Goal: Information Seeking & Learning: Learn about a topic

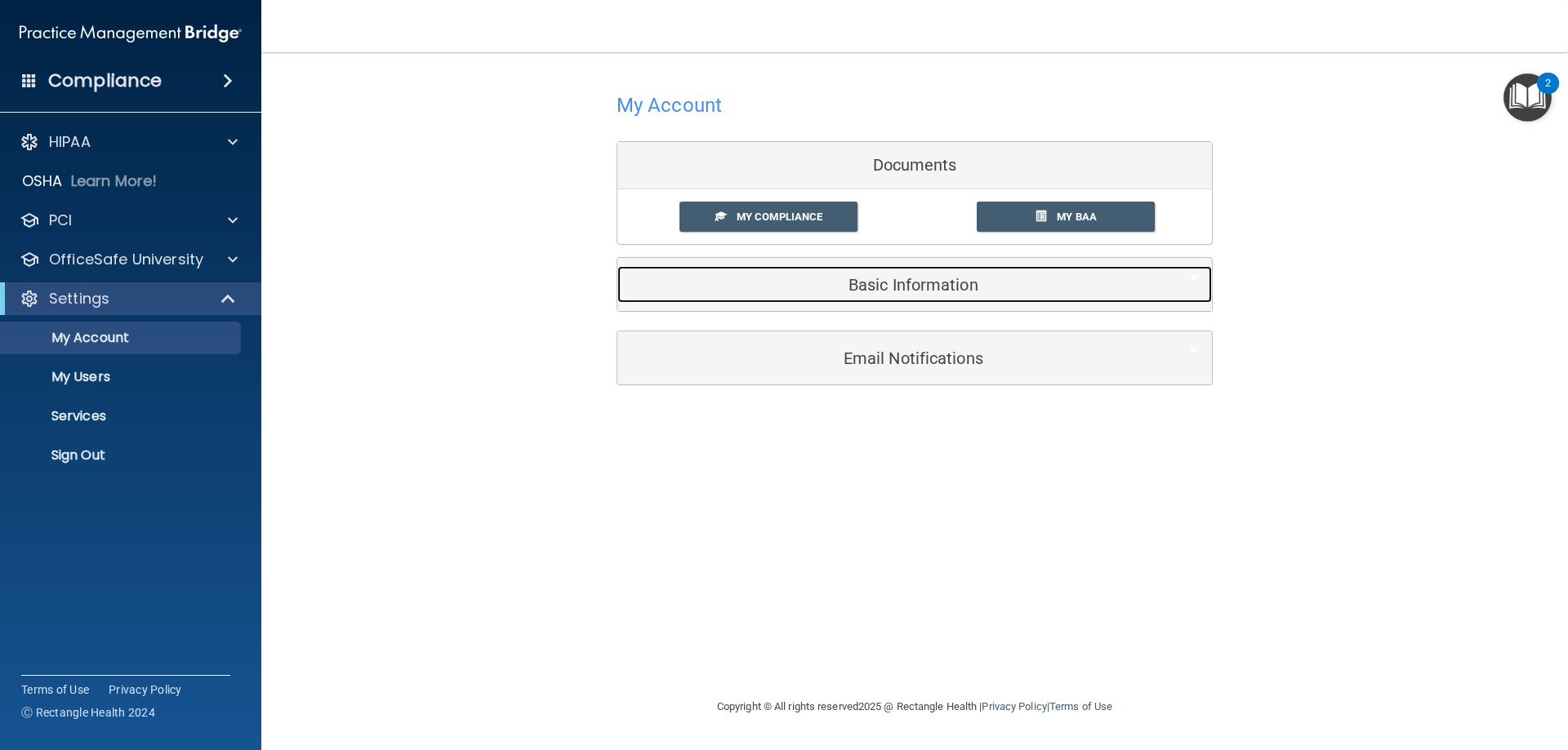
click at [792, 291] on h5 "Basic Information" at bounding box center [889, 284] width 520 height 18
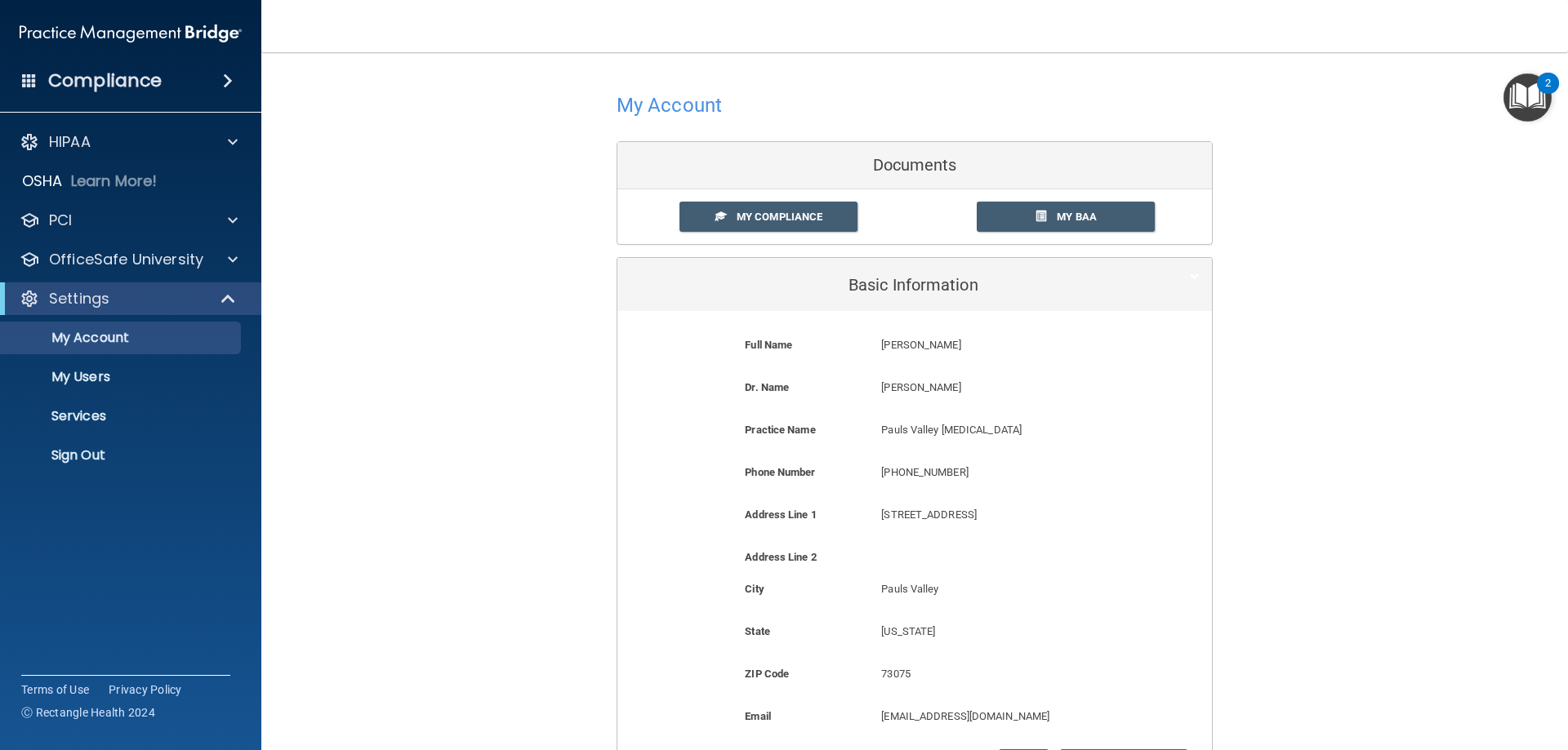
click at [777, 240] on div "My Compliance My Compliance My BAA" at bounding box center [914, 216] width 594 height 55
click at [774, 226] on link "My Compliance" at bounding box center [769, 216] width 179 height 31
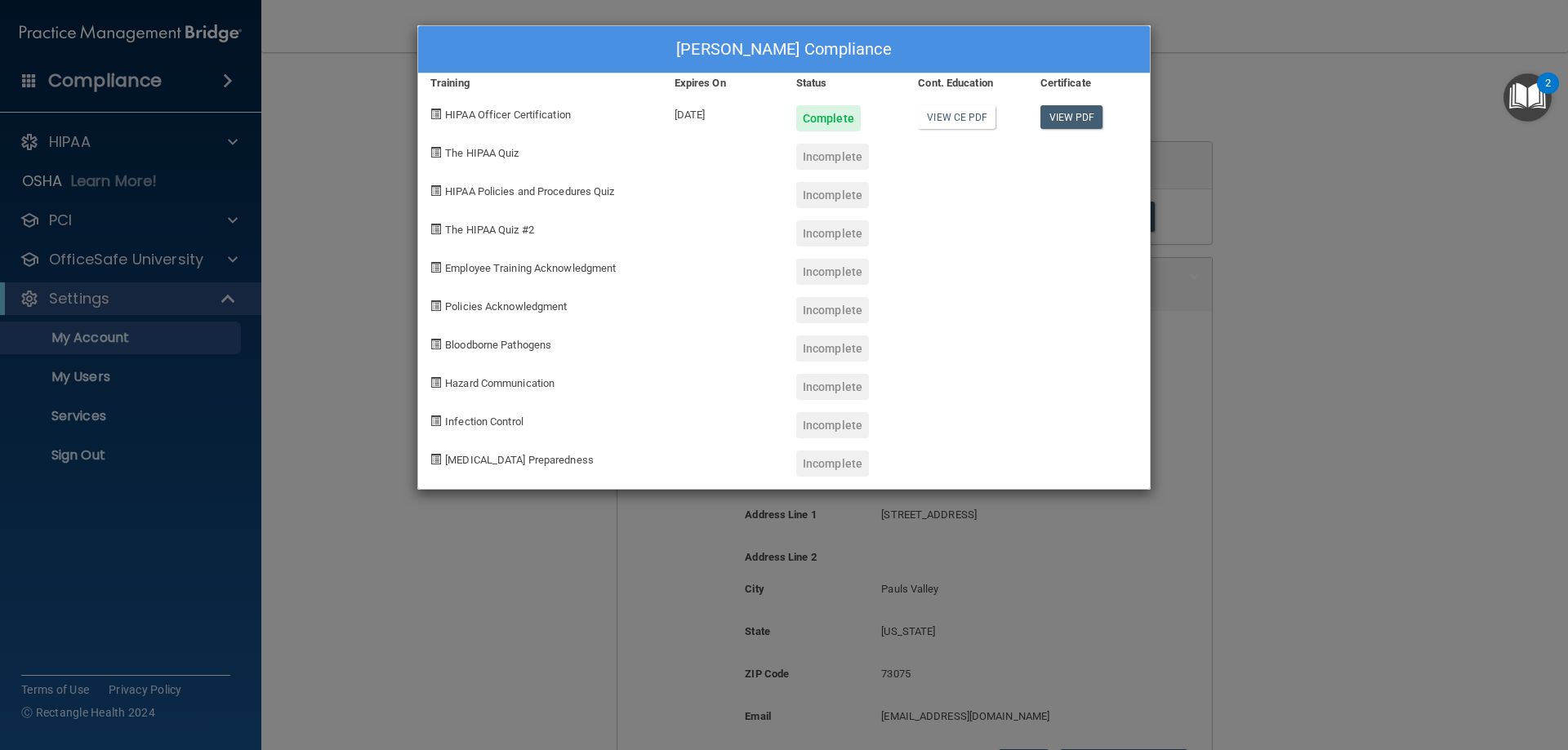
click at [505, 158] on span "The HIPAA Quiz" at bounding box center [481, 152] width 73 height 12
click at [332, 281] on div "Nathan Schmidt's Compliance Training Expires On Status Cont. Education Certific…" at bounding box center [784, 375] width 1568 height 750
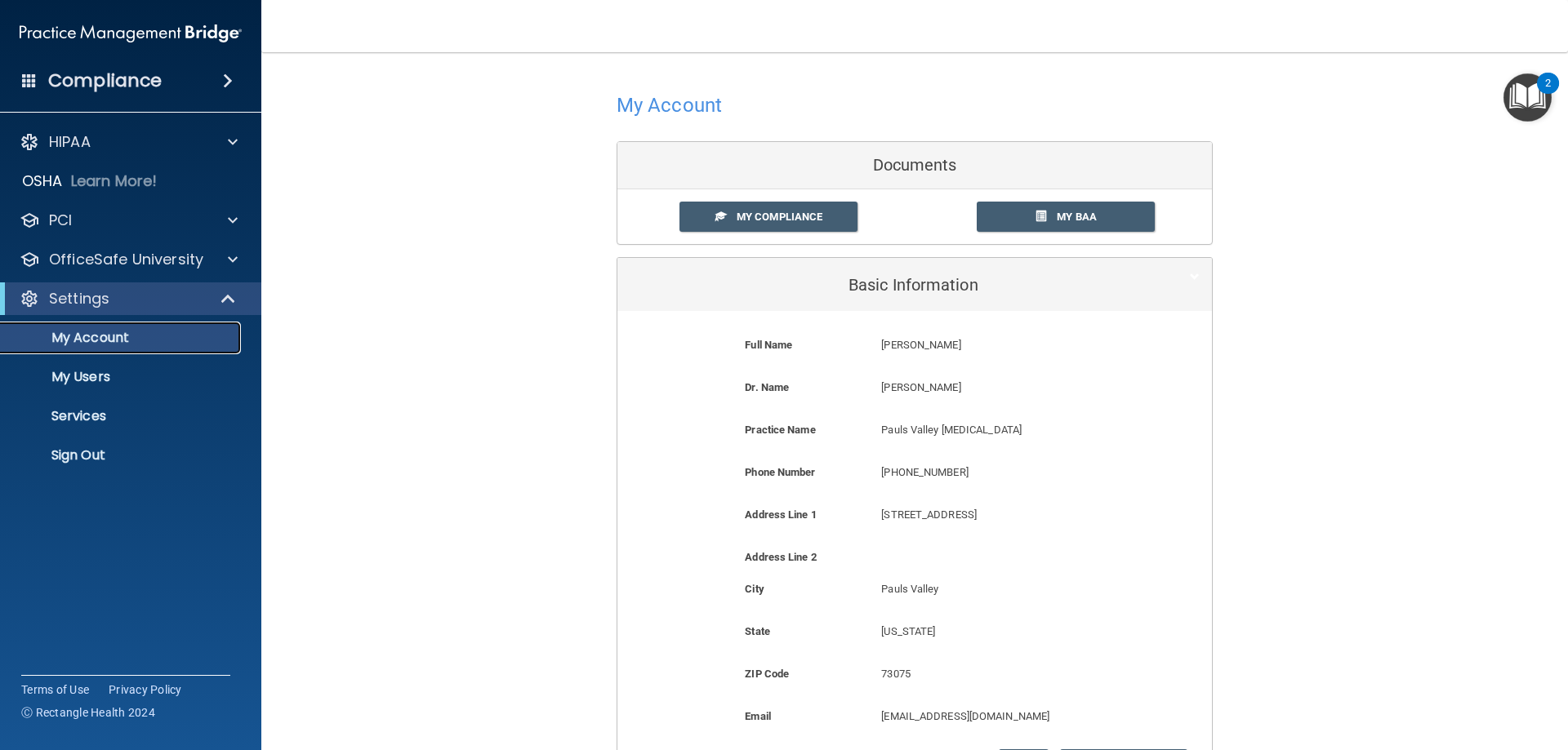
click at [134, 336] on p "My Account" at bounding box center [122, 338] width 223 height 17
click at [97, 348] on link "My Account" at bounding box center [111, 338] width 257 height 32
click at [70, 136] on p "HIPAA" at bounding box center [70, 142] width 42 height 19
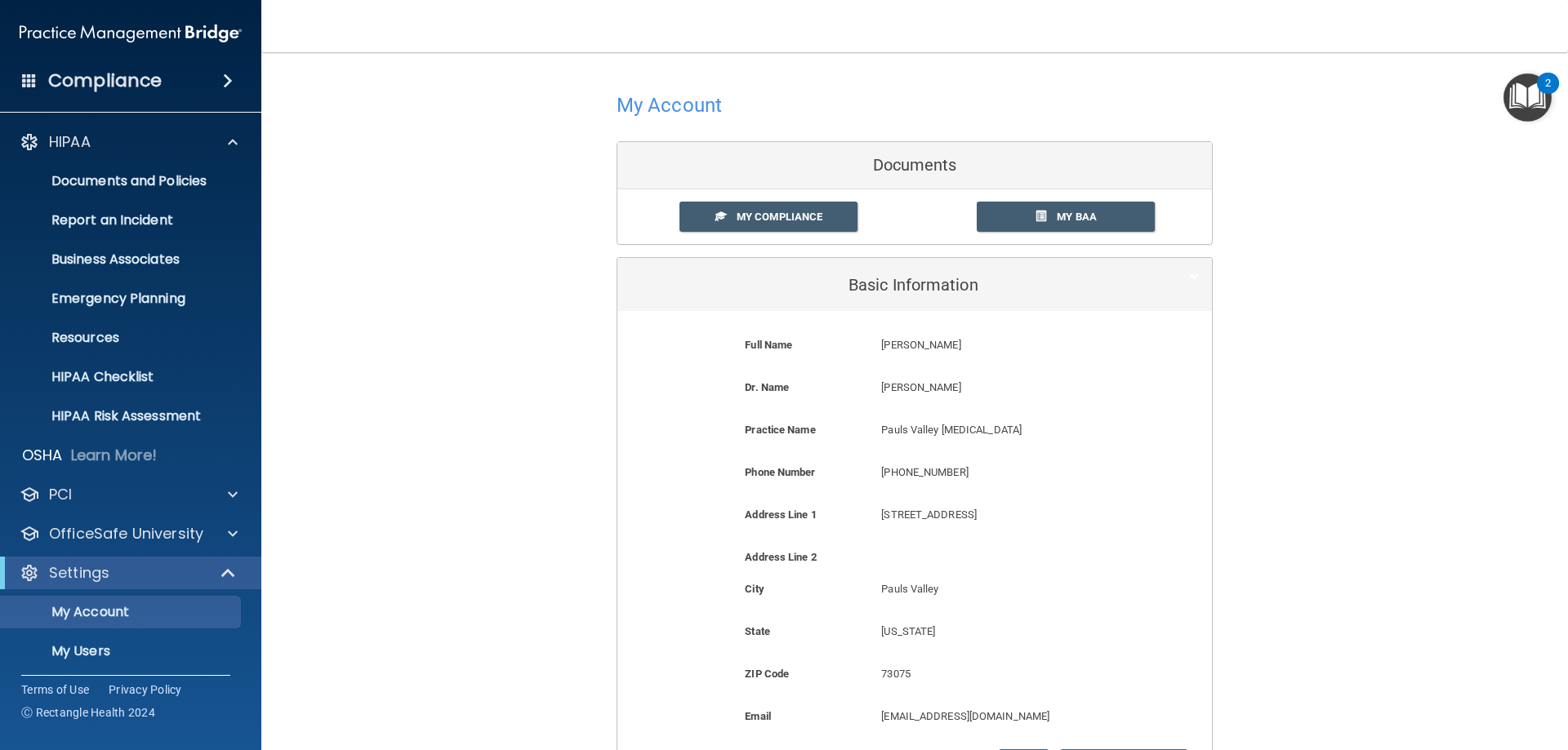
click at [600, 330] on div "My Account Documents My Compliance My Compliance My BAA Basic Information Full …" at bounding box center [914, 483] width 1241 height 829
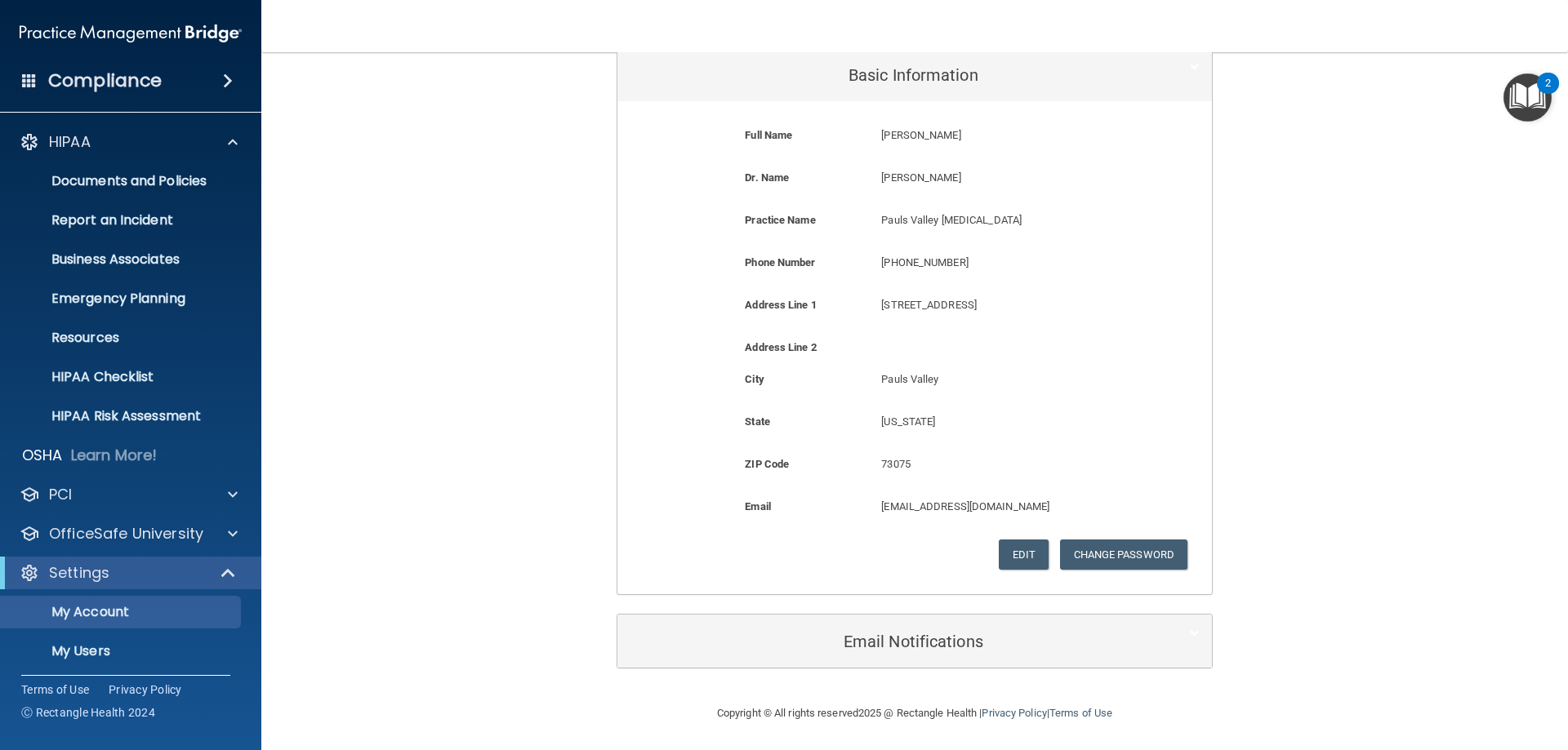
scroll to position [213, 0]
click at [125, 604] on p "My Account" at bounding box center [122, 613] width 223 height 17
click at [152, 570] on div "Settings" at bounding box center [108, 573] width 201 height 19
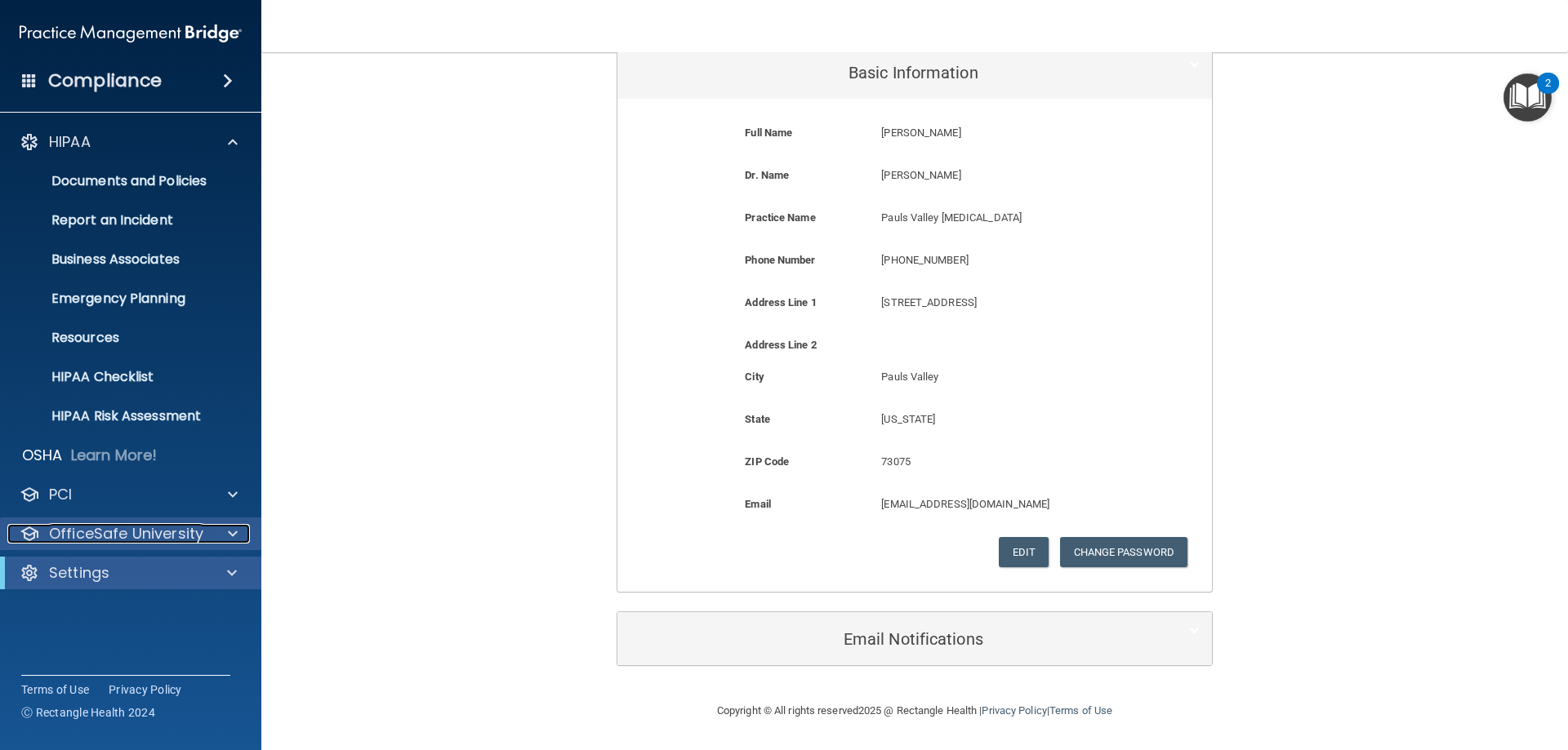
click at [133, 529] on p "OfficeSafe University" at bounding box center [126, 534] width 154 height 19
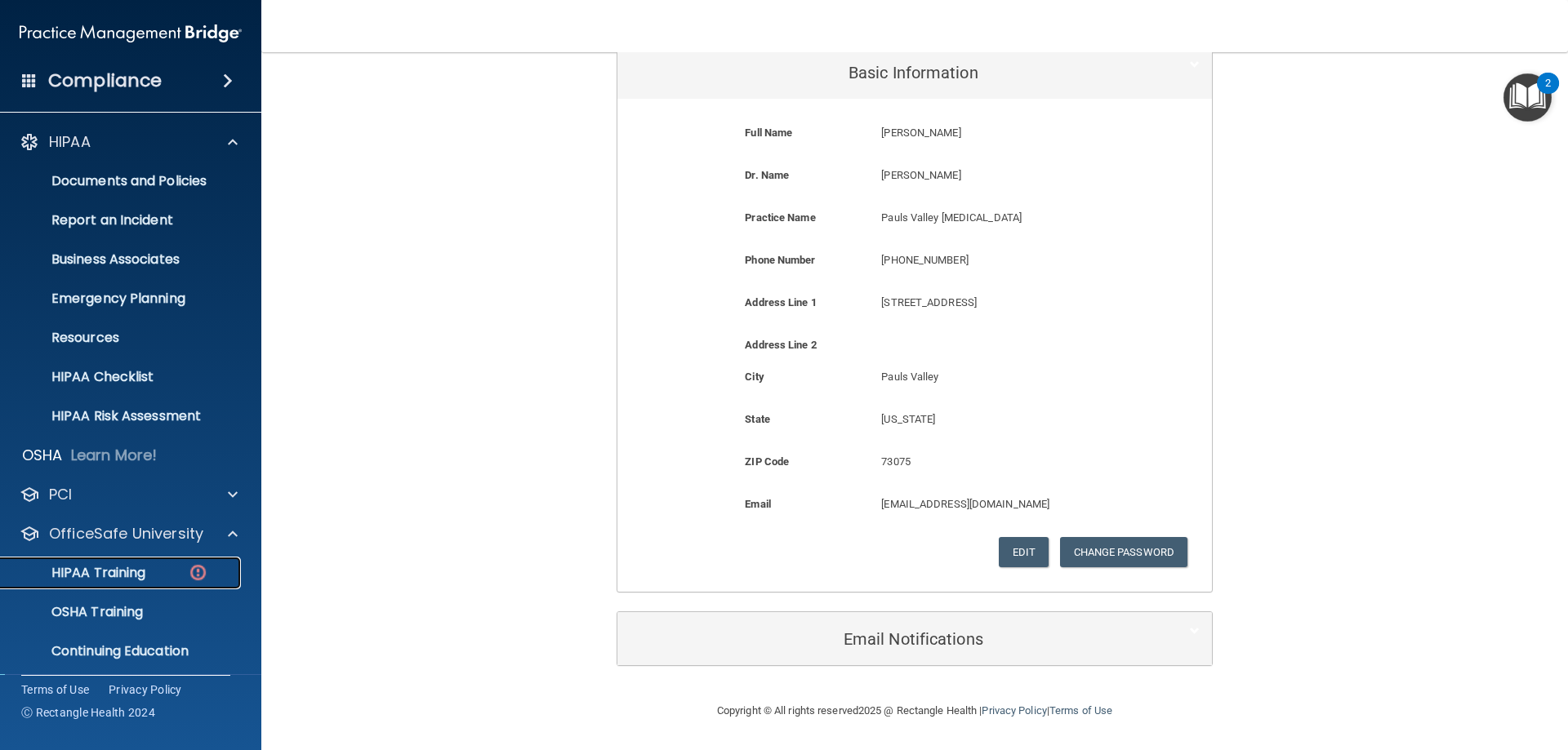
click at [139, 585] on link "HIPAA Training" at bounding box center [111, 573] width 257 height 32
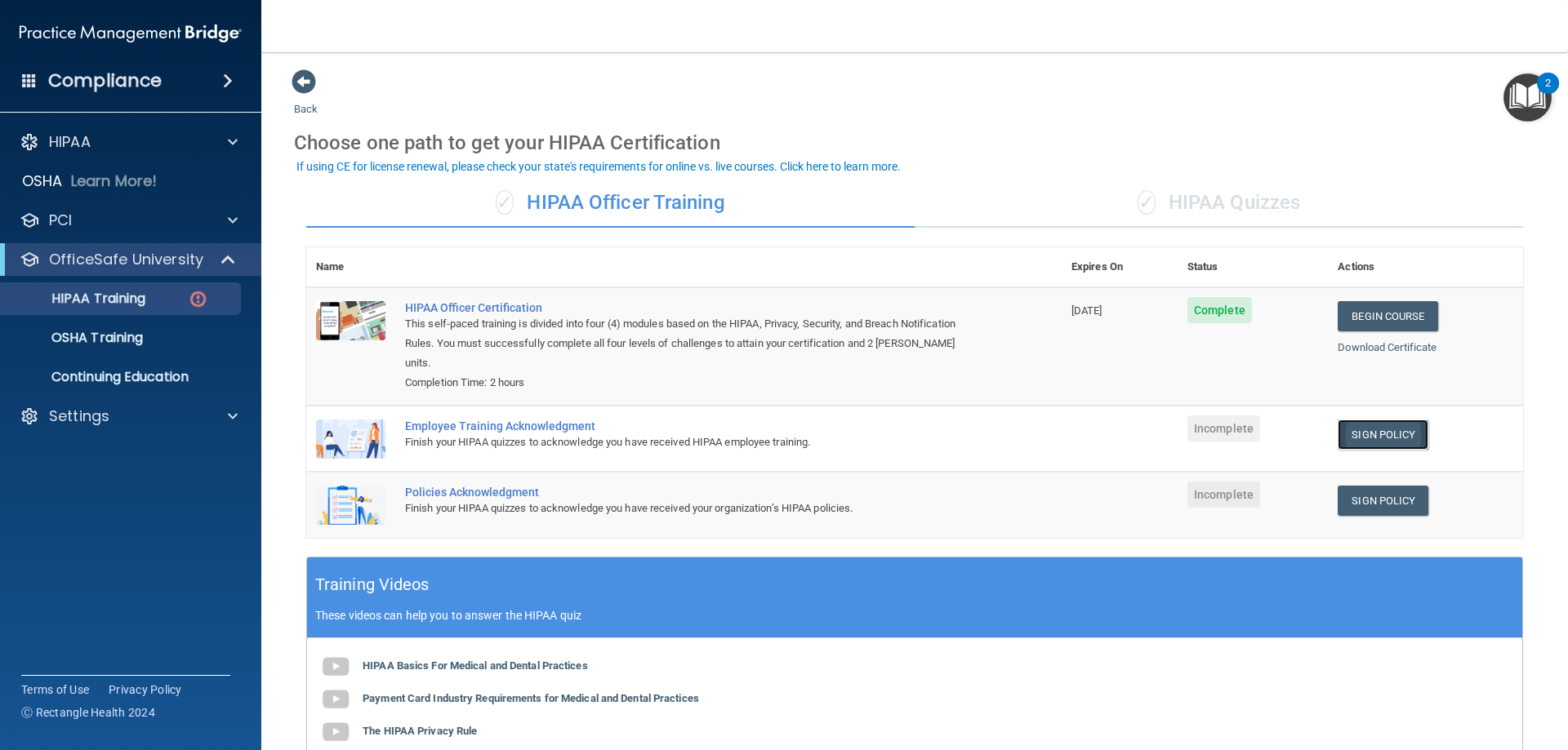
click at [1358, 420] on link "Sign Policy" at bounding box center [1383, 434] width 91 height 31
click at [550, 420] on div "Employee Training Acknowledgment" at bounding box center [692, 426] width 575 height 13
click at [1388, 485] on link "Sign Policy" at bounding box center [1383, 500] width 91 height 31
click at [302, 90] on span at bounding box center [304, 82] width 24 height 24
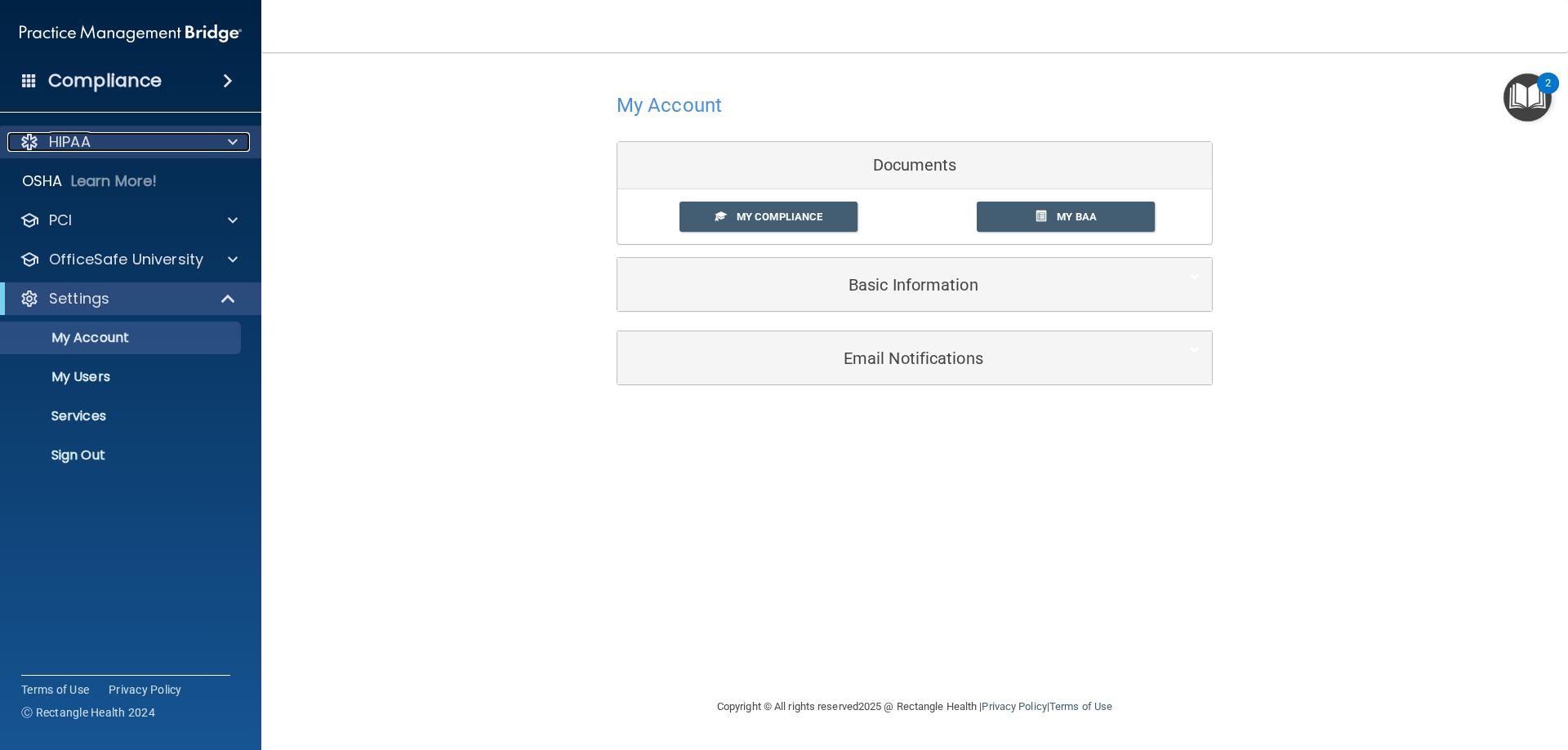
click at [120, 149] on div "HIPAA" at bounding box center [109, 142] width 202 height 19
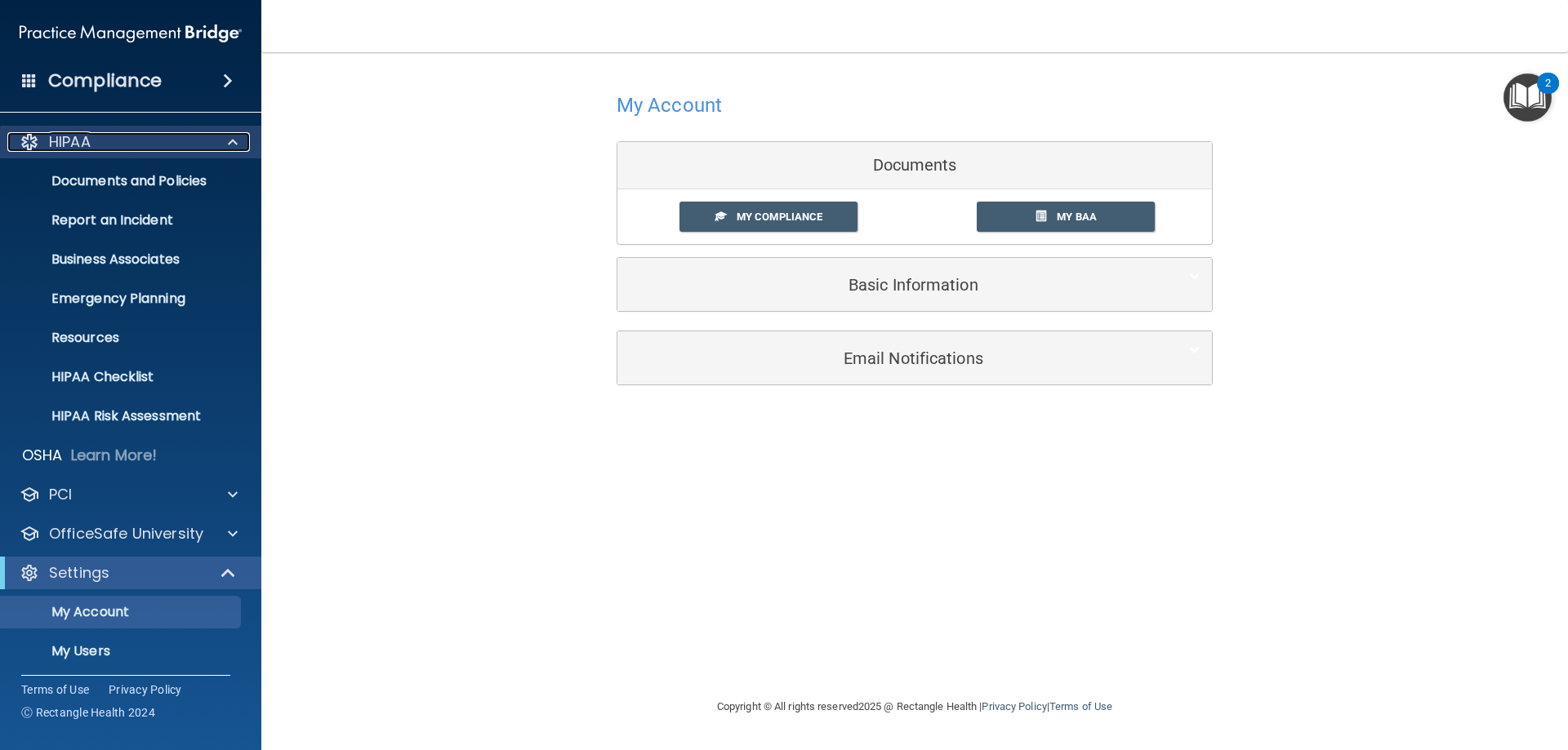
click at [123, 143] on div "HIPAA" at bounding box center [109, 142] width 202 height 19
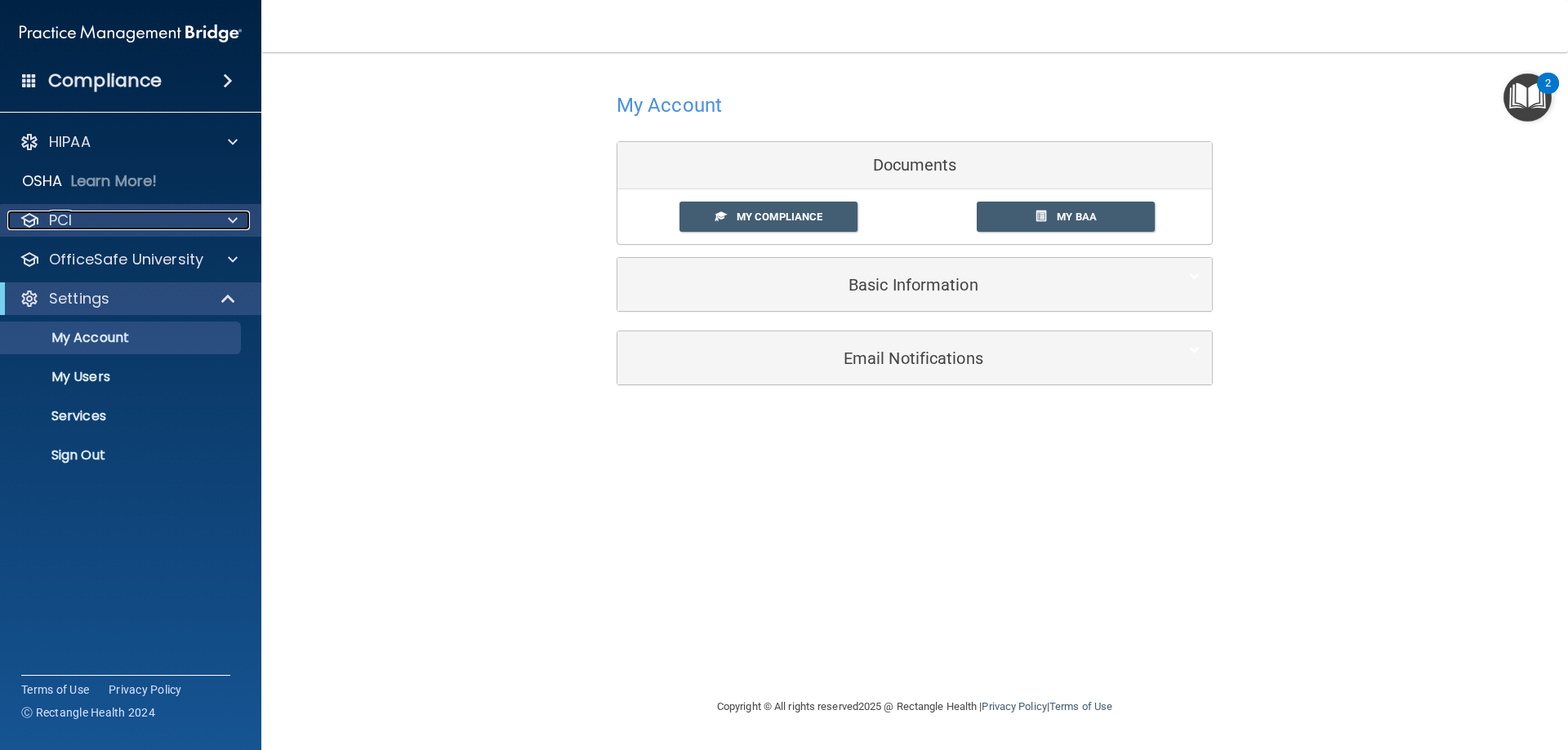
click at [136, 227] on div "PCI" at bounding box center [109, 220] width 202 height 19
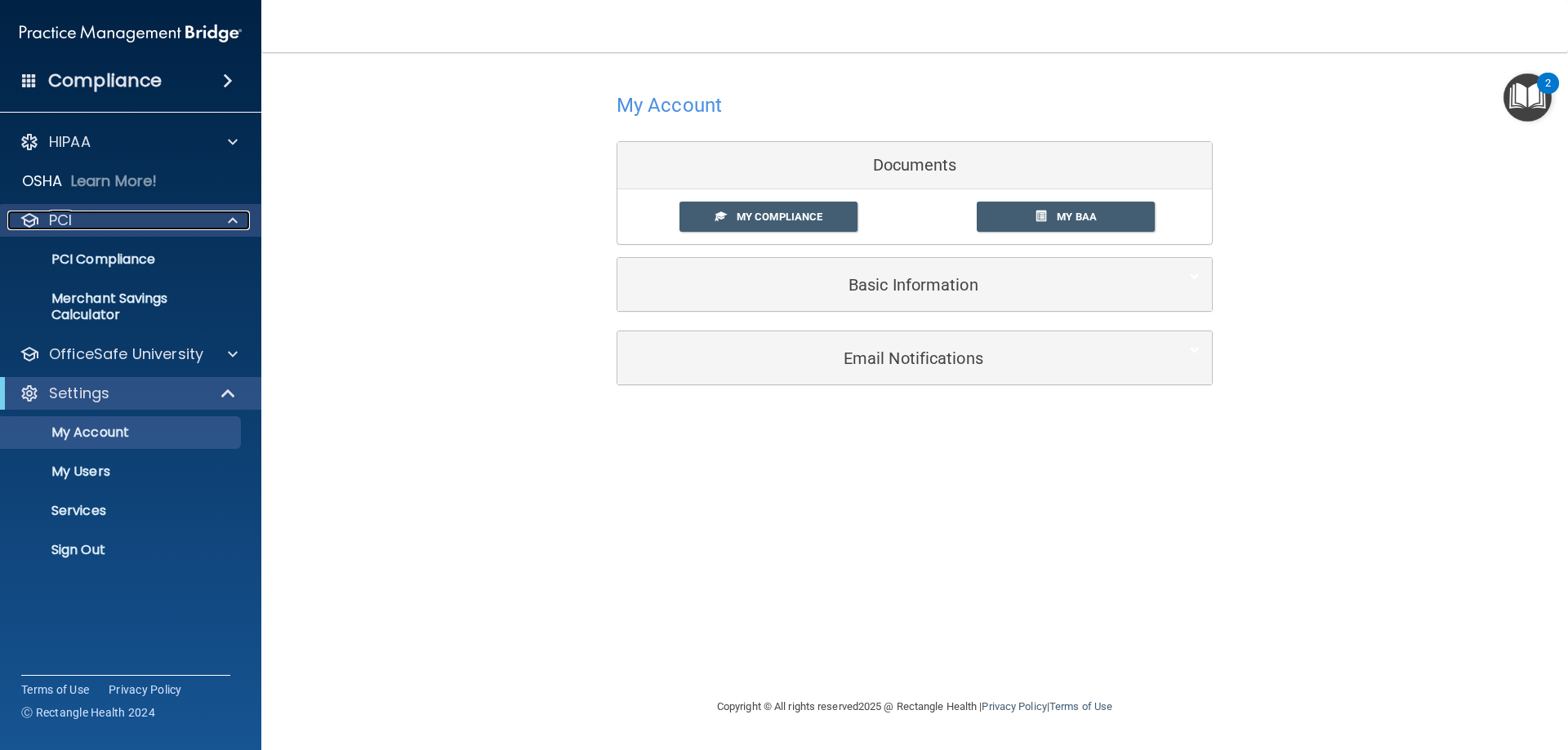
click at [136, 227] on div "PCI" at bounding box center [109, 220] width 202 height 19
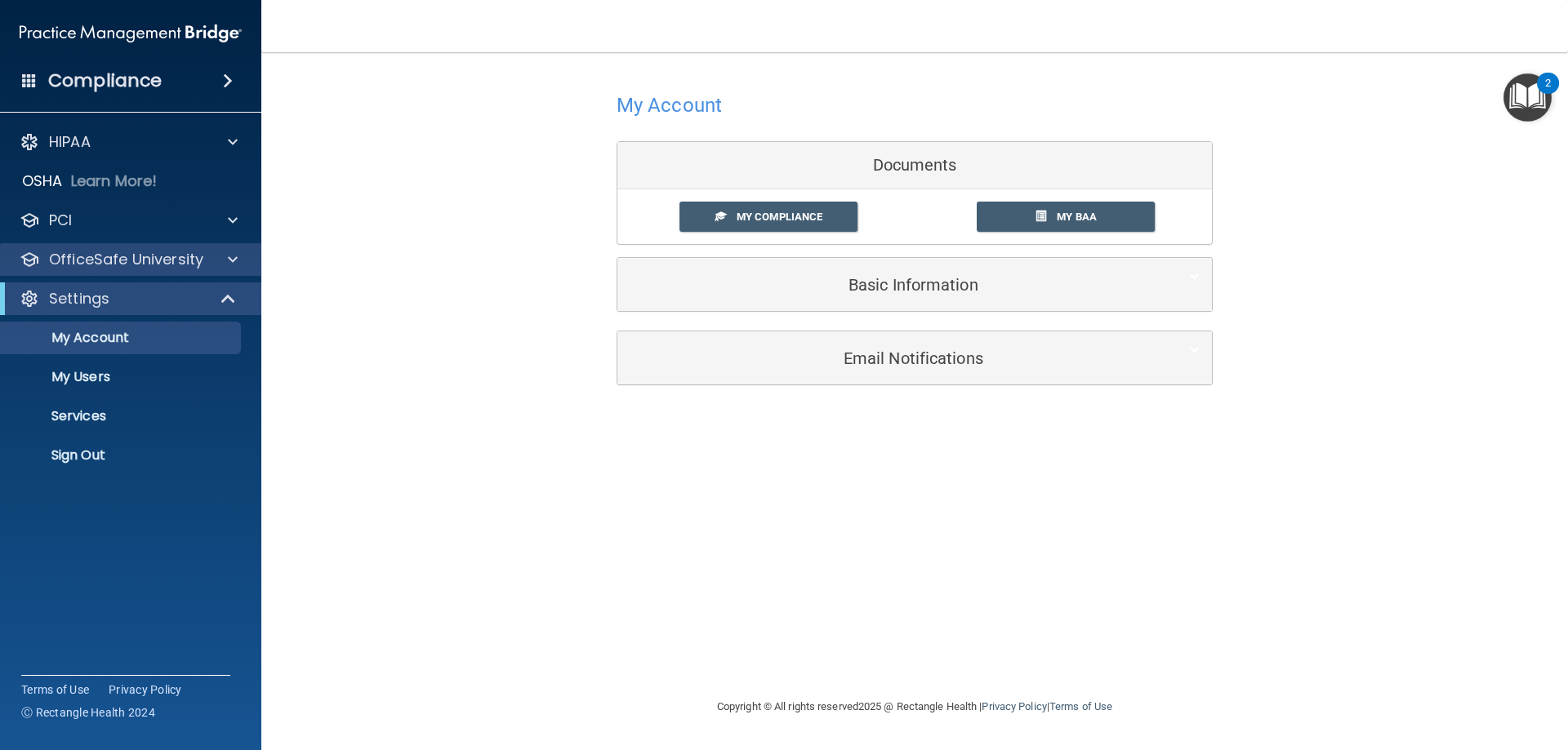
click at [131, 272] on div "OfficeSafe University" at bounding box center [131, 259] width 262 height 32
click at [136, 258] on p "OfficeSafe University" at bounding box center [126, 259] width 154 height 19
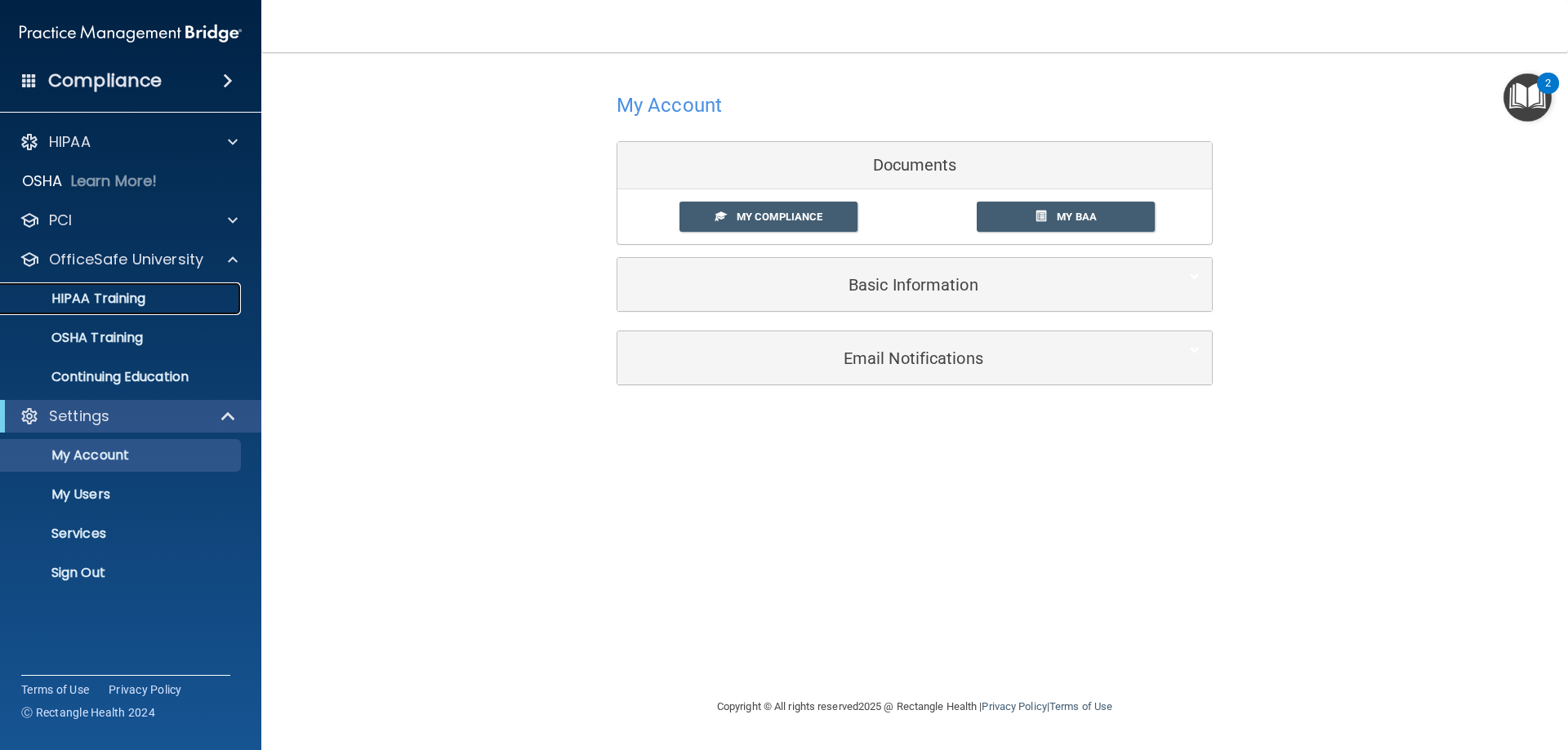
click at [124, 308] on link "HIPAA Training" at bounding box center [111, 298] width 257 height 32
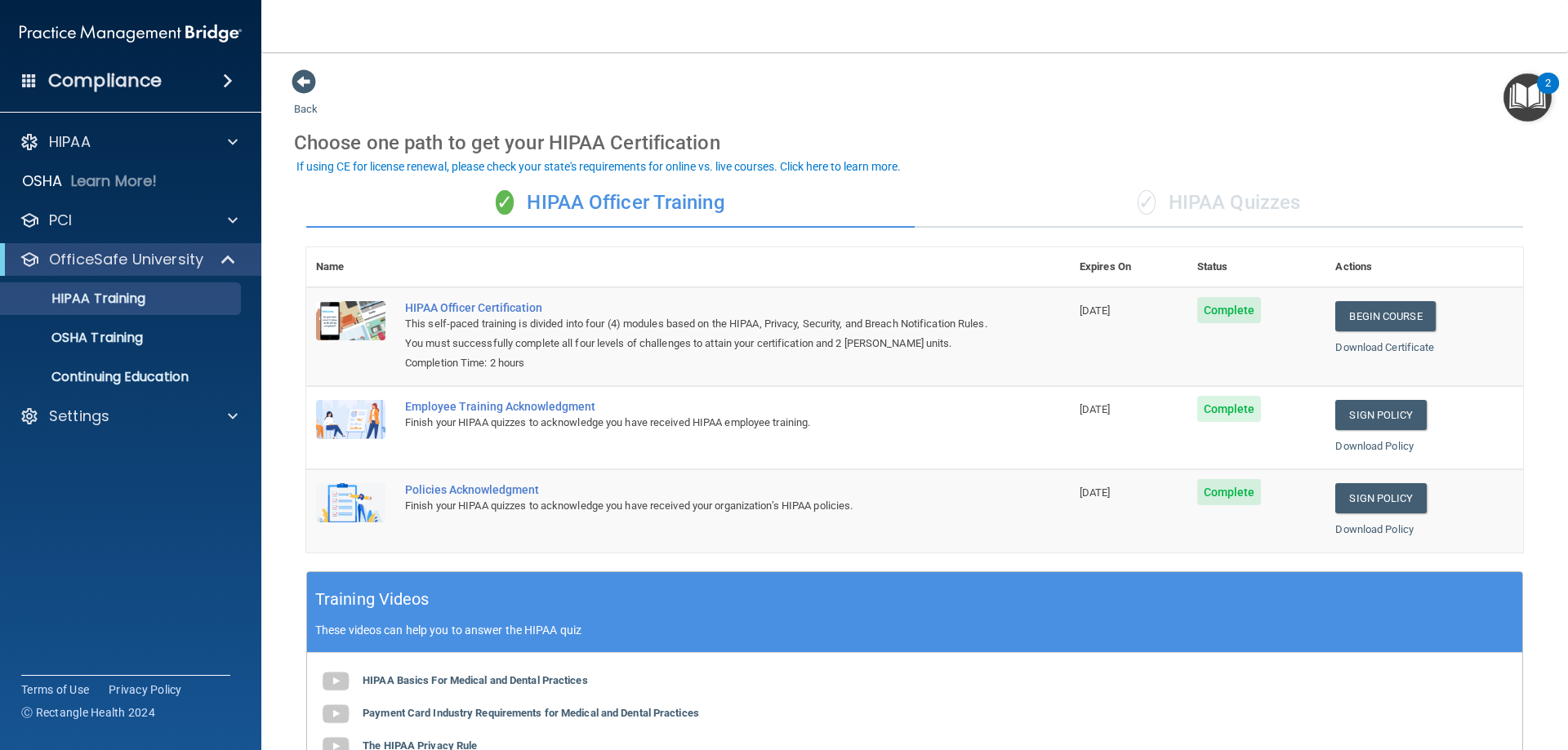
click at [1206, 213] on div "✓ HIPAA Quizzes" at bounding box center [1218, 203] width 608 height 49
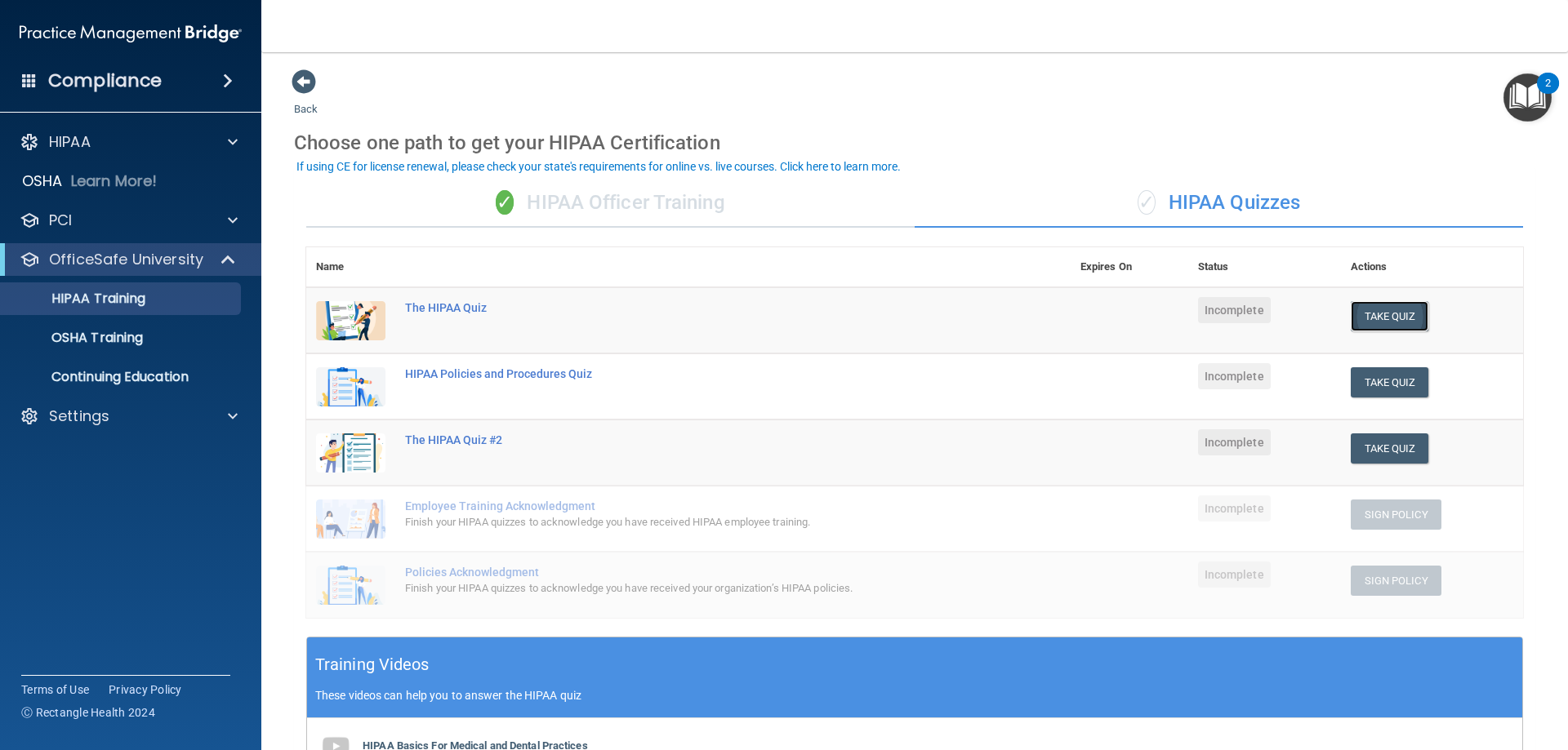
click at [1387, 316] on button "Take Quiz" at bounding box center [1390, 317] width 78 height 31
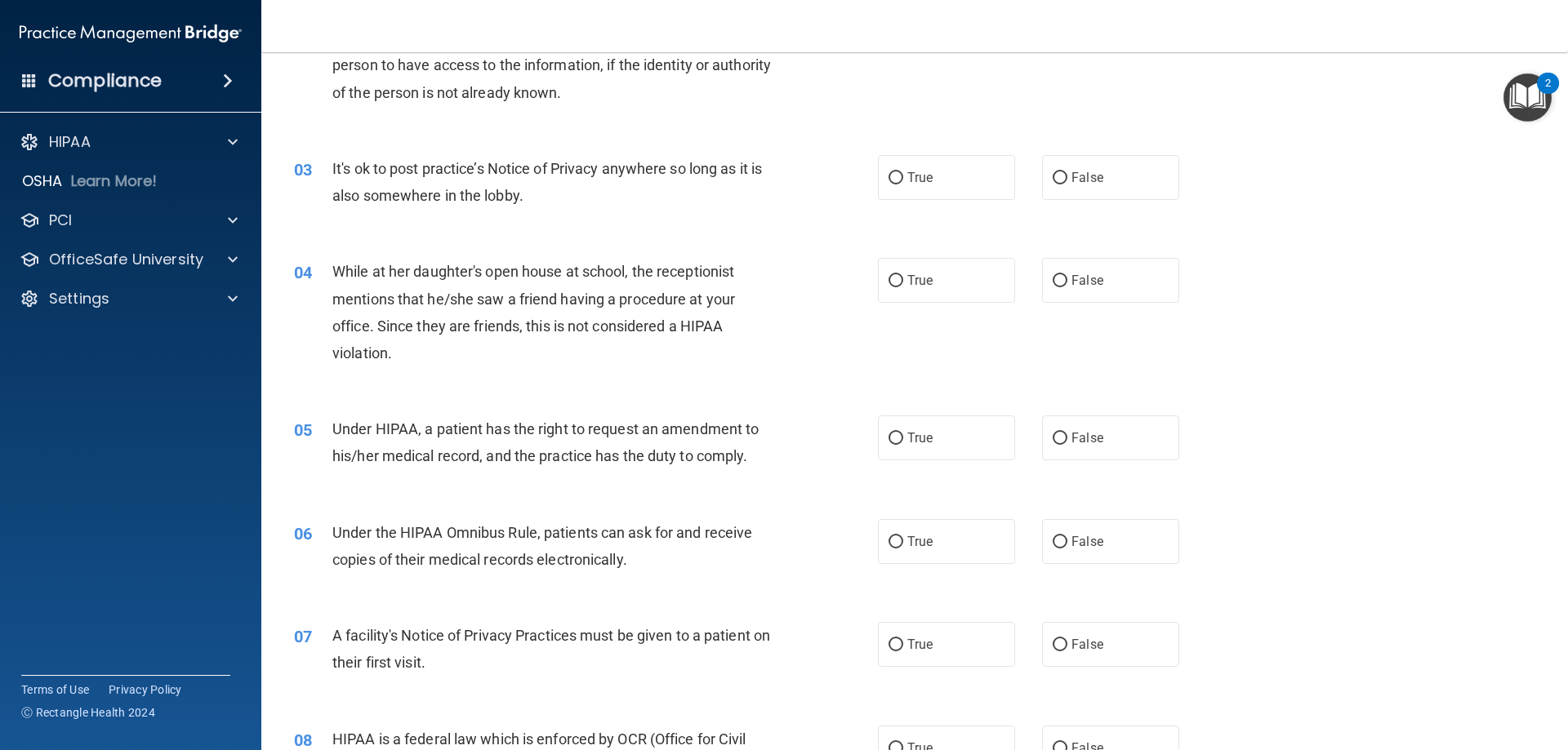
scroll to position [11, 0]
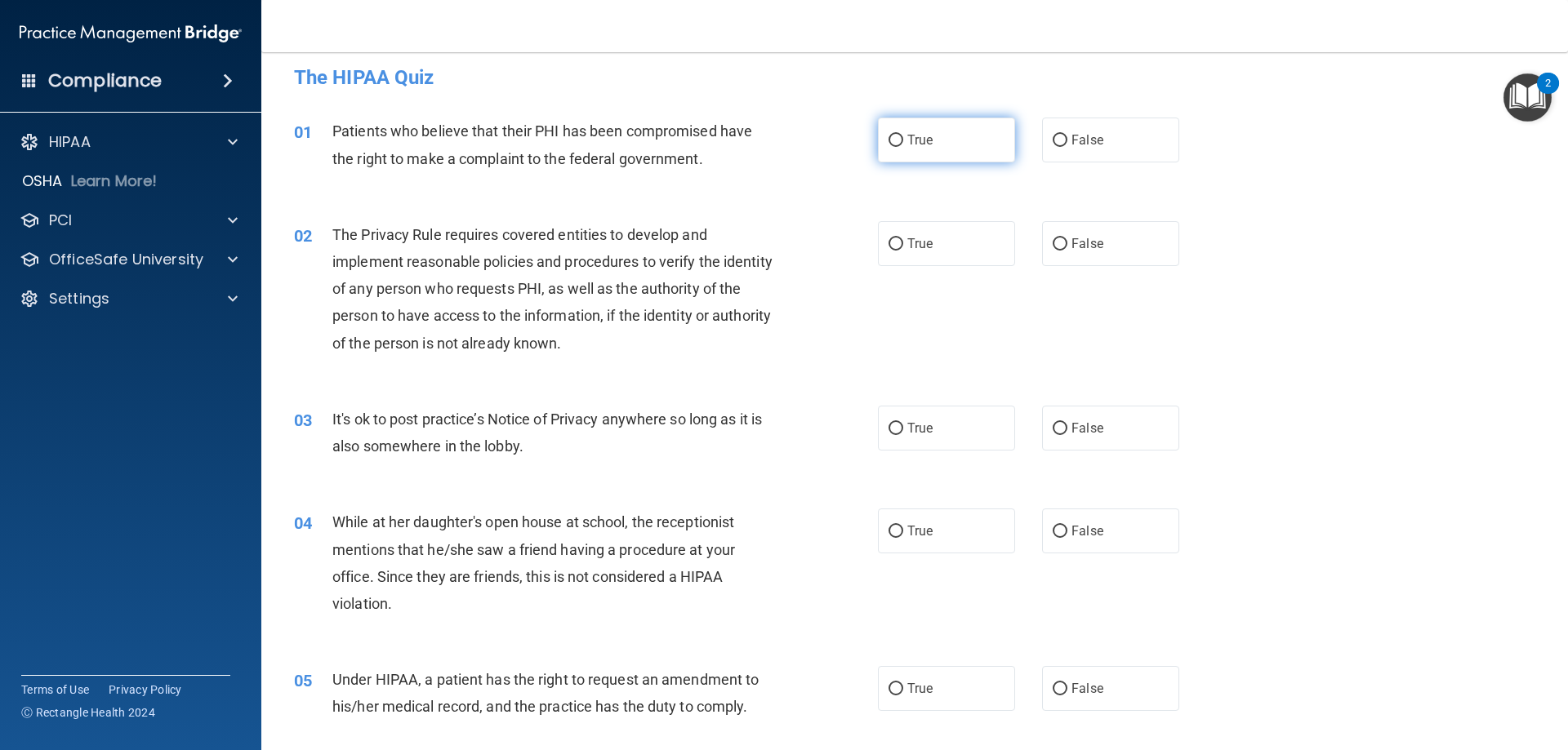
click at [900, 149] on label "True" at bounding box center [947, 140] width 137 height 45
click at [900, 147] on input "True" at bounding box center [896, 140] width 15 height 12
radio input "true"
click at [901, 261] on label "True" at bounding box center [947, 243] width 137 height 45
click at [901, 251] on input "True" at bounding box center [896, 244] width 15 height 12
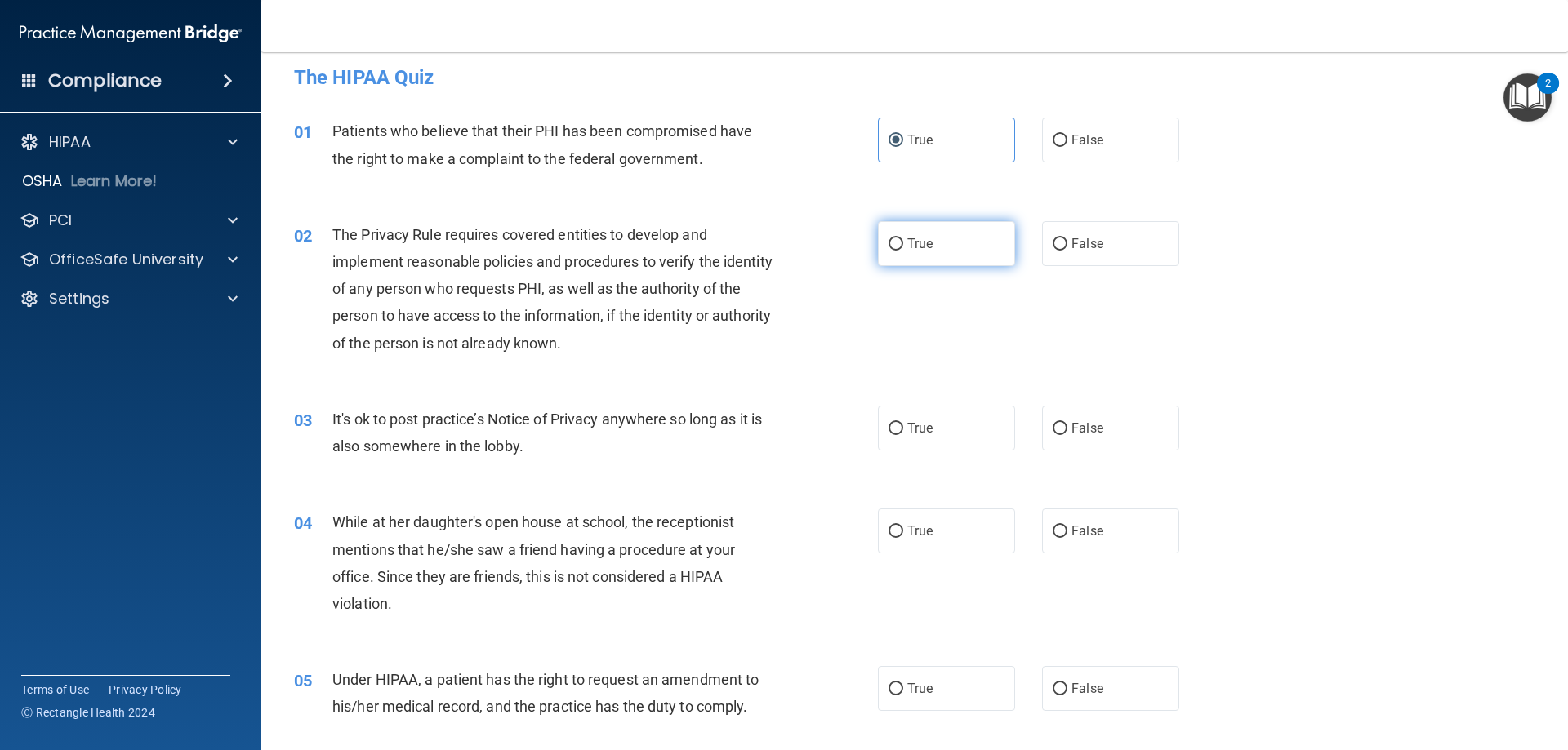
radio input "true"
click at [896, 415] on label "True" at bounding box center [947, 428] width 137 height 45
click at [896, 423] on input "True" at bounding box center [896, 429] width 15 height 12
radio input "true"
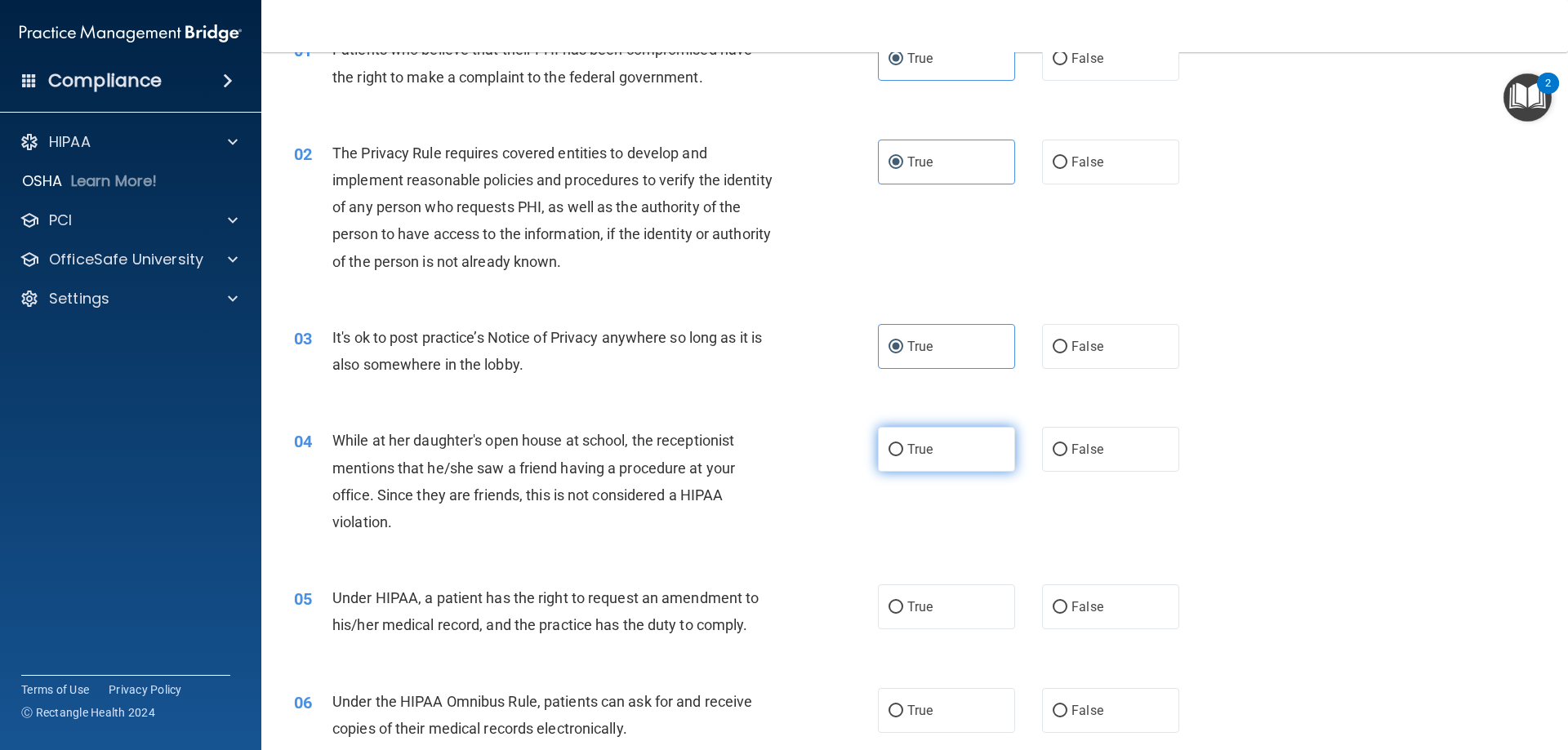
click at [908, 464] on label "True" at bounding box center [947, 449] width 137 height 45
click at [903, 457] on input "True" at bounding box center [896, 450] width 15 height 12
radio input "true"
click at [938, 631] on div "05 Under HIPAA, a patient has the right to request an amendment to his/her medi…" at bounding box center [914, 615] width 1266 height 103
click at [938, 614] on label "True" at bounding box center [947, 607] width 137 height 45
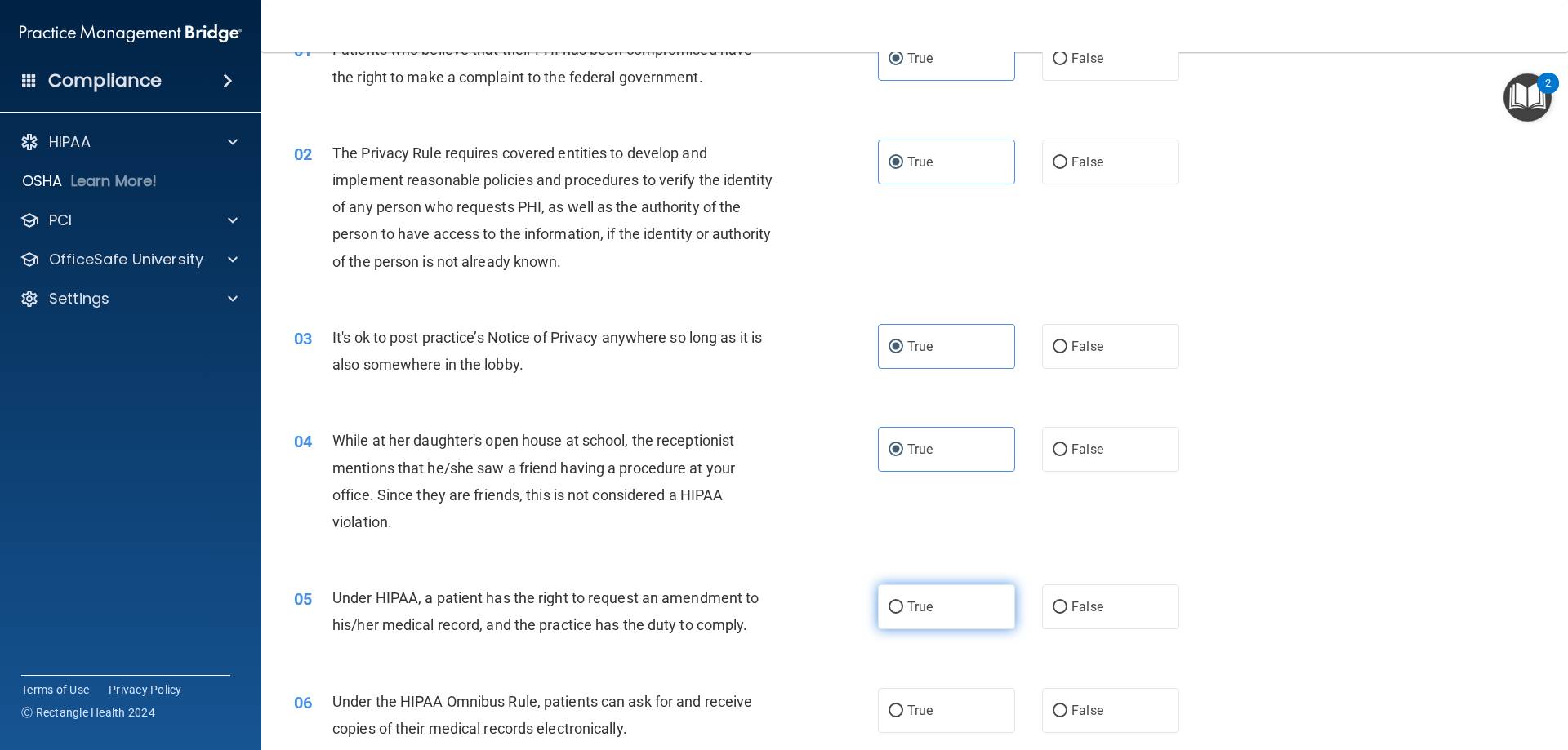
click at [903, 614] on input "True" at bounding box center [896, 607] width 15 height 12
radio input "true"
click at [945, 703] on label "True" at bounding box center [947, 711] width 137 height 45
click at [903, 705] on input "True" at bounding box center [896, 711] width 15 height 12
radio input "true"
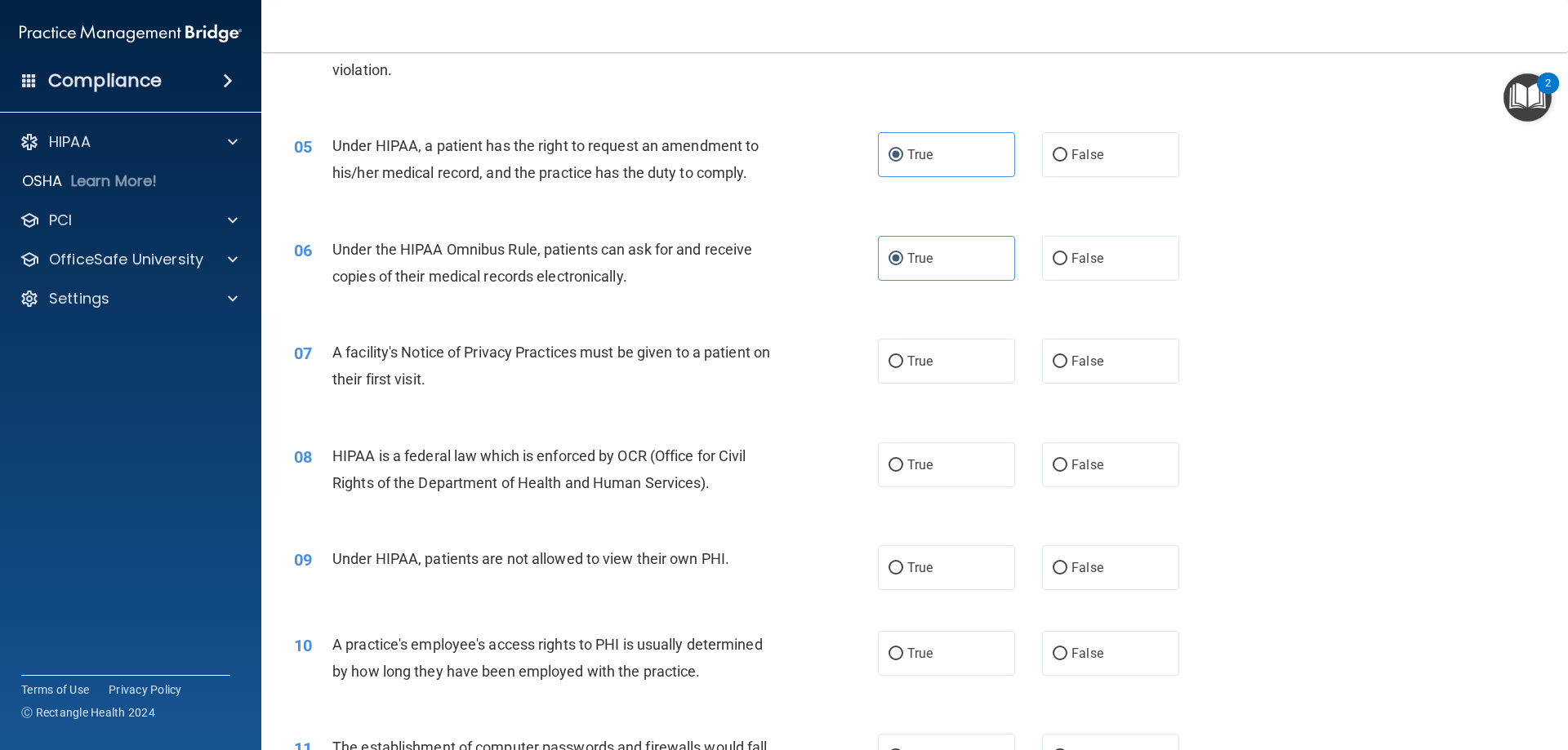
scroll to position [583, 0]
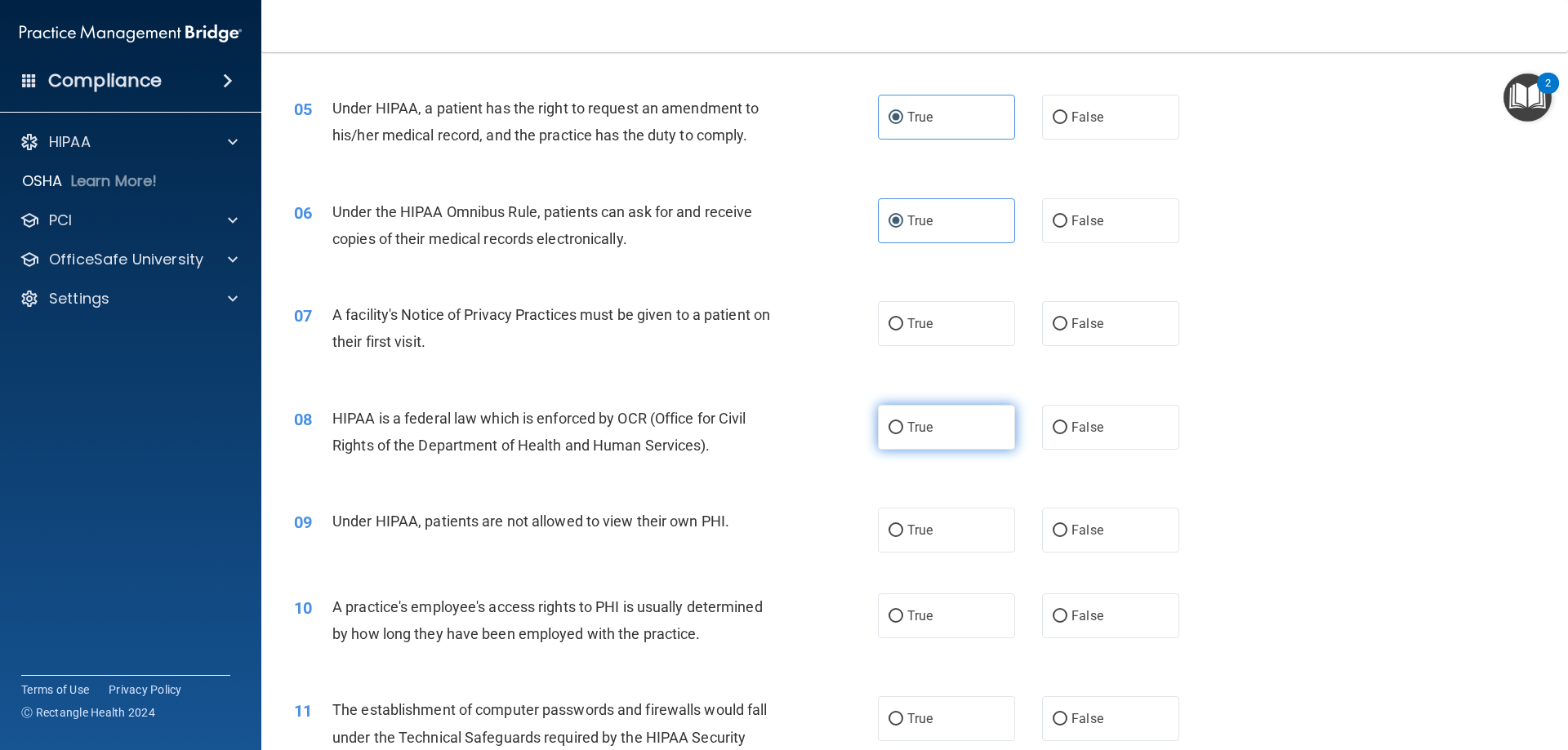
drag, startPoint x: 940, startPoint y: 312, endPoint x: 913, endPoint y: 428, distance: 119.1
click at [940, 313] on label "True" at bounding box center [947, 324] width 137 height 45
click at [903, 318] on input "True" at bounding box center [896, 324] width 15 height 12
radio input "true"
click at [914, 430] on span "True" at bounding box center [919, 427] width 25 height 16
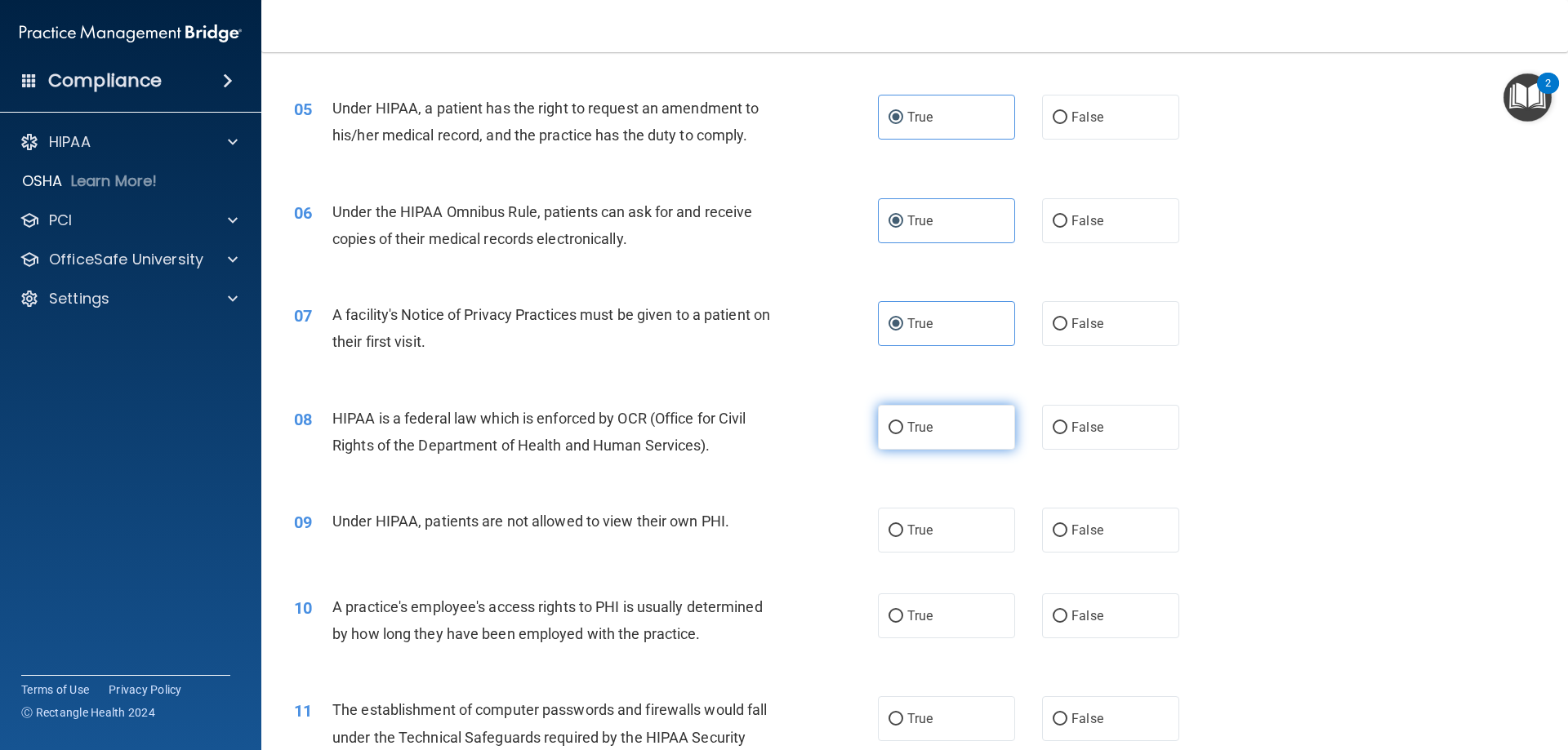
click at [903, 430] on input "True" at bounding box center [896, 428] width 15 height 12
radio input "true"
click at [923, 547] on label "True" at bounding box center [947, 530] width 137 height 45
click at [903, 537] on input "True" at bounding box center [896, 531] width 15 height 12
radio input "true"
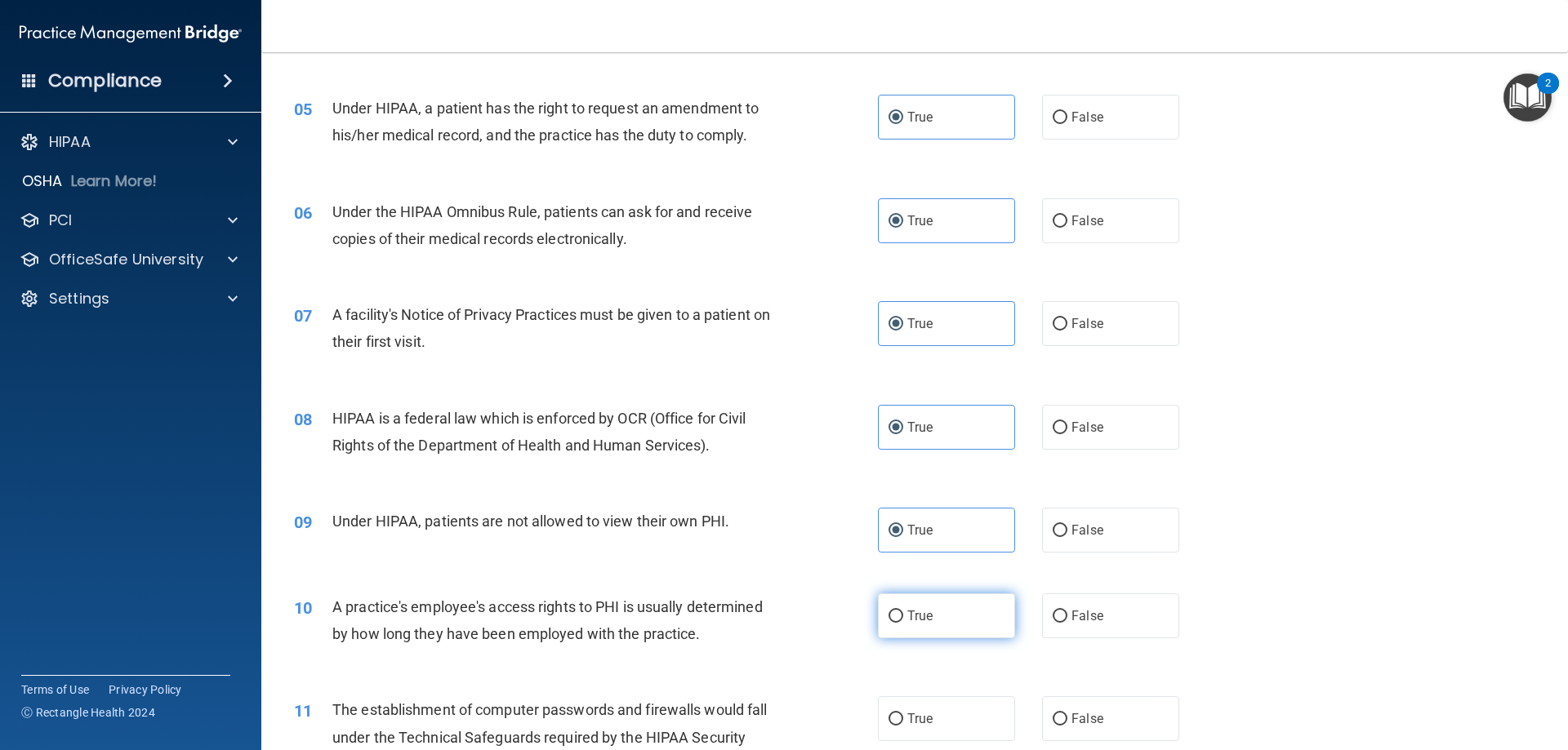
click at [930, 611] on label "True" at bounding box center [947, 616] width 137 height 45
click at [903, 611] on input "True" at bounding box center [896, 616] width 15 height 12
radio input "true"
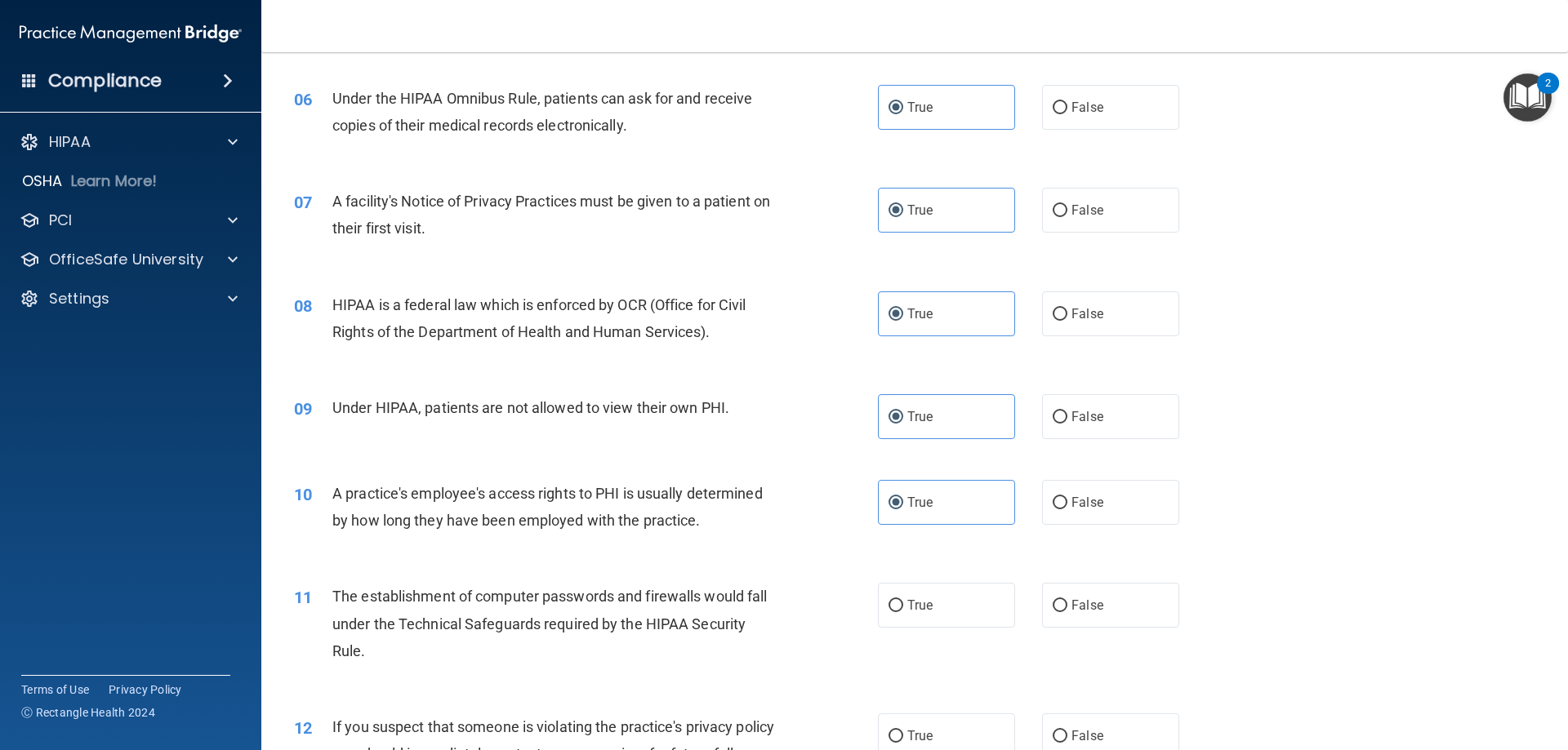
scroll to position [1073, 0]
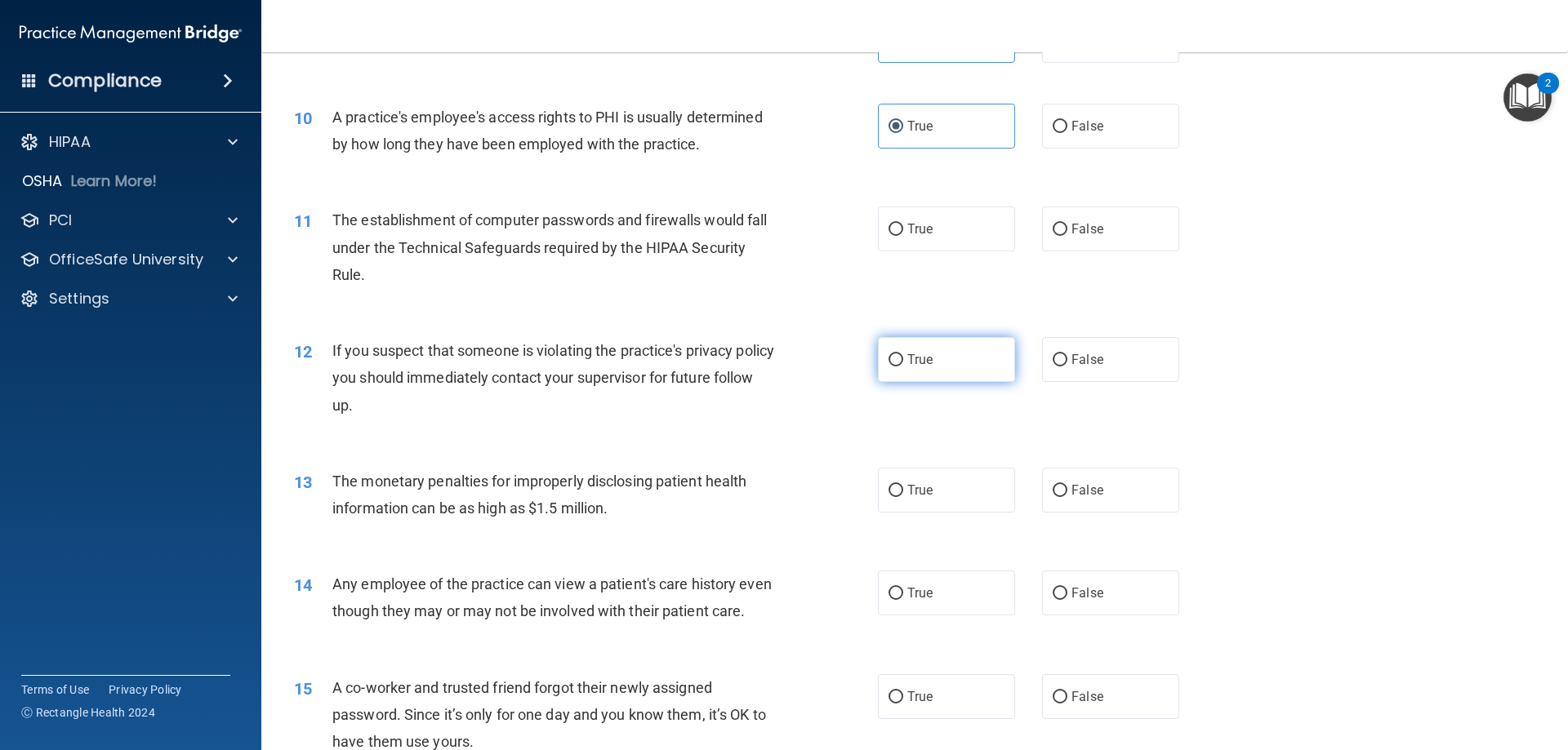
drag, startPoint x: 936, startPoint y: 226, endPoint x: 922, endPoint y: 343, distance: 117.8
click at [936, 226] on label "True" at bounding box center [947, 229] width 137 height 45
click at [903, 226] on input "True" at bounding box center [896, 229] width 15 height 12
radio input "true"
drag, startPoint x: 920, startPoint y: 347, endPoint x: 914, endPoint y: 423, distance: 76.2
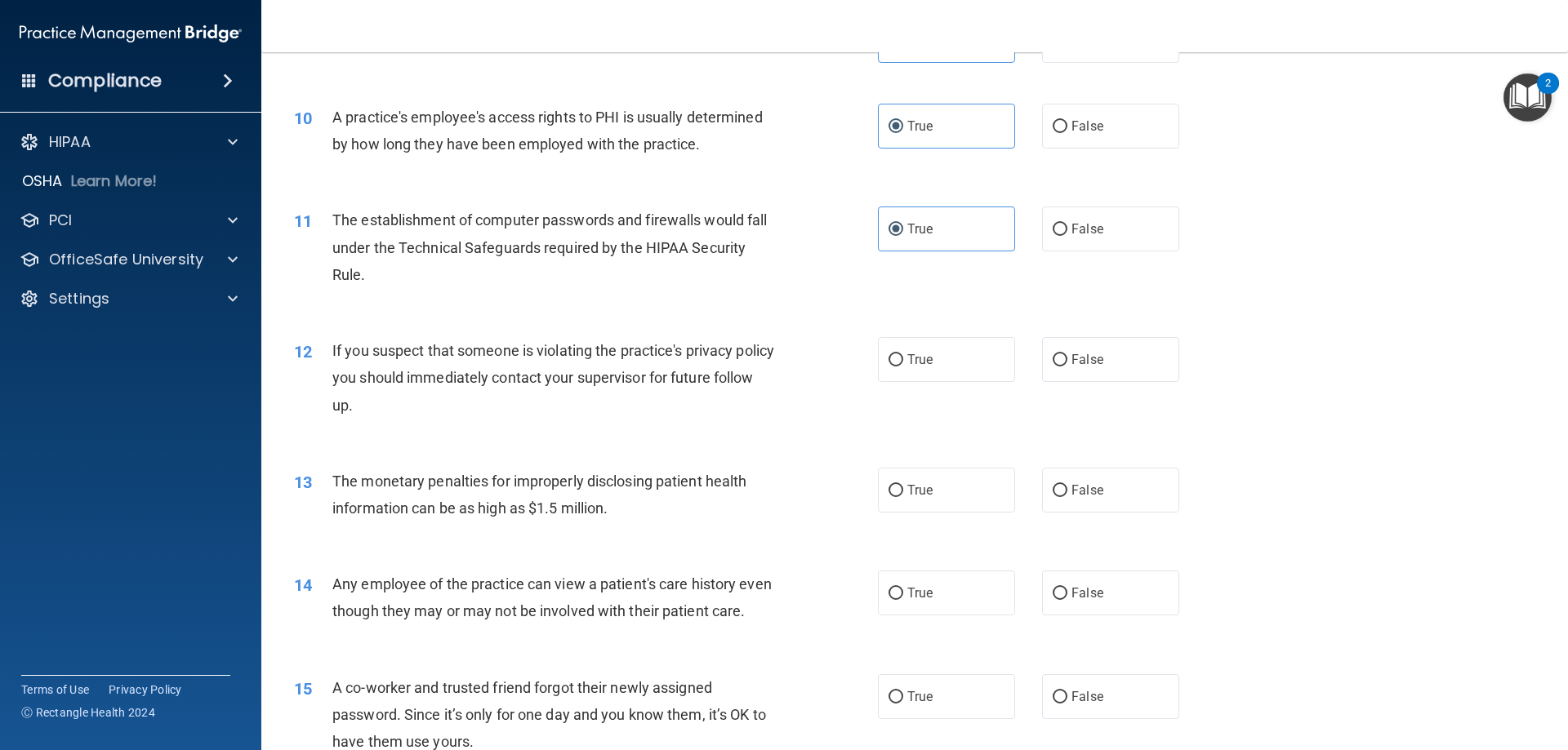
click at [920, 356] on label "True" at bounding box center [947, 359] width 137 height 45
click at [903, 356] on input "True" at bounding box center [896, 360] width 15 height 12
radio input "true"
drag, startPoint x: 929, startPoint y: 485, endPoint x: 935, endPoint y: 511, distance: 26.7
click at [930, 485] on label "True" at bounding box center [947, 490] width 137 height 45
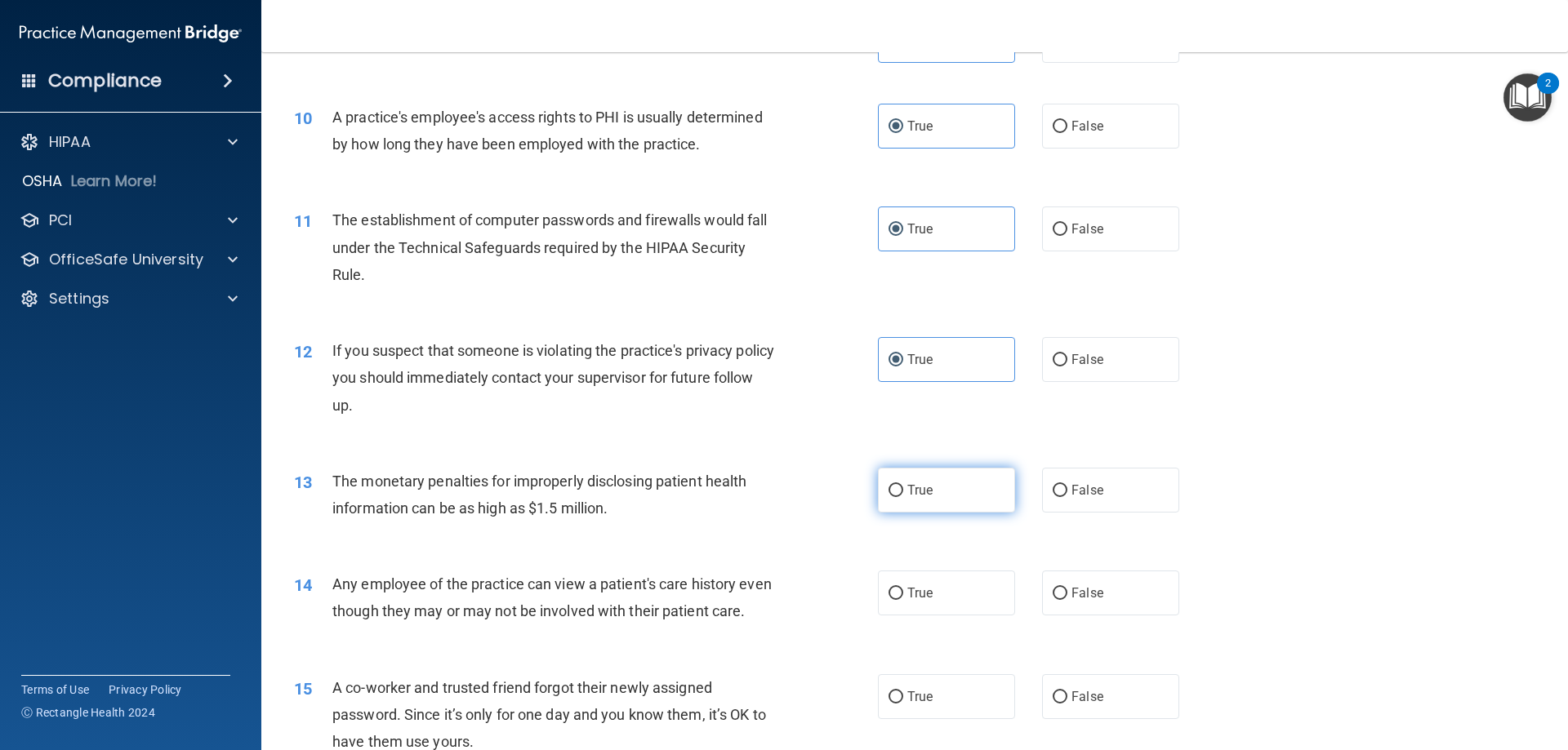
click at [903, 485] on input "True" at bounding box center [896, 491] width 15 height 12
radio input "true"
click at [937, 566] on div "14 Any employee of the practice can view a patient's care history even though t…" at bounding box center [914, 601] width 1266 height 103
click at [937, 588] on label "True" at bounding box center [947, 593] width 137 height 45
click at [903, 588] on input "True" at bounding box center [896, 593] width 15 height 12
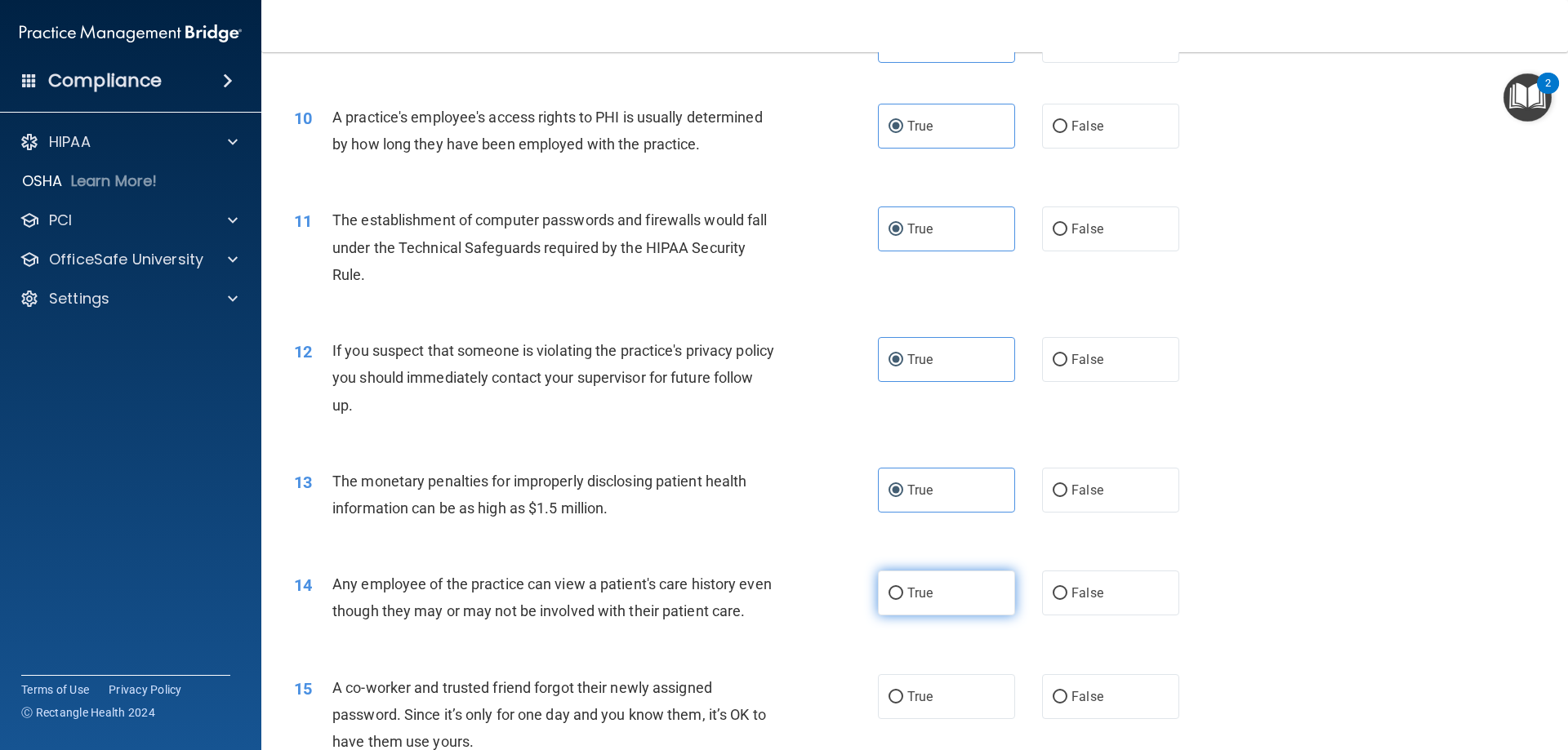
radio input "true"
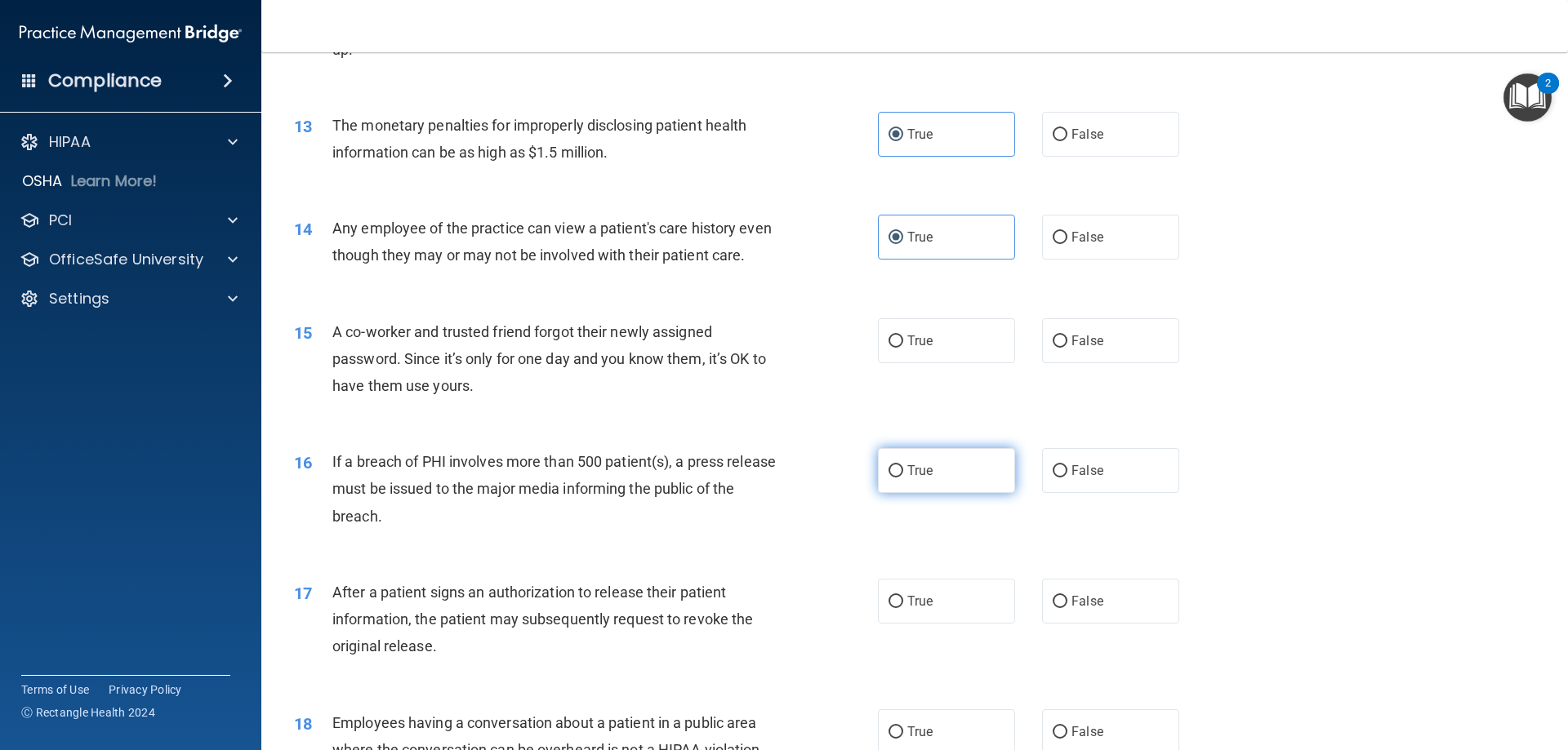
scroll to position [1481, 0]
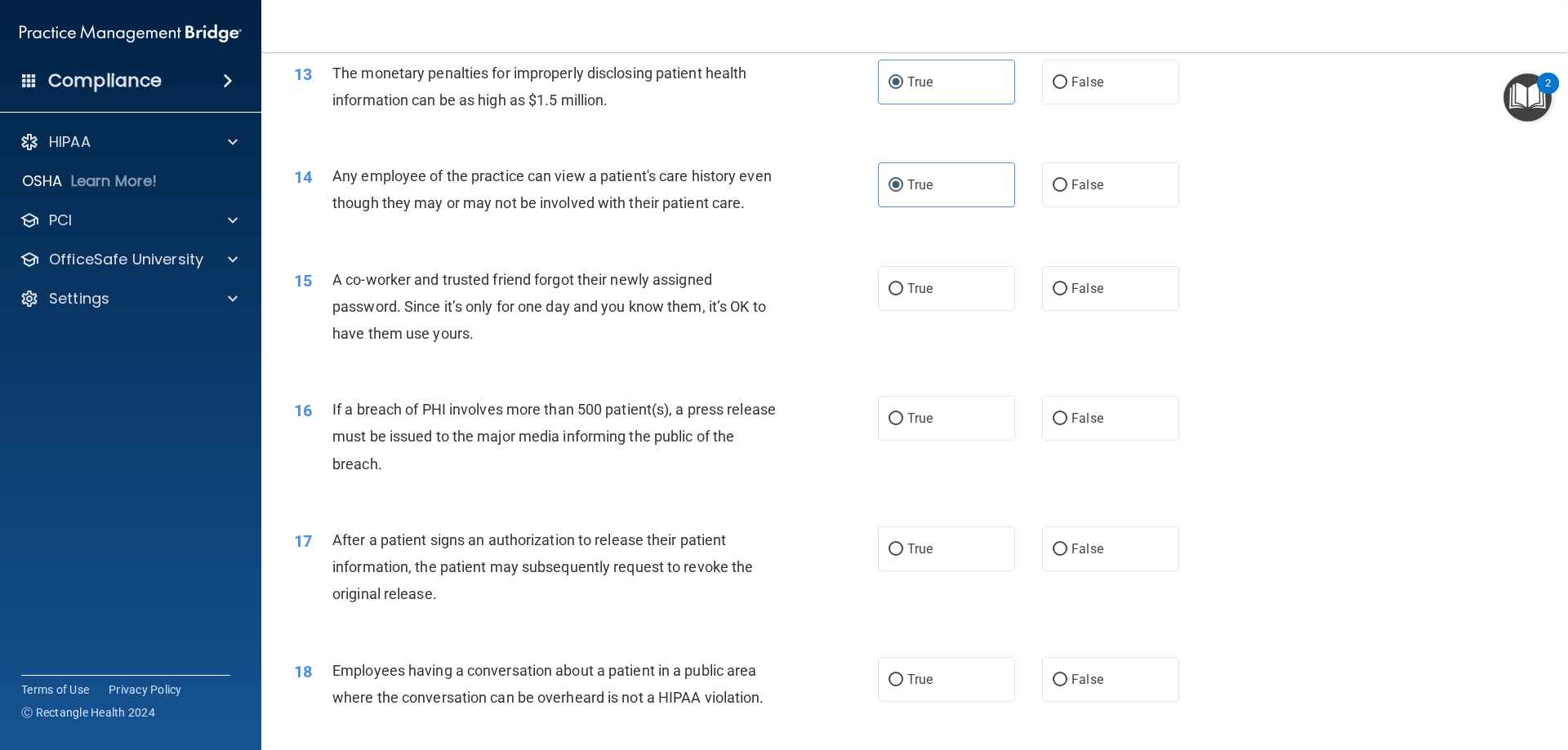
drag, startPoint x: 943, startPoint y: 321, endPoint x: 937, endPoint y: 345, distance: 24.7
click at [943, 311] on label "True" at bounding box center [947, 289] width 137 height 45
click at [903, 295] on input "True" at bounding box center [896, 289] width 15 height 12
radio input "true"
click at [937, 440] on label "True" at bounding box center [947, 419] width 137 height 45
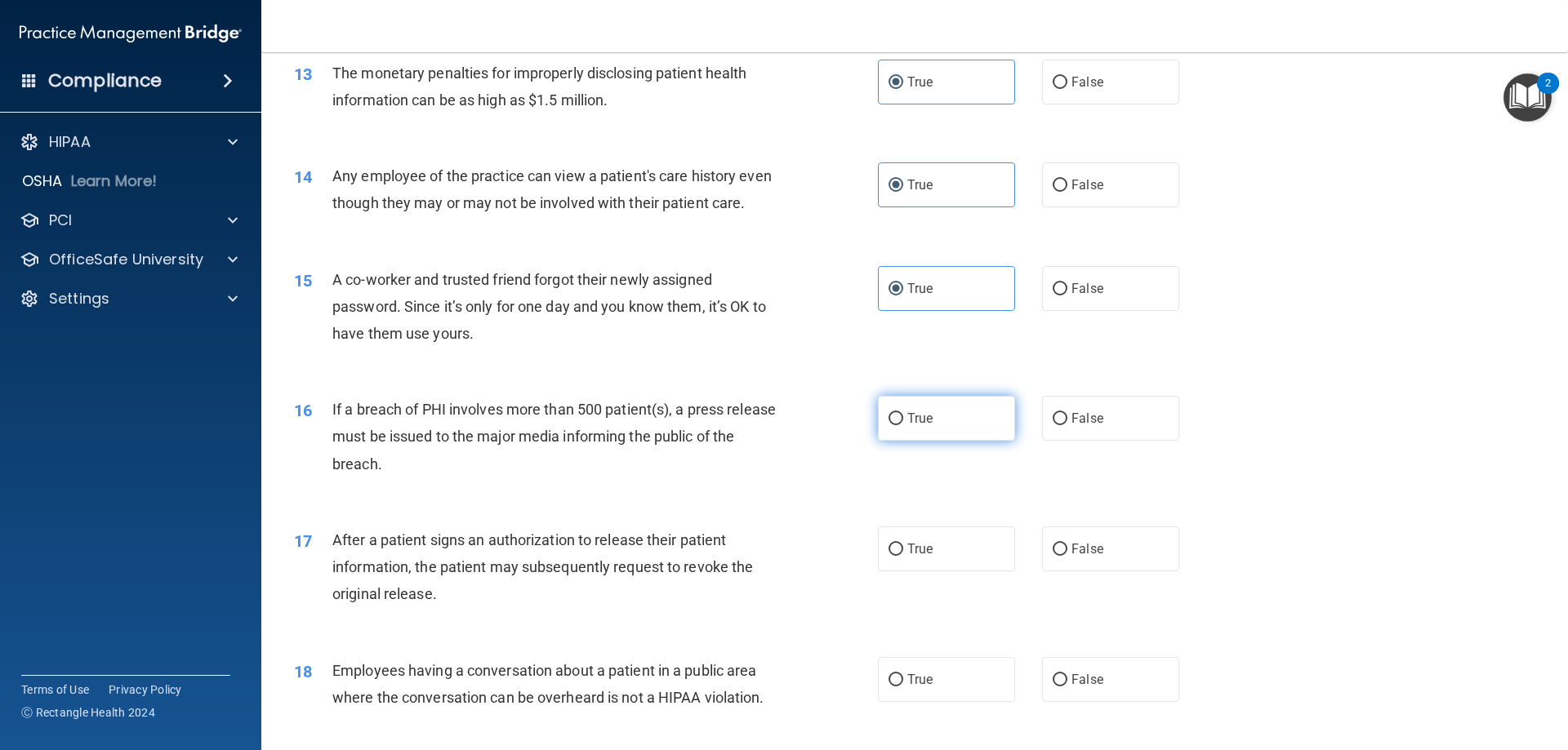
click at [903, 425] on input "True" at bounding box center [896, 419] width 15 height 12
radio input "true"
click at [938, 572] on label "True" at bounding box center [947, 549] width 137 height 45
click at [903, 556] on input "True" at bounding box center [896, 550] width 15 height 12
radio input "true"
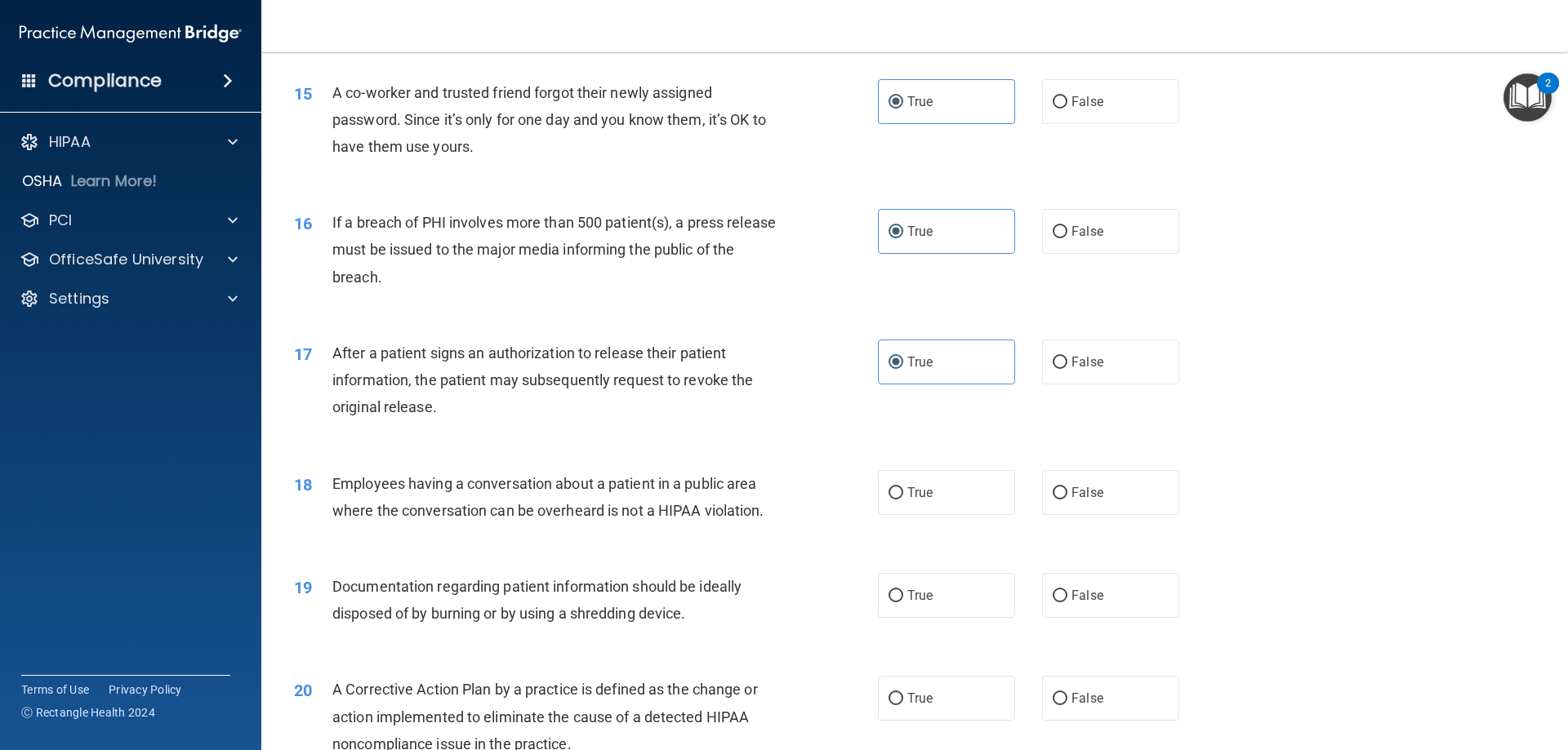
scroll to position [1726, 0]
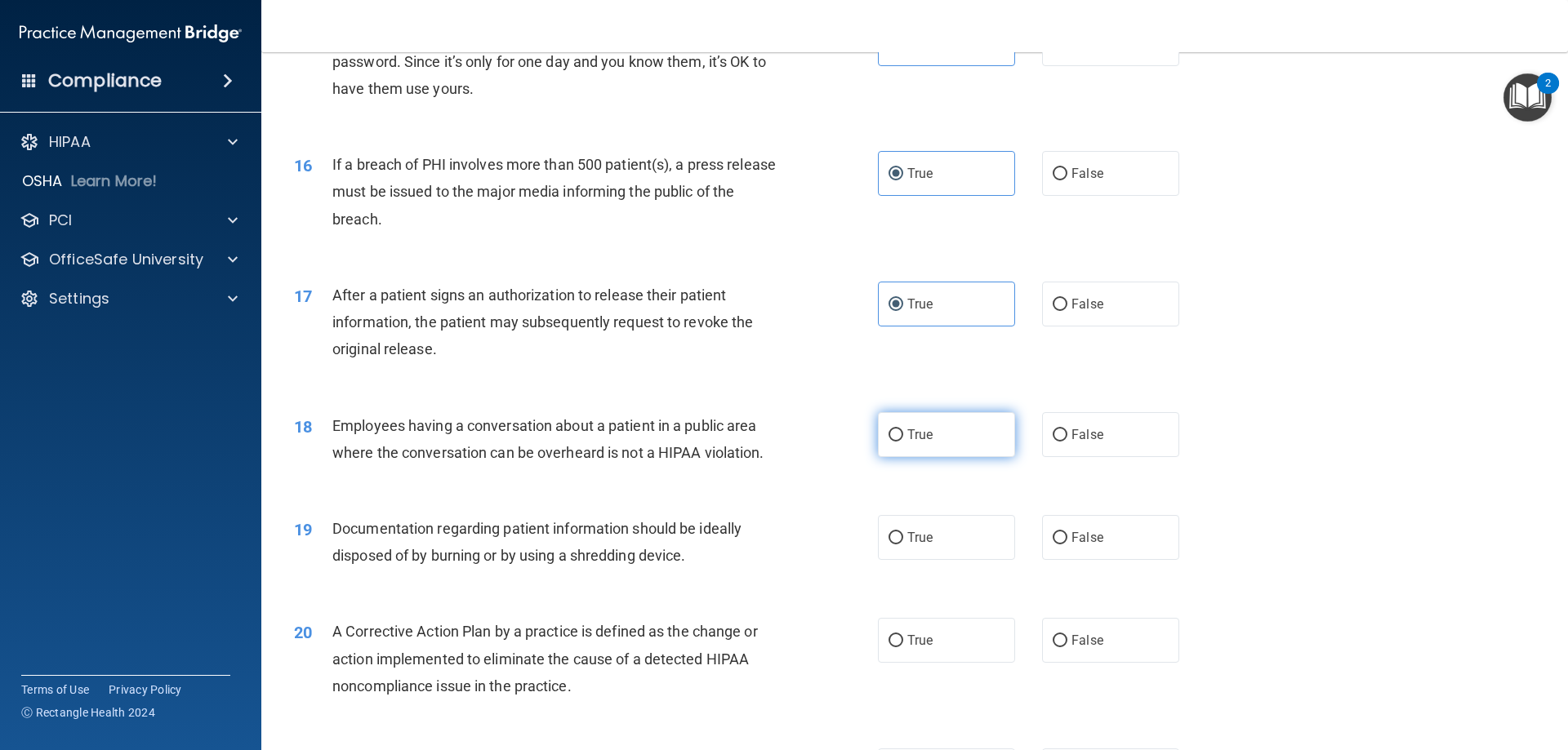
click at [938, 458] on label "True" at bounding box center [947, 434] width 137 height 45
click at [903, 442] on input "True" at bounding box center [896, 435] width 15 height 12
radio input "true"
click at [940, 560] on label "True" at bounding box center [947, 537] width 137 height 45
click at [903, 545] on input "True" at bounding box center [896, 538] width 15 height 12
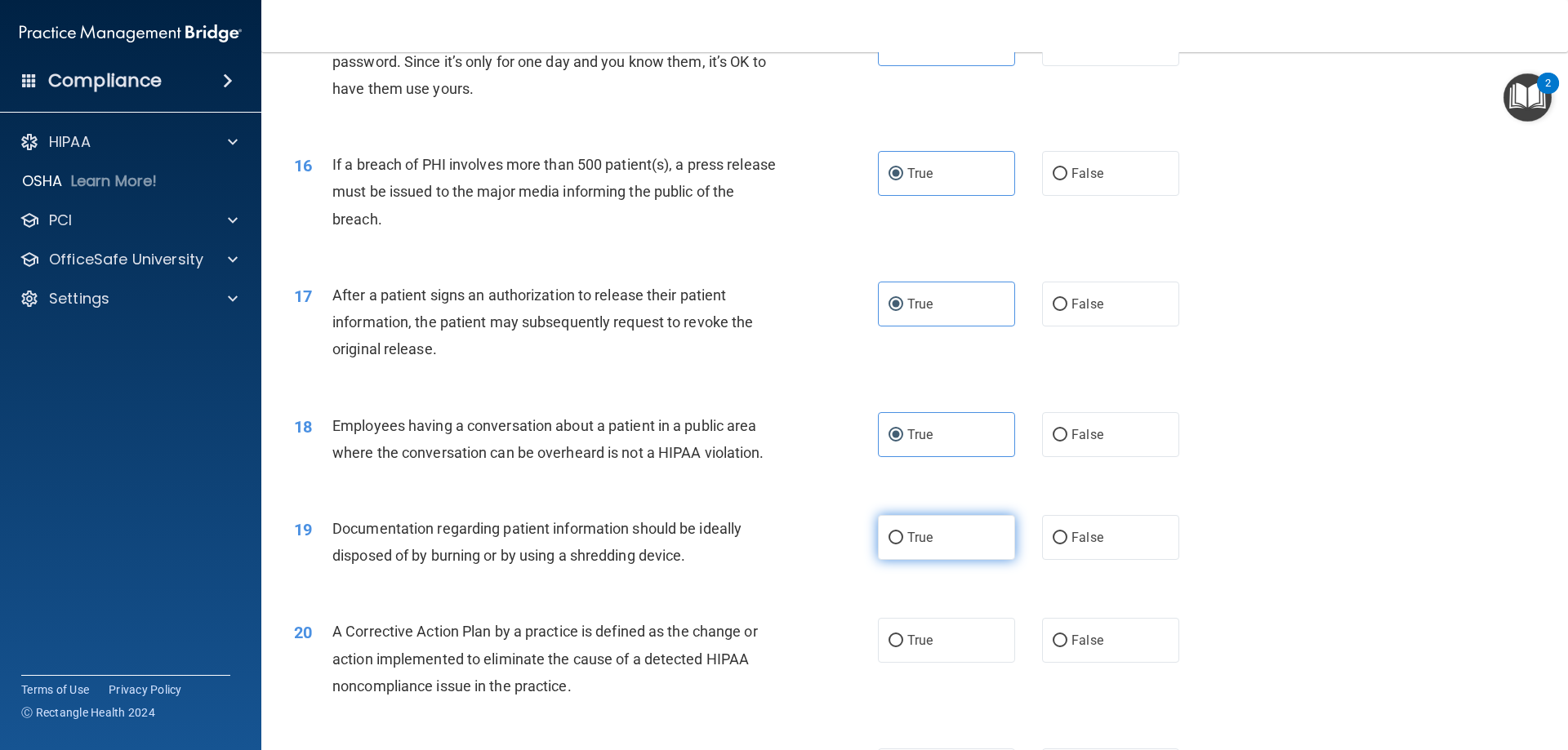
radio input "true"
click at [930, 663] on label "True" at bounding box center [947, 640] width 137 height 45
click at [903, 648] on input "True" at bounding box center [896, 640] width 15 height 12
radio input "true"
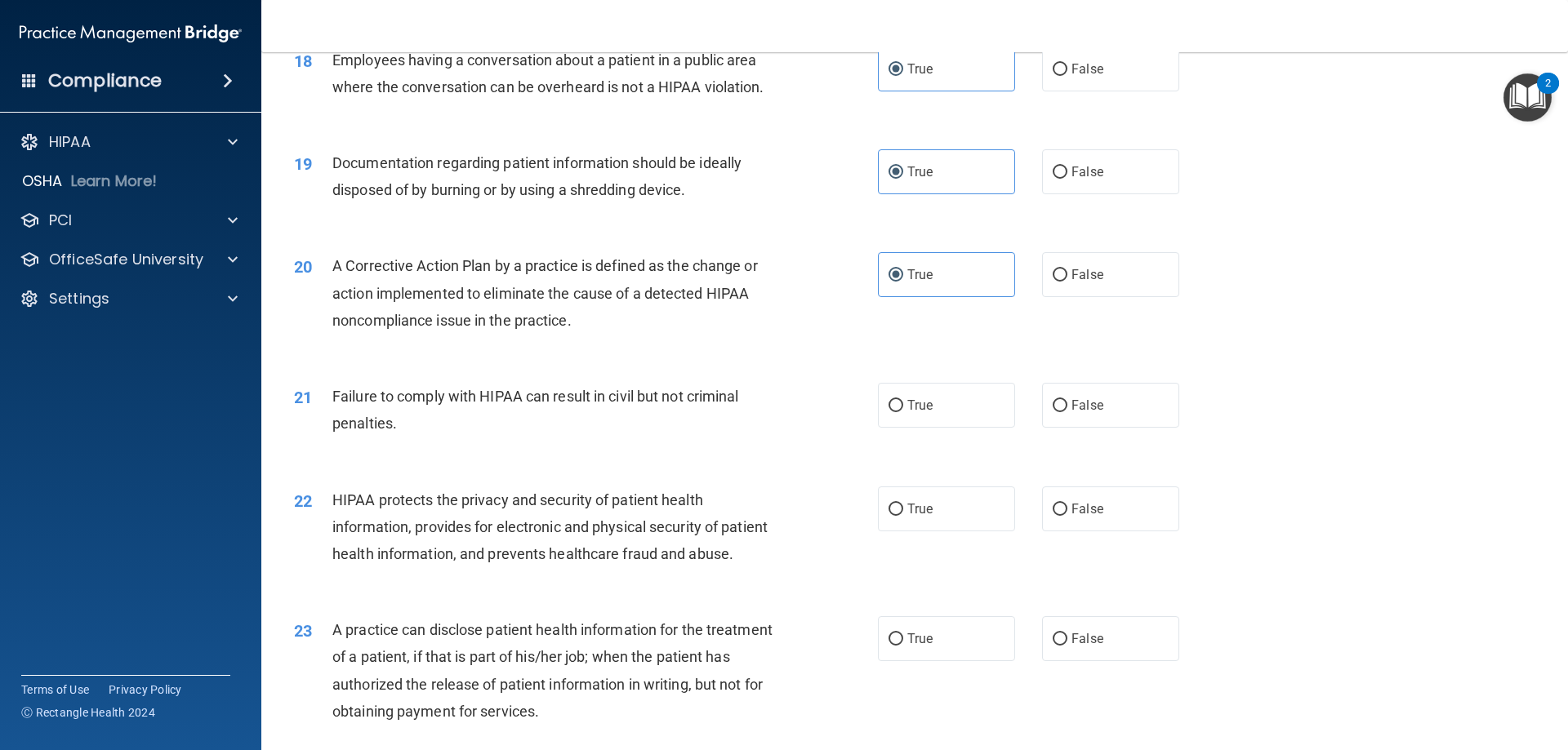
scroll to position [2134, 0]
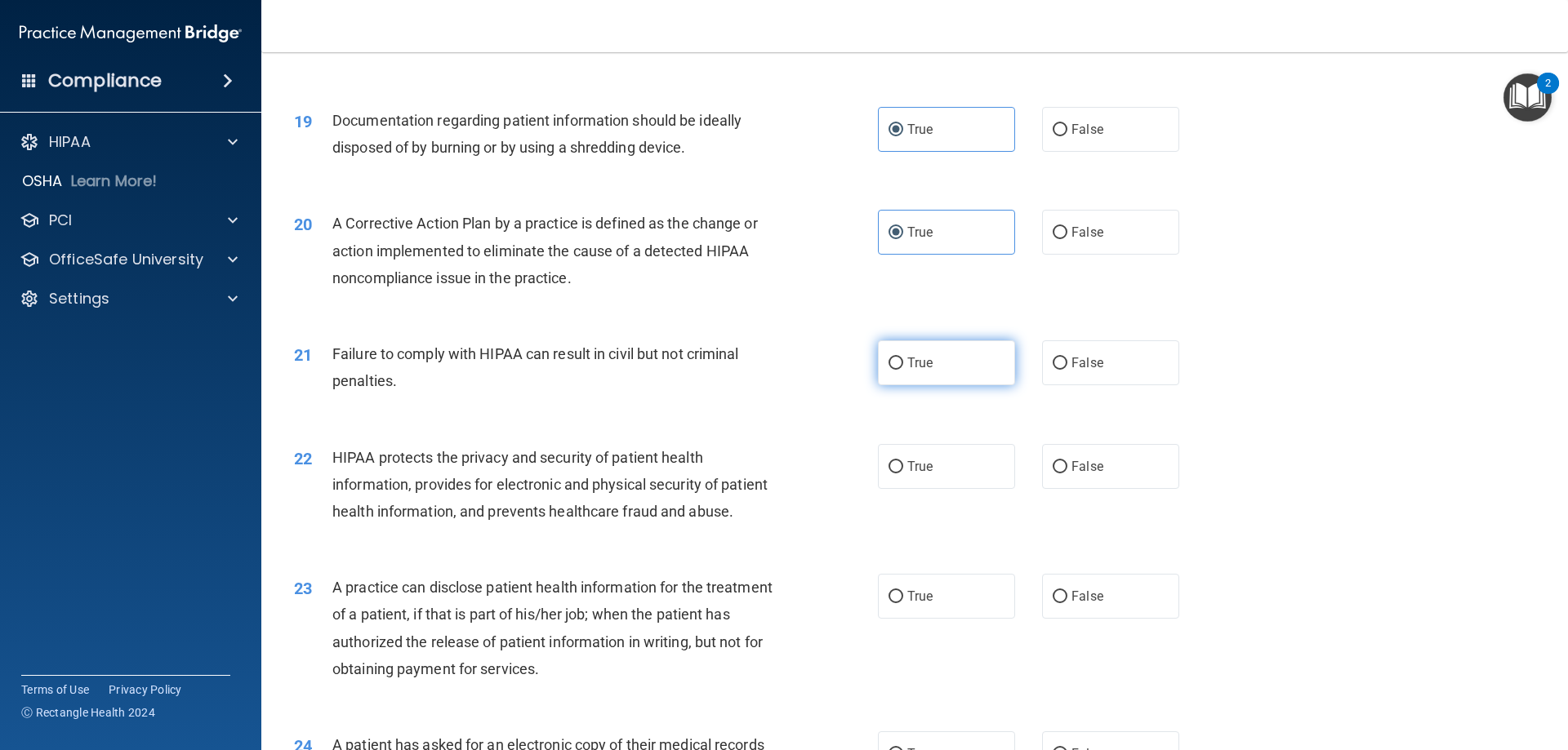
click at [959, 385] on label "True" at bounding box center [947, 363] width 137 height 45
click at [903, 369] on input "True" at bounding box center [896, 363] width 15 height 12
radio input "true"
click at [952, 489] on label "True" at bounding box center [947, 467] width 137 height 45
click at [903, 473] on input "True" at bounding box center [896, 467] width 15 height 12
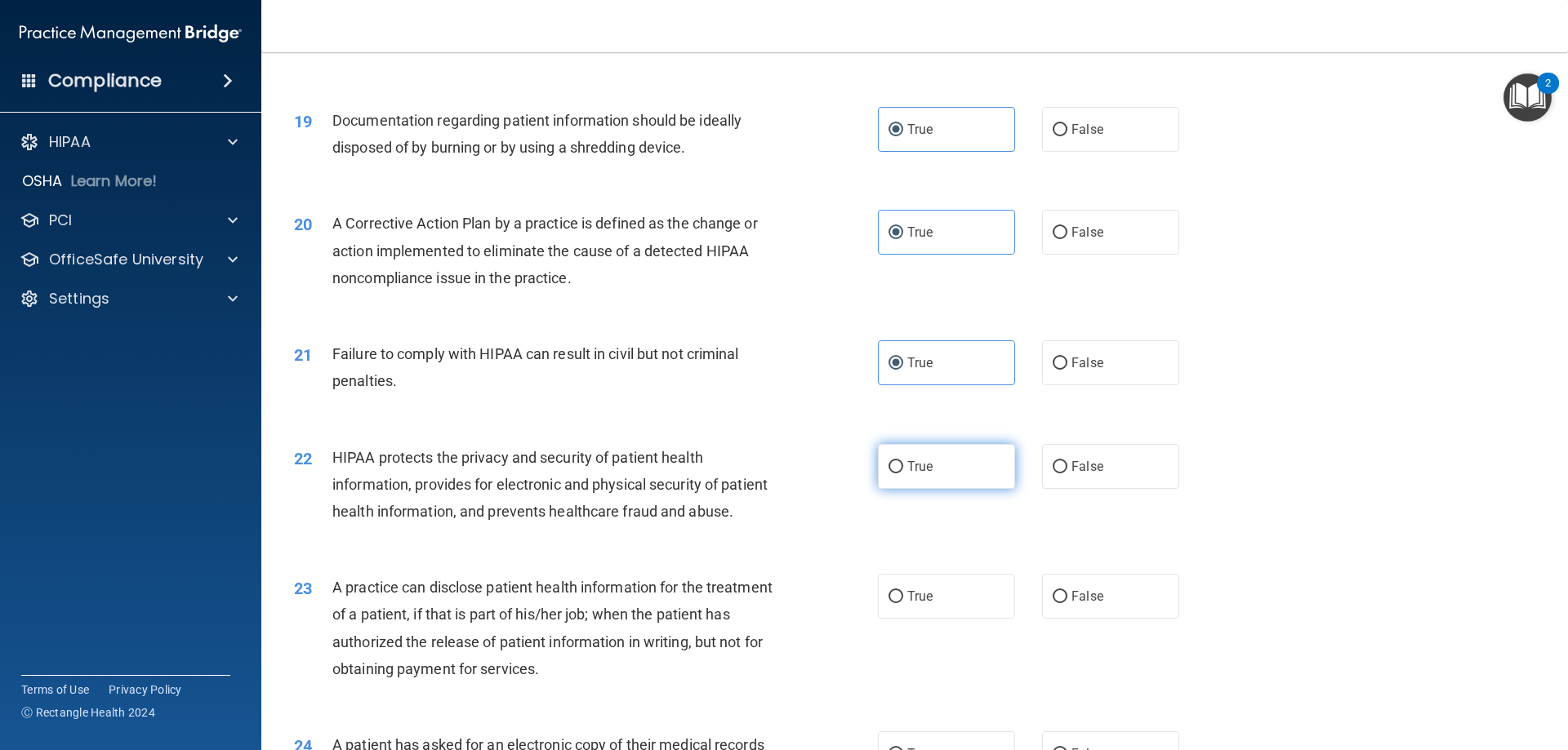
radio input "true"
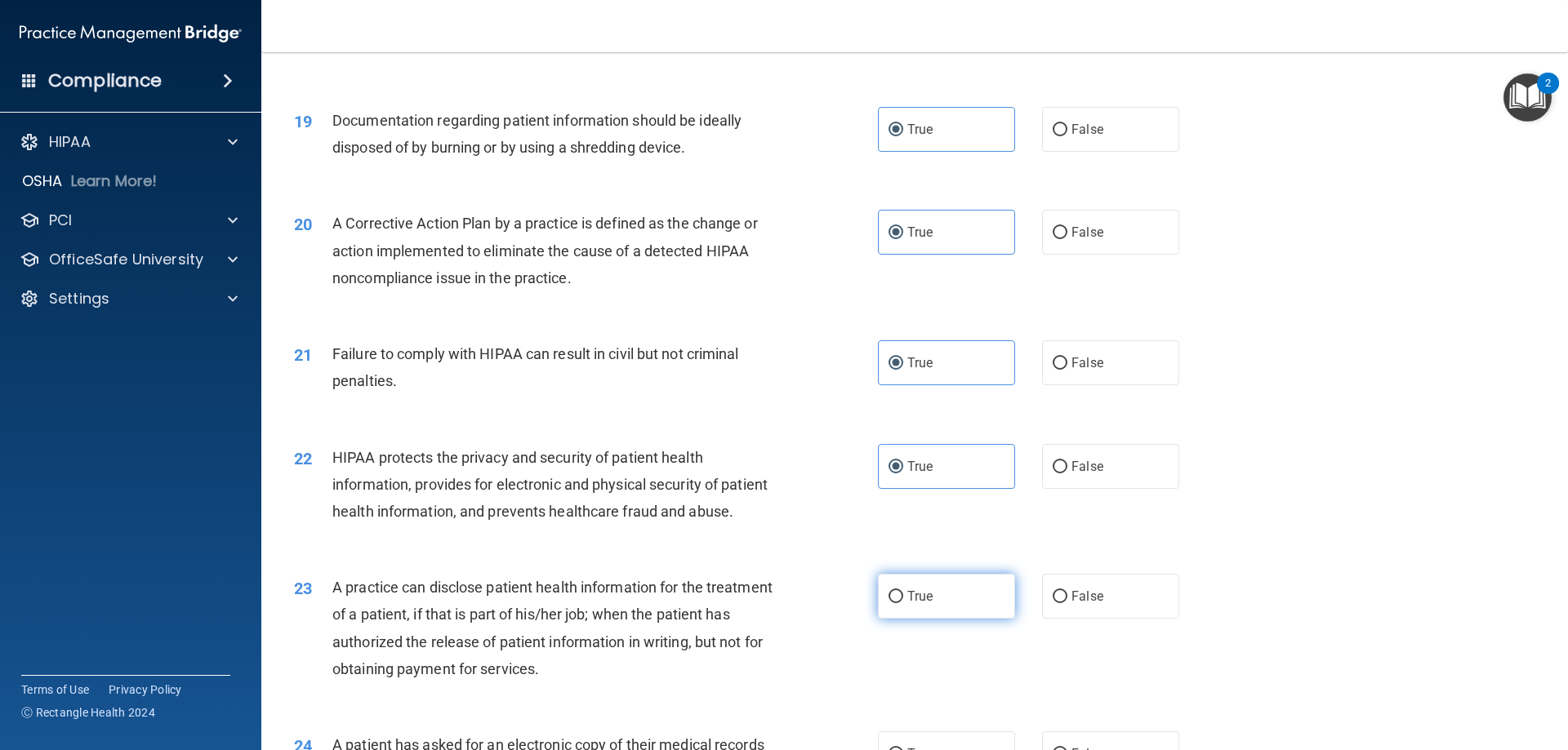
click at [943, 619] on label "True" at bounding box center [947, 596] width 137 height 45
click at [903, 603] on input "True" at bounding box center [896, 597] width 15 height 12
radio input "true"
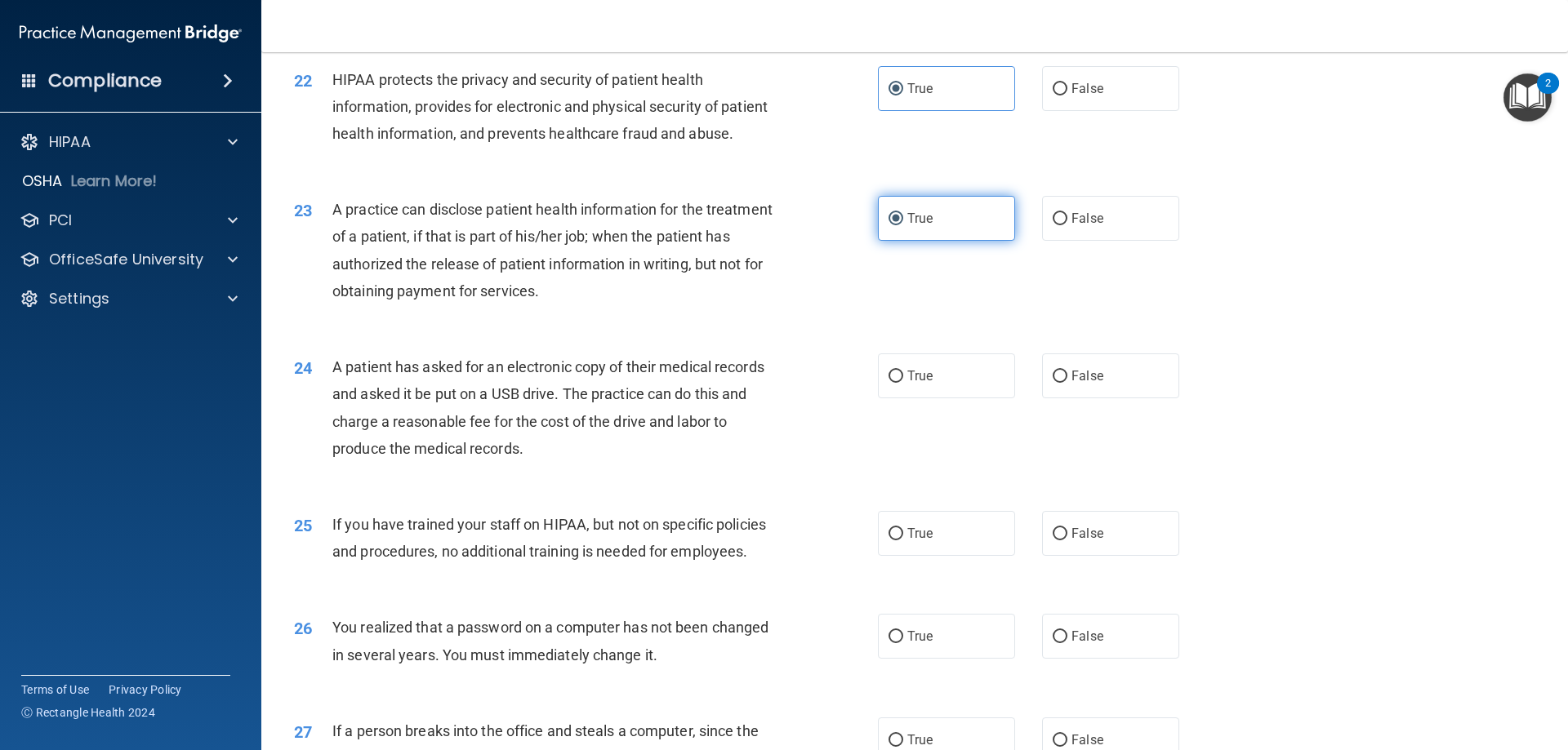
scroll to position [2542, 0]
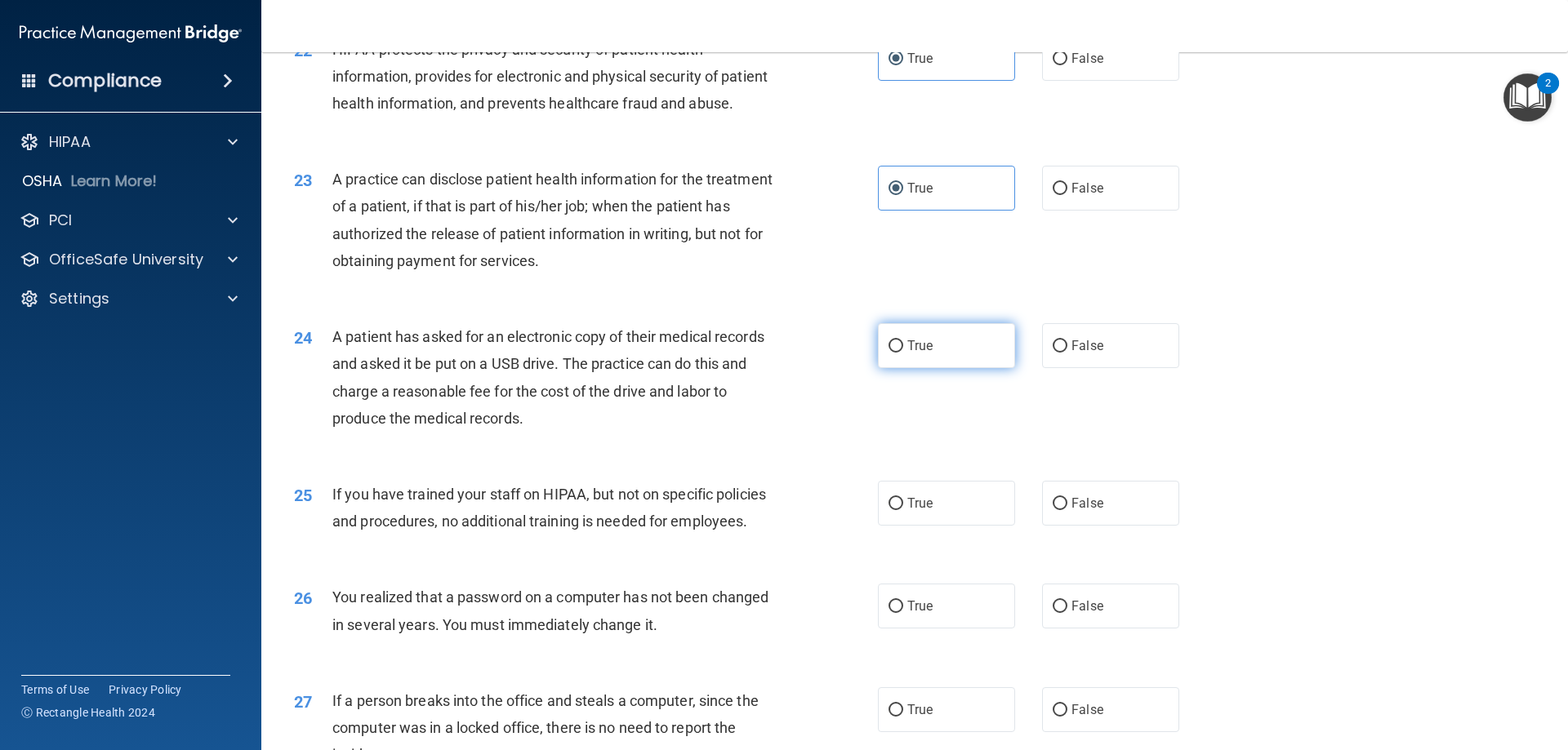
click at [948, 369] on label "True" at bounding box center [947, 345] width 137 height 45
click at [903, 353] on input "True" at bounding box center [896, 346] width 15 height 12
radio input "true"
drag, startPoint x: 933, startPoint y: 550, endPoint x: 919, endPoint y: 646, distance: 97.0
click at [933, 526] on label "True" at bounding box center [947, 503] width 137 height 45
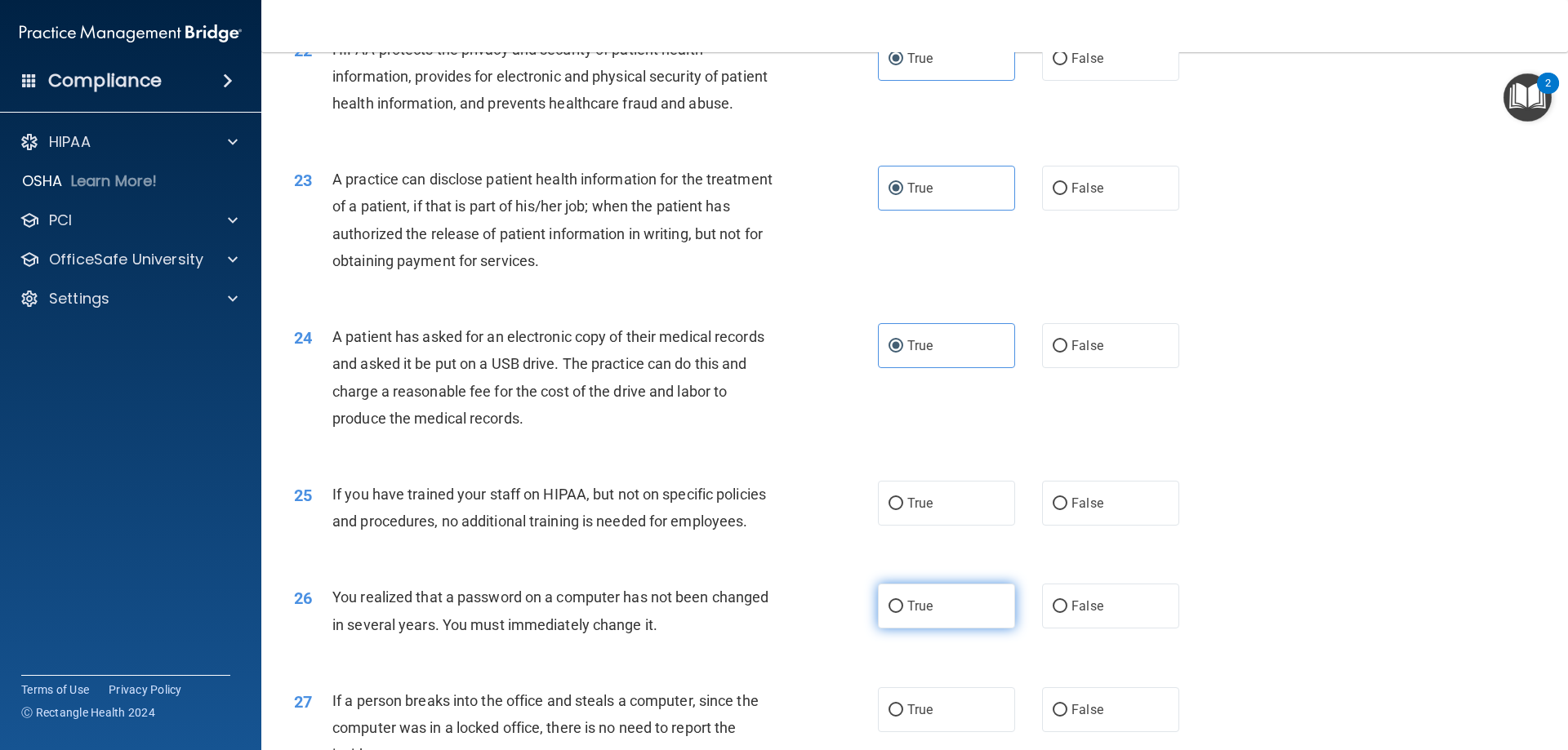
click at [903, 511] on input "True" at bounding box center [896, 504] width 15 height 12
radio input "true"
click at [923, 628] on label "True" at bounding box center [947, 606] width 137 height 45
click at [903, 614] on input "True" at bounding box center [896, 606] width 15 height 12
radio input "true"
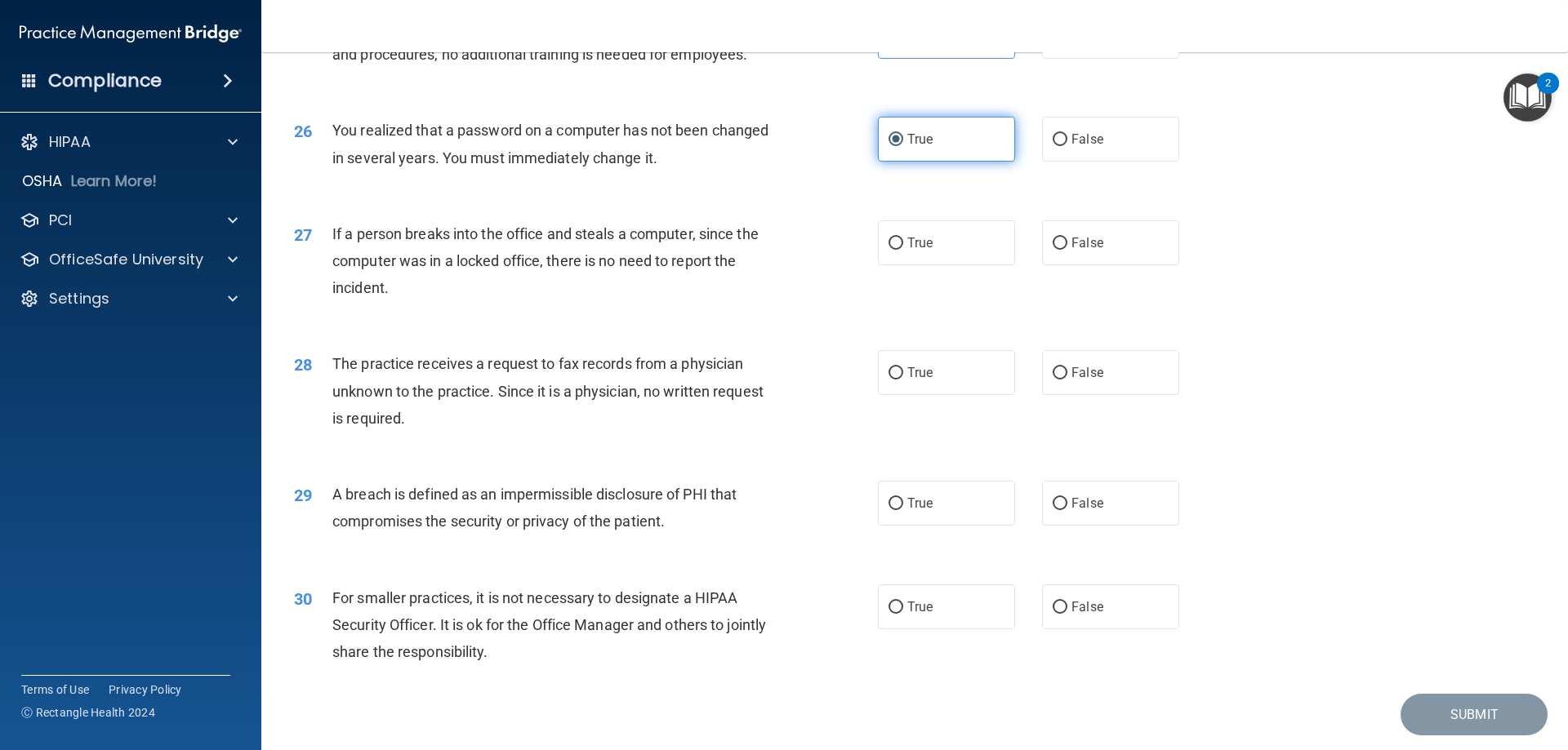
scroll to position [3032, 0]
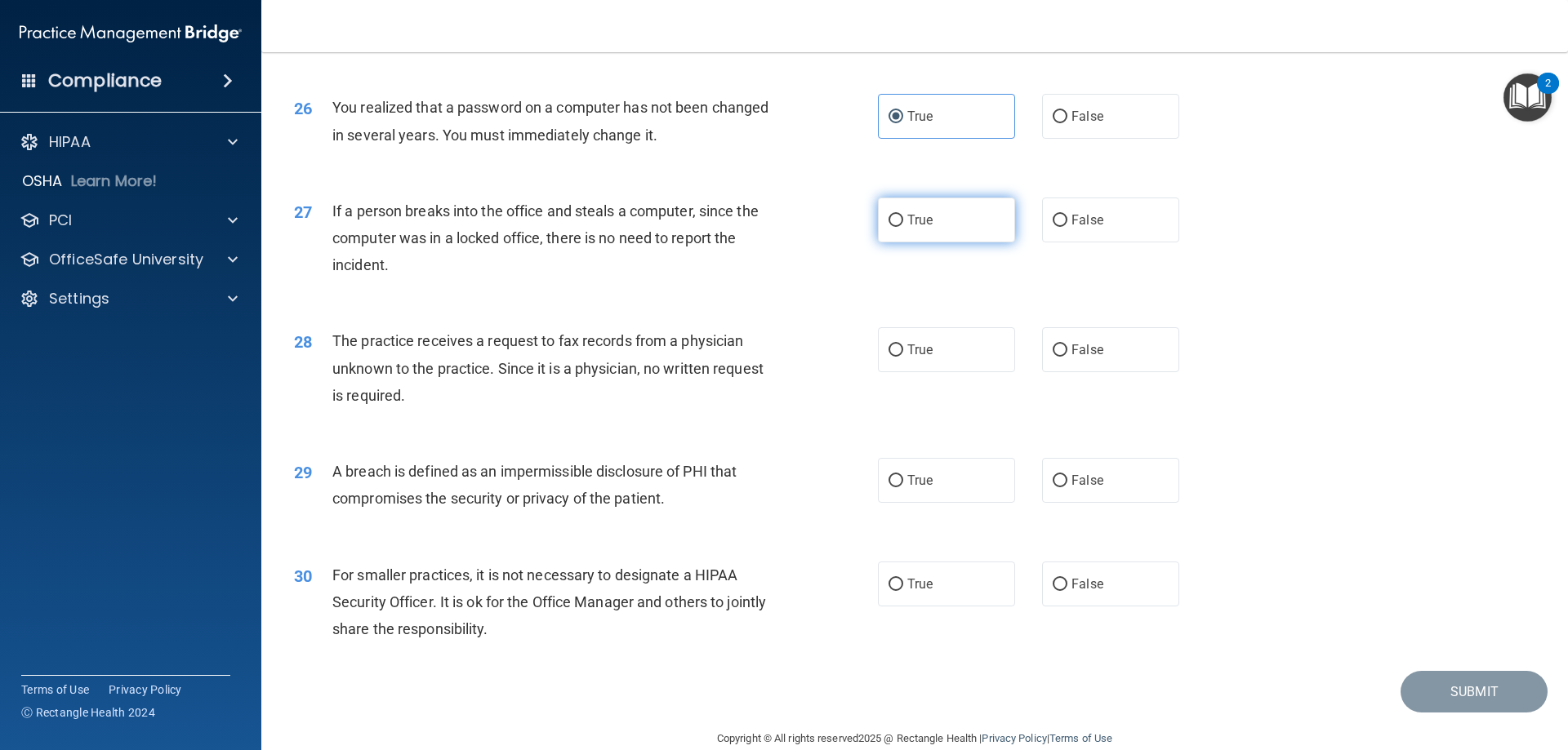
drag, startPoint x: 964, startPoint y: 275, endPoint x: 956, endPoint y: 350, distance: 75.4
click at [967, 242] on label "True" at bounding box center [947, 220] width 137 height 45
click at [903, 227] on input "True" at bounding box center [896, 220] width 15 height 12
radio input "true"
click at [943, 372] on label "True" at bounding box center [947, 350] width 137 height 45
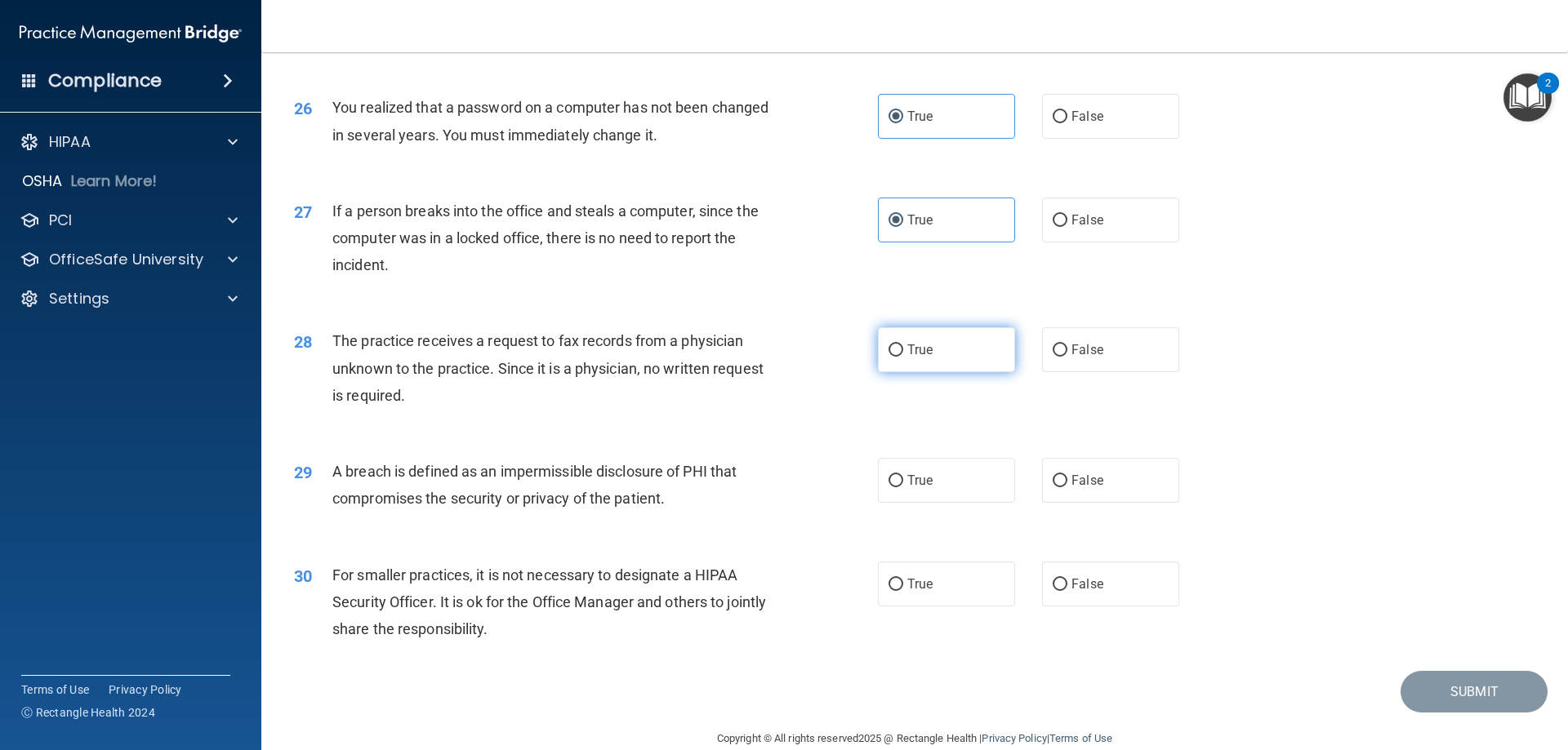
click at [903, 356] on input "True" at bounding box center [896, 350] width 15 height 12
radio input "true"
click at [919, 503] on label "True" at bounding box center [947, 481] width 137 height 45
click at [903, 487] on input "True" at bounding box center [896, 481] width 15 height 12
radio input "true"
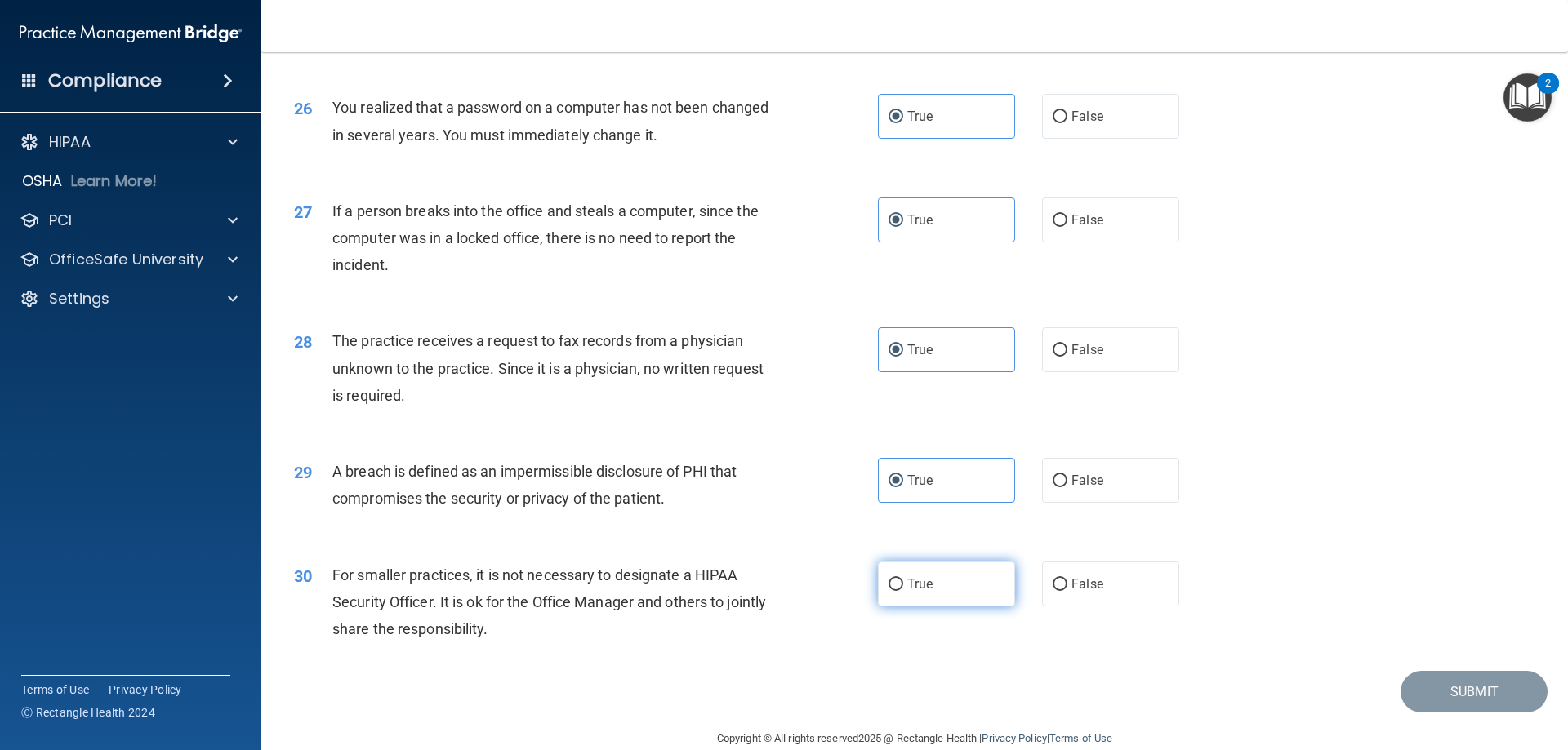
click at [937, 607] on label "True" at bounding box center [947, 584] width 137 height 45
click at [903, 591] on input "True" at bounding box center [896, 585] width 15 height 12
radio input "true"
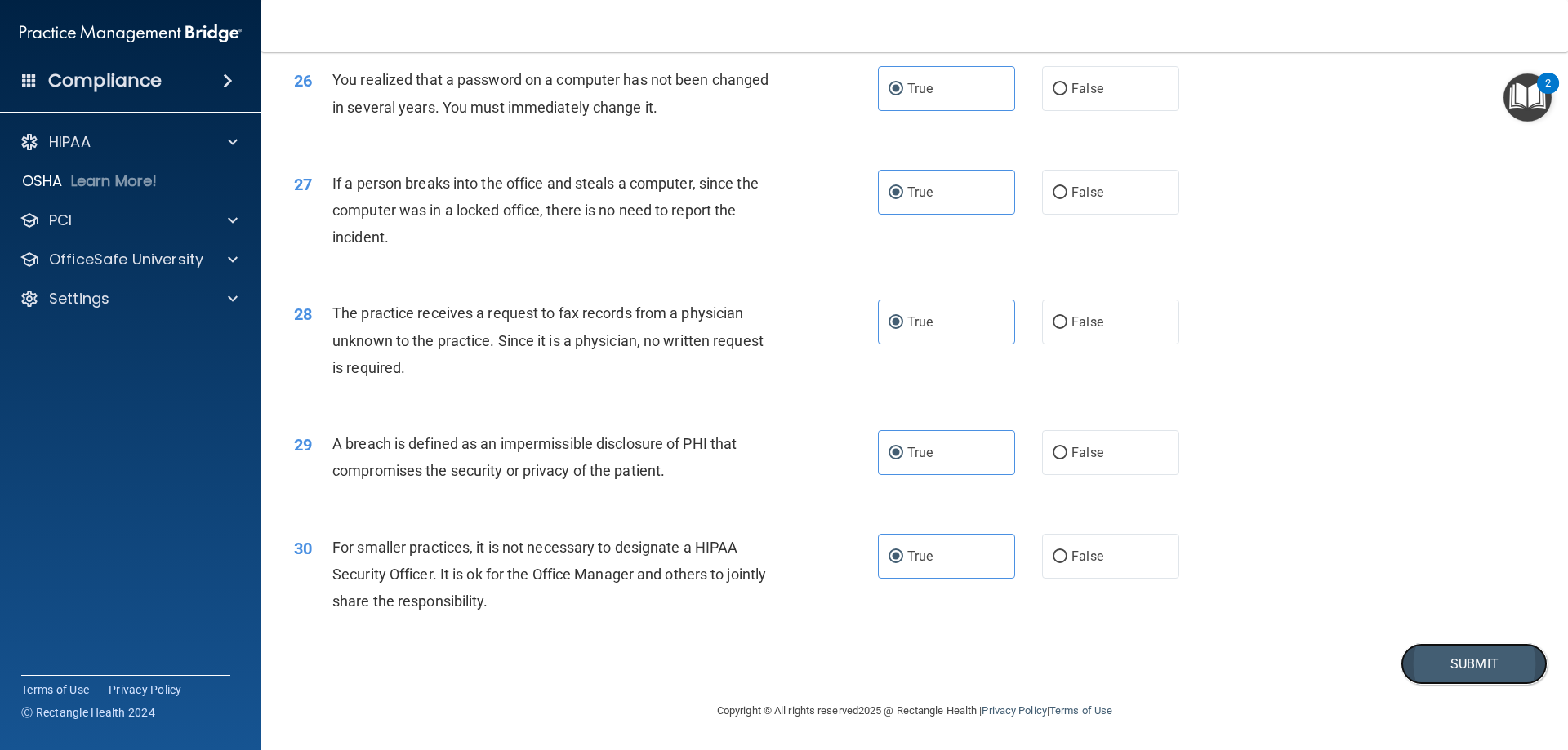
click at [1425, 648] on button "Submit" at bounding box center [1474, 664] width 147 height 42
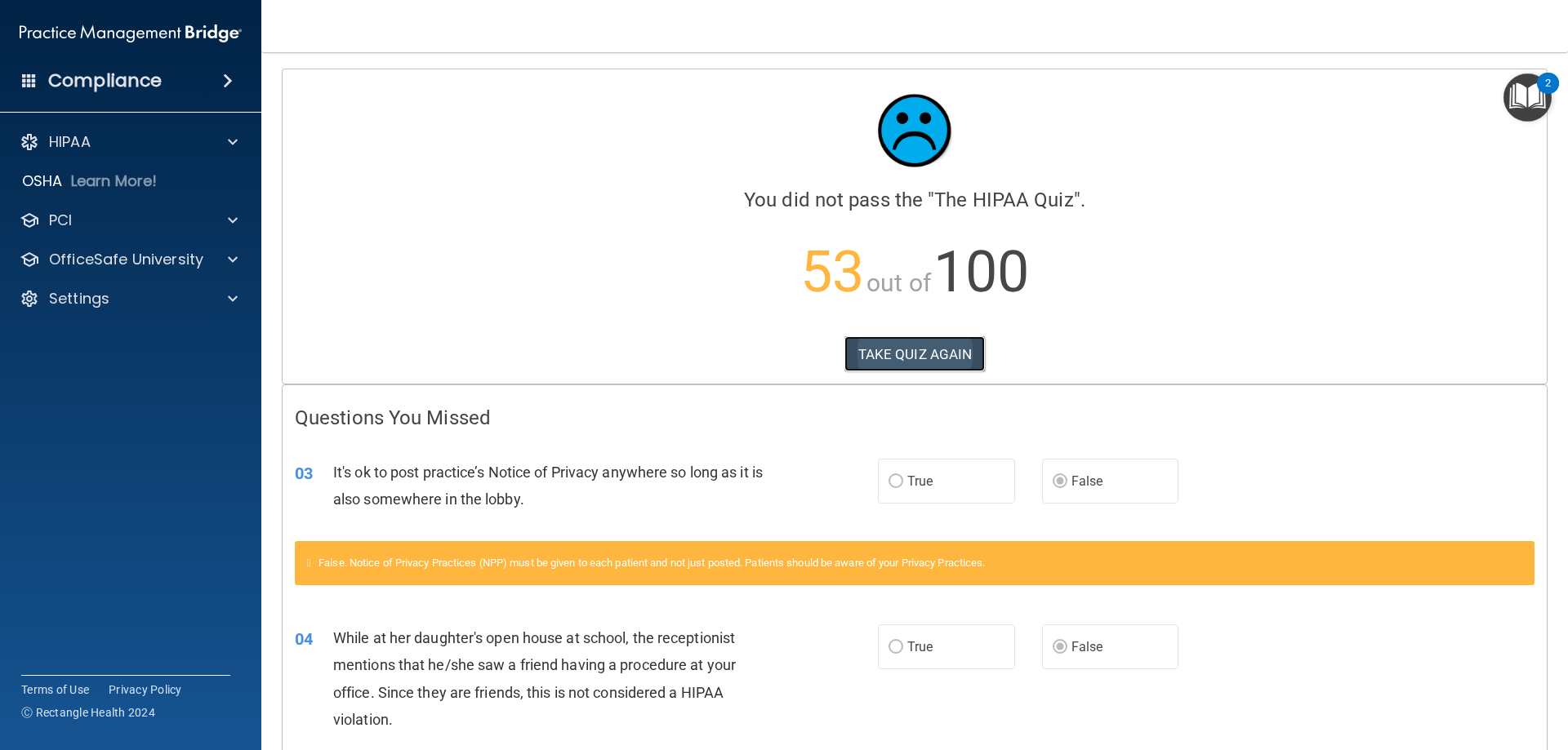
click at [944, 346] on button "TAKE QUIZ AGAIN" at bounding box center [915, 354] width 141 height 36
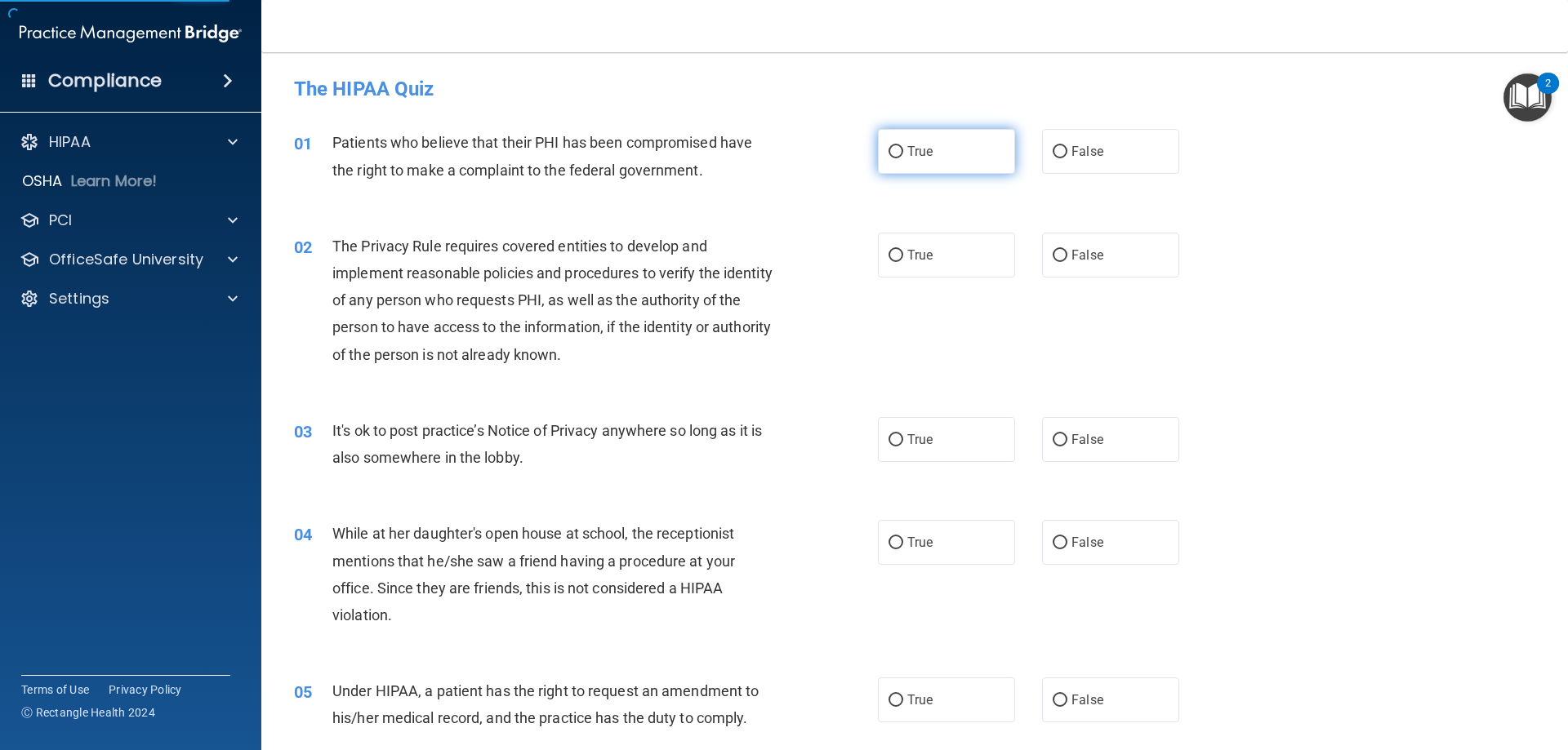
click at [920, 163] on label "True" at bounding box center [947, 151] width 137 height 45
click at [903, 159] on input "True" at bounding box center [896, 151] width 15 height 12
radio input "true"
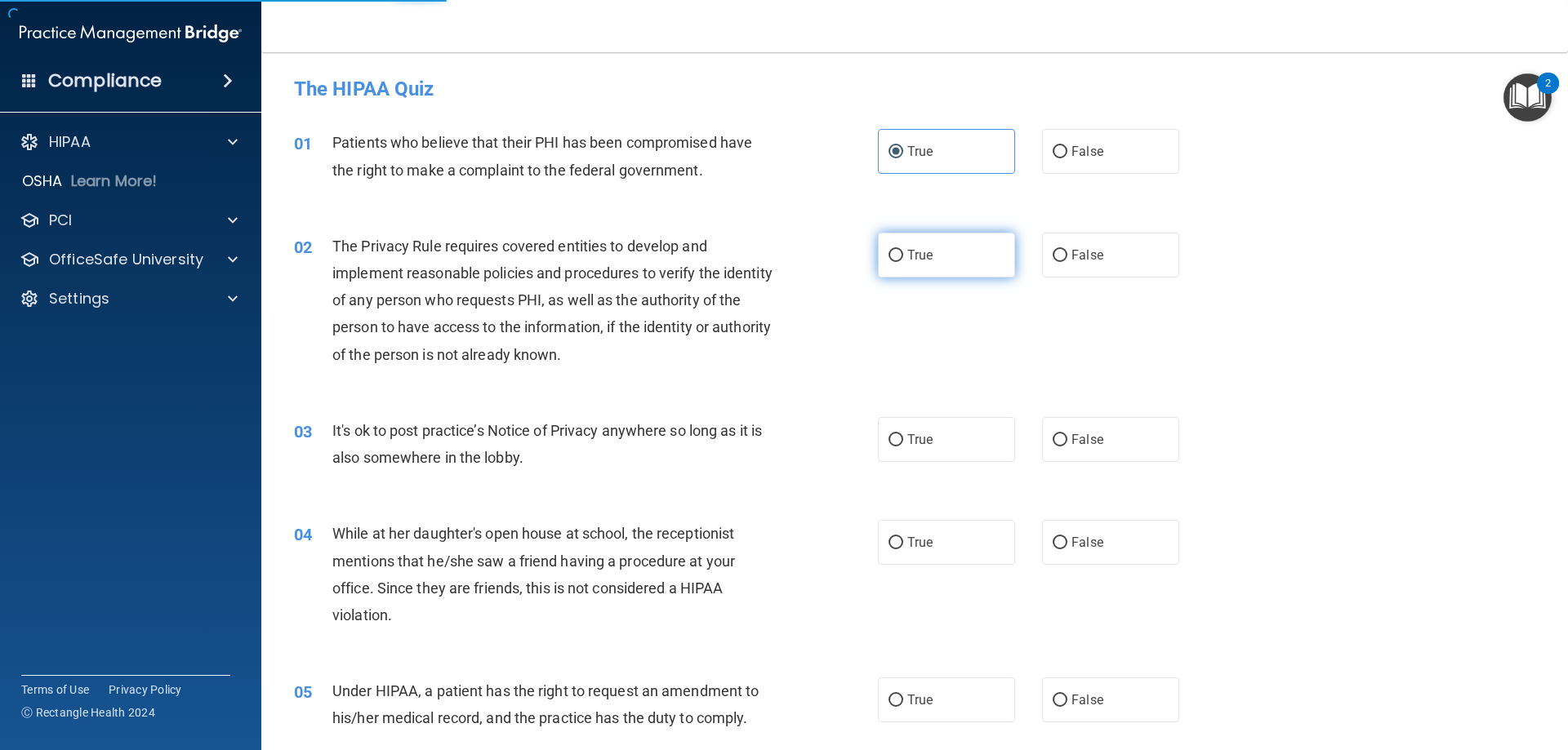
click at [907, 261] on span "True" at bounding box center [919, 255] width 25 height 16
click at [903, 261] on input "True" at bounding box center [896, 255] width 15 height 12
radio input "true"
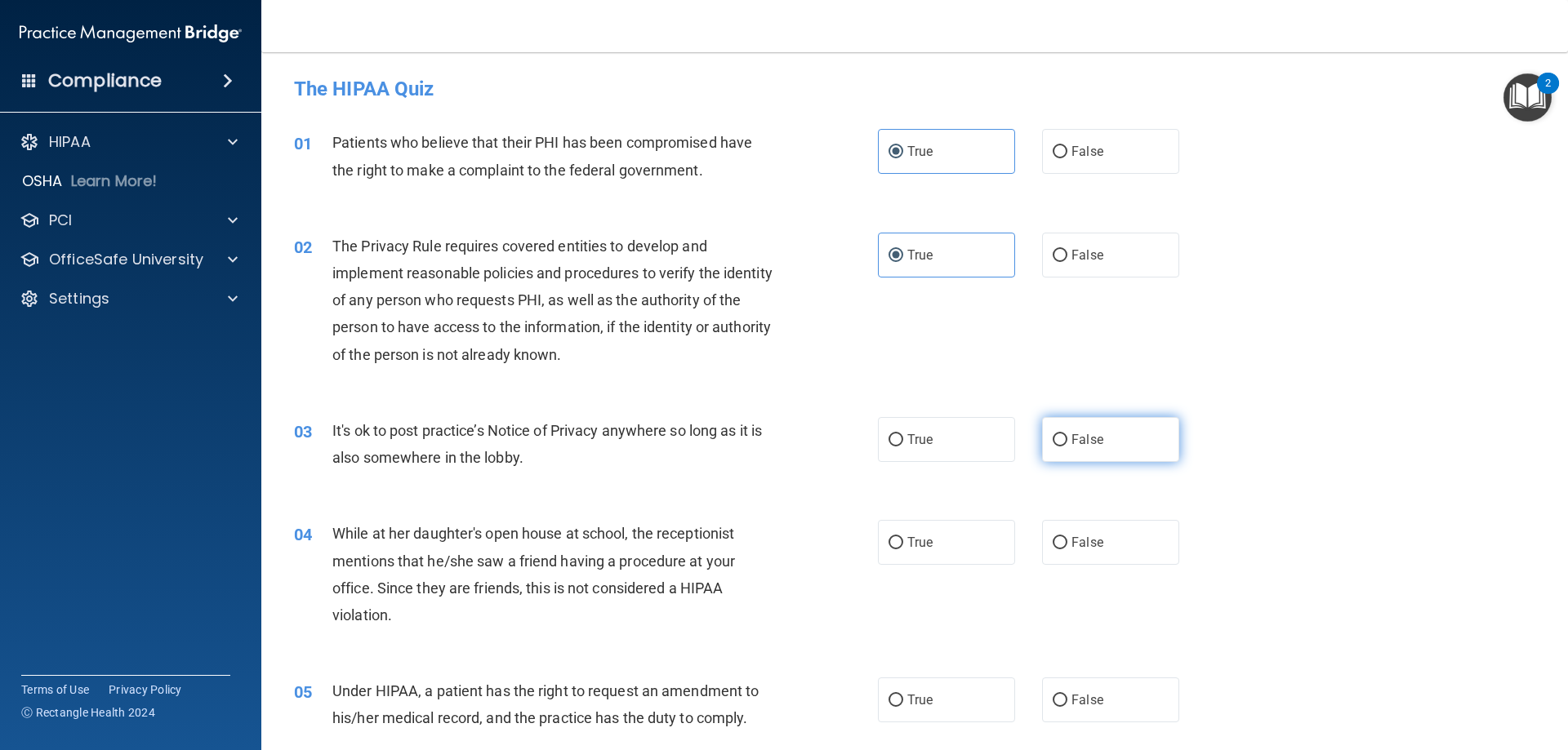
click at [1044, 424] on label "False" at bounding box center [1110, 440] width 137 height 45
click at [1053, 434] on input "False" at bounding box center [1060, 440] width 15 height 12
radio input "true"
click at [1082, 547] on span "False" at bounding box center [1087, 542] width 32 height 16
click at [1068, 547] on input "False" at bounding box center [1060, 543] width 15 height 12
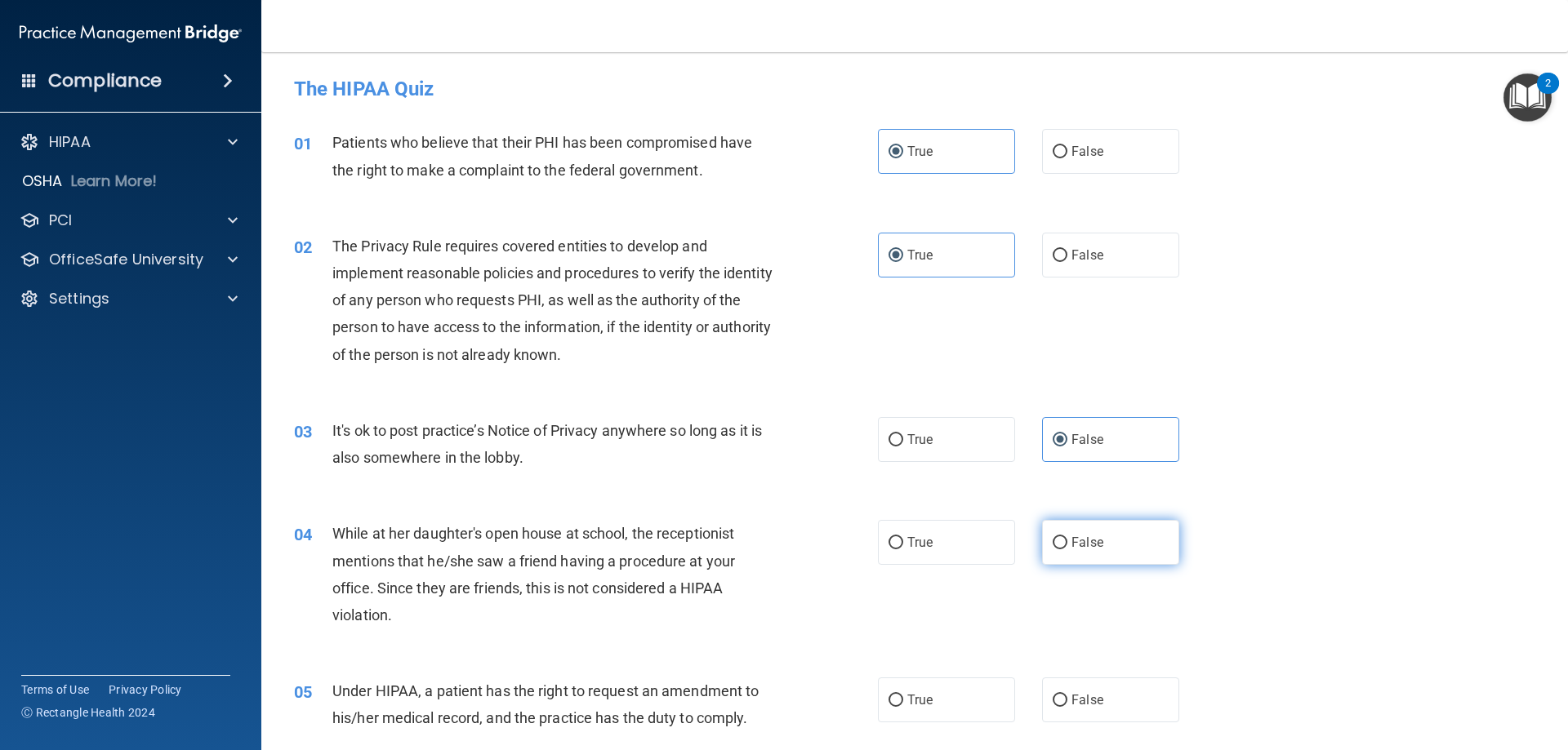
radio input "true"
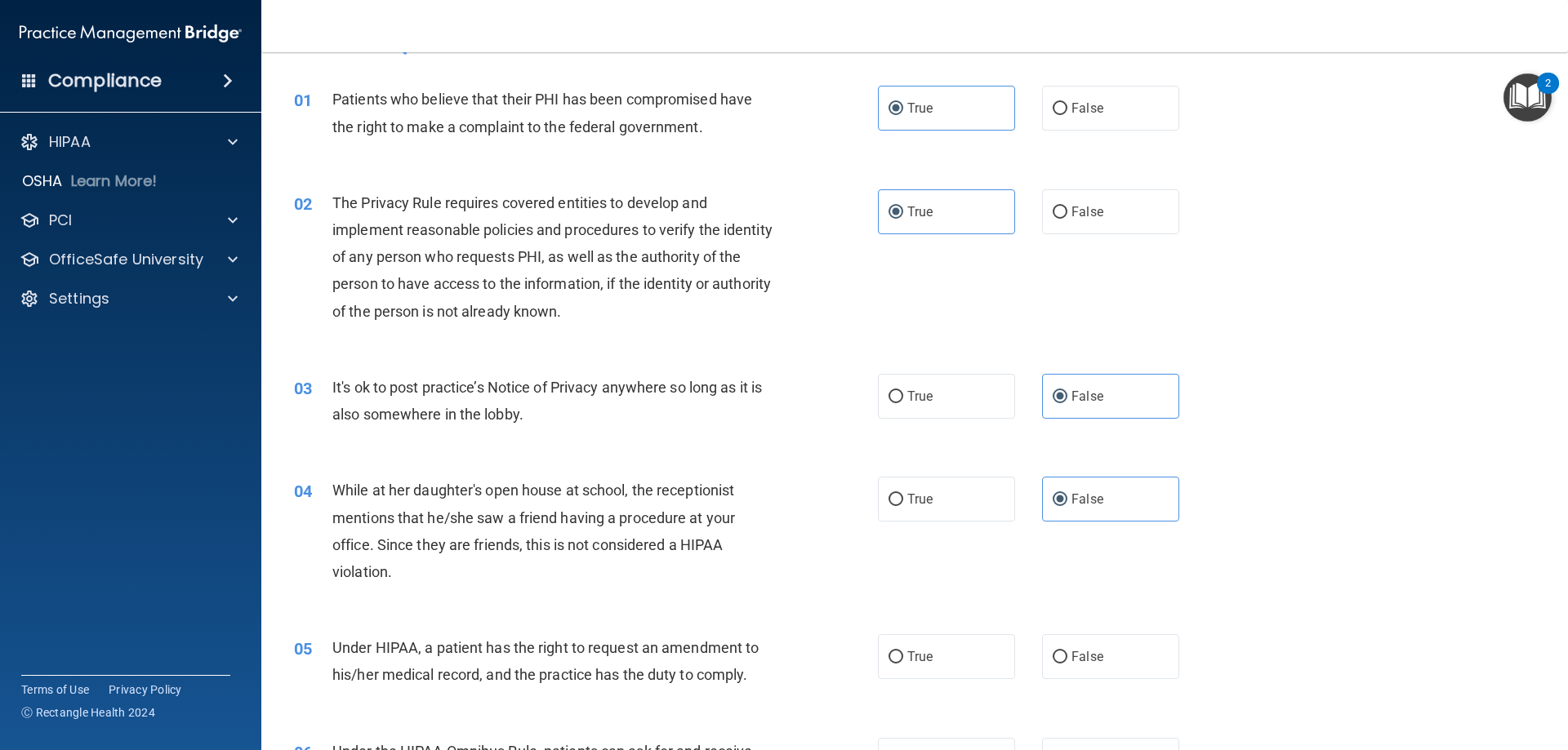
scroll to position [82, 0]
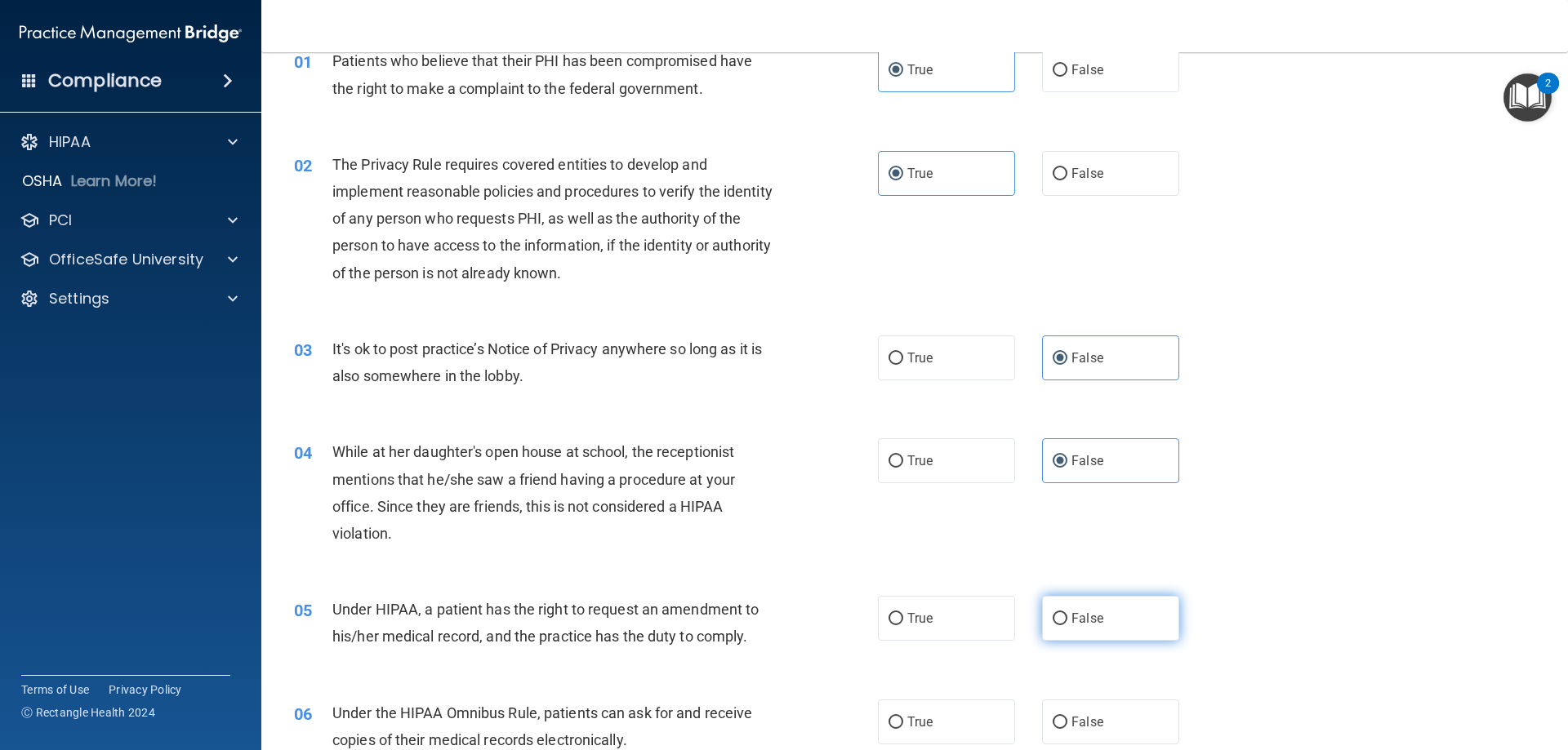
click at [1080, 612] on span "False" at bounding box center [1087, 618] width 32 height 16
click at [1068, 614] on input "False" at bounding box center [1060, 619] width 15 height 12
radio input "true"
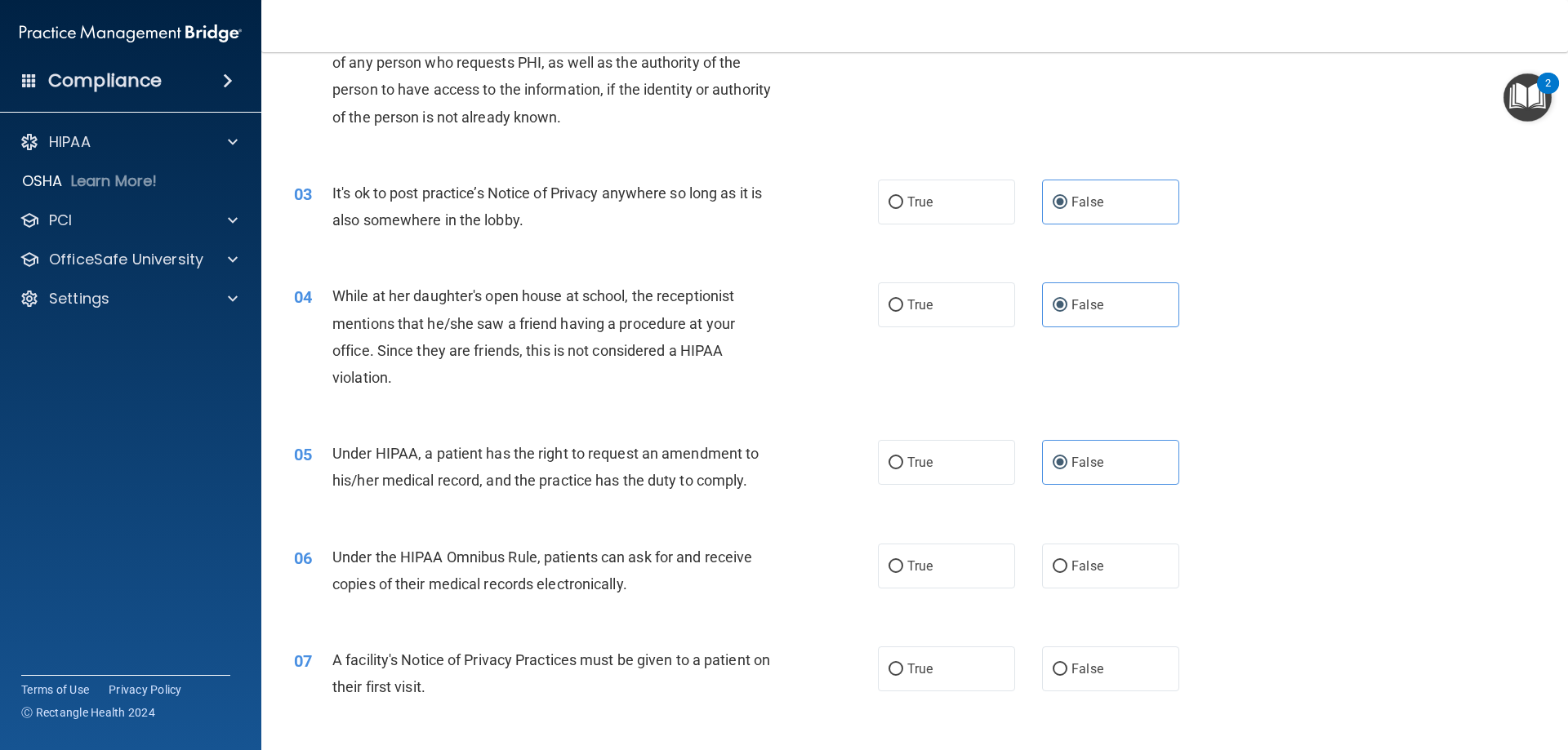
scroll to position [245, 0]
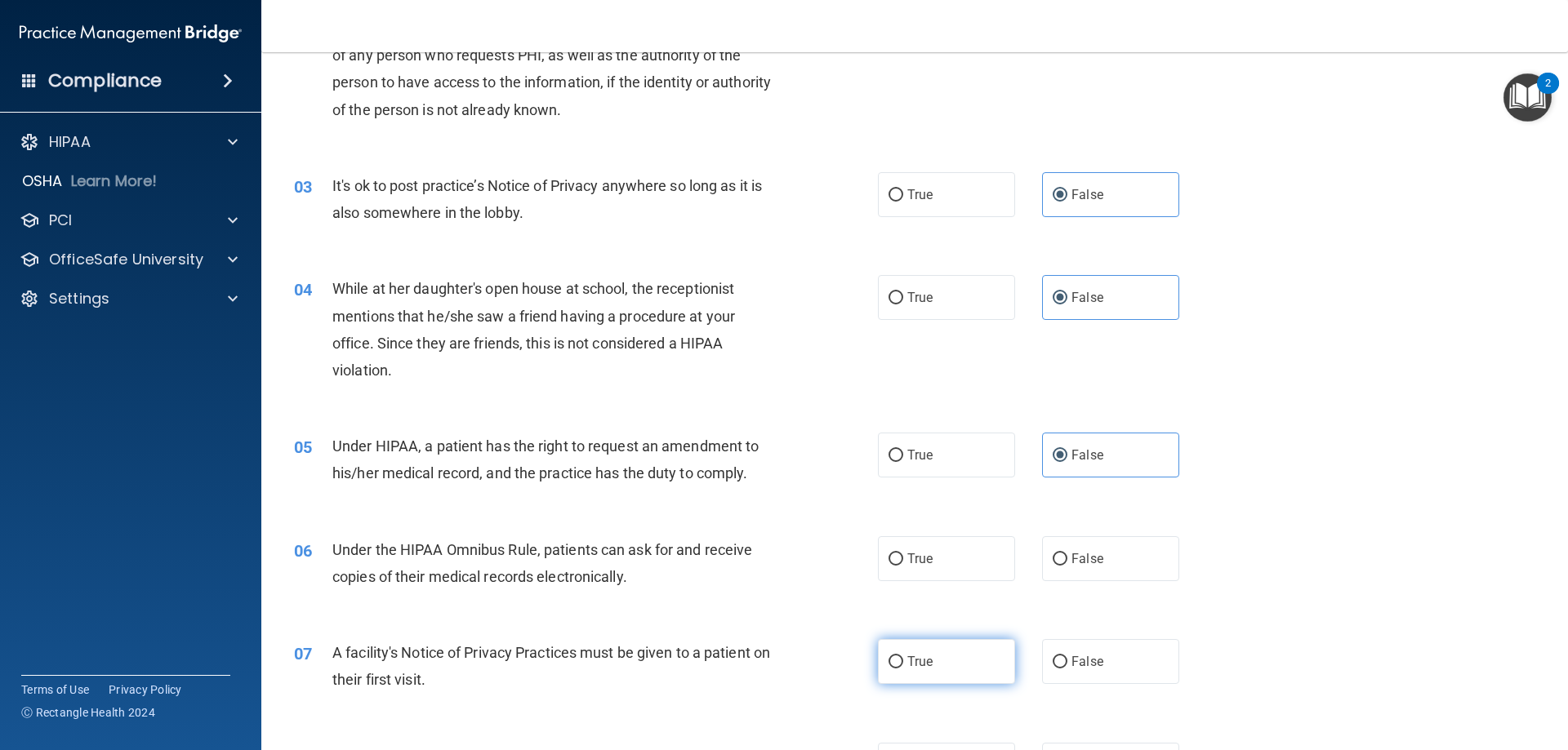
drag, startPoint x: 965, startPoint y: 562, endPoint x: 940, endPoint y: 648, distance: 89.6
click at [954, 603] on div "06 Under the HIPAA Omnibus Rule, patients can ask for and receive copies of the…" at bounding box center [914, 567] width 1266 height 103
click at [942, 669] on label "True" at bounding box center [947, 662] width 137 height 45
click at [903, 668] on input "True" at bounding box center [896, 662] width 15 height 12
radio input "true"
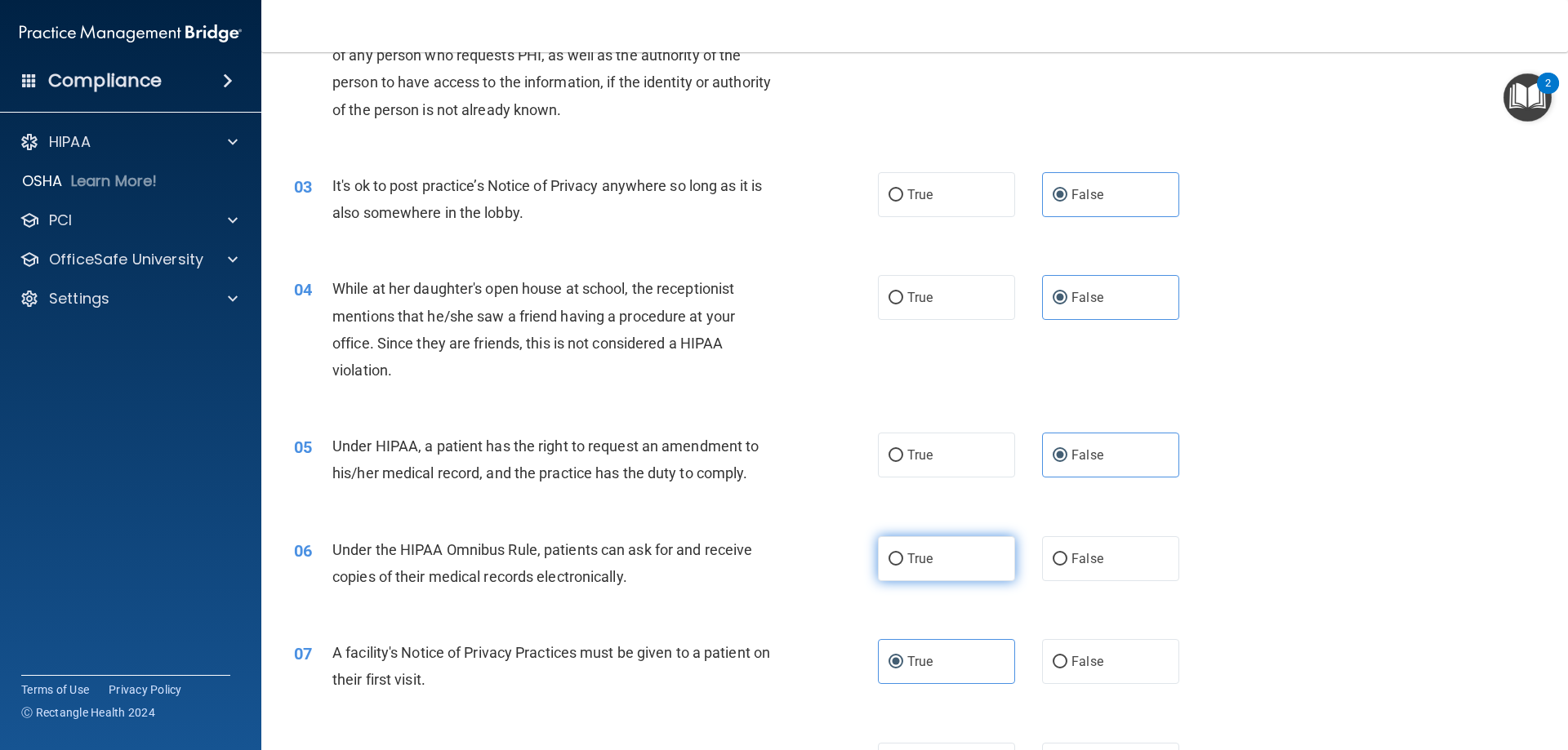
click at [952, 546] on label "True" at bounding box center [947, 559] width 137 height 45
click at [903, 553] on input "True" at bounding box center [896, 559] width 15 height 12
radio input "true"
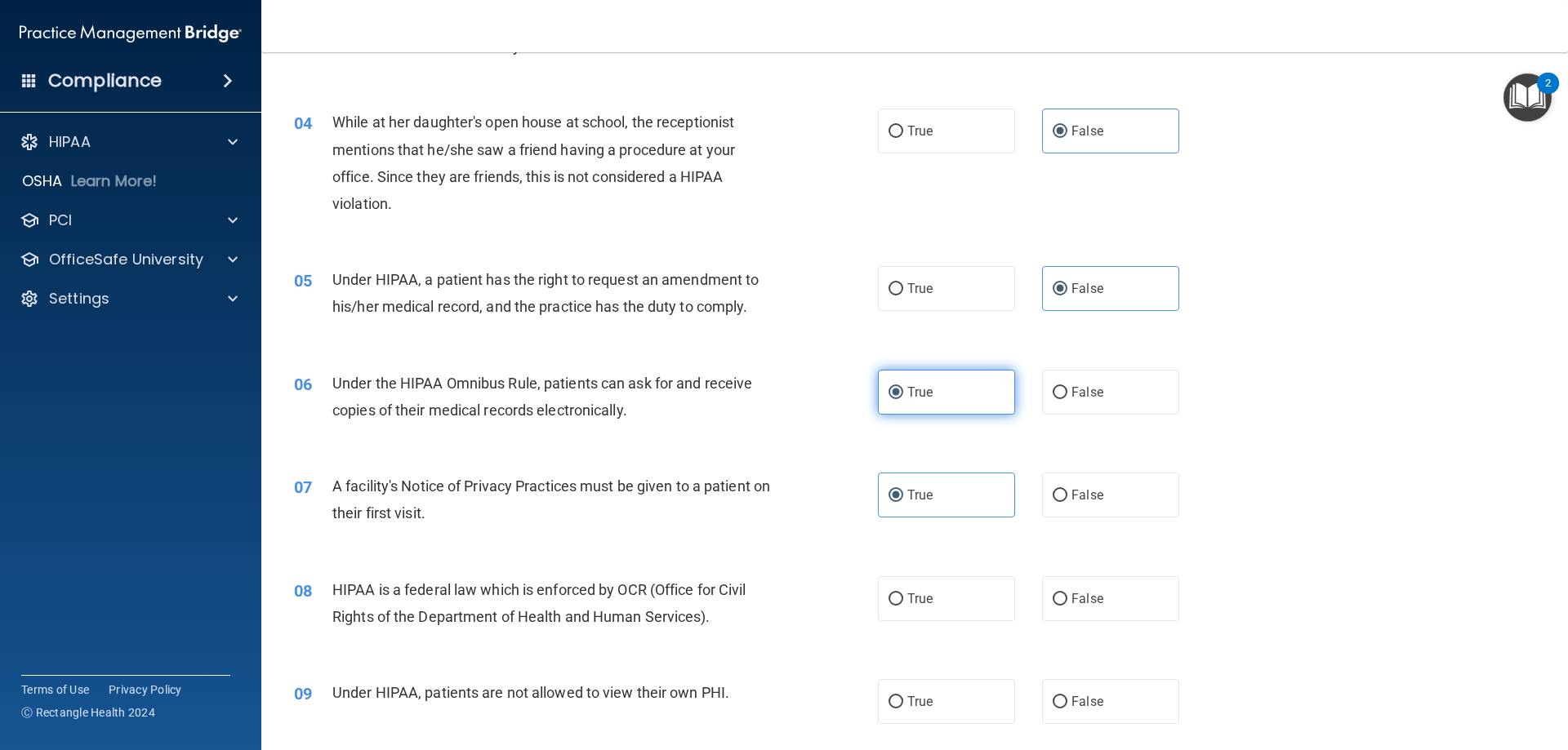
scroll to position [490, 0]
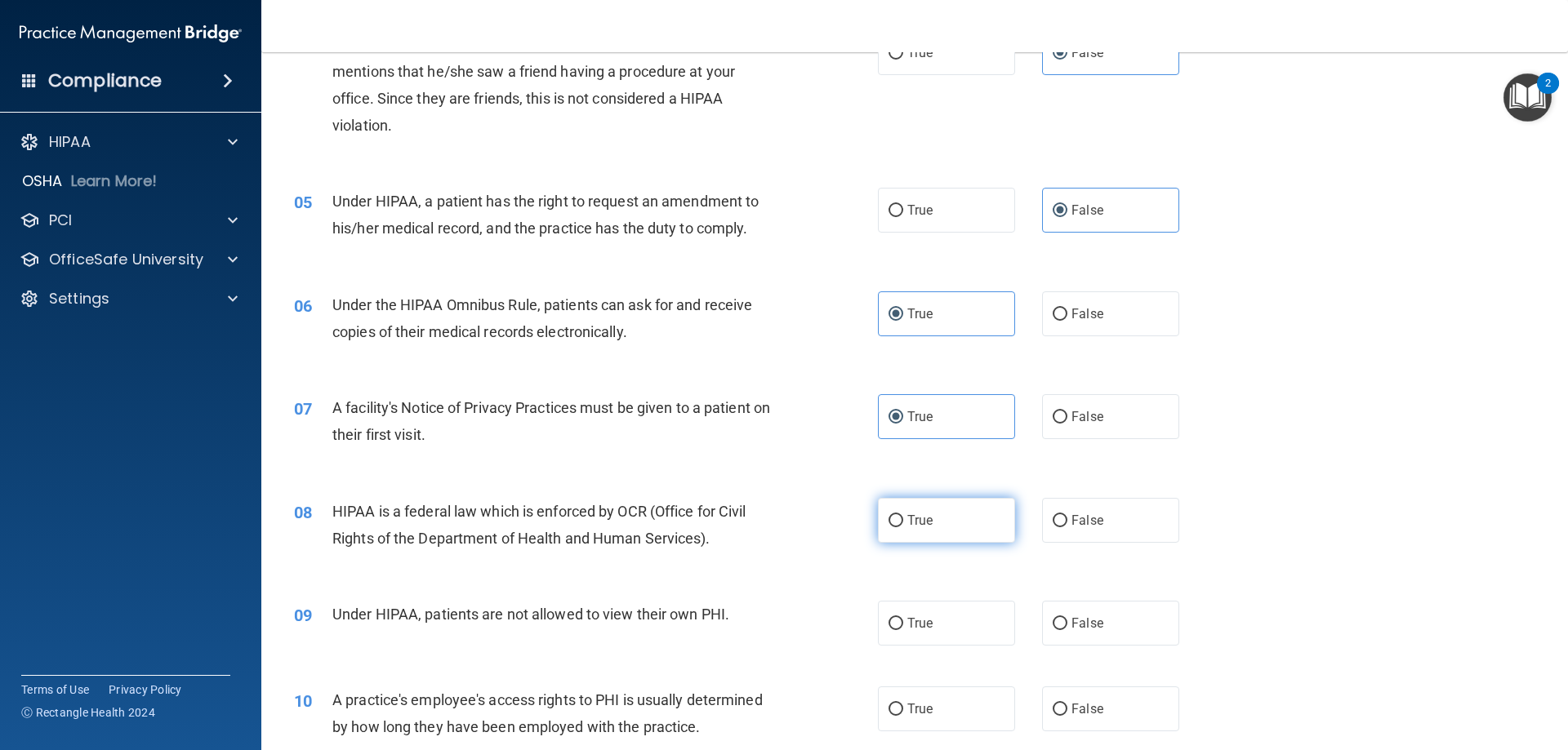
click at [938, 513] on label "True" at bounding box center [947, 521] width 137 height 45
click at [903, 515] on input "True" at bounding box center [896, 521] width 15 height 12
radio input "true"
click at [1071, 627] on span "False" at bounding box center [1087, 623] width 32 height 16
click at [1067, 627] on input "False" at bounding box center [1060, 624] width 15 height 12
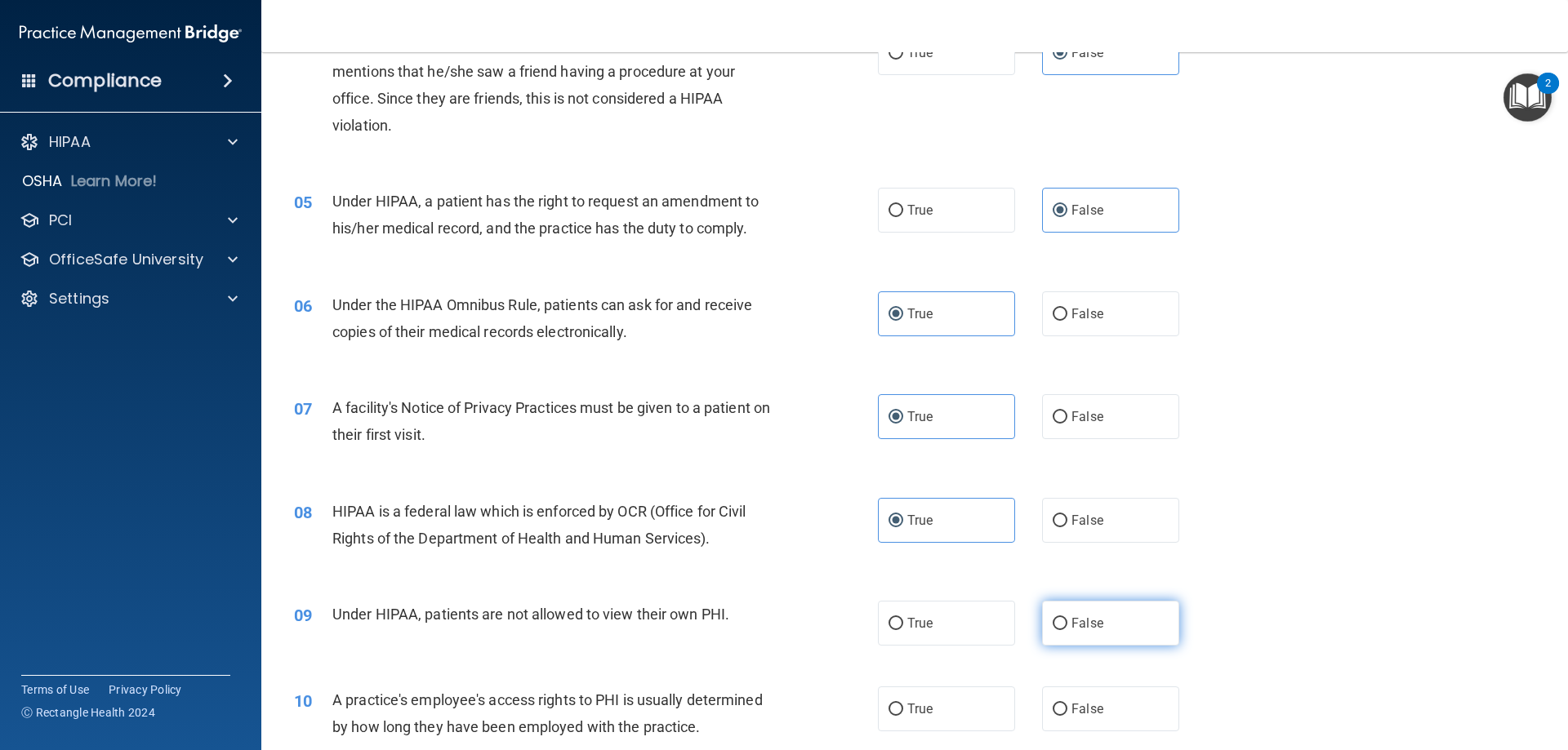
radio input "true"
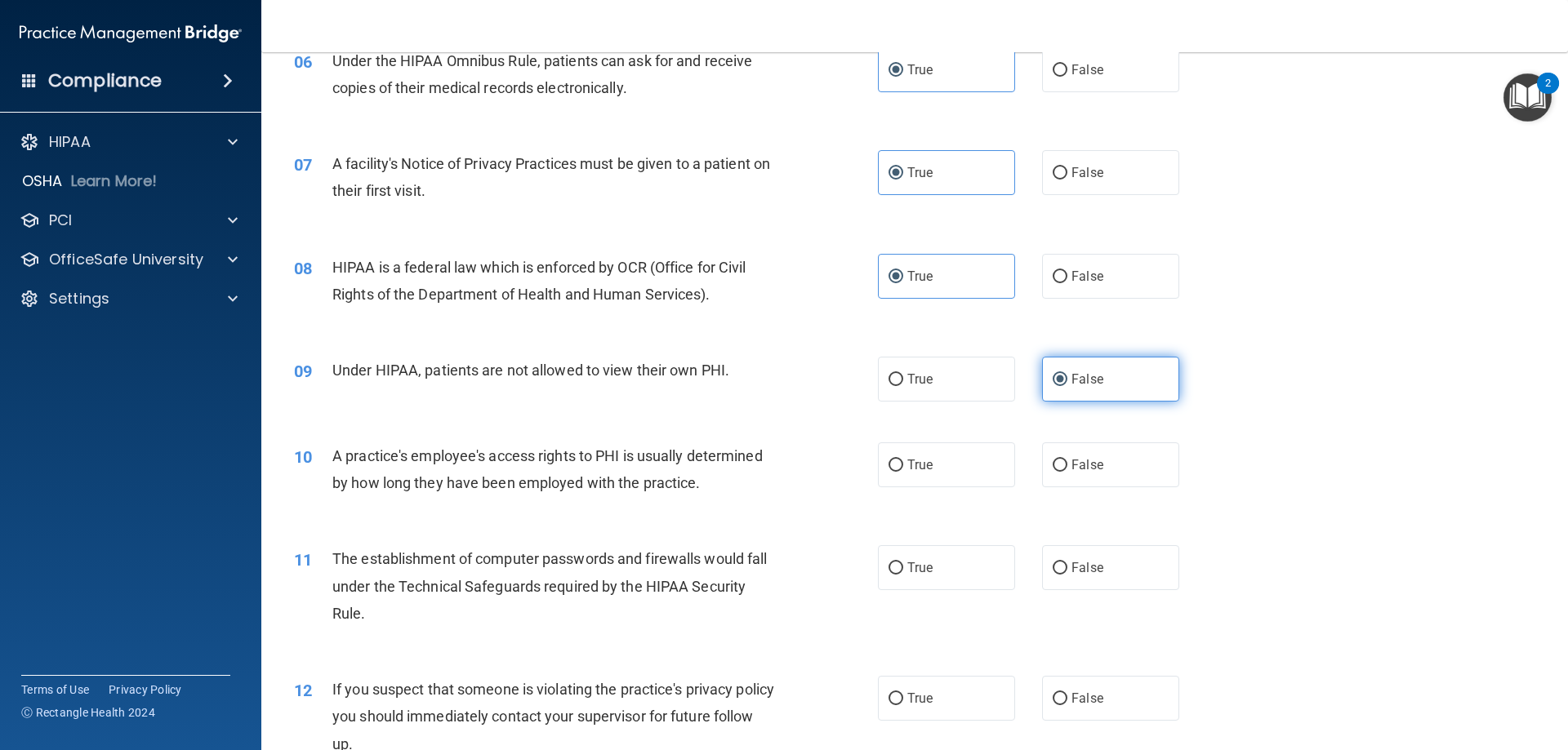
scroll to position [735, 0]
click at [1110, 473] on label "False" at bounding box center [1110, 464] width 137 height 45
click at [1068, 472] on input "False" at bounding box center [1060, 464] width 15 height 12
radio input "true"
click at [987, 575] on label "True" at bounding box center [947, 567] width 137 height 45
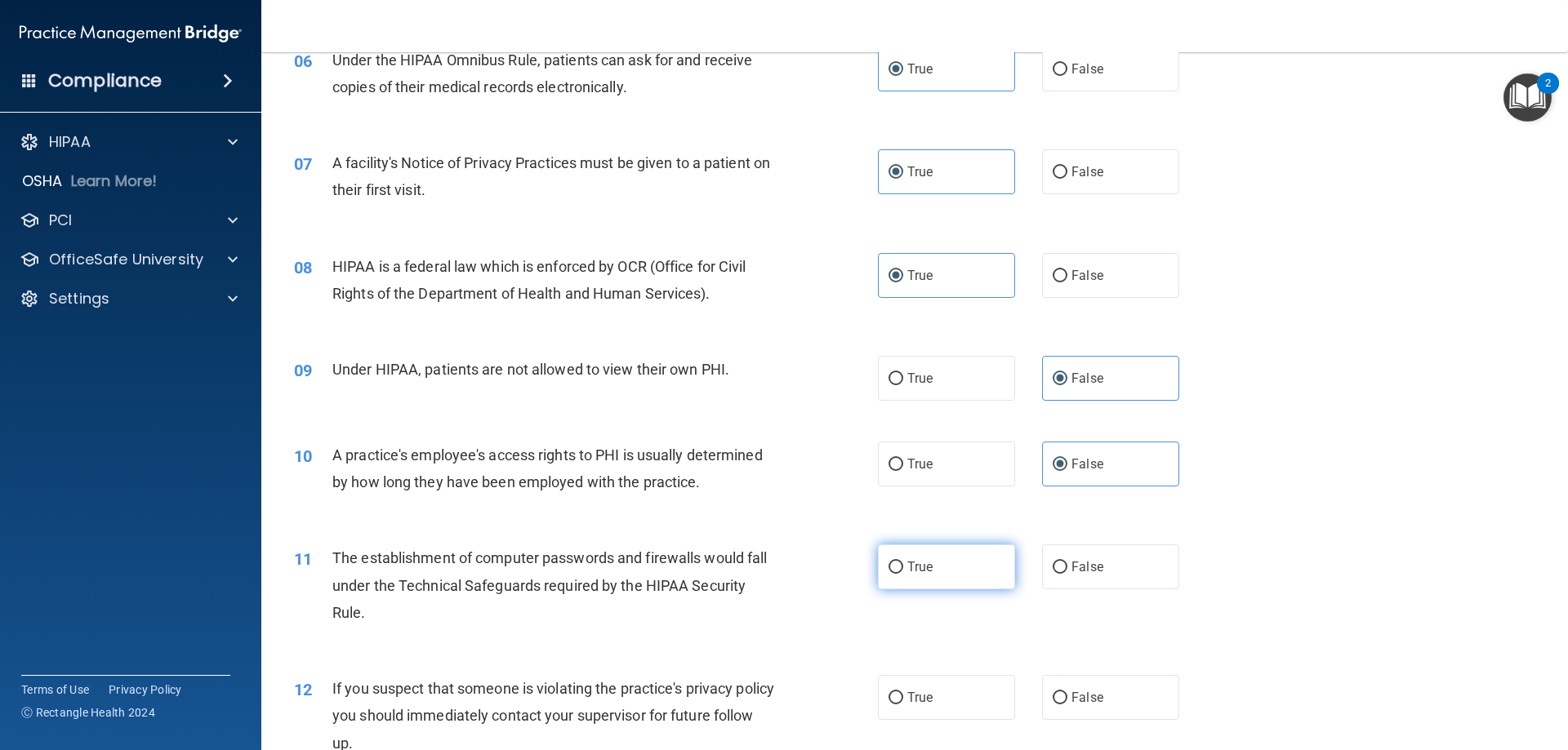
click at [903, 574] on input "True" at bounding box center [896, 567] width 15 height 12
radio input "true"
click at [943, 706] on label "True" at bounding box center [947, 697] width 137 height 45
click at [903, 705] on input "True" at bounding box center [896, 698] width 15 height 12
radio input "true"
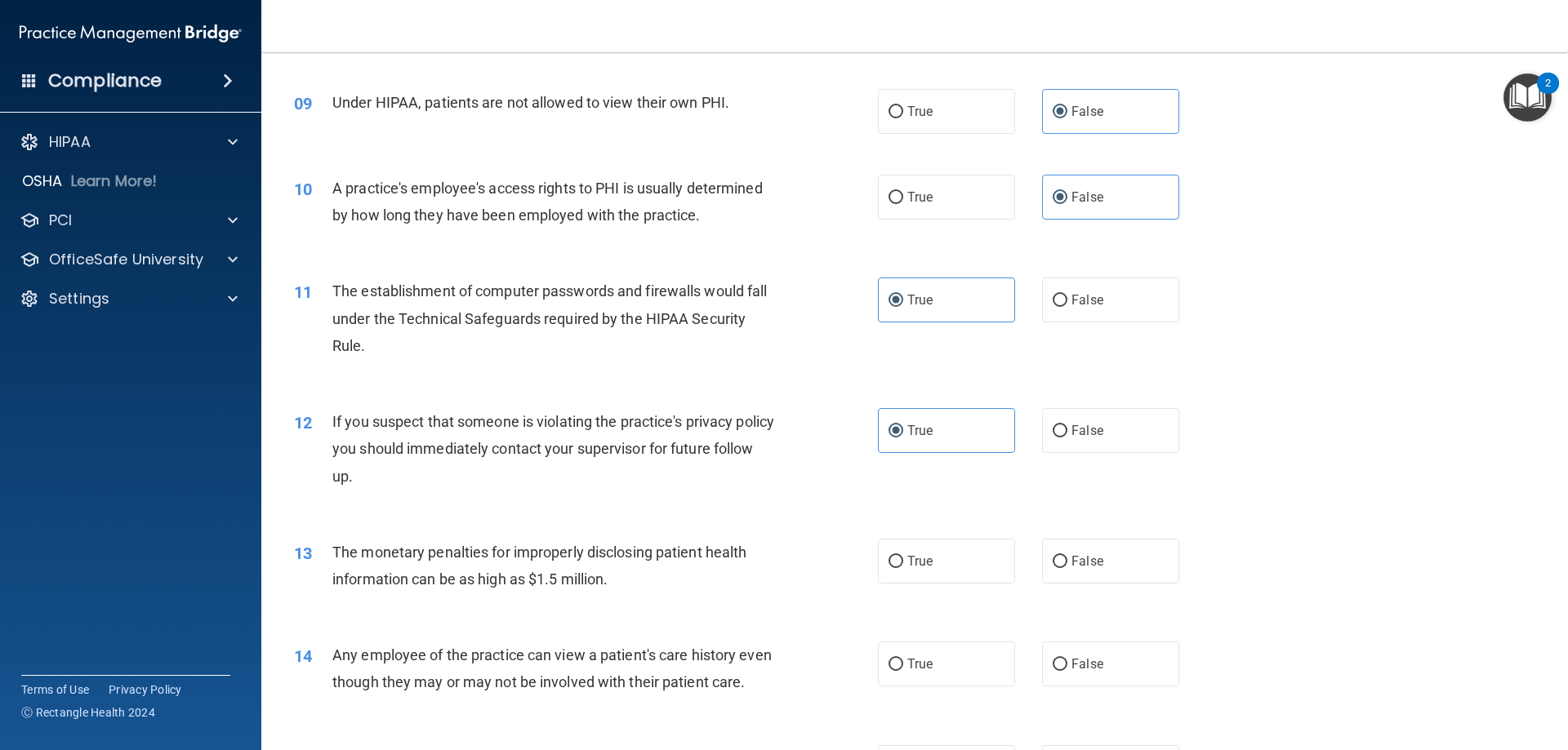
scroll to position [1062, 0]
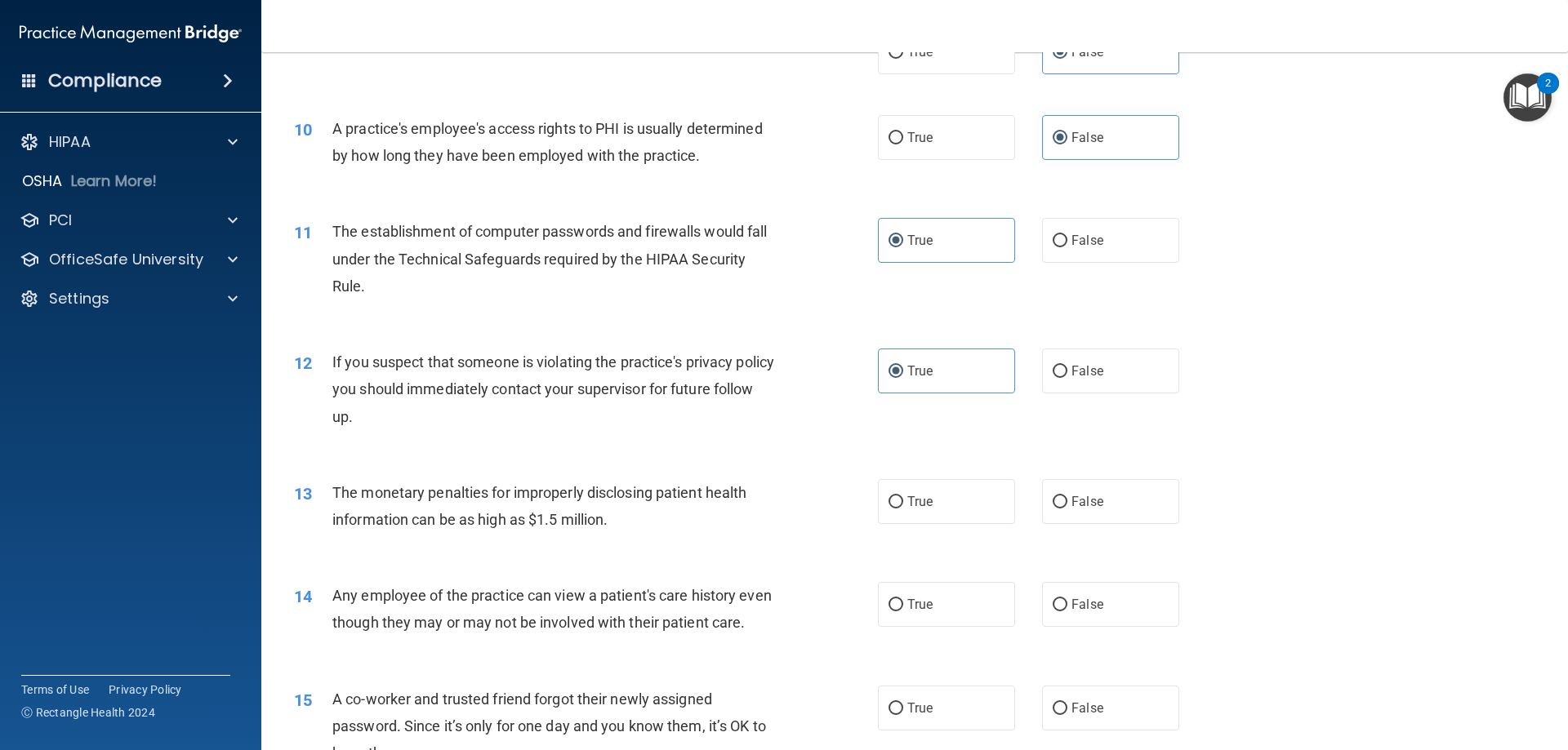
drag, startPoint x: 990, startPoint y: 503, endPoint x: 967, endPoint y: 566, distance: 67.1
click at [987, 506] on label "True" at bounding box center [947, 501] width 137 height 45
click at [903, 506] on input "True" at bounding box center [896, 502] width 15 height 12
radio input "true"
click at [957, 594] on label "True" at bounding box center [947, 604] width 137 height 45
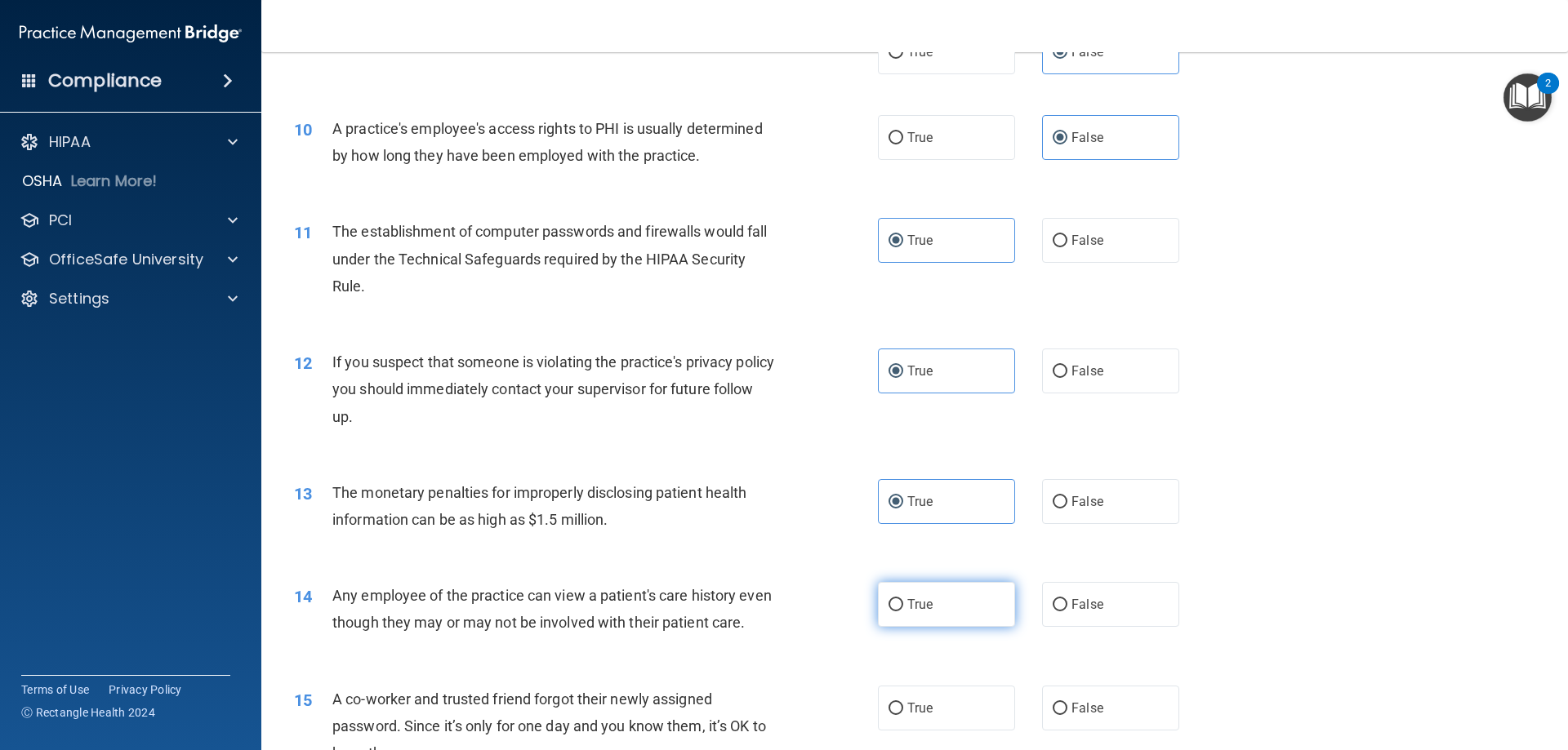
click at [903, 600] on input "True" at bounding box center [896, 605] width 15 height 12
radio input "true"
click at [1087, 601] on span "False" at bounding box center [1087, 604] width 32 height 16
click at [1068, 601] on input "False" at bounding box center [1060, 605] width 15 height 12
radio input "true"
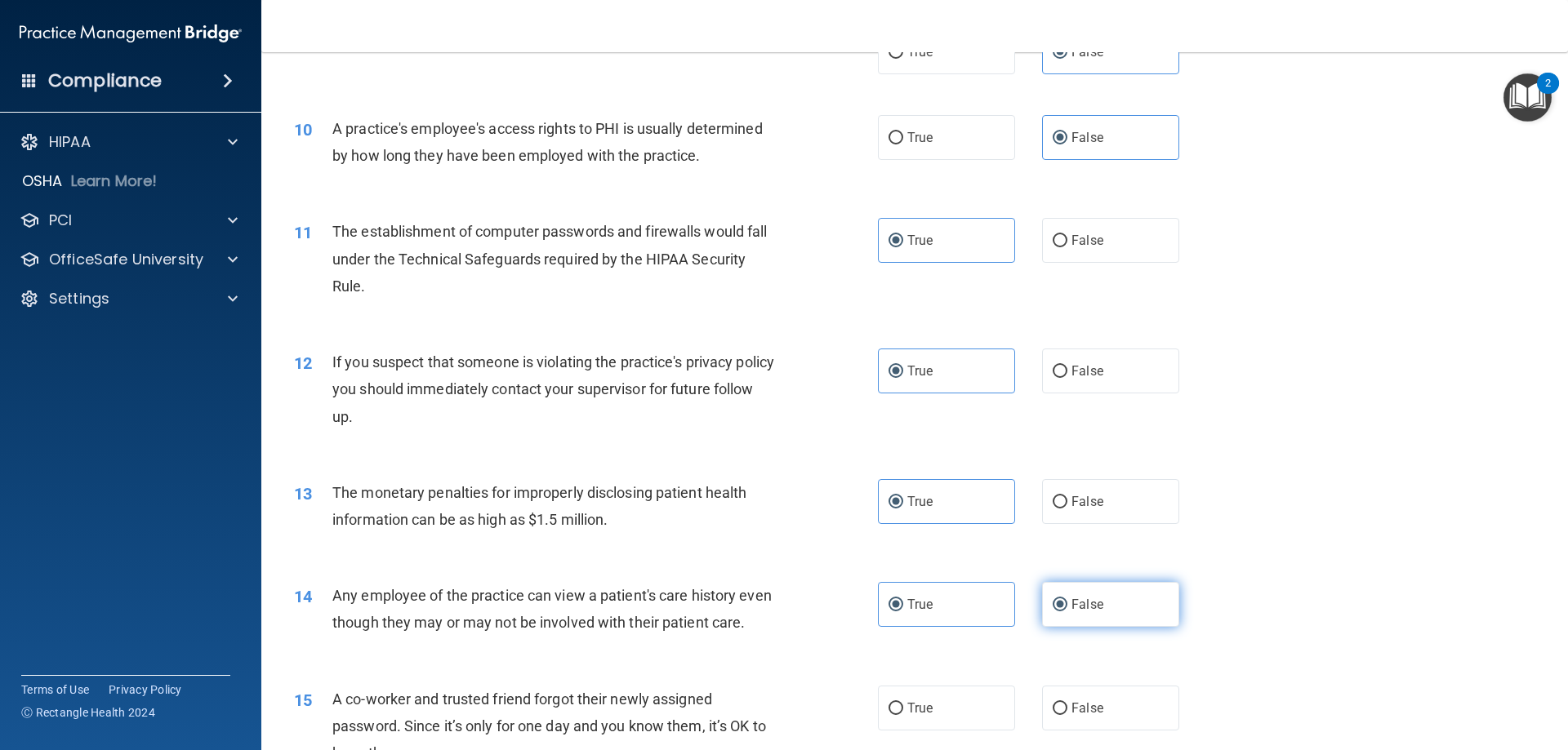
radio input "false"
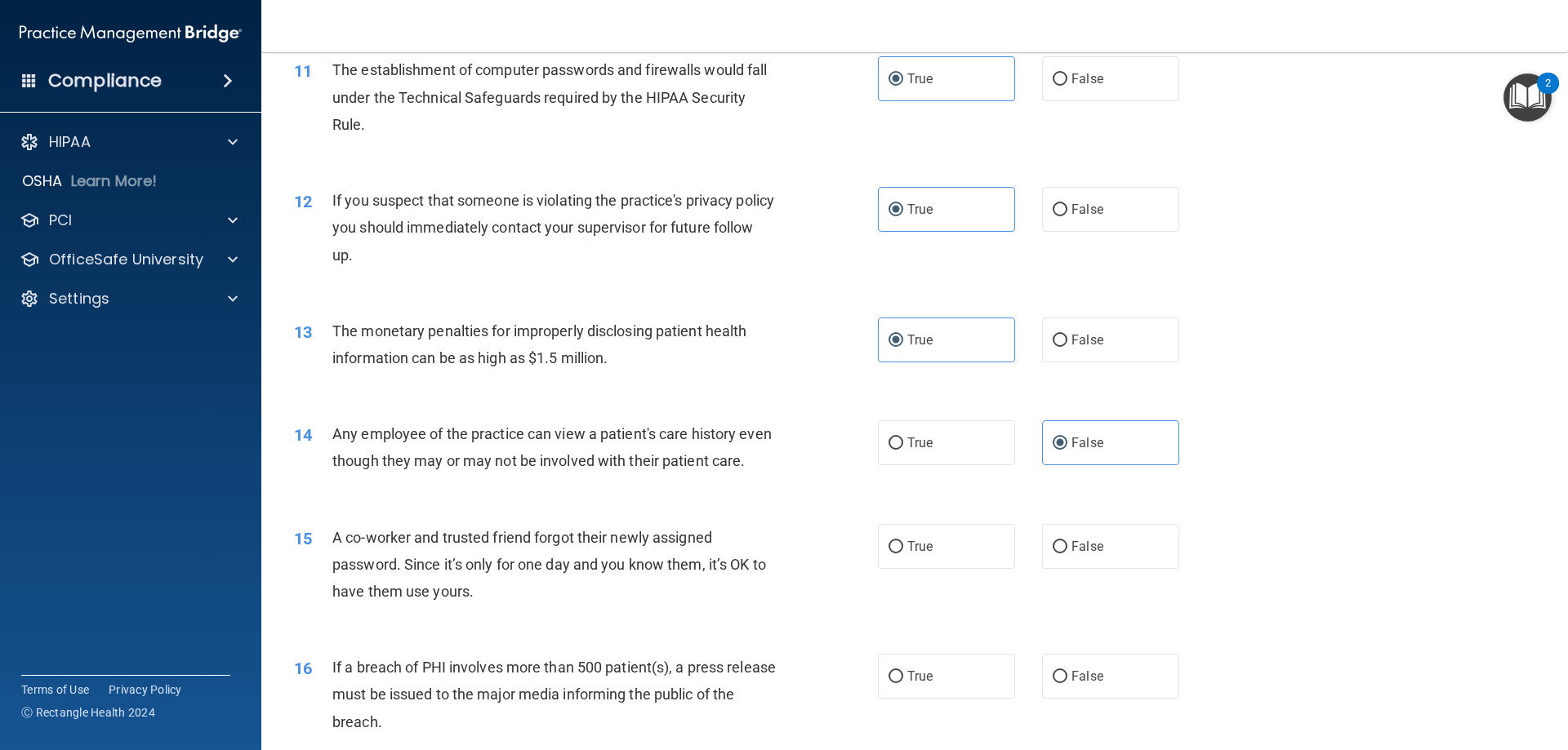
scroll to position [1225, 0]
click at [1083, 553] on span "False" at bounding box center [1087, 545] width 32 height 16
click at [1068, 552] on input "False" at bounding box center [1060, 545] width 15 height 12
radio input "true"
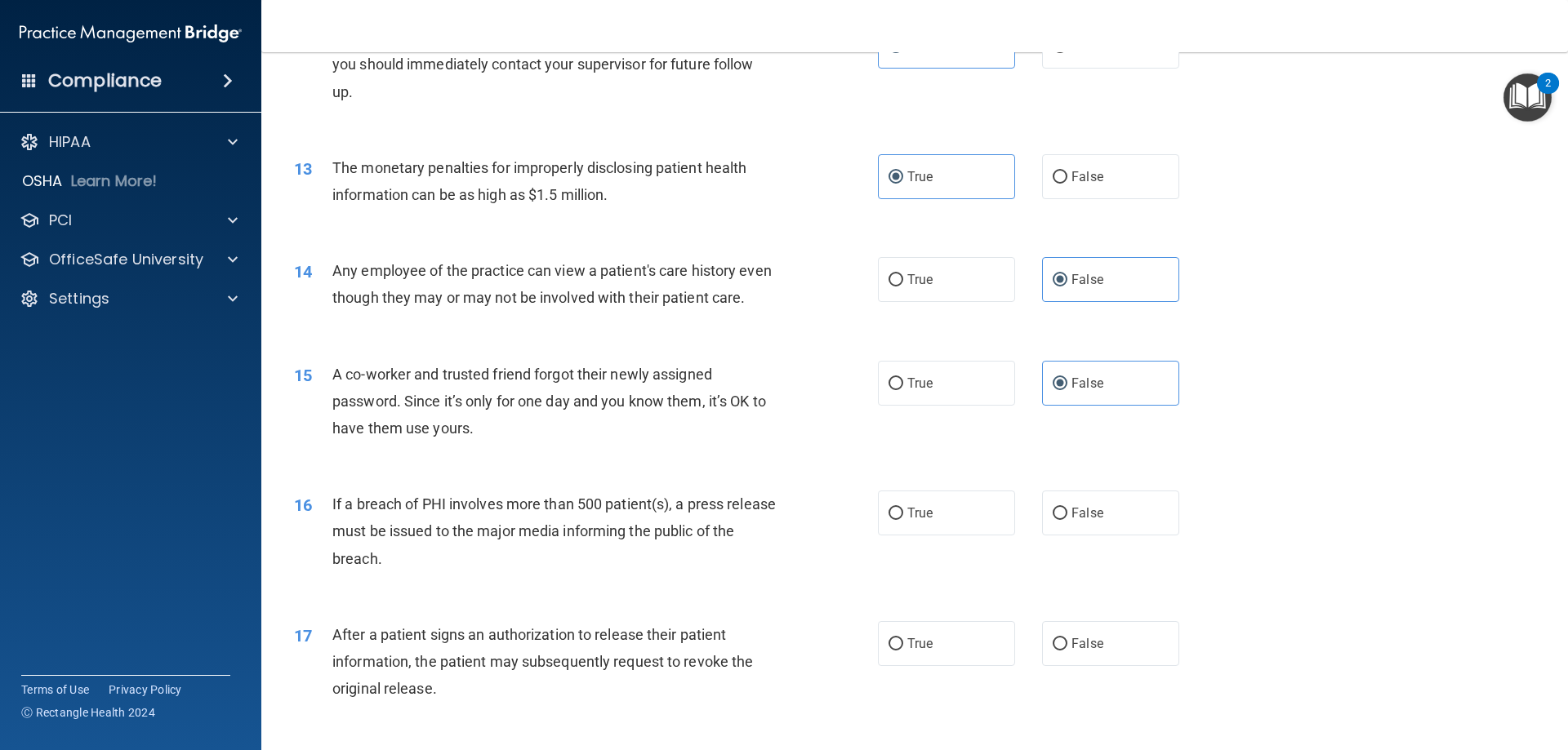
scroll to position [1388, 0]
click at [957, 534] on label "True" at bounding box center [947, 511] width 137 height 45
click at [903, 519] on input "True" at bounding box center [896, 511] width 15 height 12
radio input "true"
click at [923, 650] on span "True" at bounding box center [919, 642] width 25 height 16
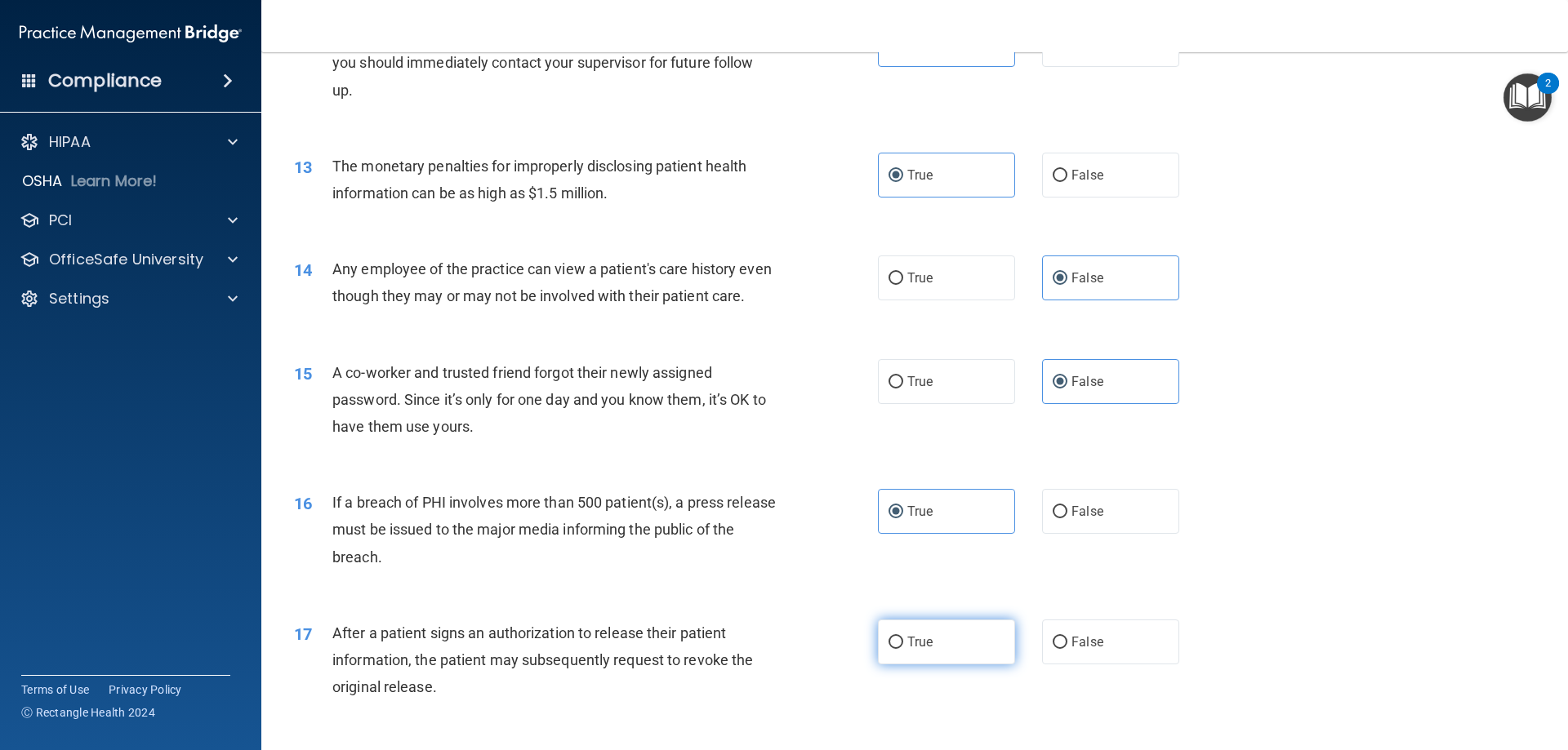
click at [903, 649] on input "True" at bounding box center [896, 642] width 15 height 12
radio input "true"
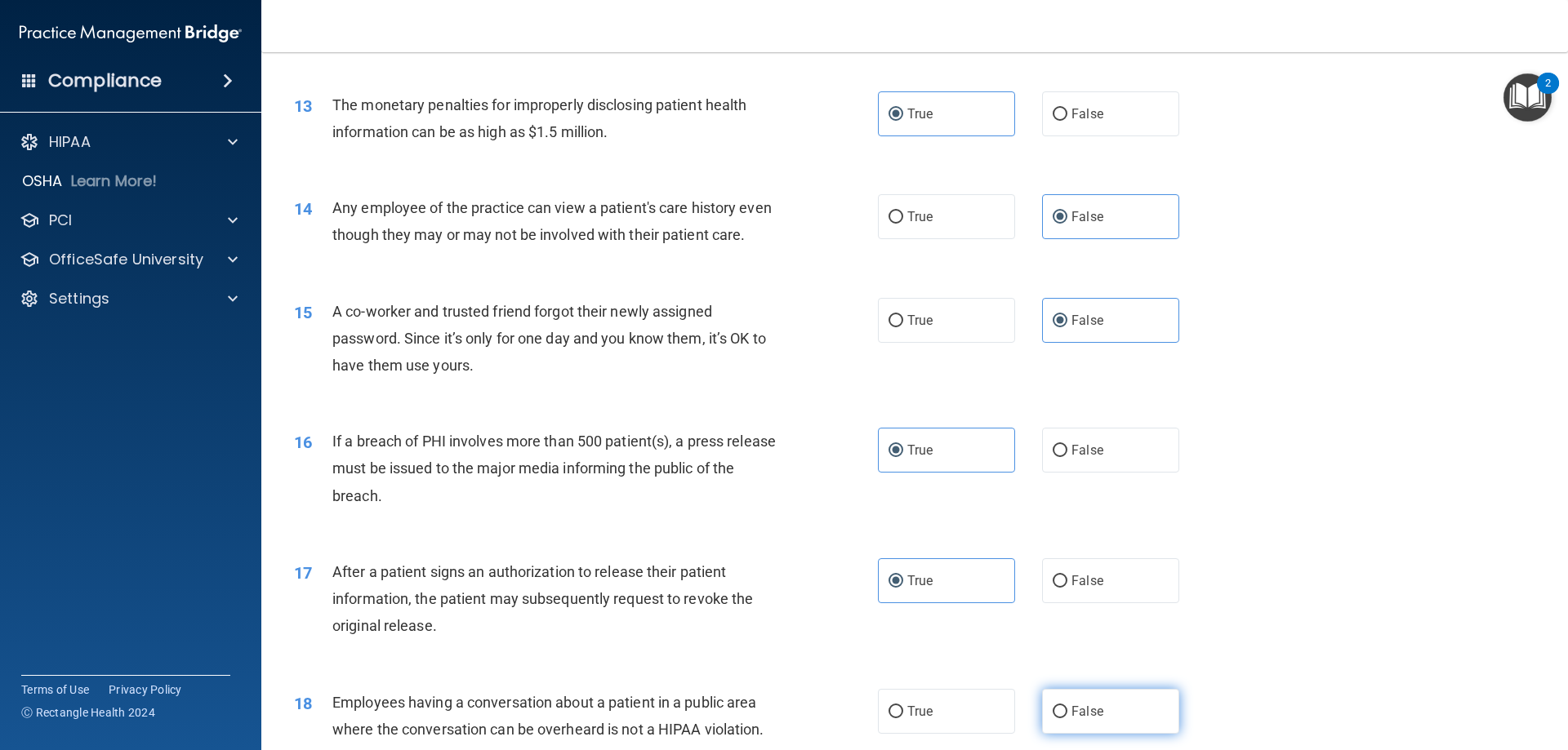
scroll to position [1551, 0]
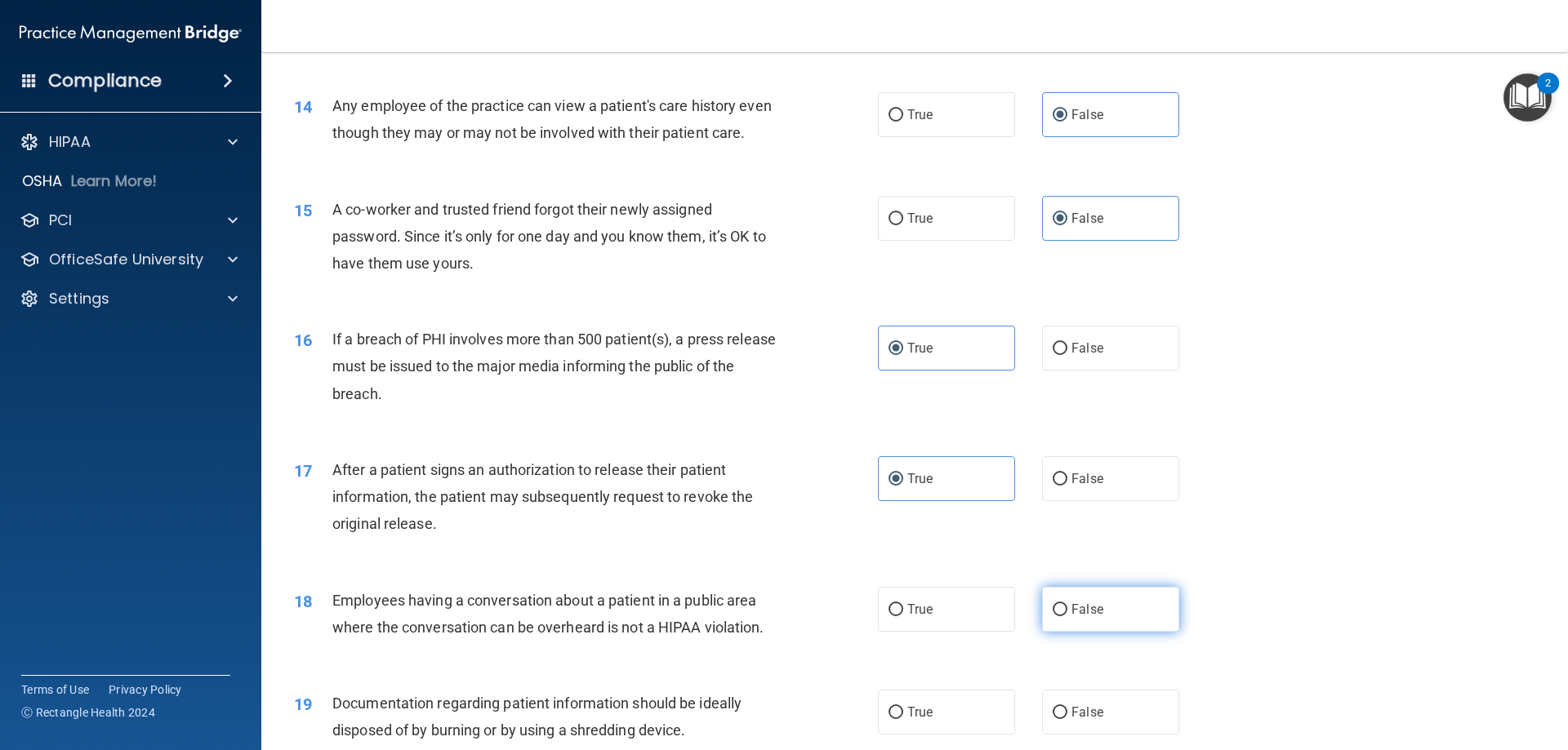
click at [1062, 632] on label "False" at bounding box center [1110, 609] width 137 height 45
click at [1062, 616] on input "False" at bounding box center [1060, 610] width 15 height 12
radio input "true"
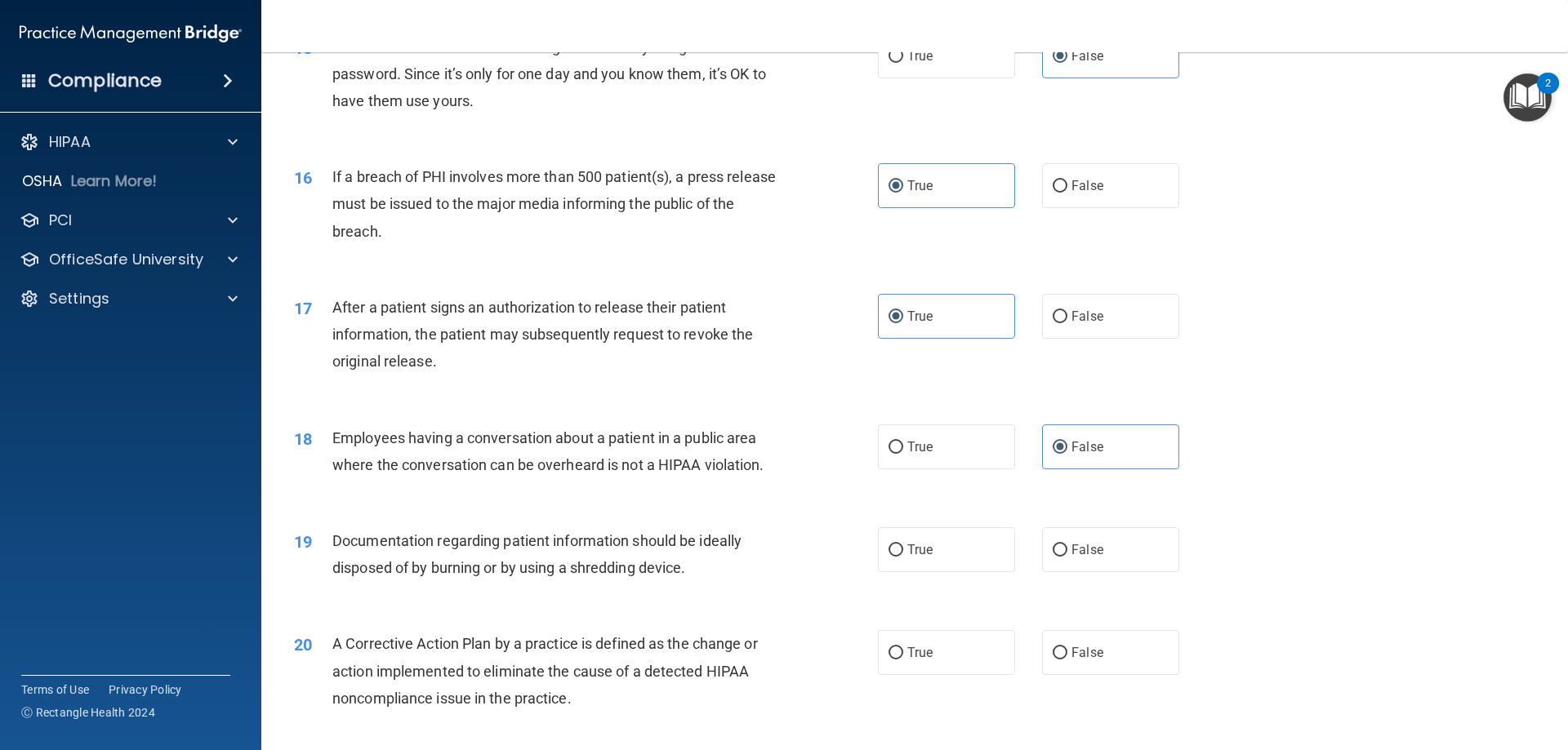
scroll to position [1714, 0]
click at [955, 572] on label "True" at bounding box center [947, 549] width 137 height 45
click at [903, 556] on input "True" at bounding box center [896, 550] width 15 height 12
radio input "true"
click at [919, 660] on span "True" at bounding box center [919, 652] width 25 height 16
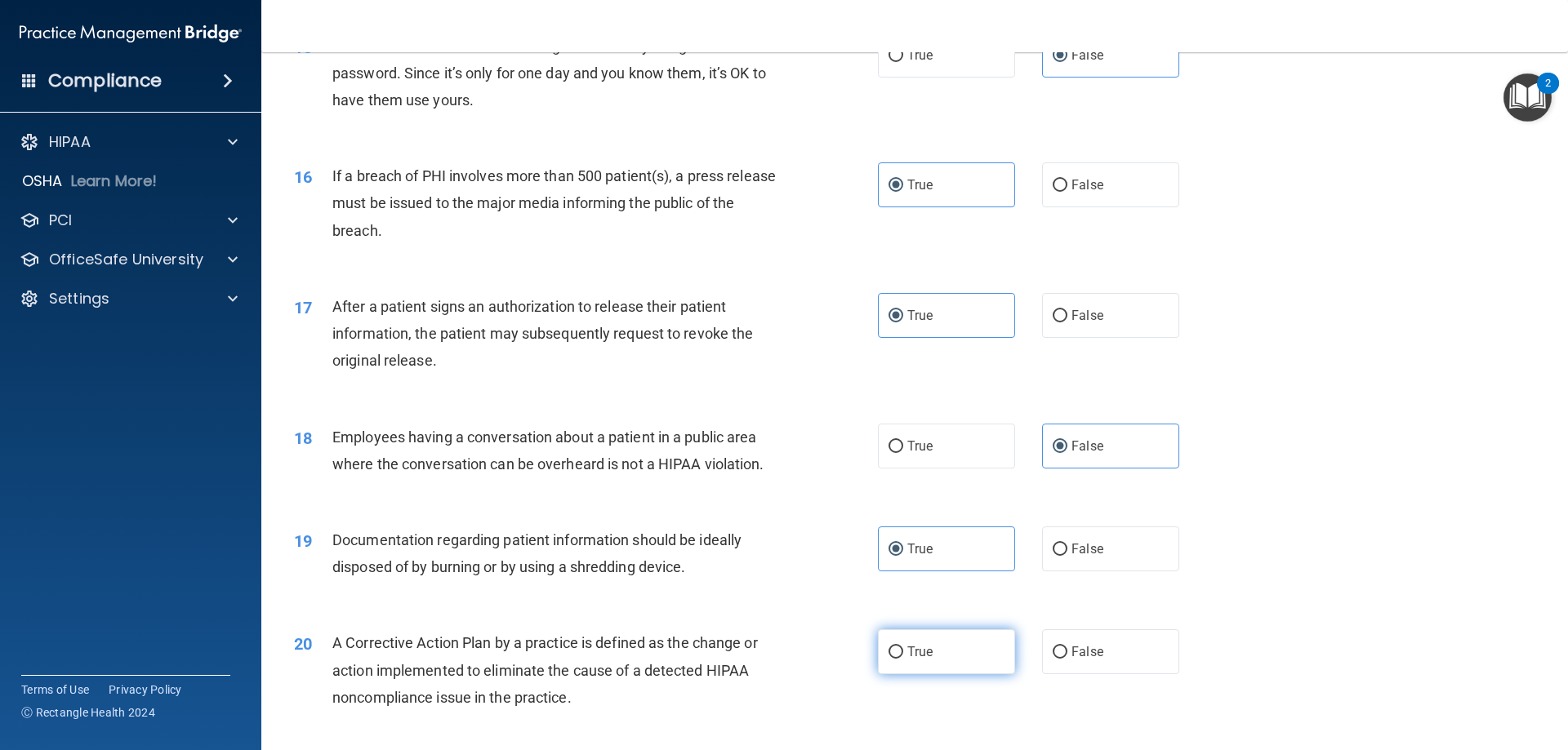
click at [903, 659] on input "True" at bounding box center [896, 653] width 15 height 12
radio input "true"
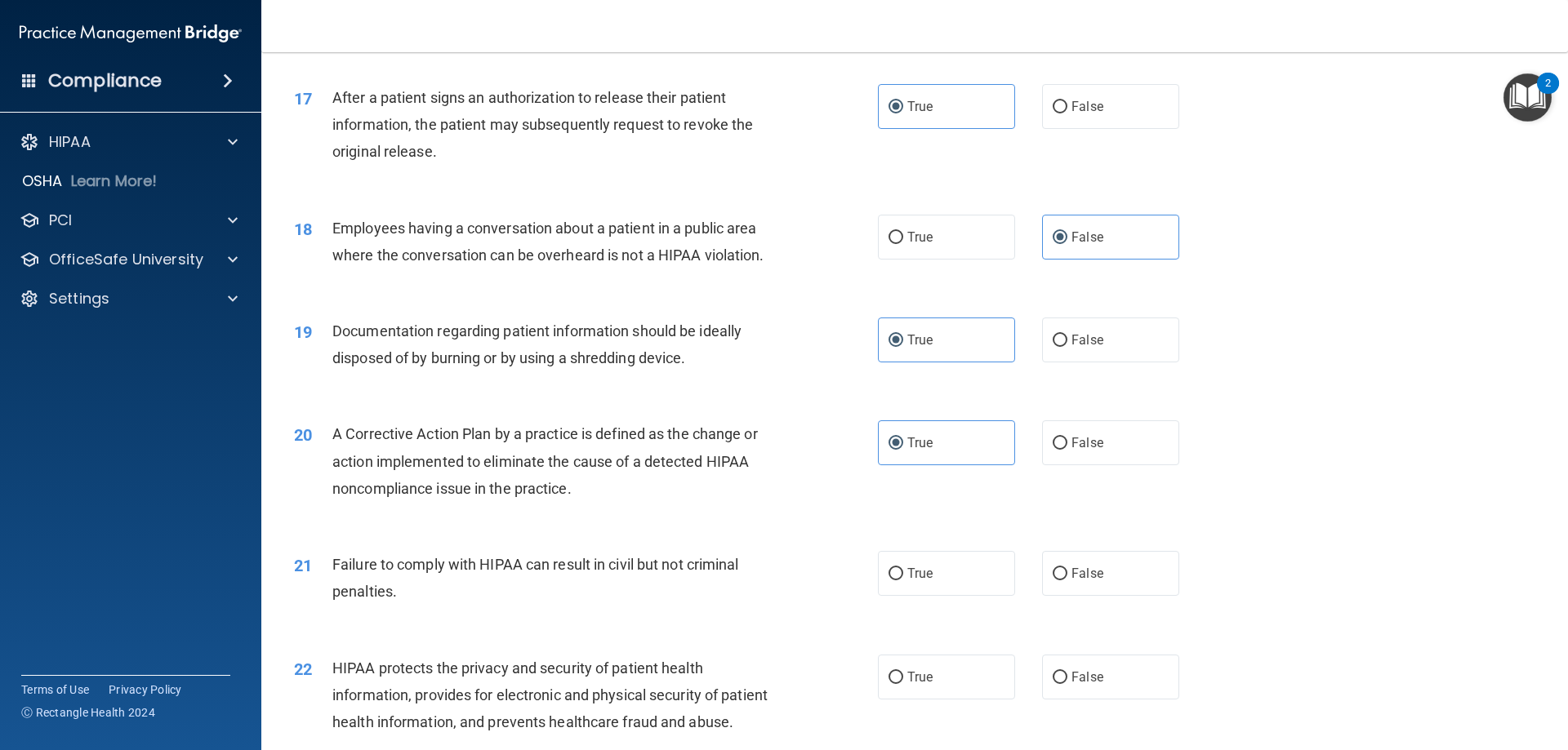
scroll to position [1959, 0]
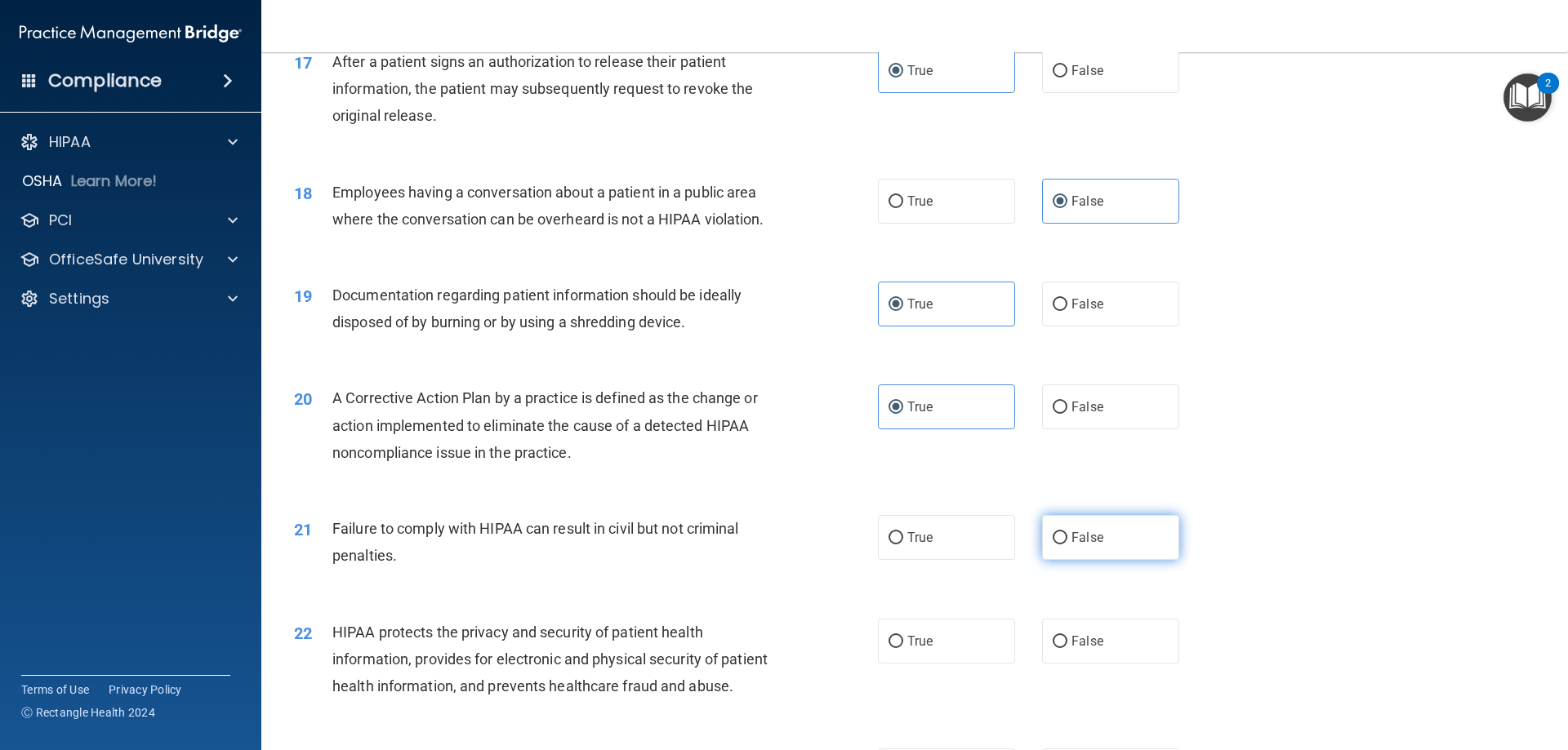
click at [1071, 546] on span "False" at bounding box center [1087, 537] width 32 height 16
click at [1068, 545] on input "False" at bounding box center [1060, 538] width 15 height 12
radio input "true"
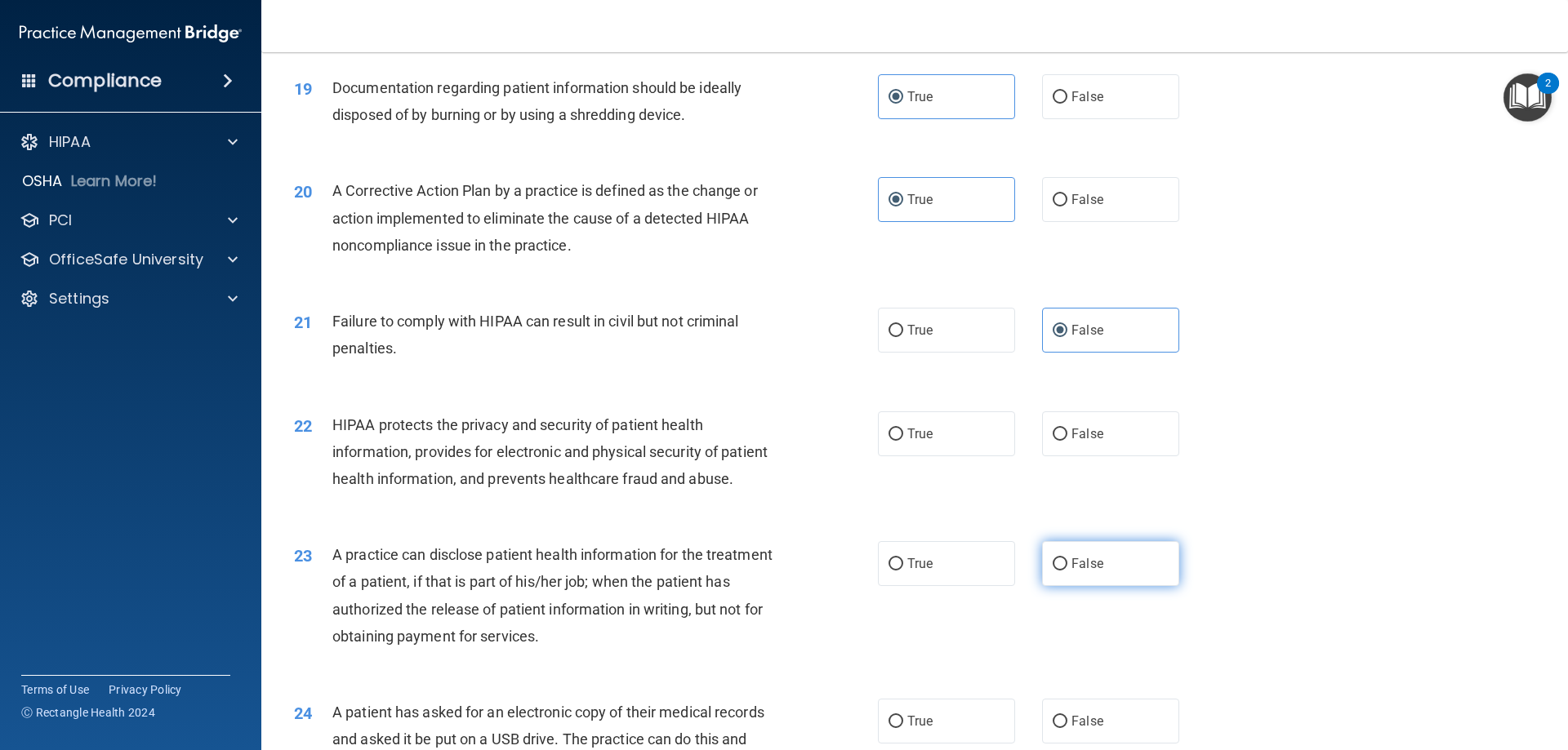
scroll to position [2205, 0]
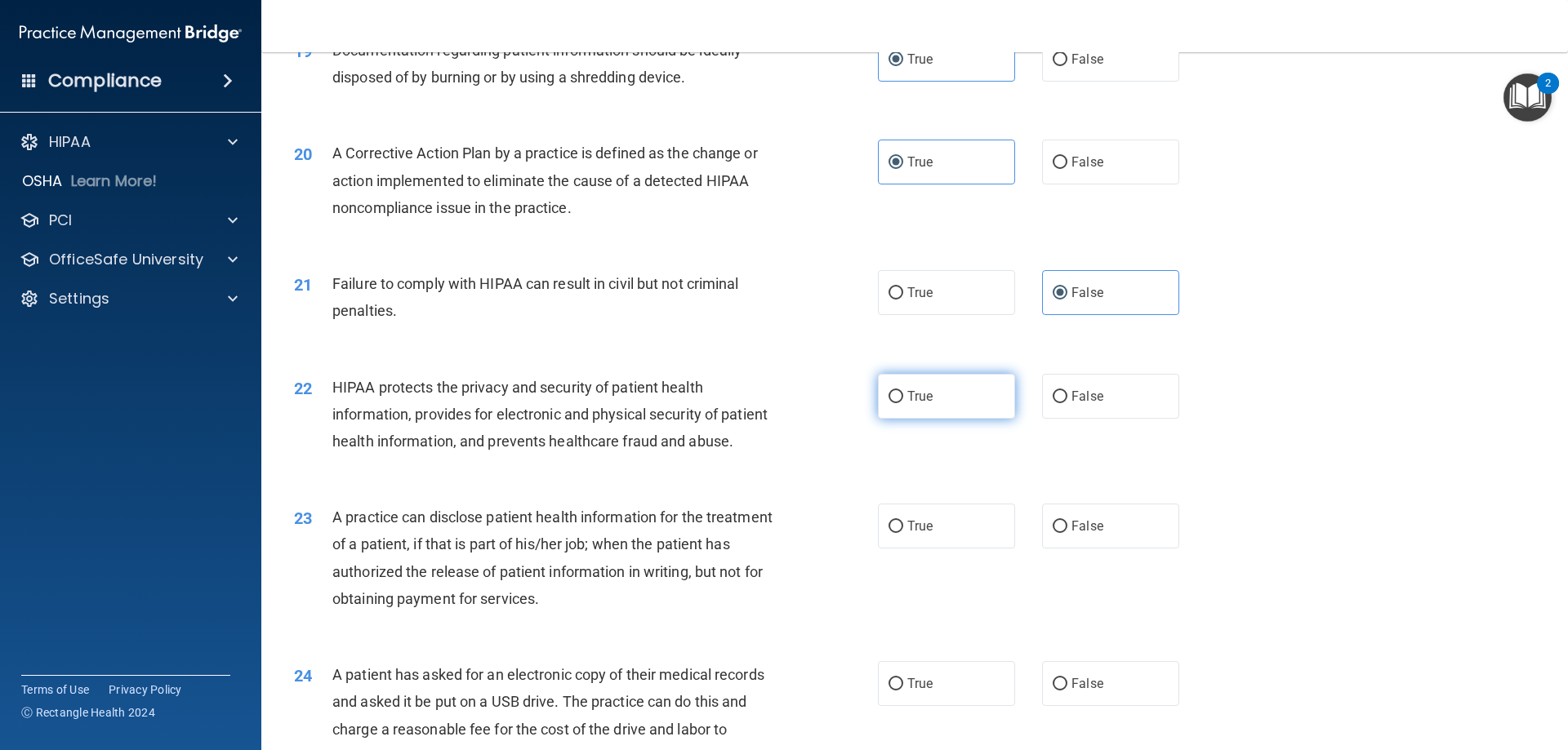
drag, startPoint x: 953, startPoint y: 419, endPoint x: 954, endPoint y: 431, distance: 12.0
click at [956, 419] on label "True" at bounding box center [947, 396] width 137 height 45
click at [903, 404] on input "True" at bounding box center [896, 396] width 15 height 12
radio input "true"
click at [1056, 533] on input "False" at bounding box center [1060, 526] width 15 height 12
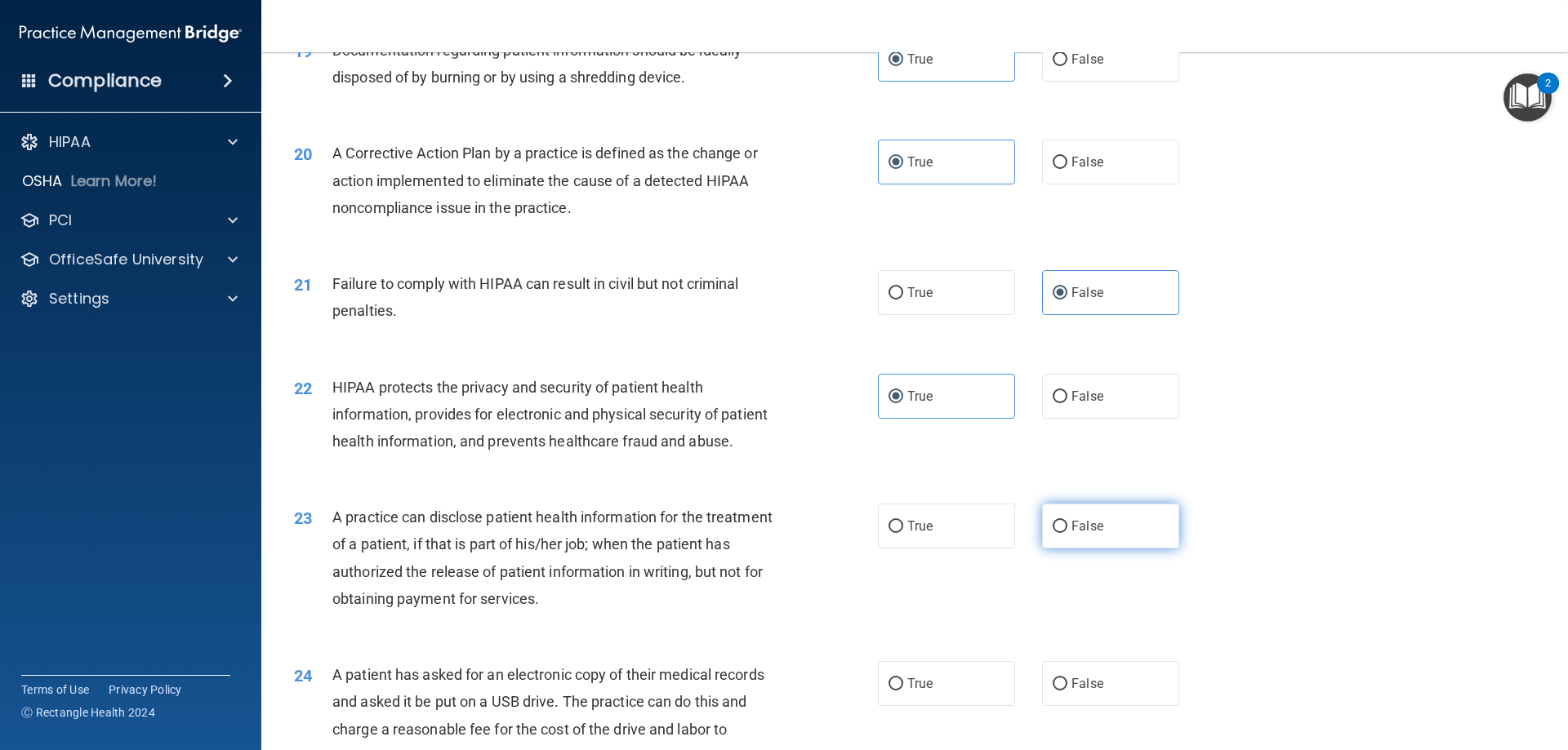
radio input "true"
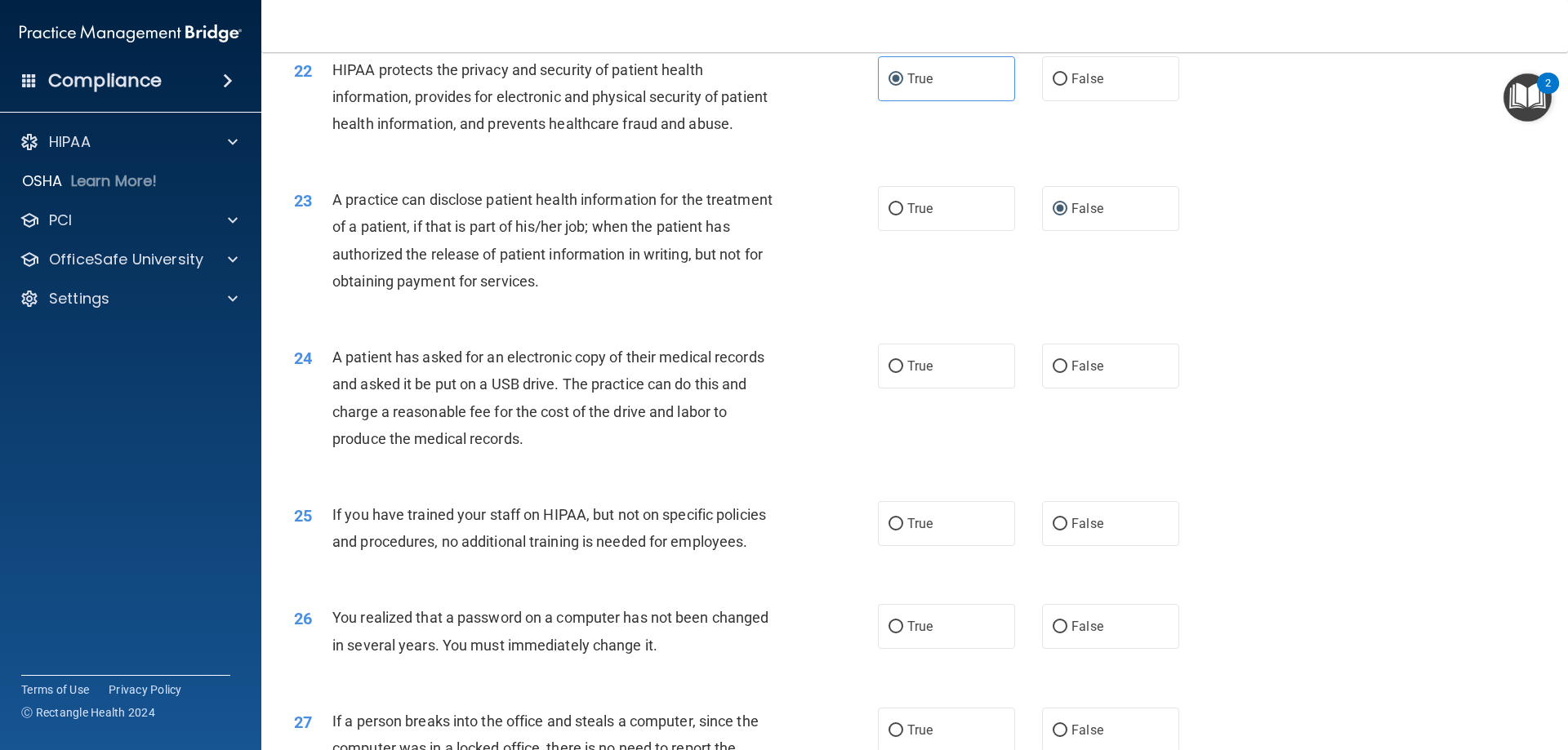
scroll to position [2531, 0]
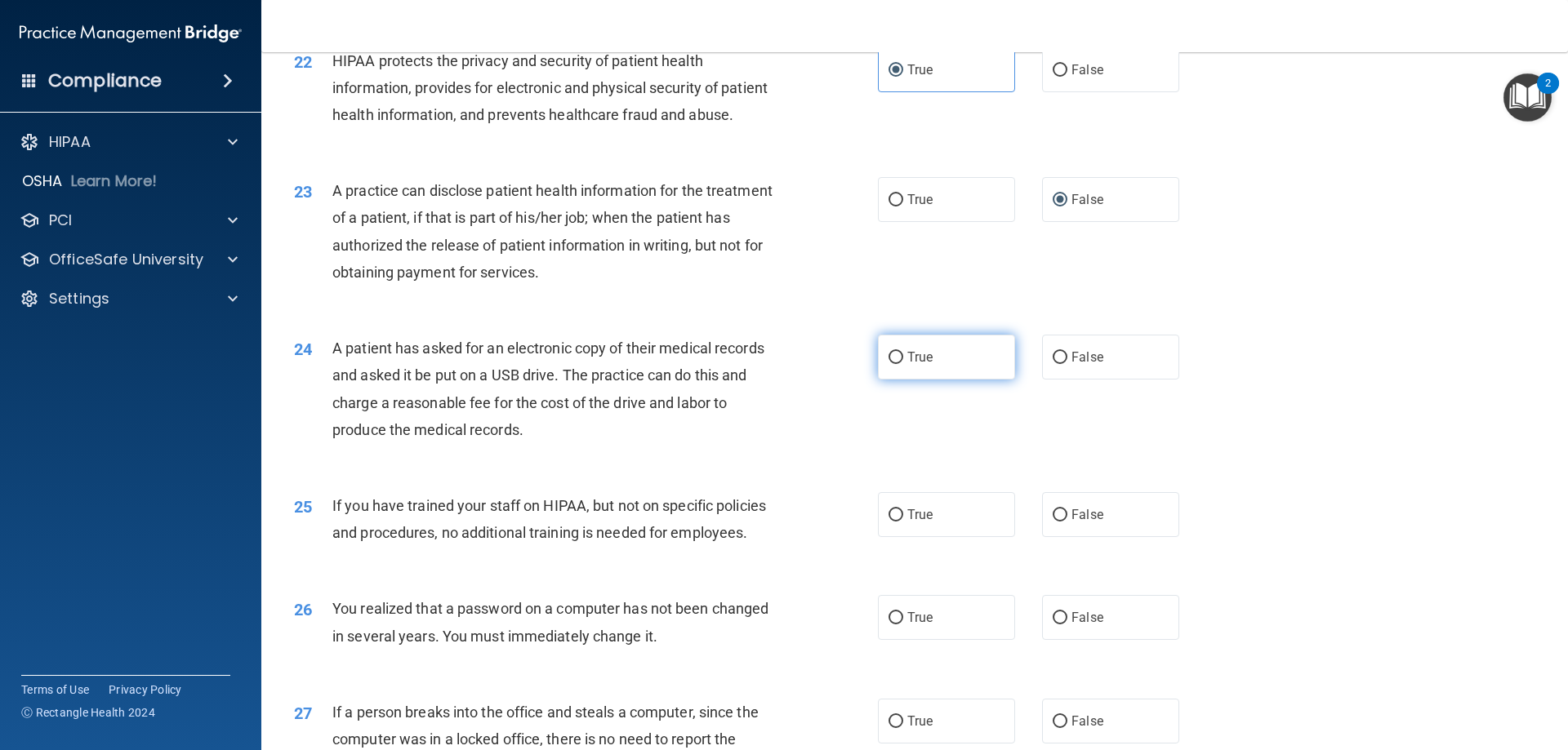
click at [926, 380] on label "True" at bounding box center [947, 357] width 137 height 45
click at [903, 364] on input "True" at bounding box center [896, 357] width 15 height 12
radio input "true"
click at [1071, 523] on span "False" at bounding box center [1087, 514] width 32 height 16
click at [1067, 522] on input "False" at bounding box center [1060, 515] width 15 height 12
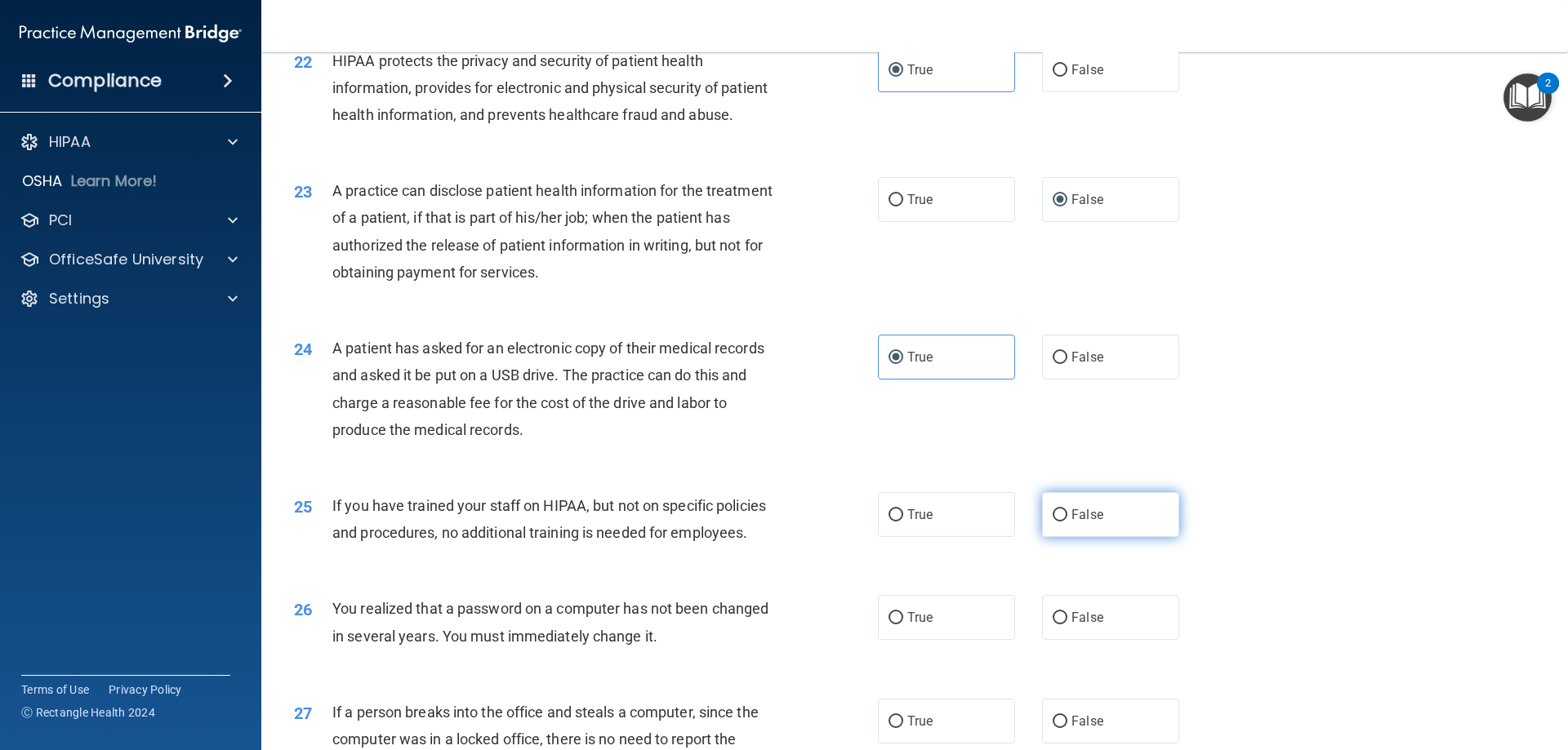
radio input "true"
click at [934, 640] on label "True" at bounding box center [947, 617] width 137 height 45
click at [903, 625] on input "True" at bounding box center [896, 618] width 15 height 12
radio input "true"
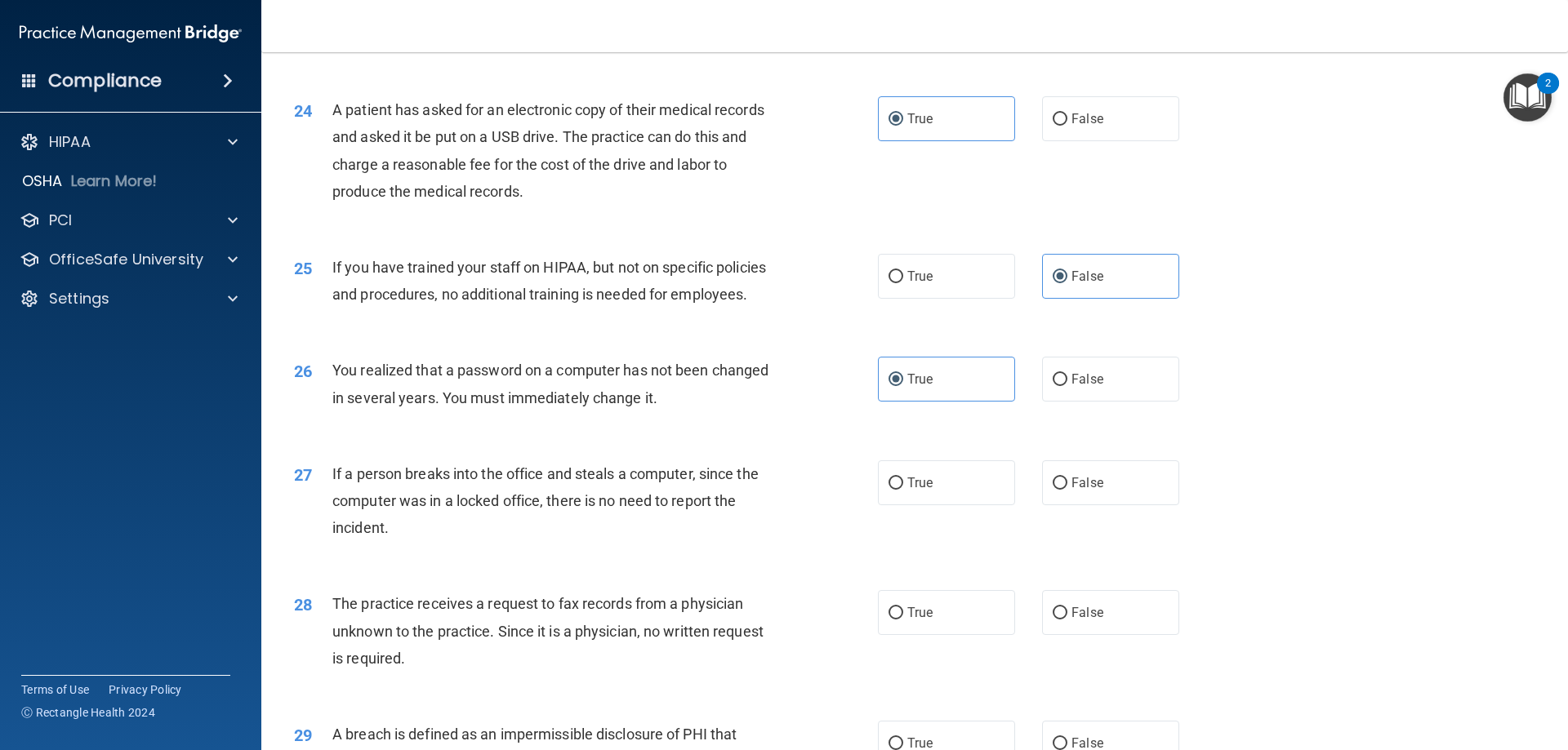
scroll to position [2776, 0]
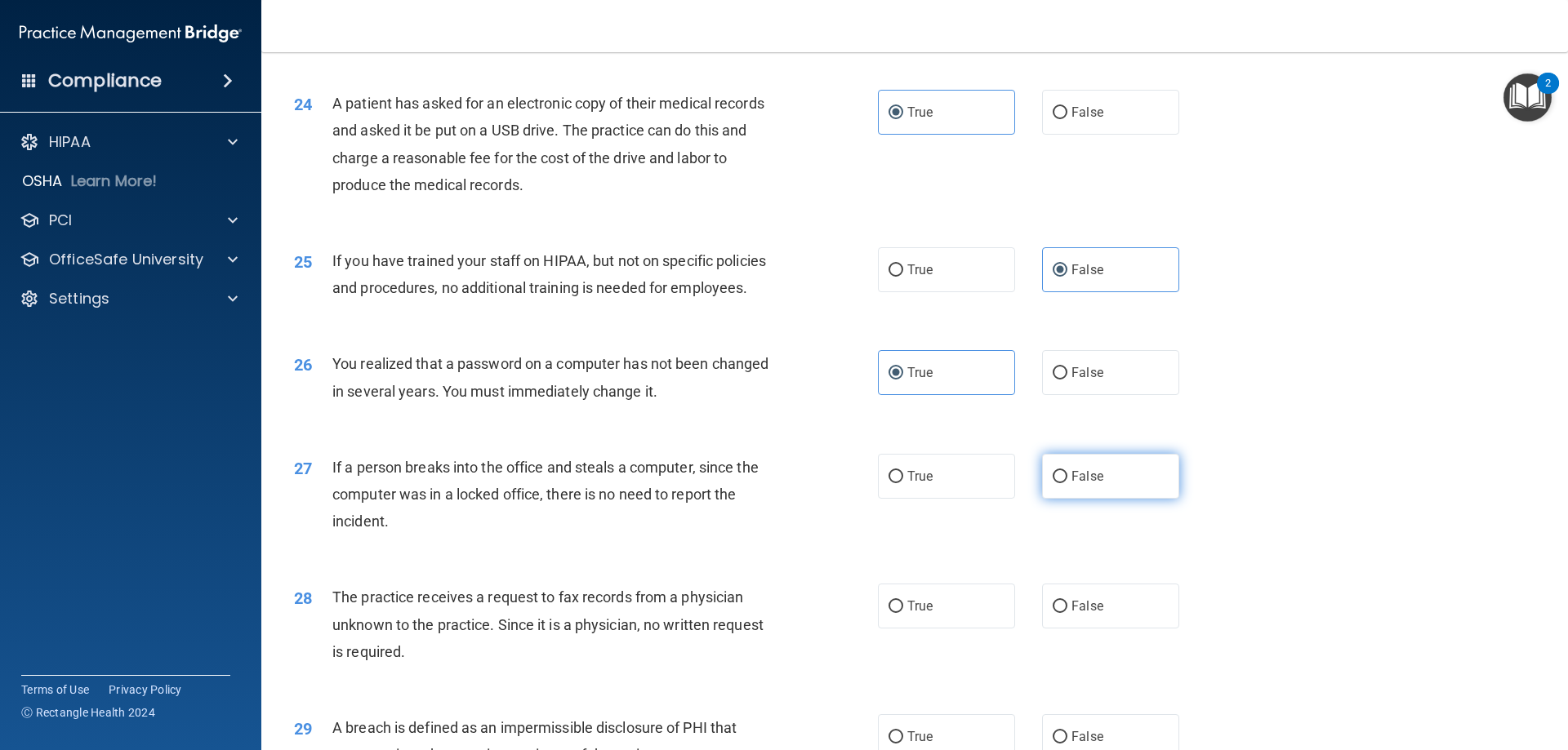
click at [1099, 498] on label "False" at bounding box center [1110, 476] width 137 height 45
click at [1068, 484] on input "False" at bounding box center [1060, 477] width 15 height 12
radio input "true"
click at [972, 628] on label "True" at bounding box center [947, 606] width 137 height 45
click at [903, 614] on input "True" at bounding box center [896, 606] width 15 height 12
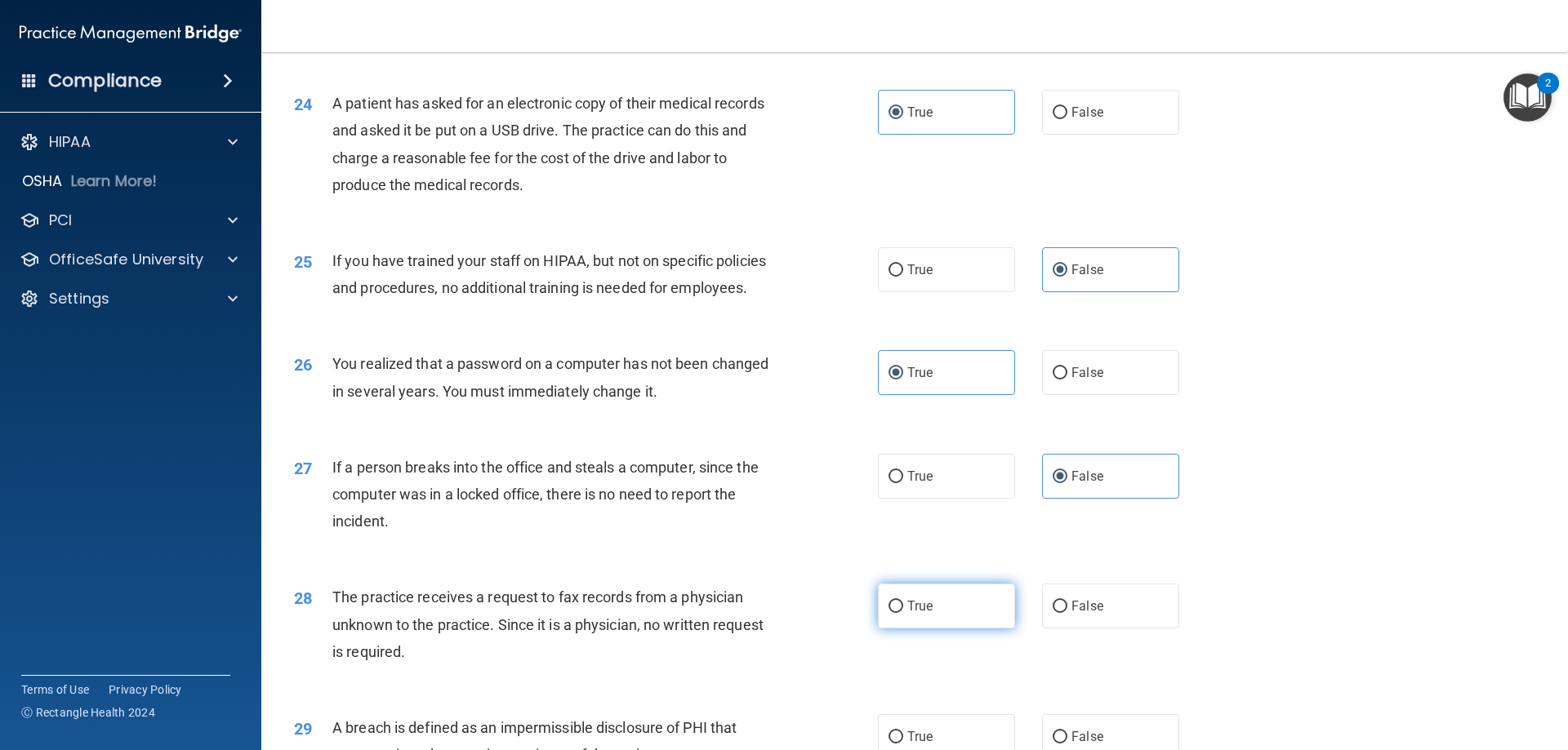
radio input "true"
click at [1092, 628] on label "False" at bounding box center [1110, 606] width 137 height 45
click at [1068, 614] on input "False" at bounding box center [1060, 606] width 15 height 12
radio input "true"
radio input "false"
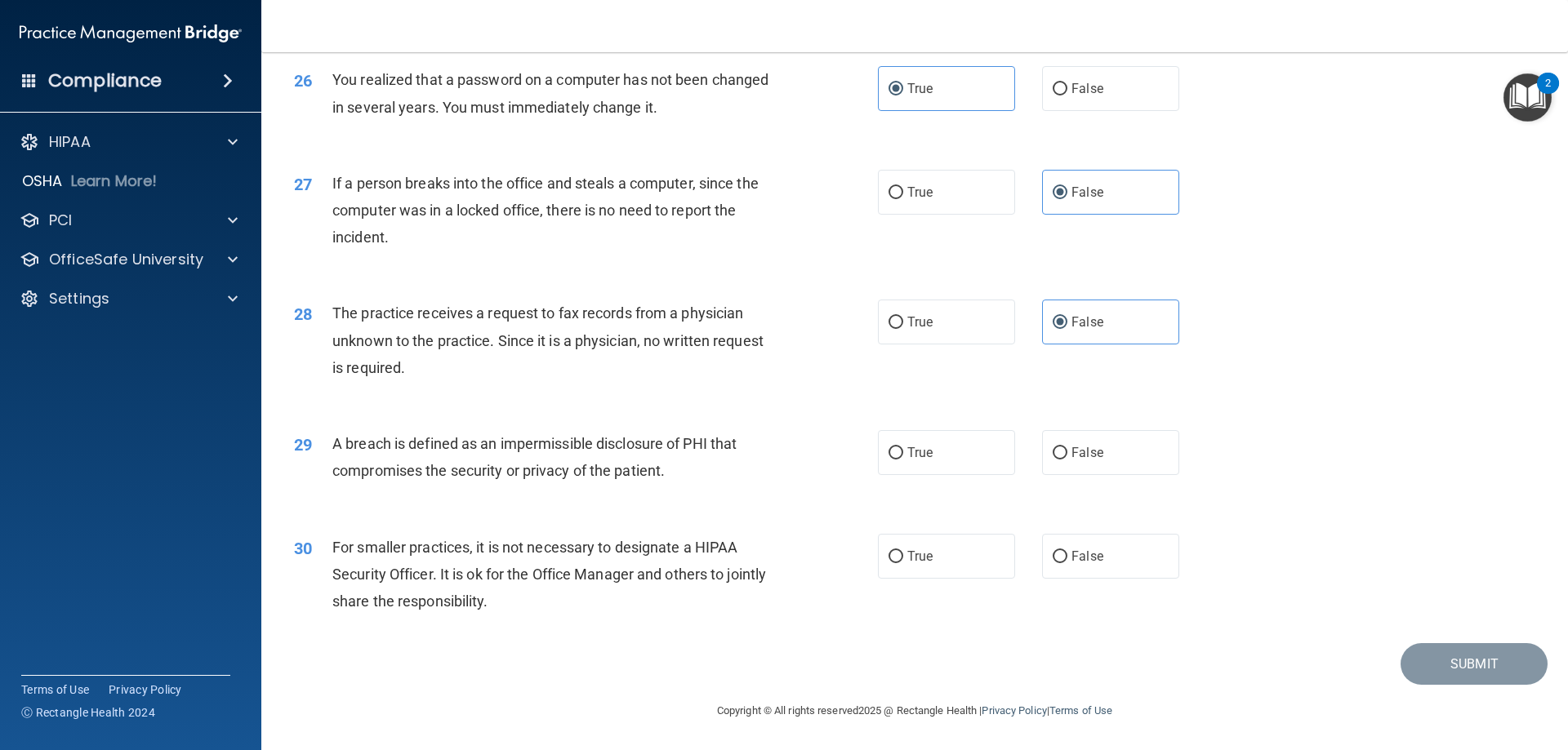
scroll to position [3103, 0]
drag, startPoint x: 971, startPoint y: 480, endPoint x: 992, endPoint y: 520, distance: 45.2
click at [971, 475] on label "True" at bounding box center [947, 453] width 137 height 45
click at [903, 459] on input "True" at bounding box center [896, 453] width 15 height 12
radio input "true"
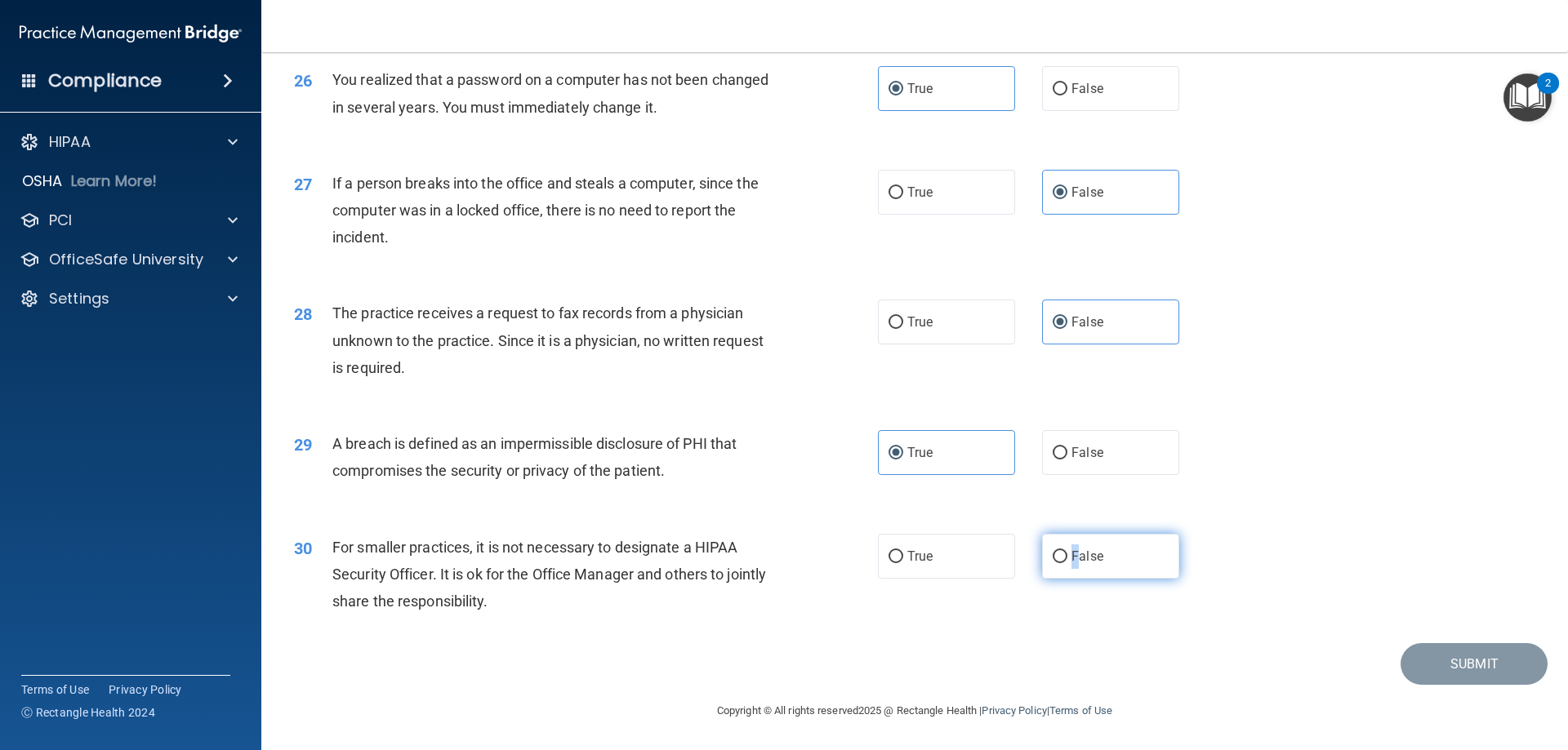
click at [1069, 579] on label "False" at bounding box center [1110, 556] width 137 height 45
click at [1119, 560] on label "False" at bounding box center [1110, 556] width 137 height 45
click at [1068, 560] on input "False" at bounding box center [1060, 557] width 15 height 12
radio input "true"
click at [1457, 677] on button "Submit" at bounding box center [1474, 664] width 147 height 42
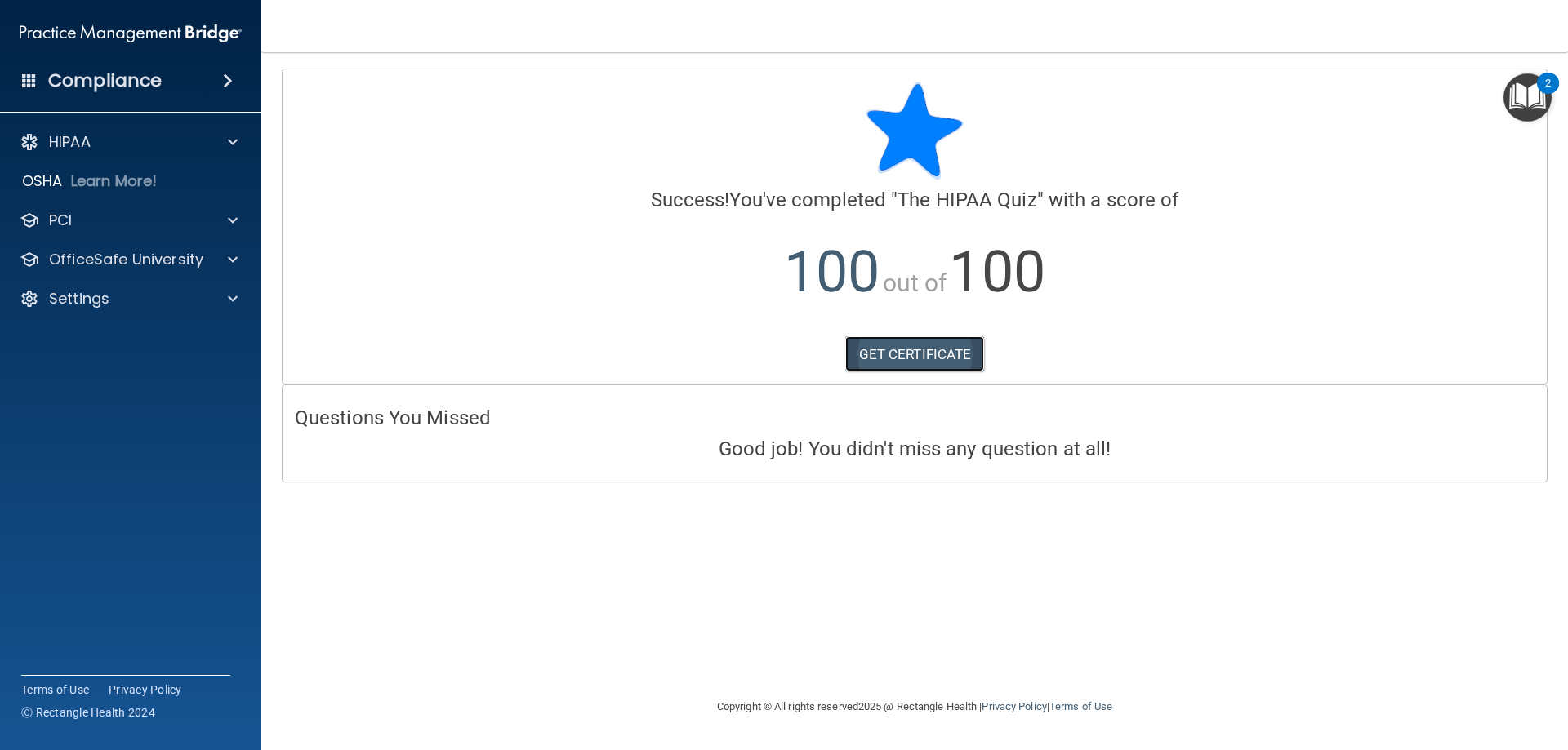
click at [922, 343] on link "GET CERTIFICATE" at bounding box center [914, 354] width 139 height 36
click at [110, 138] on div "HIPAA" at bounding box center [109, 142] width 202 height 19
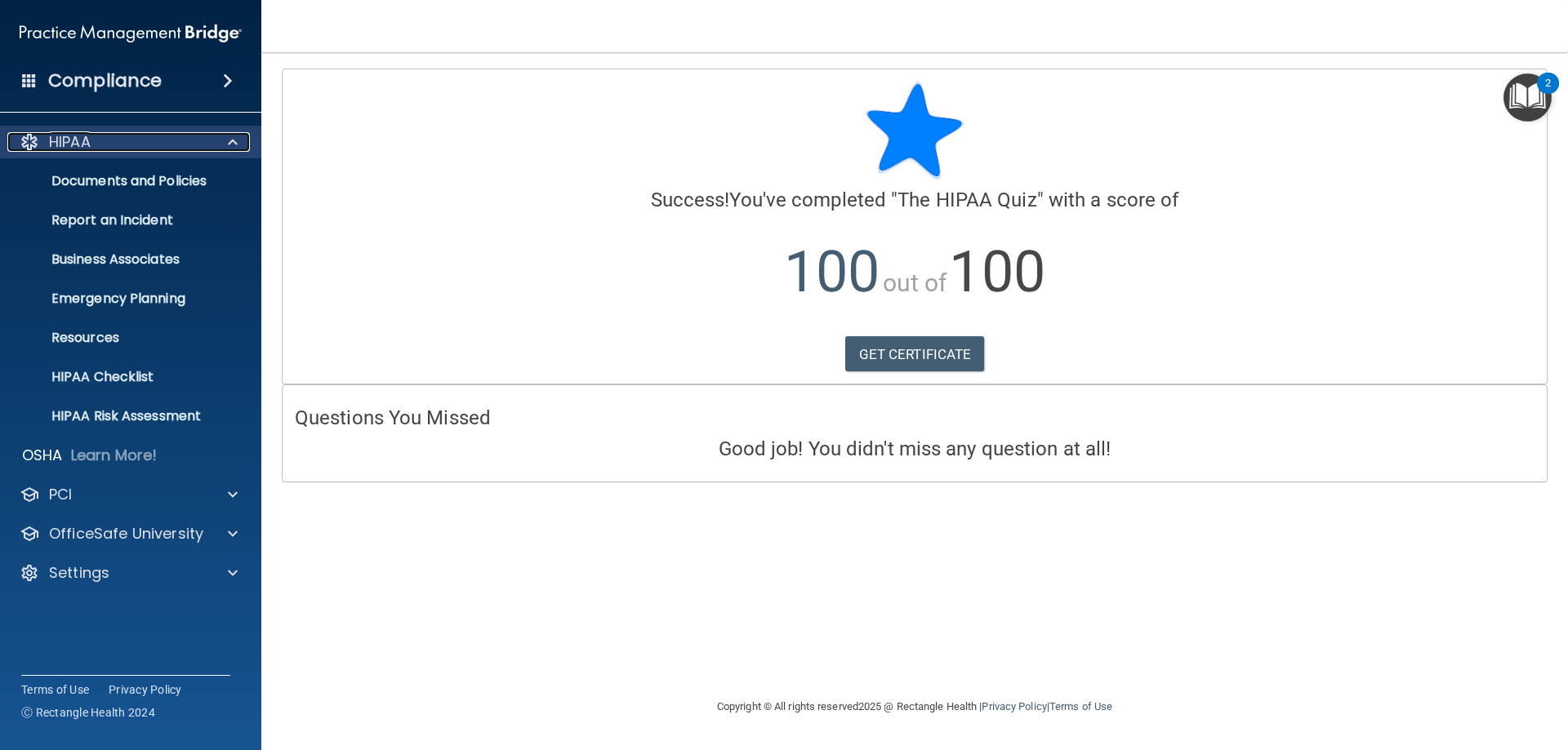
click at [110, 138] on div "HIPAA" at bounding box center [109, 142] width 202 height 19
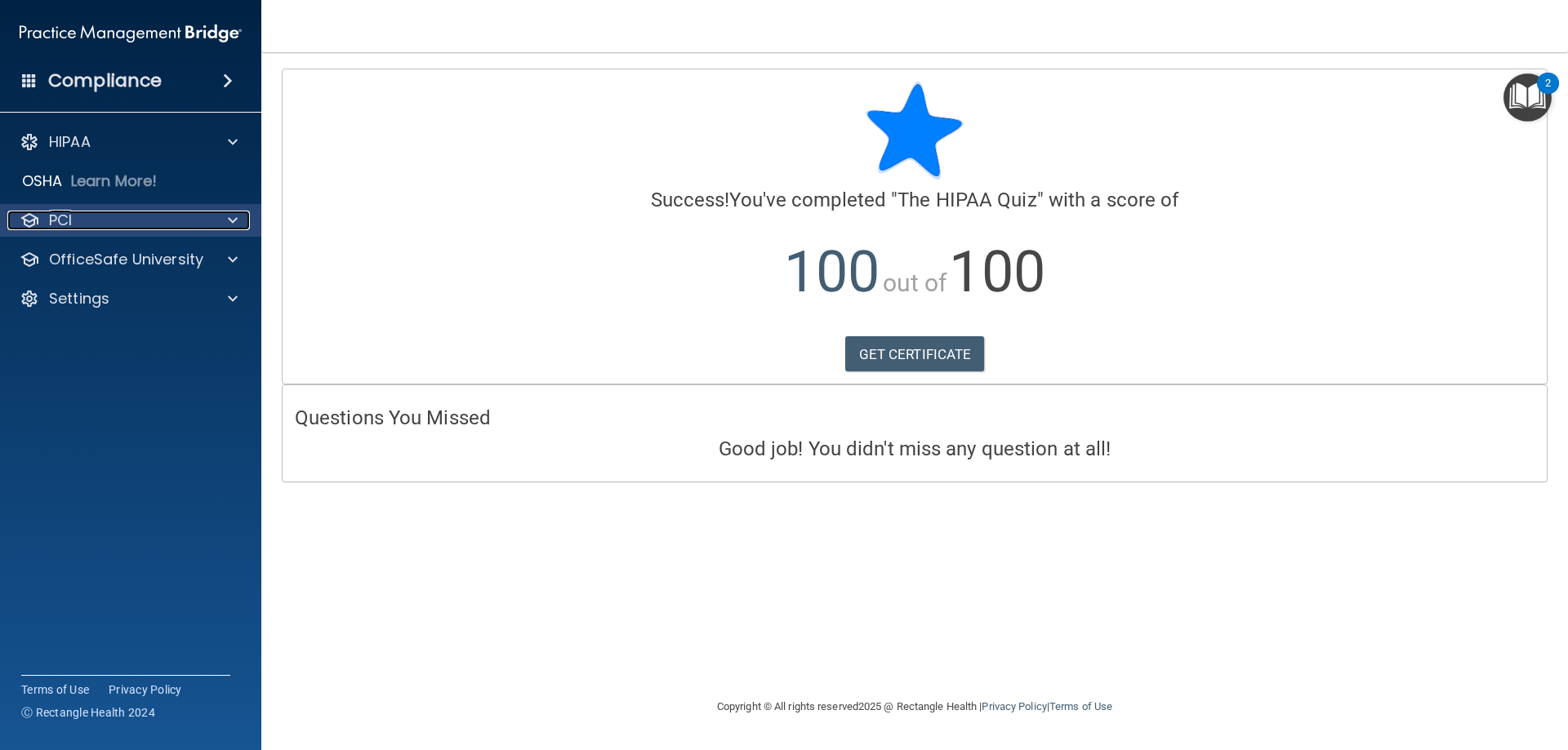
click at [164, 213] on div "PCI" at bounding box center [109, 220] width 202 height 19
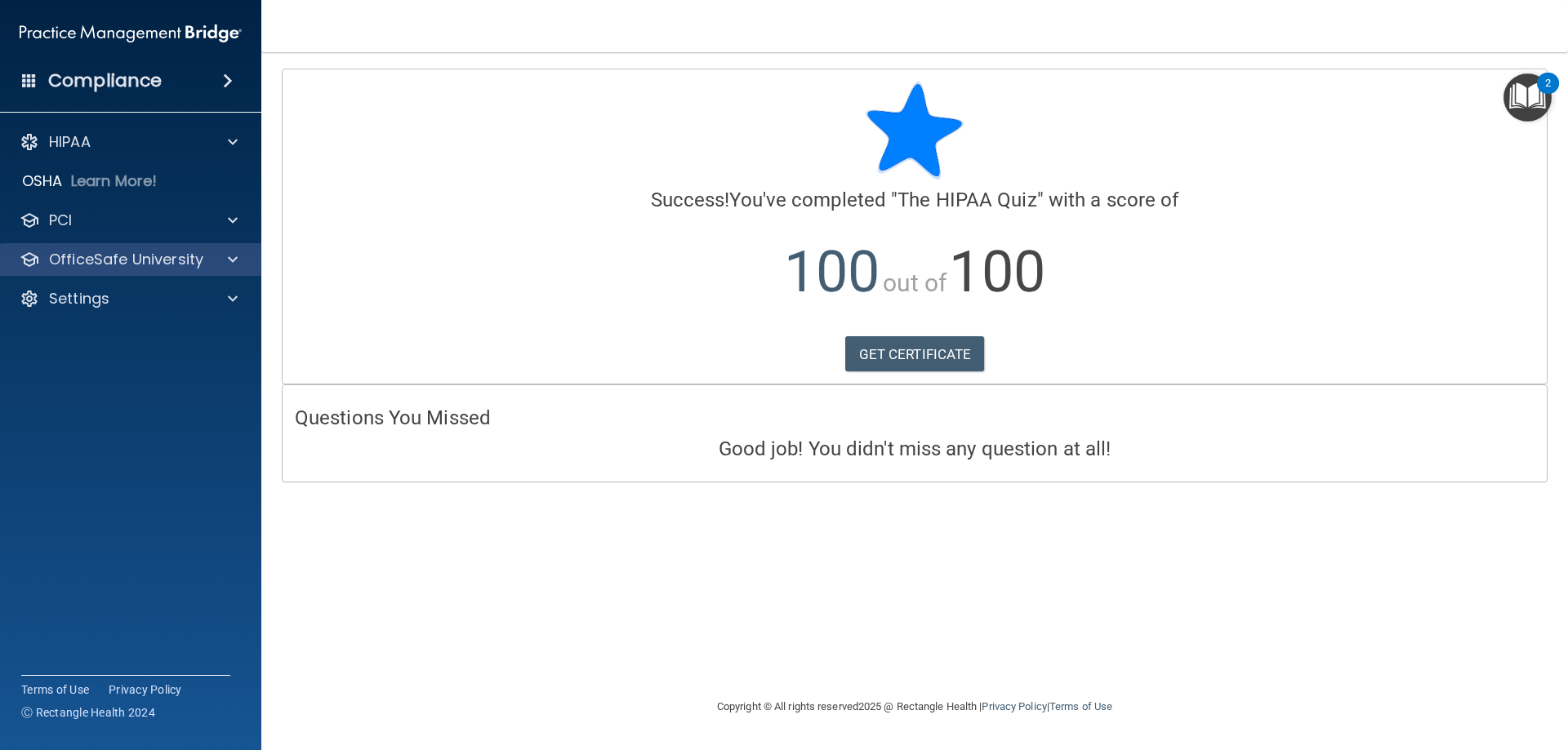
click at [141, 269] on div "OfficeSafe University" at bounding box center [131, 259] width 262 height 32
click at [150, 254] on p "OfficeSafe University" at bounding box center [126, 259] width 154 height 19
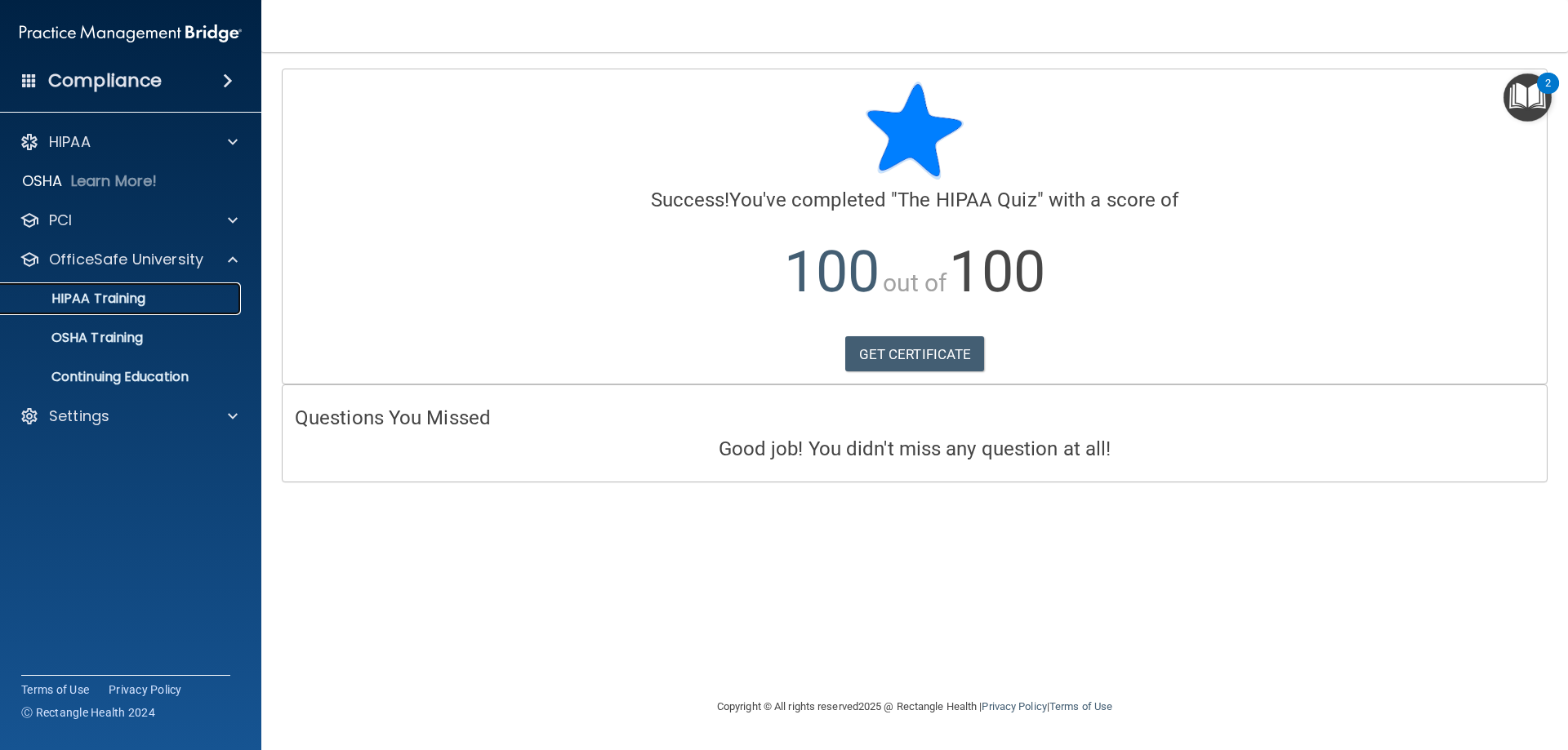
click at [134, 306] on p "HIPAA Training" at bounding box center [77, 299] width 135 height 17
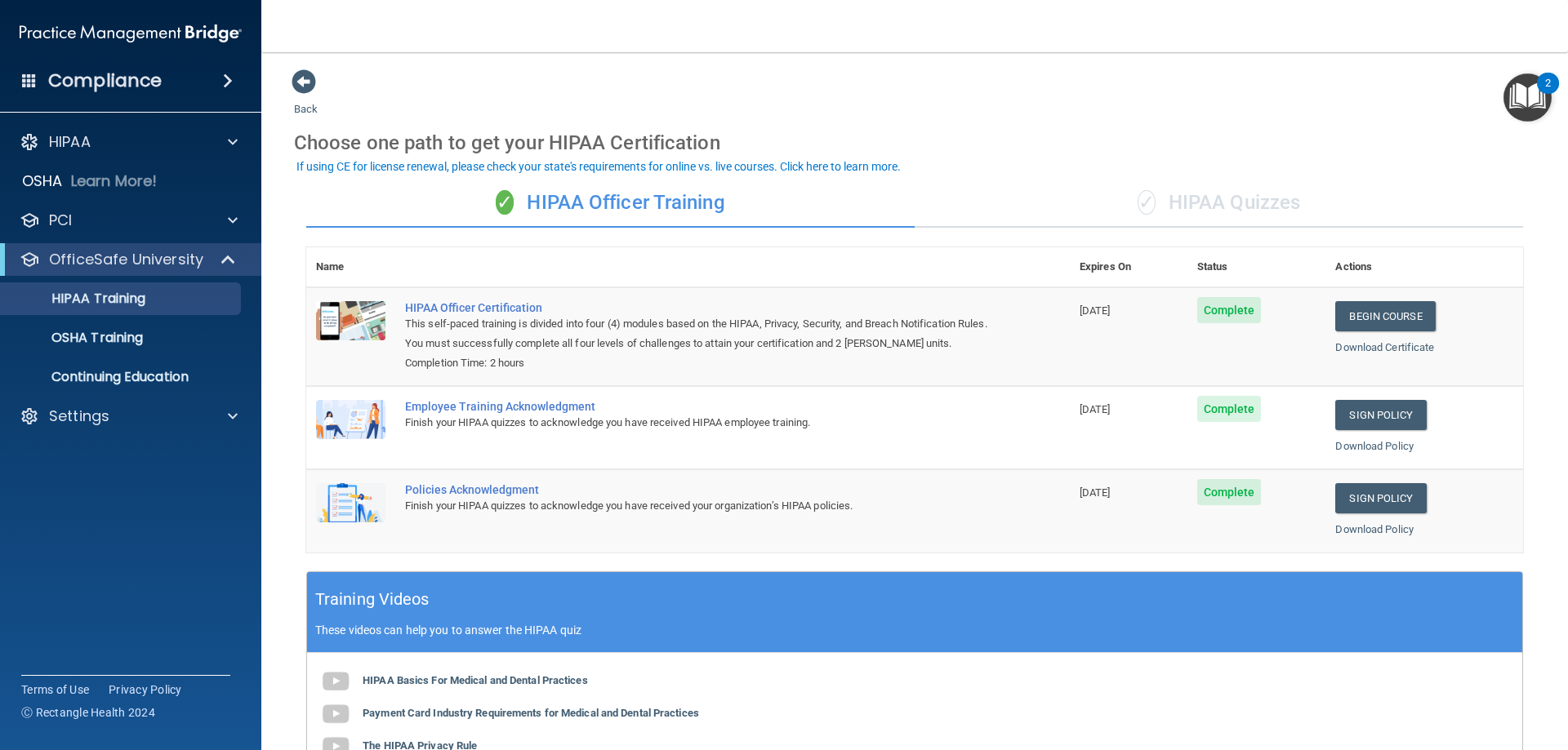
click at [1212, 193] on div "✓ HIPAA Quizzes" at bounding box center [1218, 203] width 608 height 49
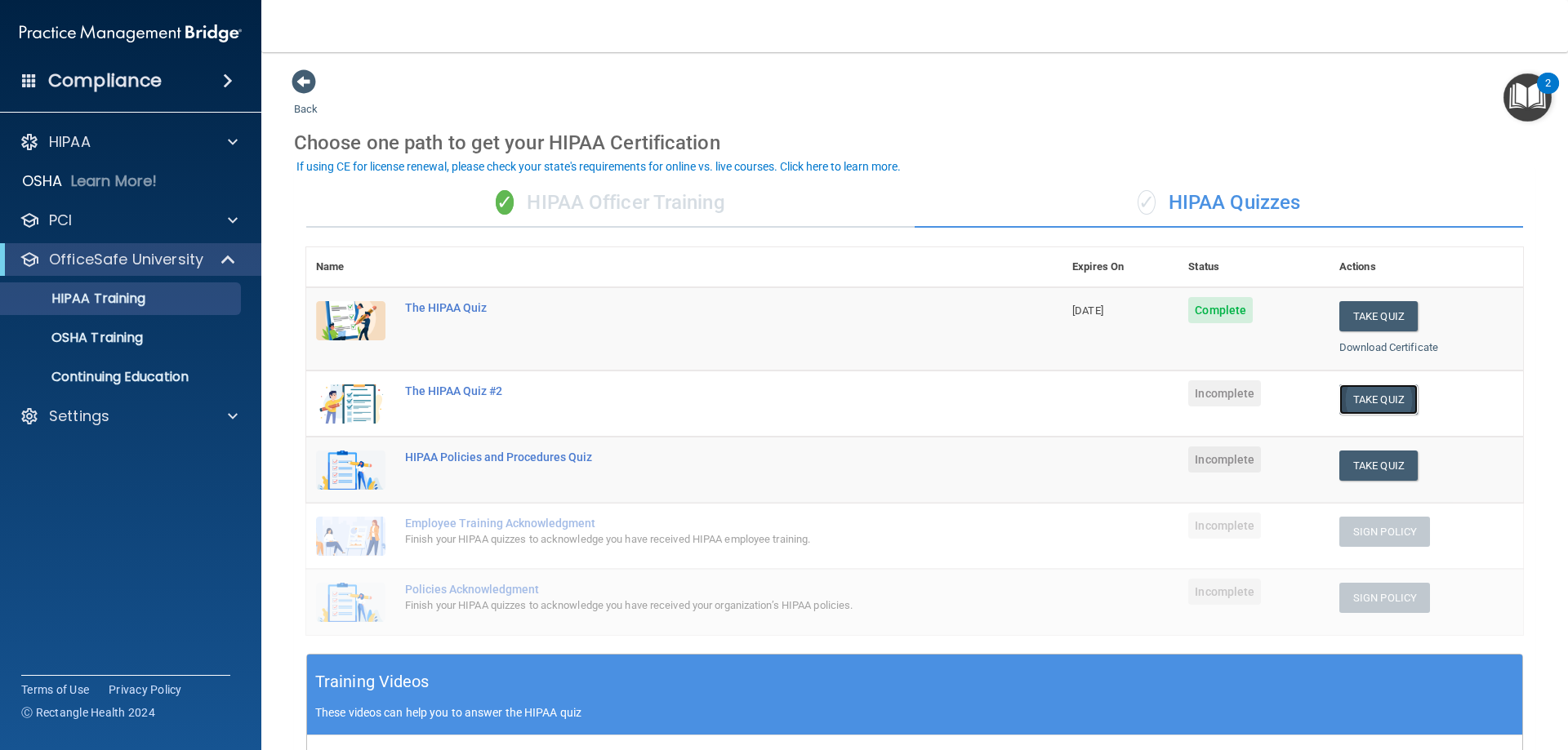
click at [1373, 402] on button "Take Quiz" at bounding box center [1379, 399] width 78 height 31
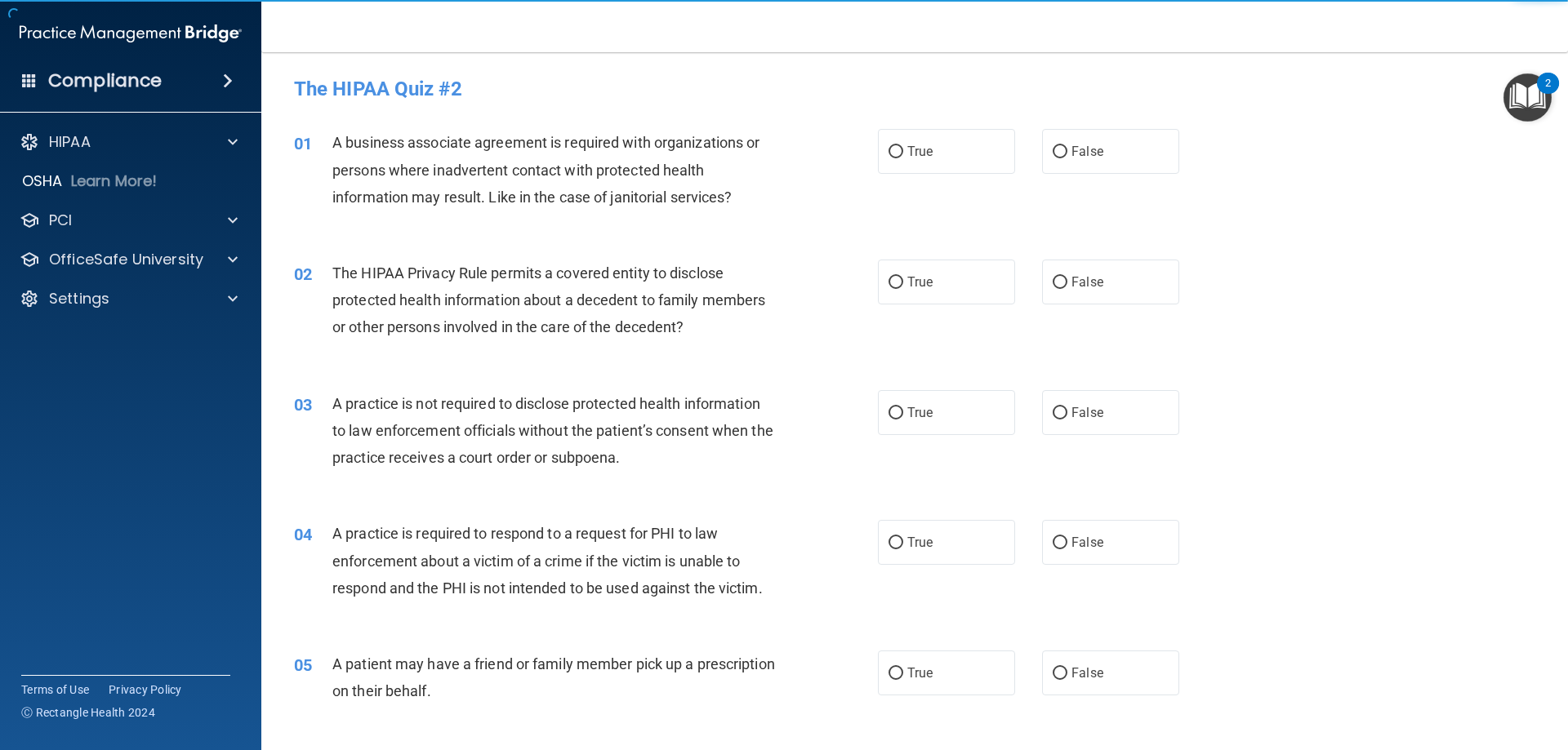
drag, startPoint x: 912, startPoint y: 165, endPoint x: 904, endPoint y: 202, distance: 37.9
click at [906, 169] on label "True" at bounding box center [947, 151] width 137 height 45
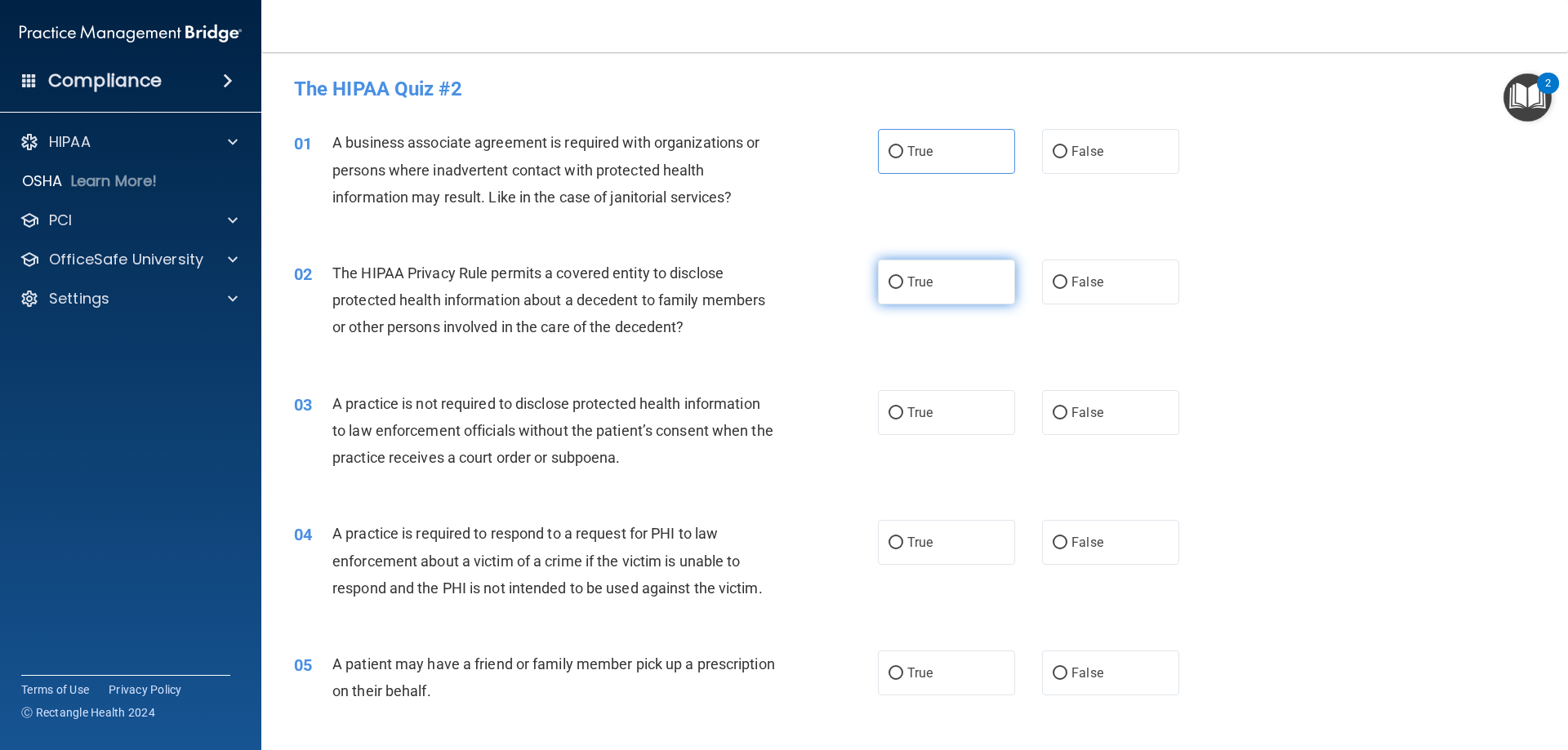
click at [905, 273] on label "True" at bounding box center [947, 282] width 137 height 45
click at [903, 277] on input "True" at bounding box center [896, 282] width 15 height 12
radio input "true"
drag, startPoint x: 924, startPoint y: 140, endPoint x: 926, endPoint y: 153, distance: 13.2
click at [924, 144] on label "True" at bounding box center [947, 151] width 137 height 45
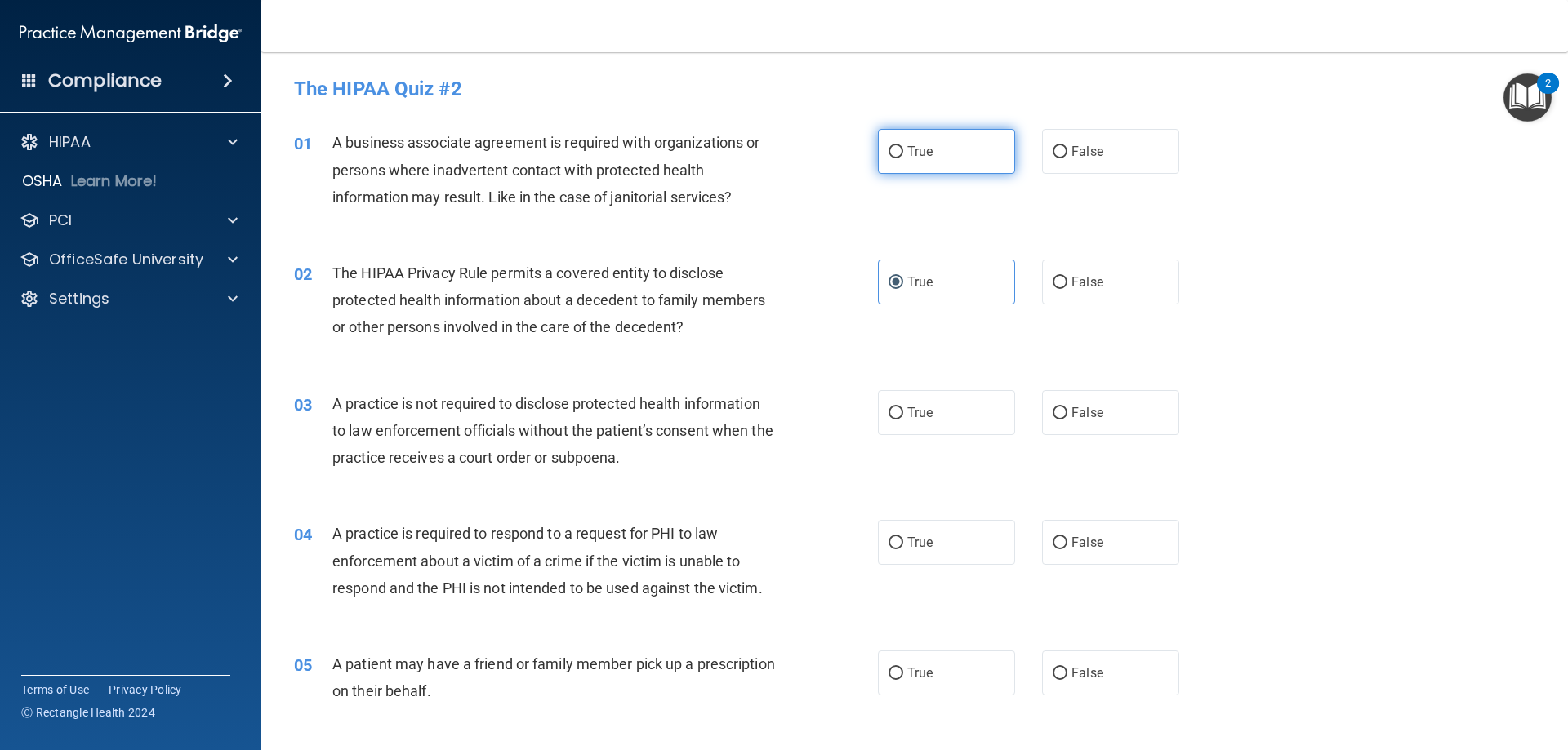
click at [903, 146] on input "True" at bounding box center [896, 151] width 15 height 12
radio input "true"
click at [907, 416] on span "True" at bounding box center [919, 412] width 25 height 16
click at [903, 416] on input "True" at bounding box center [896, 413] width 15 height 12
radio input "true"
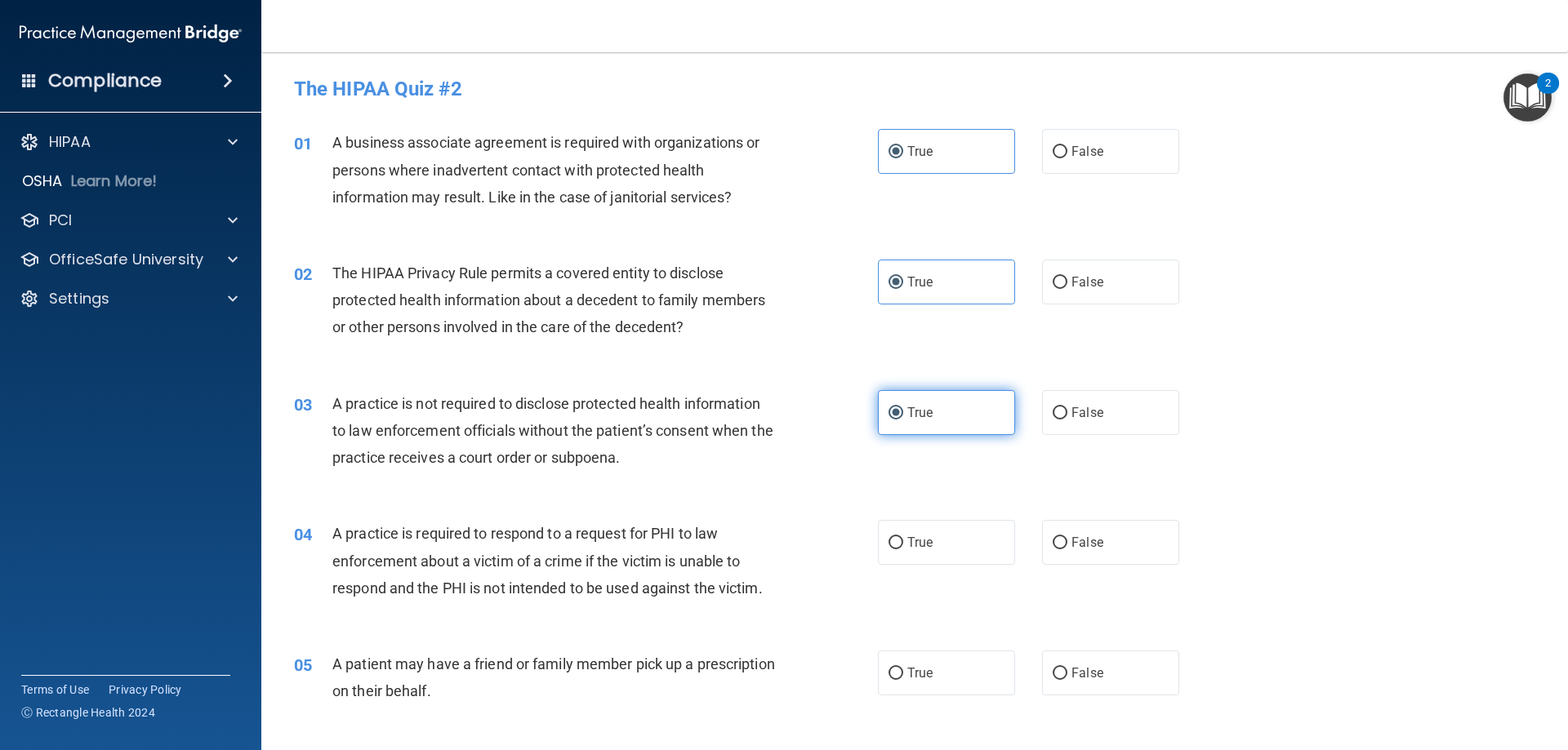
click at [940, 407] on label "True" at bounding box center [947, 412] width 137 height 45
click at [903, 407] on input "True" at bounding box center [896, 413] width 15 height 12
click at [927, 549] on span "True" at bounding box center [919, 542] width 25 height 16
click at [903, 549] on input "True" at bounding box center [896, 543] width 15 height 12
radio input "true"
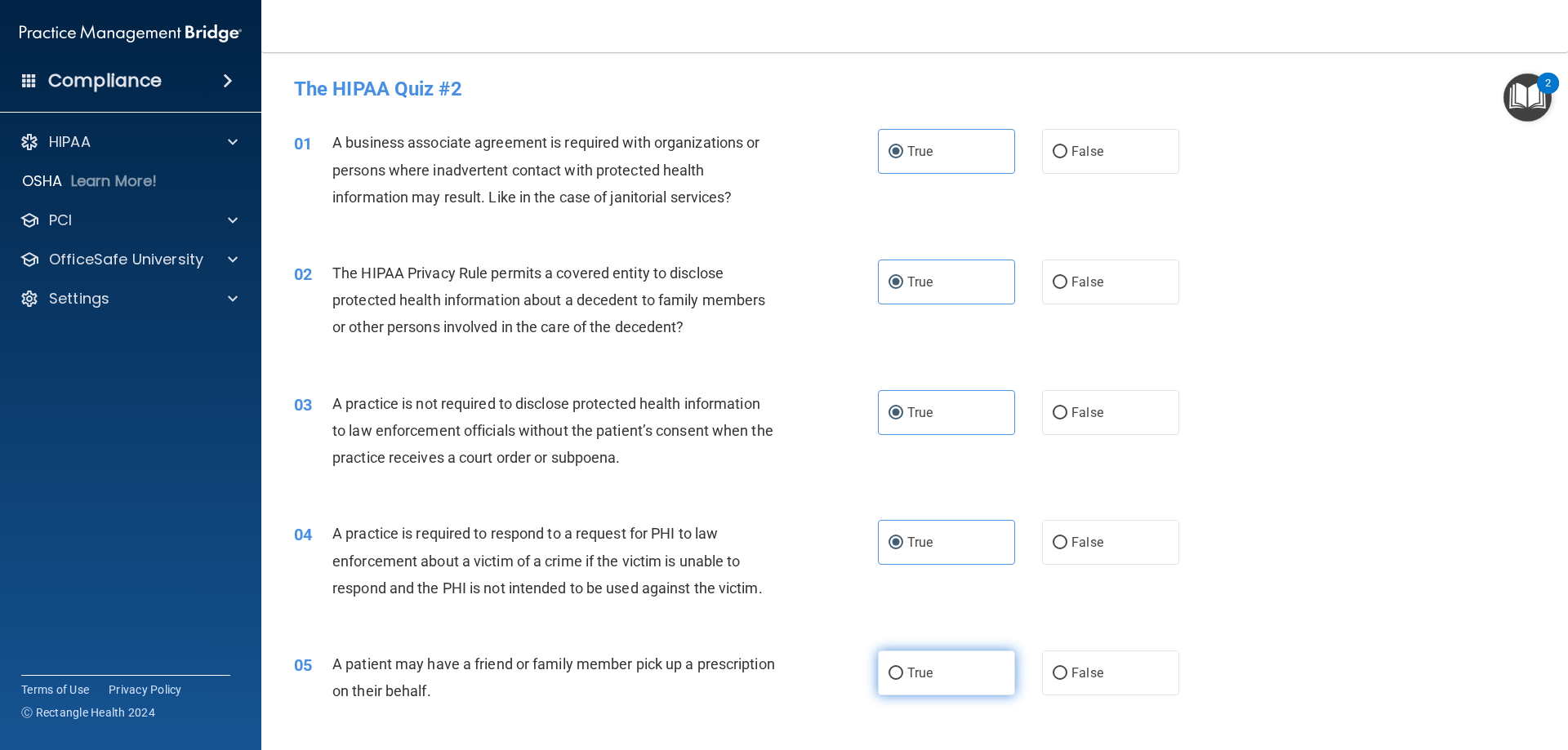
click at [918, 686] on label "True" at bounding box center [947, 673] width 137 height 45
click at [903, 680] on input "True" at bounding box center [896, 674] width 15 height 12
radio input "true"
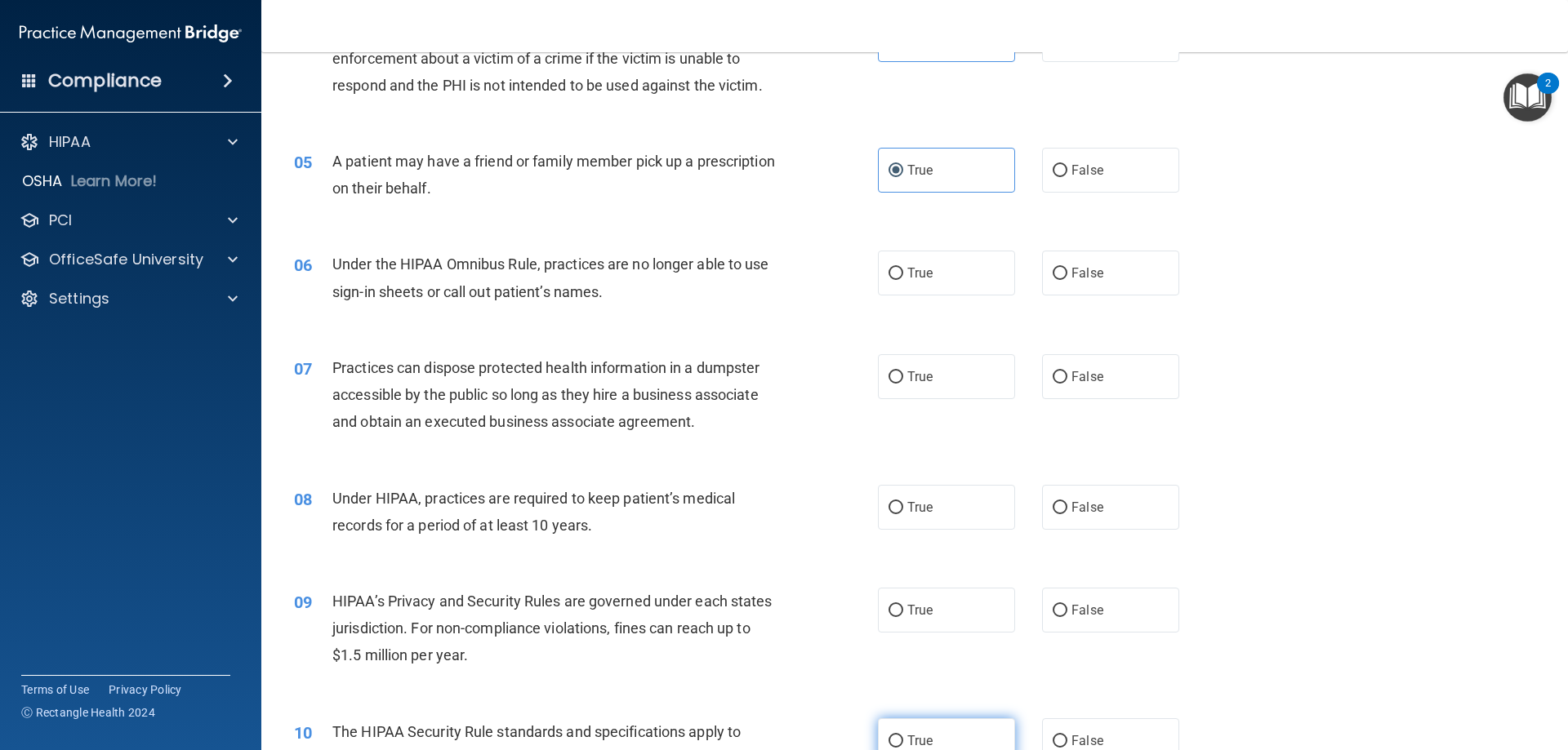
scroll to position [572, 0]
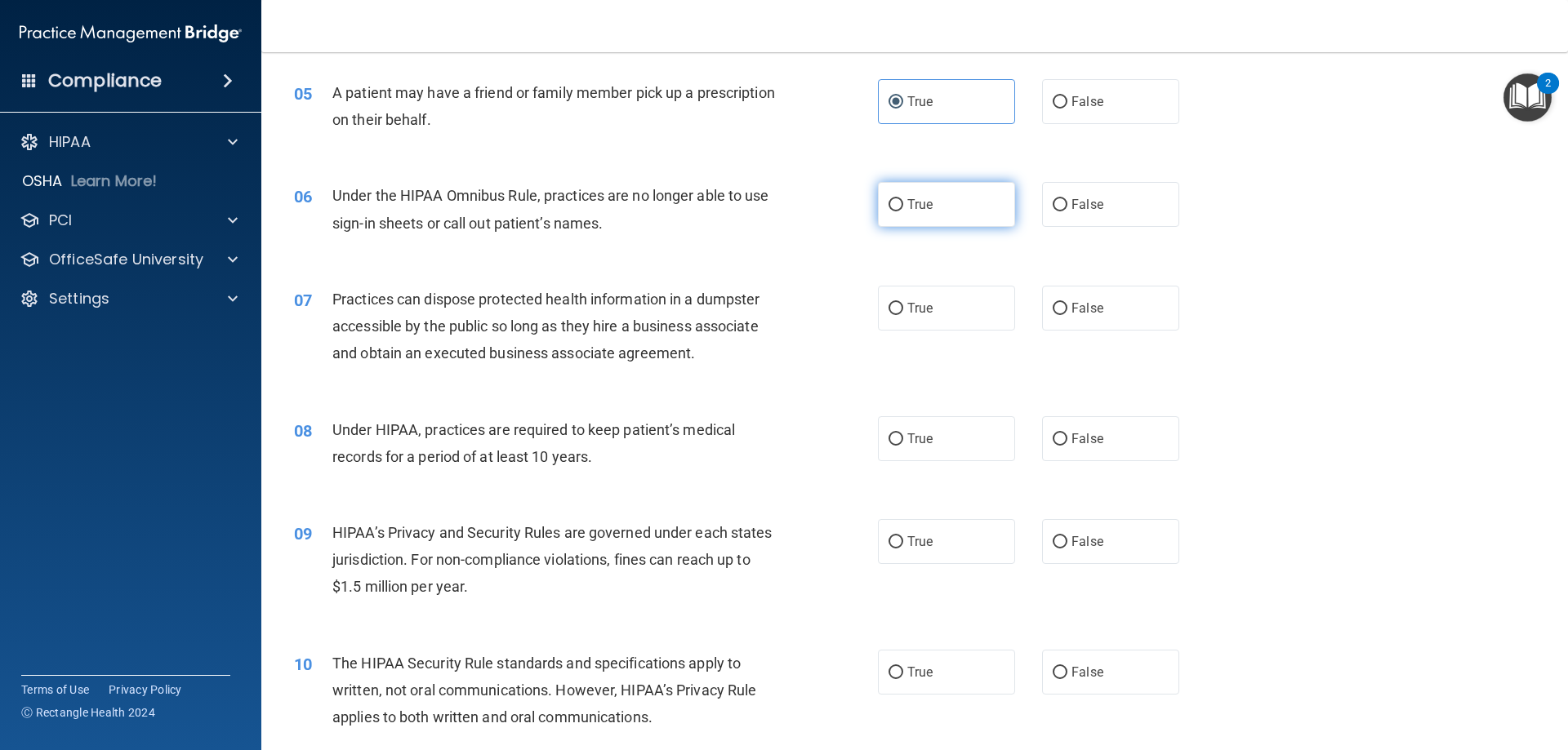
click at [910, 227] on label "True" at bounding box center [947, 204] width 137 height 45
click at [903, 212] on input "True" at bounding box center [896, 205] width 15 height 12
radio input "true"
click at [914, 283] on div "07 Practices can dispose protected health information in a dumpster accessible …" at bounding box center [914, 330] width 1266 height 131
drag, startPoint x: 906, startPoint y: 303, endPoint x: 905, endPoint y: 316, distance: 13.0
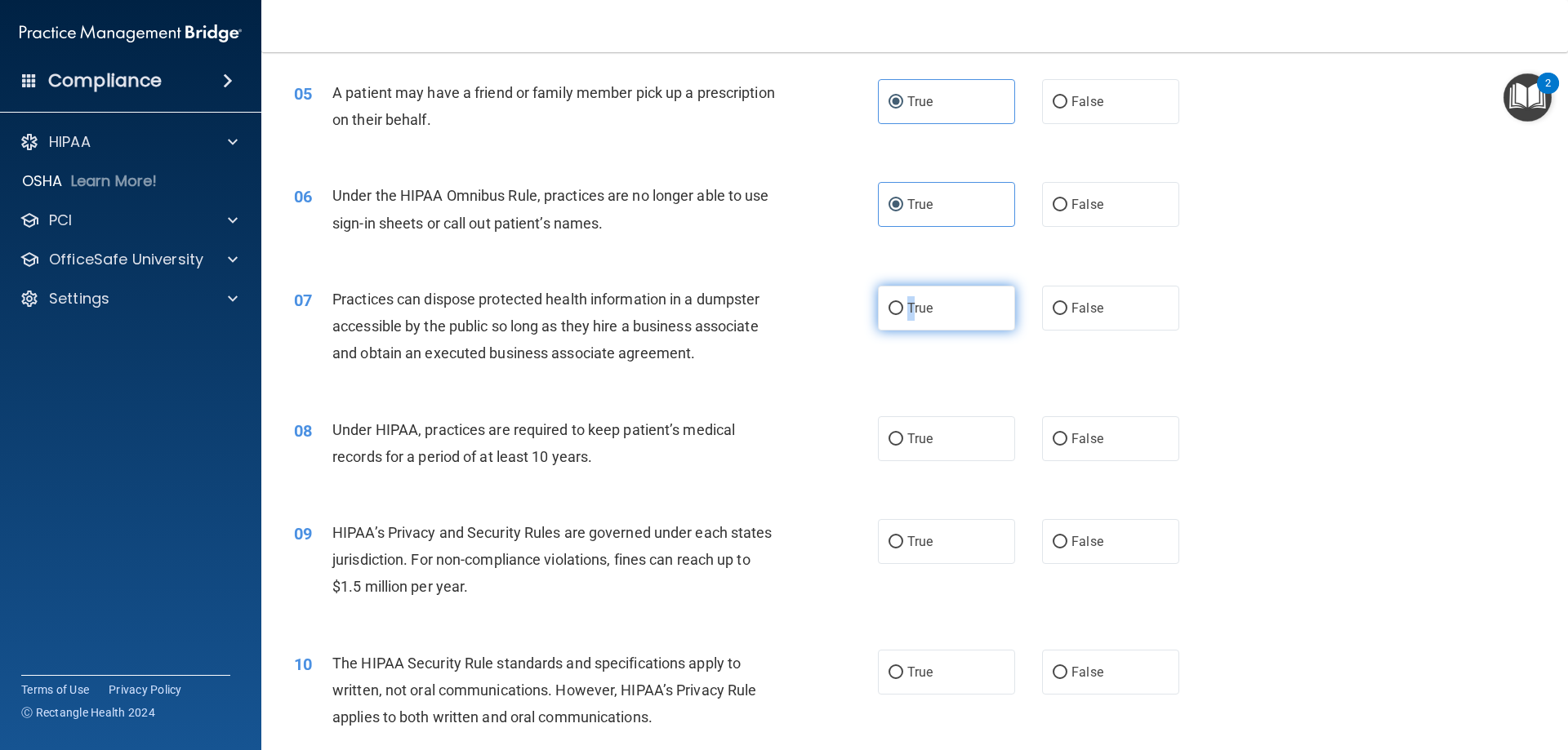
click at [907, 314] on span "True" at bounding box center [919, 308] width 25 height 16
click at [889, 310] on input "True" at bounding box center [896, 308] width 15 height 12
radio input "true"
click at [898, 438] on label "True" at bounding box center [947, 439] width 137 height 45
click at [898, 438] on input "True" at bounding box center [896, 439] width 15 height 12
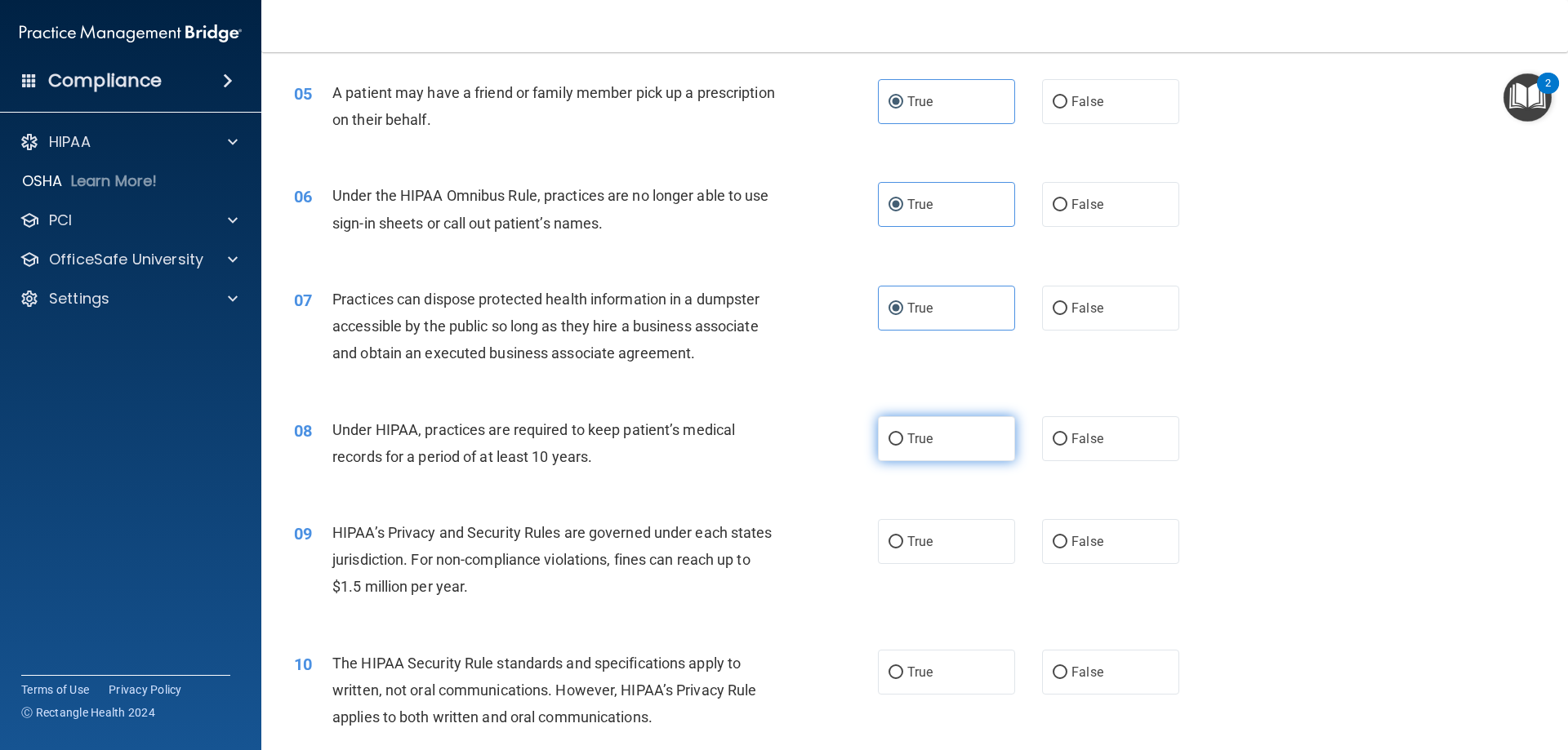
radio input "true"
click at [892, 552] on label "True" at bounding box center [947, 541] width 137 height 45
click at [892, 549] on input "True" at bounding box center [896, 542] width 15 height 12
radio input "true"
click at [891, 671] on input "True" at bounding box center [896, 673] width 15 height 12
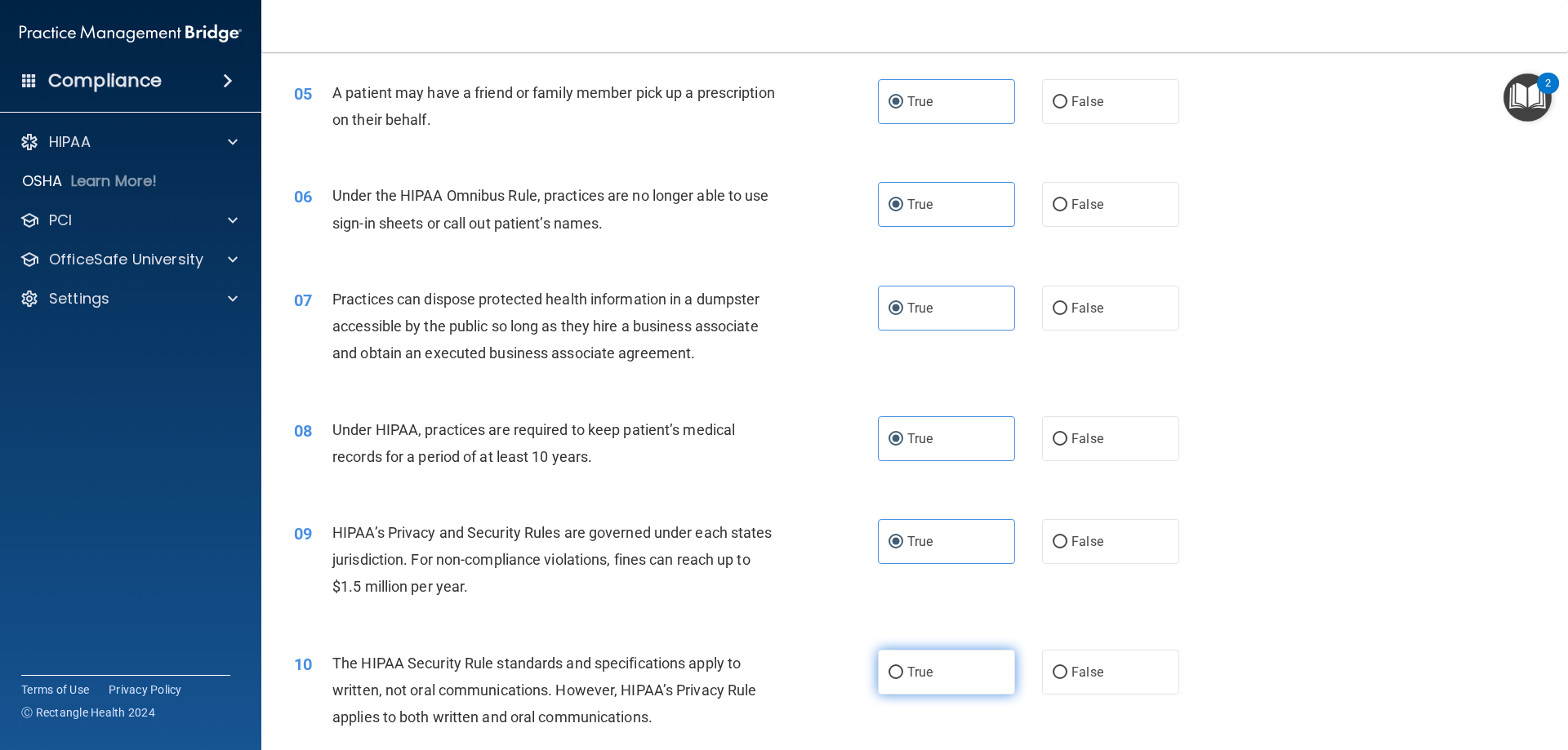
radio input "true"
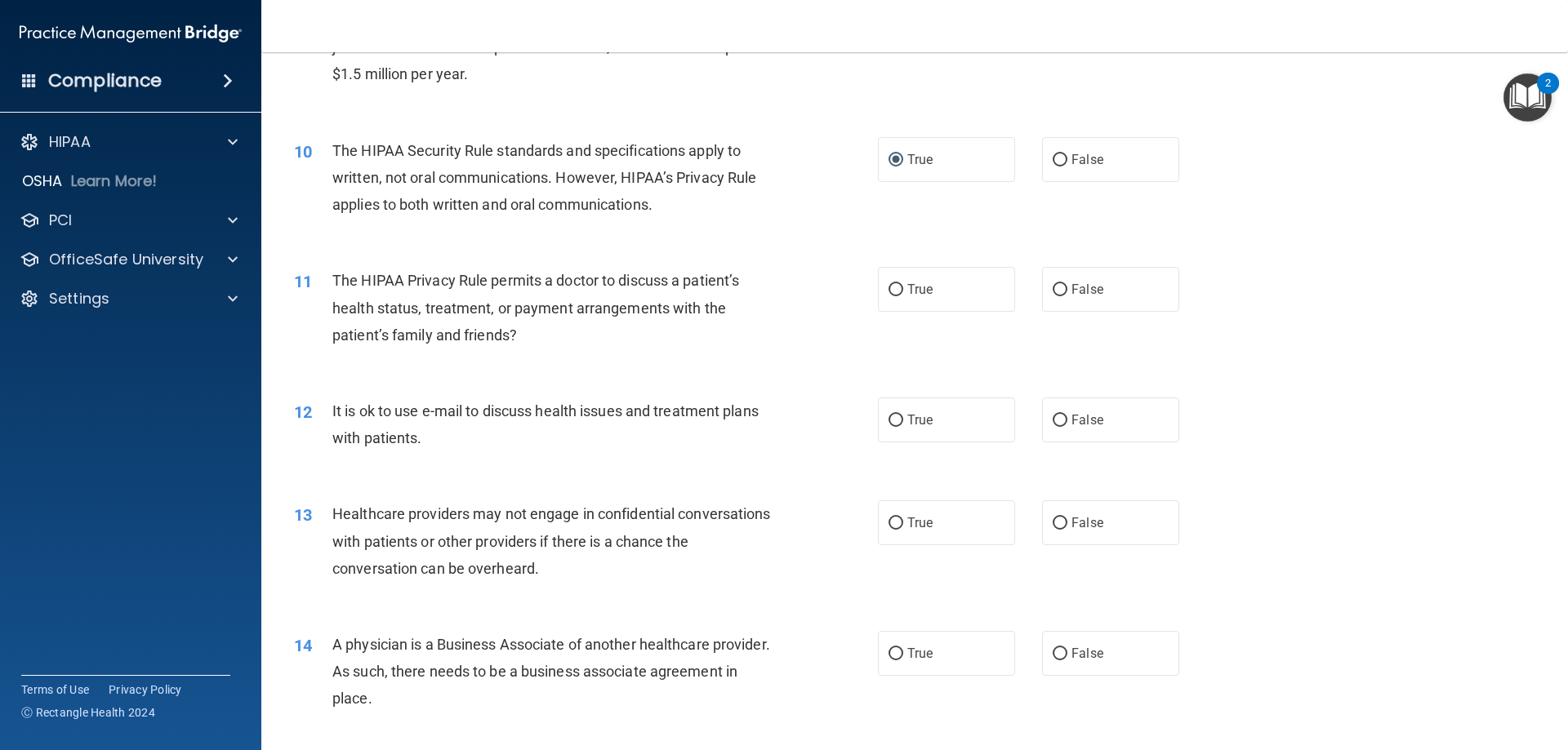
scroll to position [1144, 0]
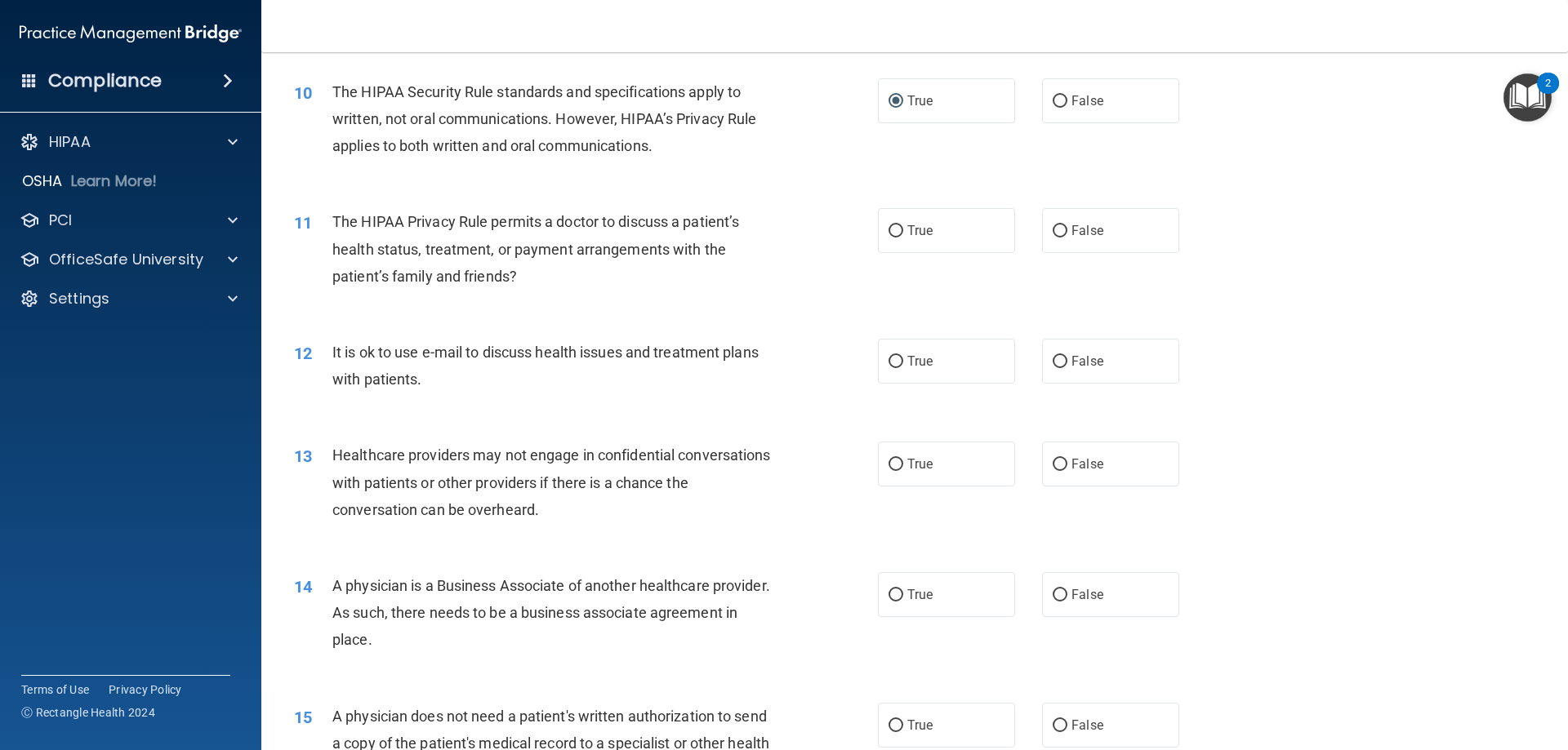
drag, startPoint x: 930, startPoint y: 229, endPoint x: 923, endPoint y: 281, distance: 52.5
click at [930, 231] on label "True" at bounding box center [947, 230] width 137 height 45
click at [903, 231] on input "True" at bounding box center [896, 231] width 15 height 12
radio input "true"
click at [919, 362] on span "True" at bounding box center [919, 361] width 25 height 16
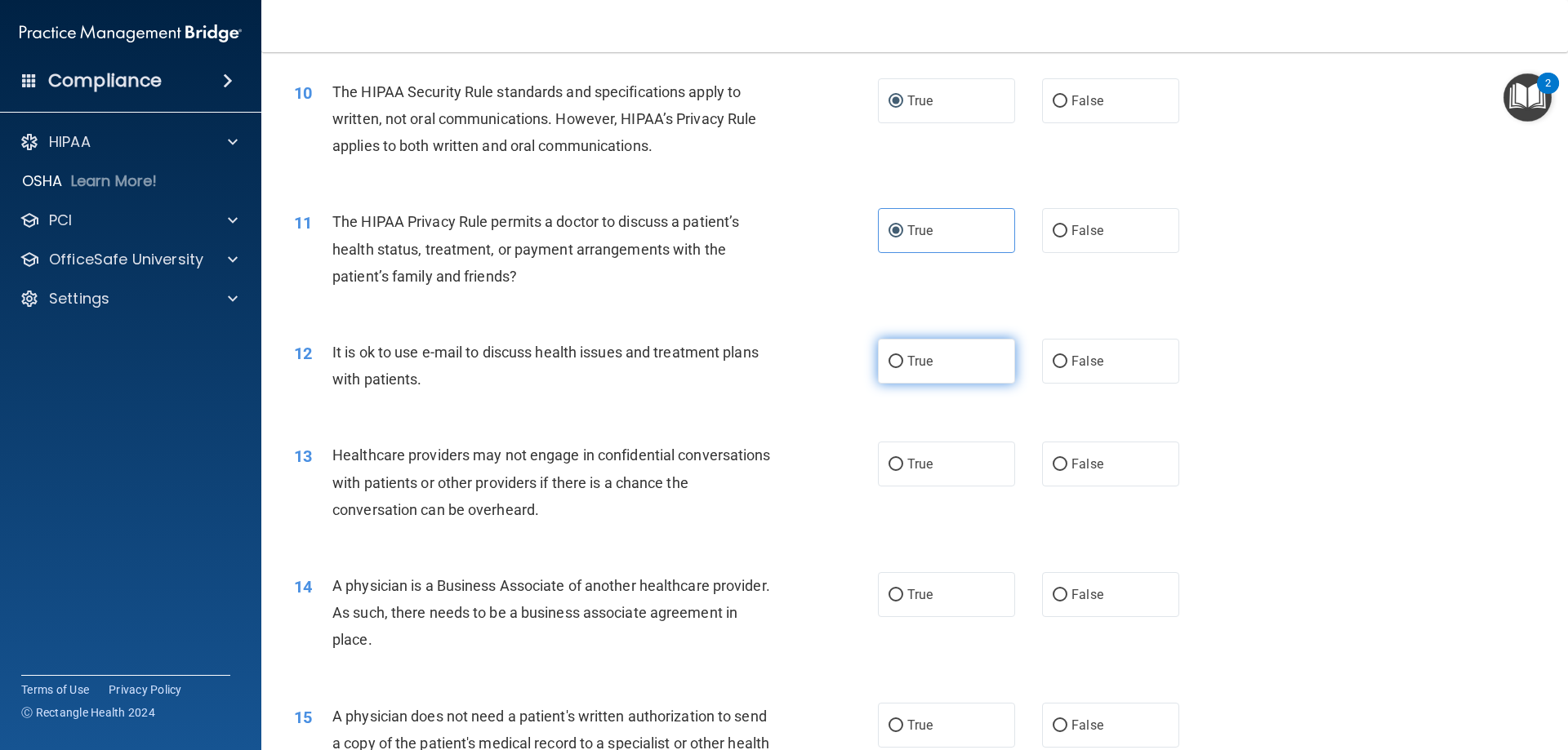
click at [903, 362] on input "True" at bounding box center [896, 362] width 15 height 12
radio input "true"
click at [900, 473] on label "True" at bounding box center [947, 464] width 137 height 45
click at [900, 472] on input "True" at bounding box center [896, 464] width 15 height 12
radio input "true"
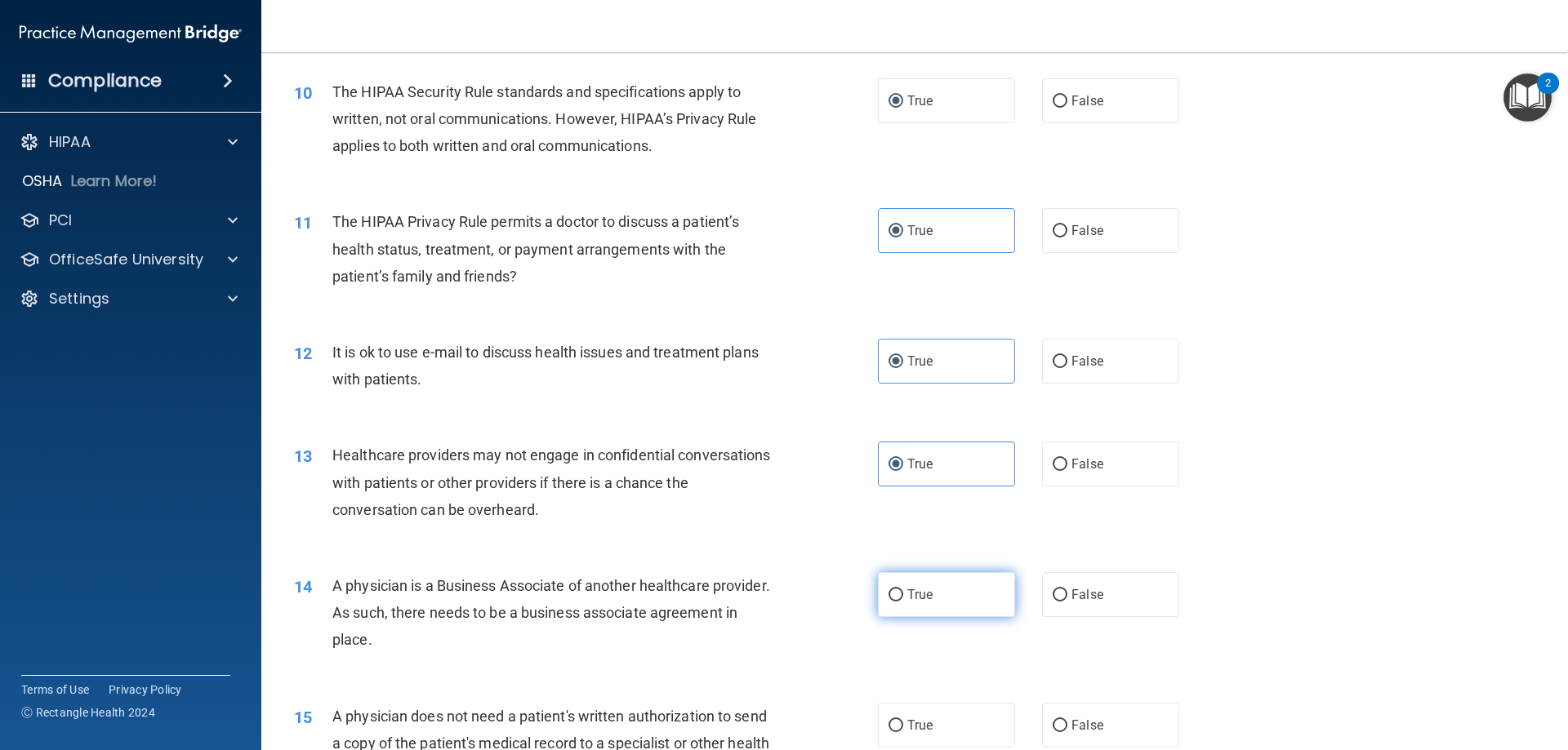
click at [907, 588] on span "True" at bounding box center [919, 594] width 25 height 16
click at [903, 589] on input "True" at bounding box center [896, 595] width 15 height 12
radio input "true"
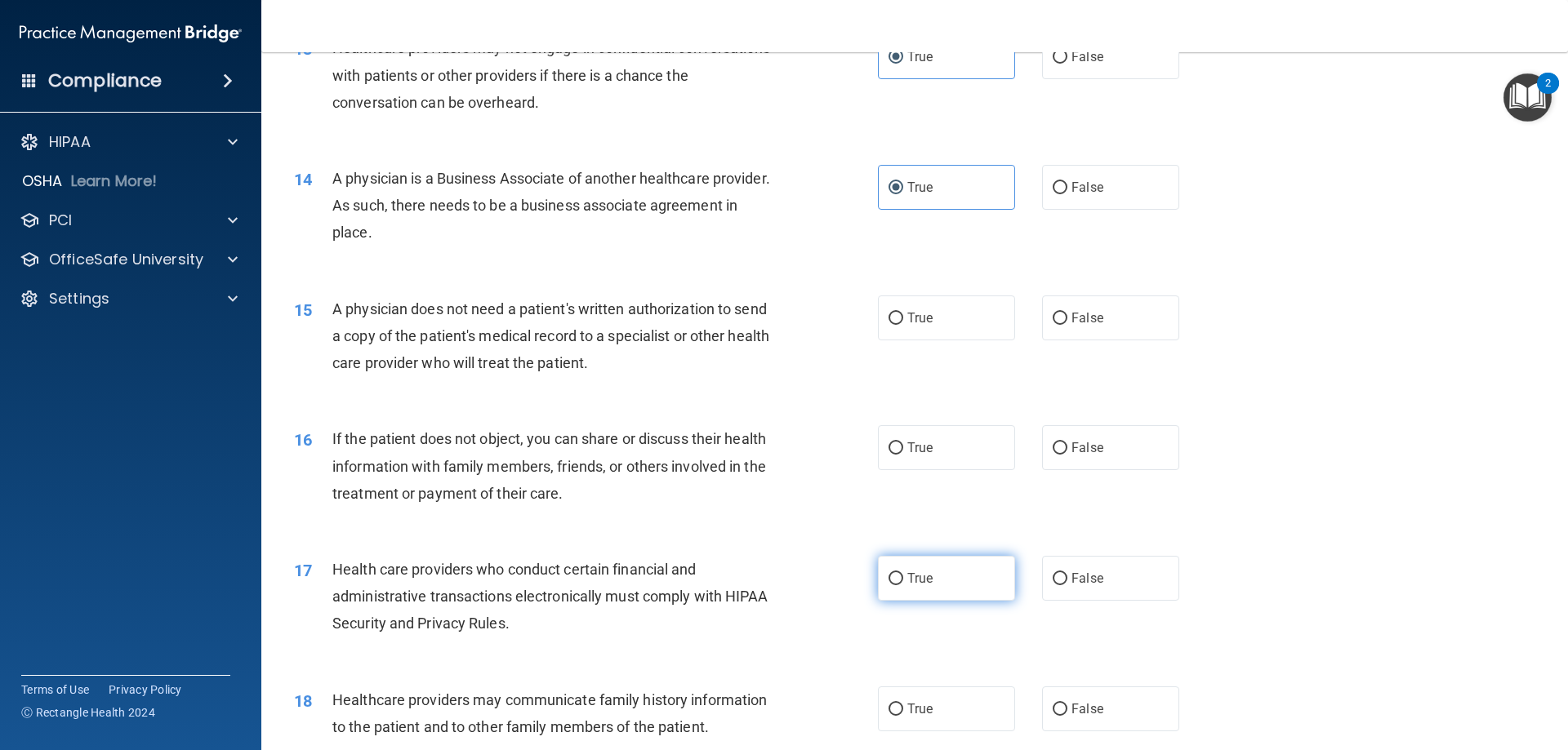
scroll to position [1551, 0]
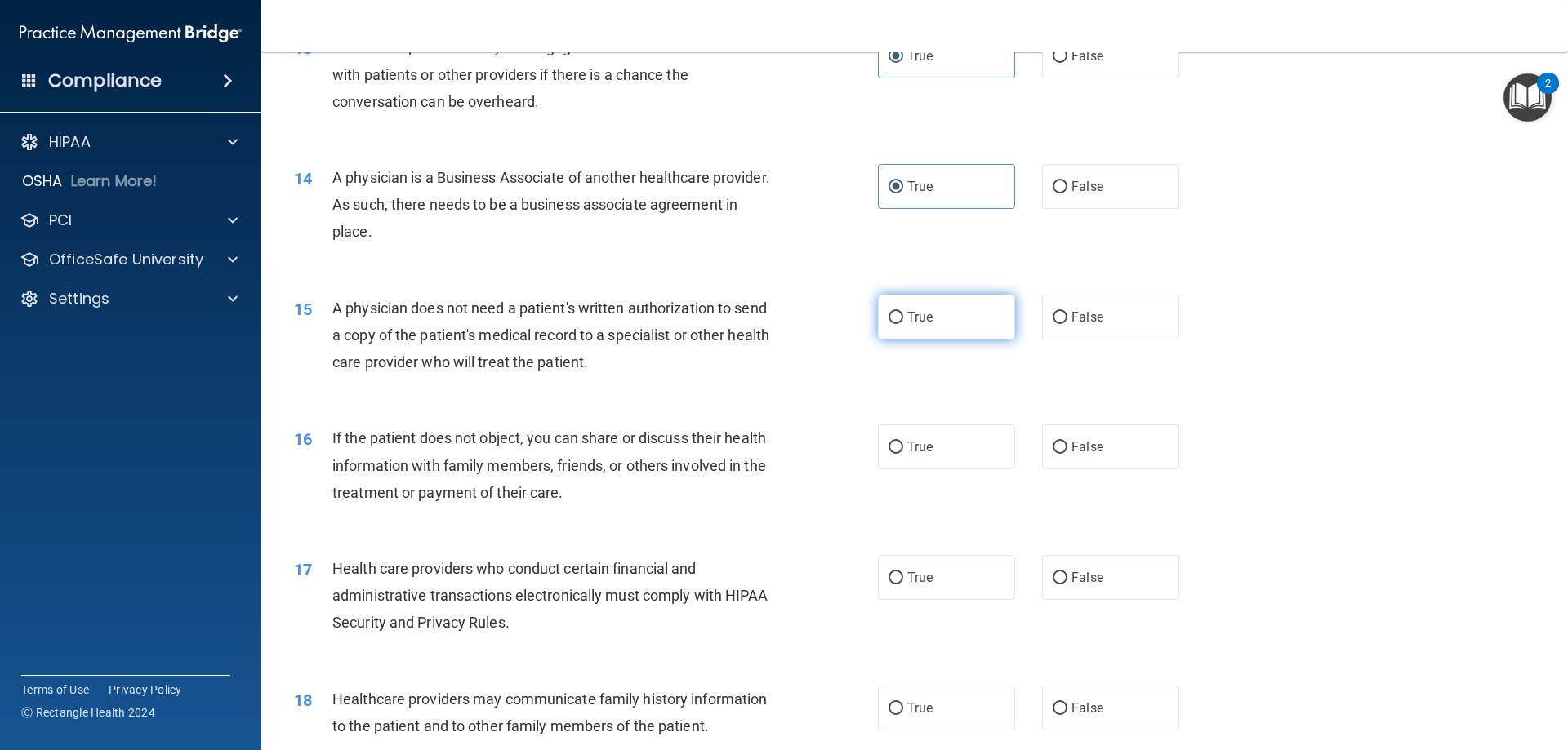
click at [907, 317] on span "True" at bounding box center [919, 317] width 25 height 16
click at [903, 317] on input "True" at bounding box center [896, 317] width 15 height 12
radio input "true"
click at [924, 443] on span "True" at bounding box center [919, 446] width 25 height 16
click at [903, 443] on input "True" at bounding box center [896, 447] width 15 height 12
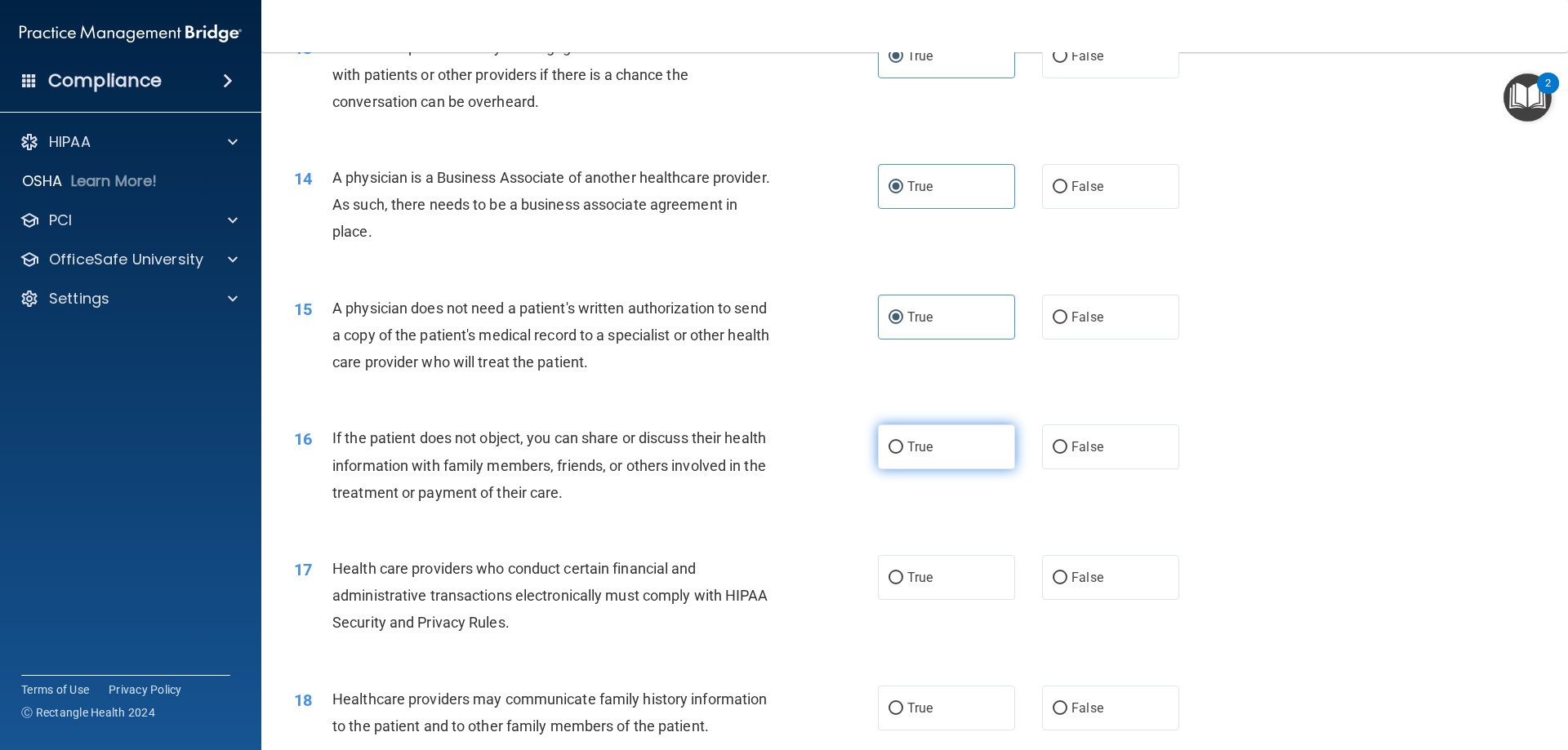
radio input "true"
click at [897, 587] on label "True" at bounding box center [947, 577] width 137 height 45
click at [897, 585] on input "True" at bounding box center [896, 578] width 15 height 12
radio input "true"
click at [914, 707] on span "True" at bounding box center [919, 708] width 25 height 16
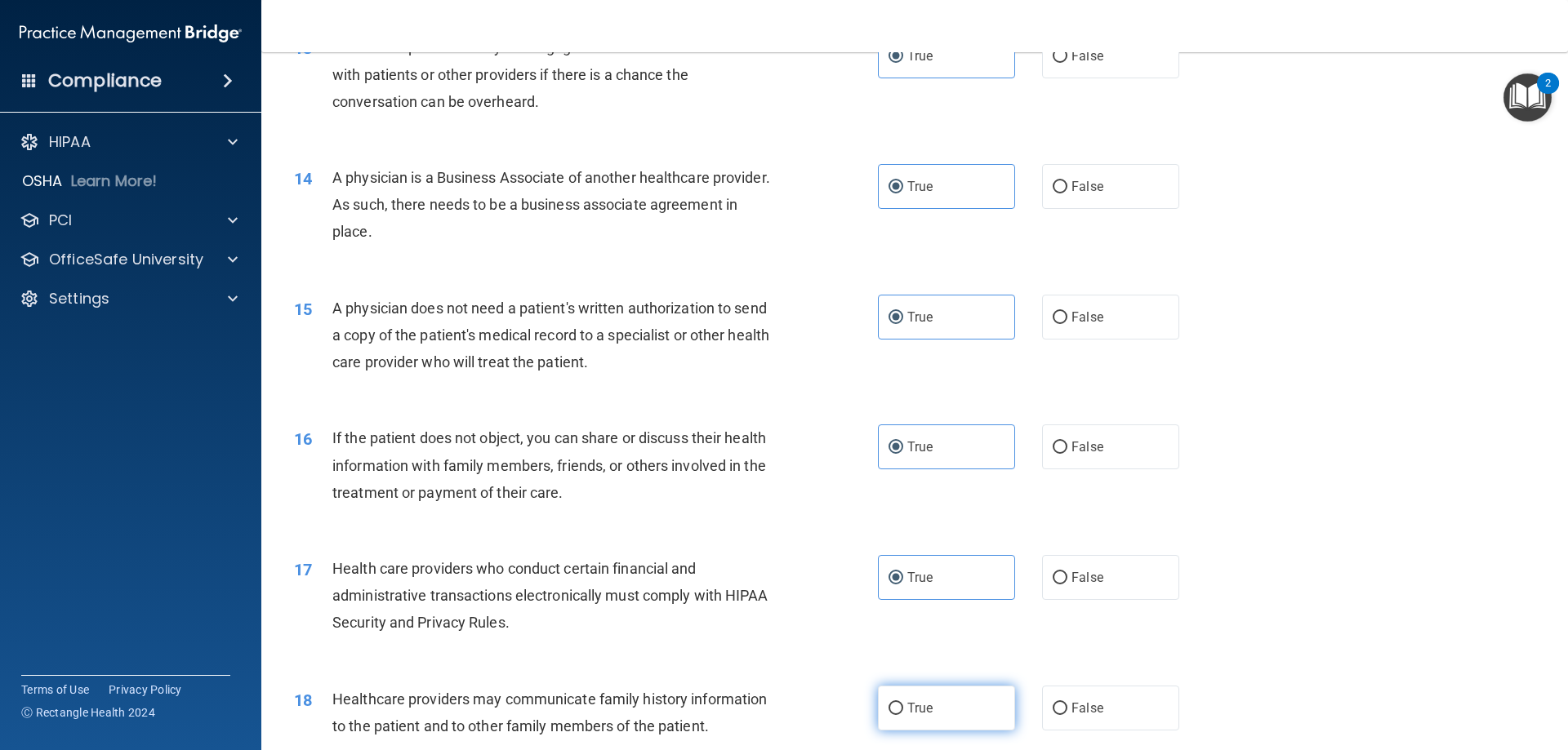
click at [903, 707] on input "True" at bounding box center [896, 708] width 15 height 12
radio input "true"
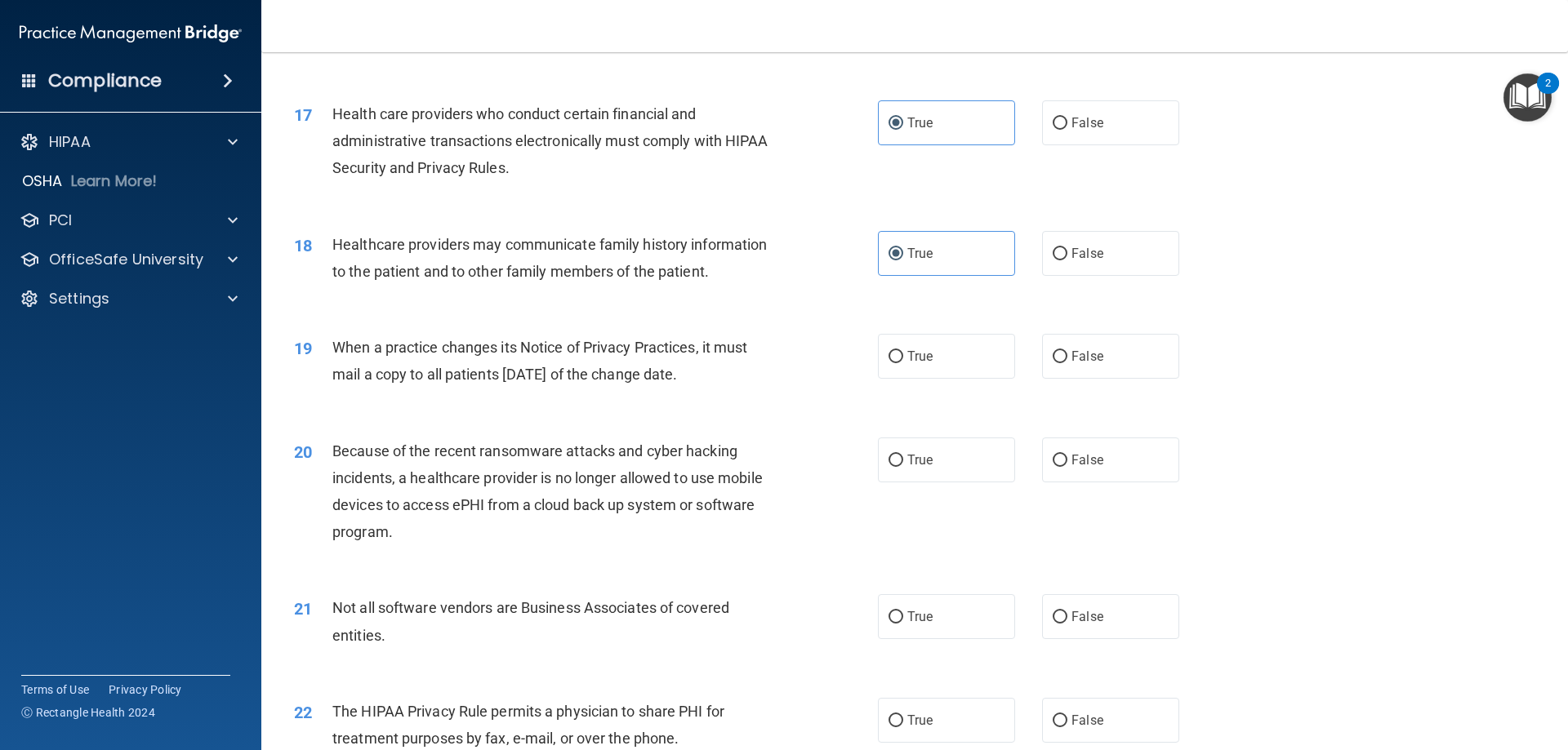
scroll to position [2041, 0]
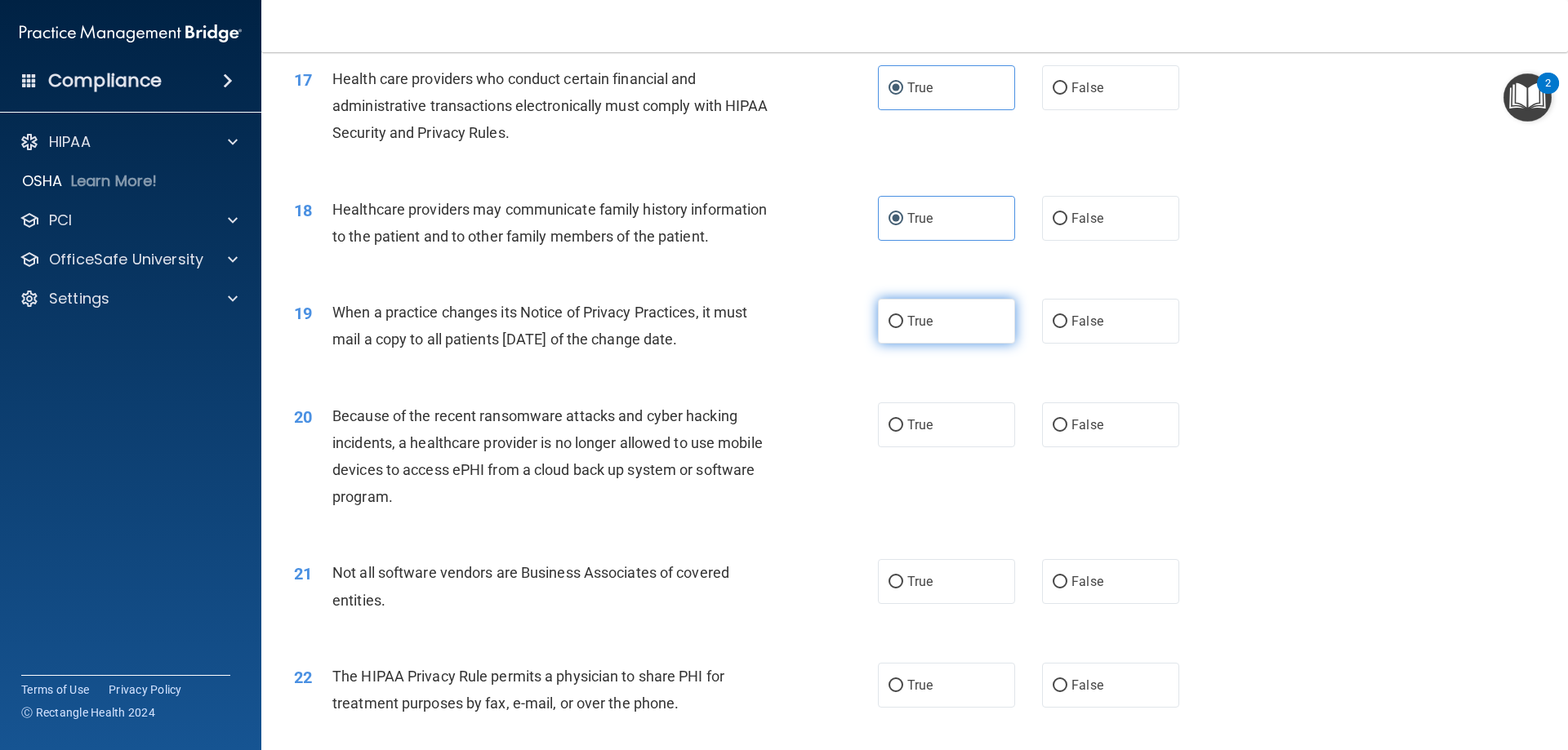
drag, startPoint x: 920, startPoint y: 330, endPoint x: 917, endPoint y: 434, distance: 104.0
click at [920, 333] on label "True" at bounding box center [947, 321] width 137 height 45
click at [903, 329] on input "True" at bounding box center [896, 321] width 15 height 12
radio input "true"
click at [917, 436] on label "True" at bounding box center [947, 425] width 137 height 45
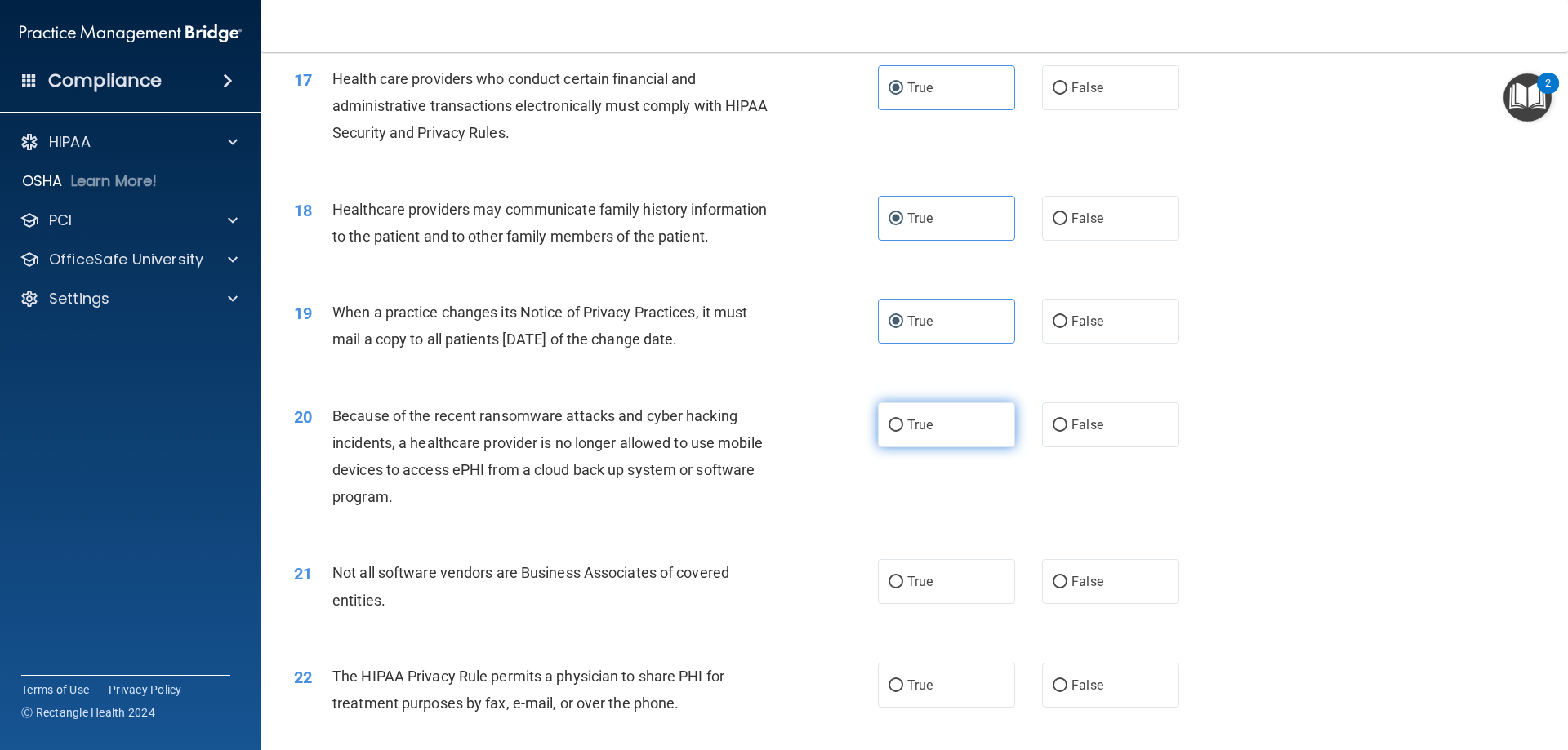
click at [903, 432] on input "True" at bounding box center [896, 425] width 15 height 12
radio input "true"
click at [914, 594] on label "True" at bounding box center [947, 582] width 137 height 45
click at [903, 588] on input "True" at bounding box center [896, 582] width 15 height 12
radio input "true"
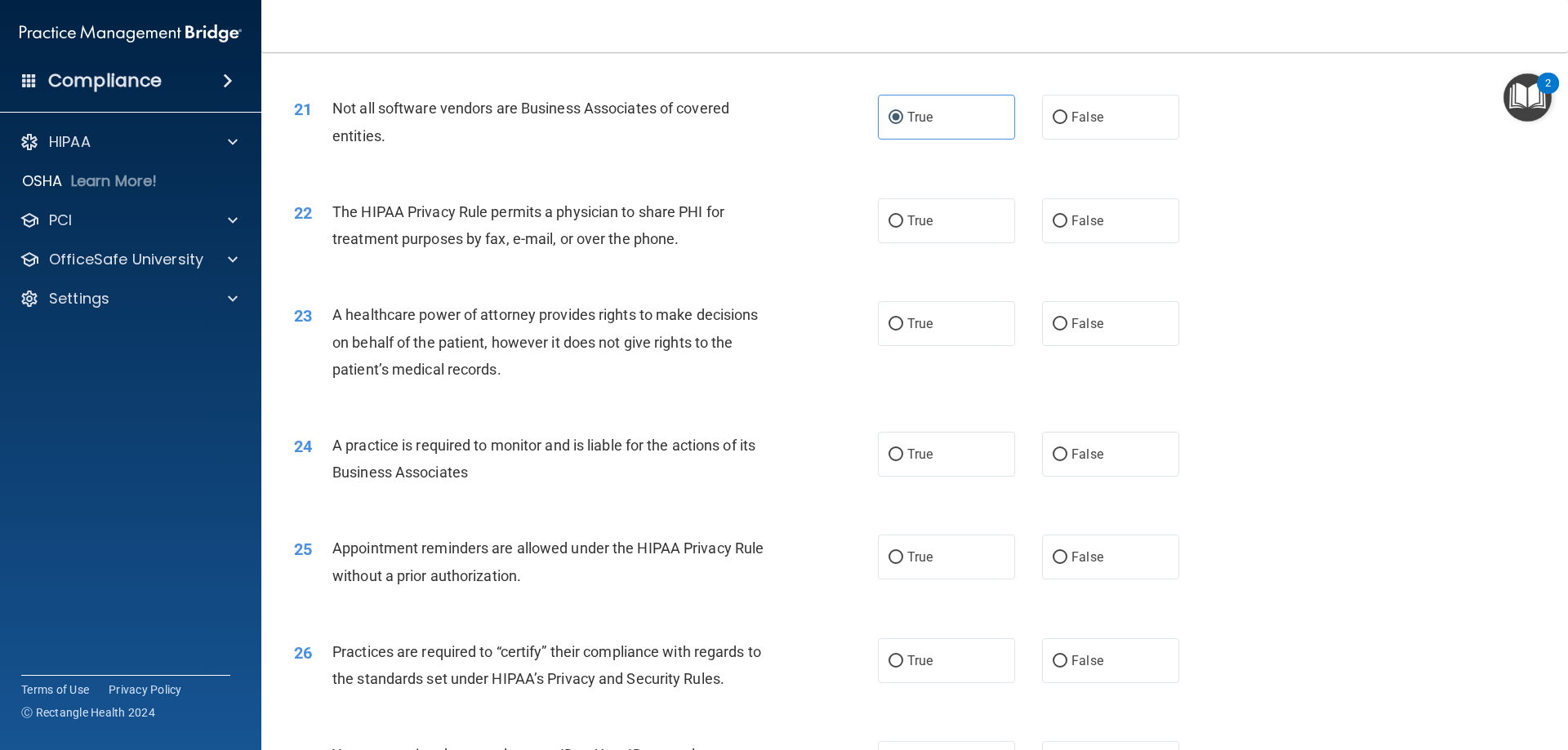
scroll to position [2531, 0]
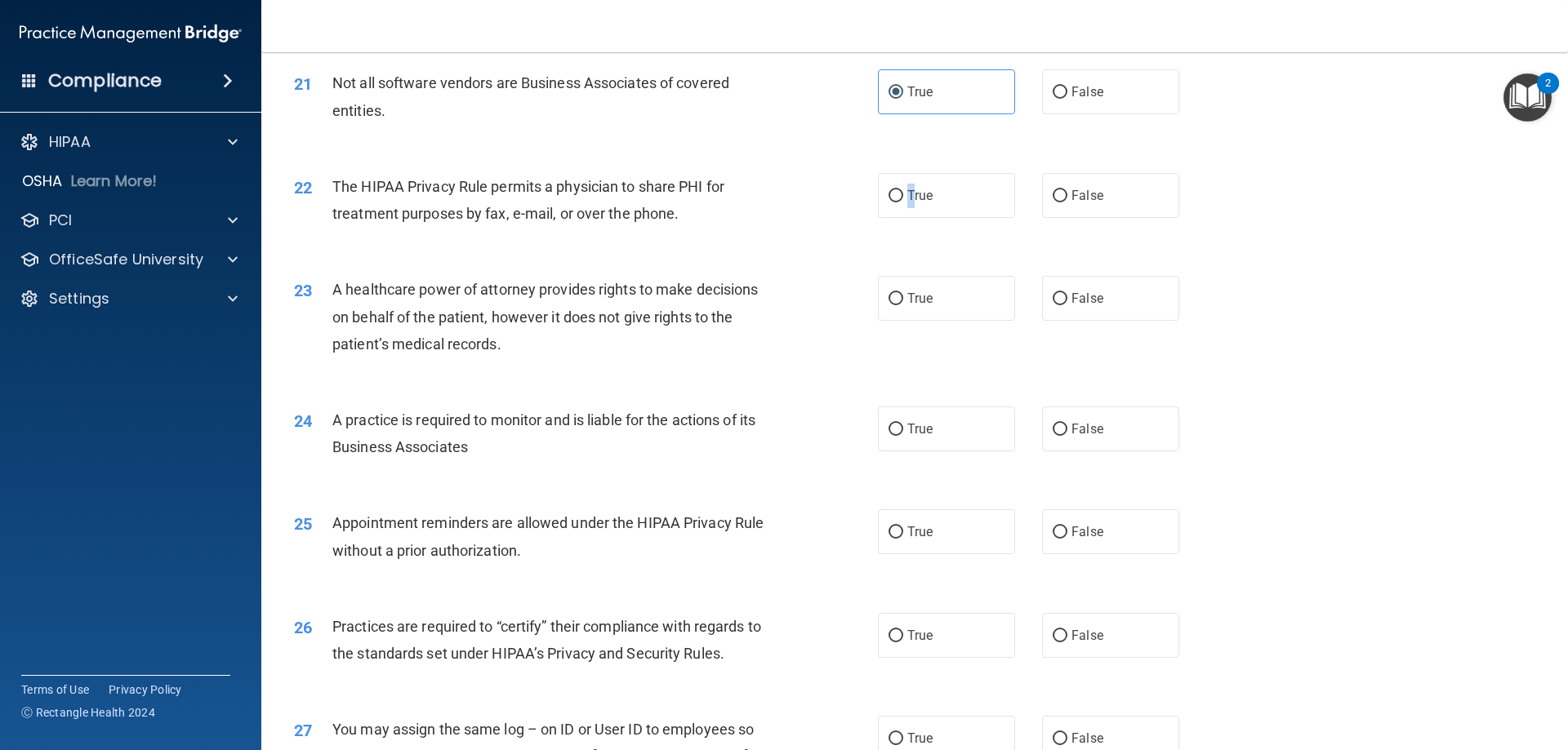
drag, startPoint x: 904, startPoint y: 208, endPoint x: 914, endPoint y: 261, distance: 53.9
click at [906, 211] on label "True" at bounding box center [947, 195] width 137 height 45
click at [912, 294] on span "True" at bounding box center [919, 298] width 25 height 16
click at [903, 294] on input "True" at bounding box center [896, 299] width 15 height 12
radio input "true"
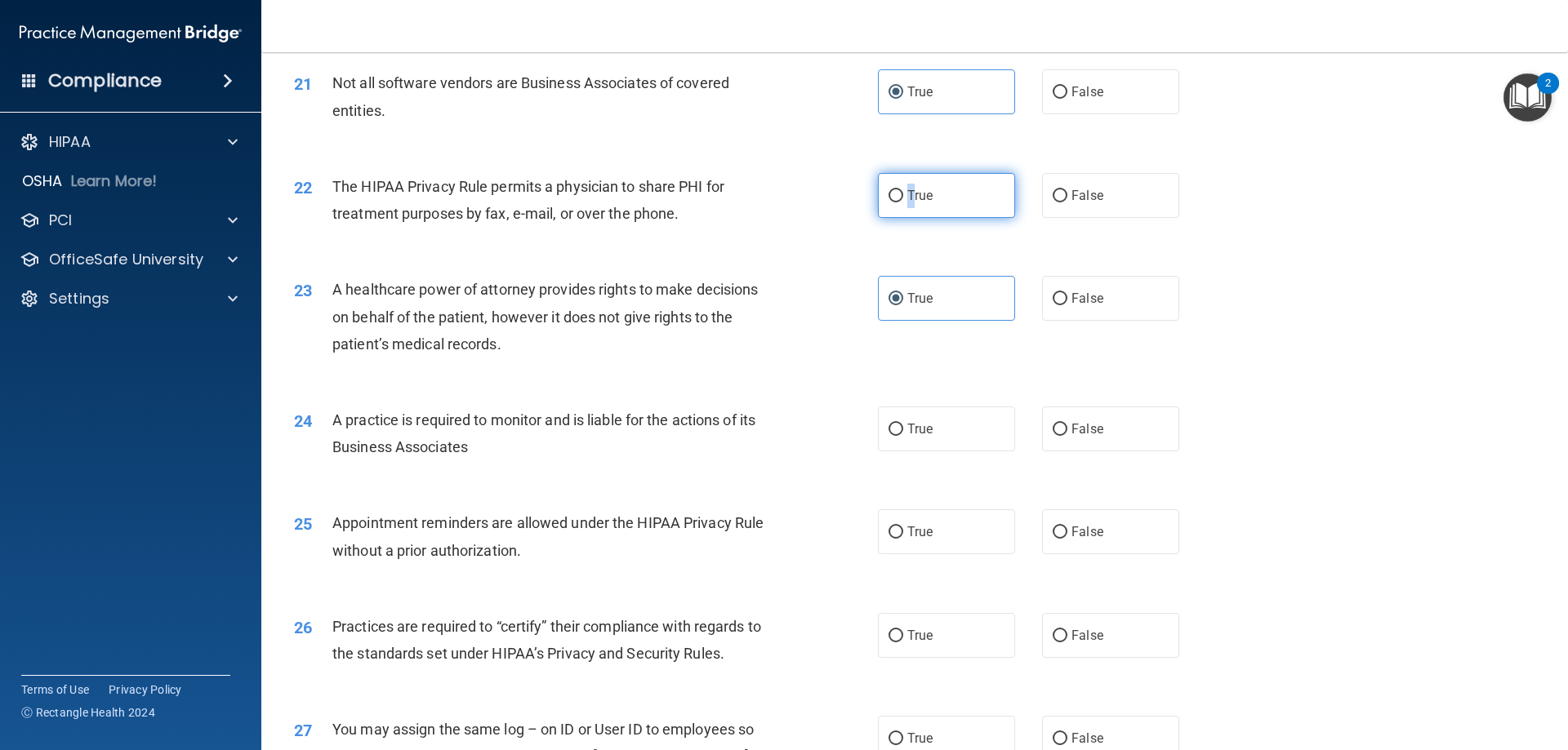
click at [907, 200] on span "True" at bounding box center [919, 195] width 25 height 16
click at [892, 204] on label "True" at bounding box center [947, 195] width 137 height 45
click at [892, 202] on input "True" at bounding box center [896, 196] width 15 height 12
radio input "true"
click at [897, 439] on label "True" at bounding box center [947, 429] width 137 height 45
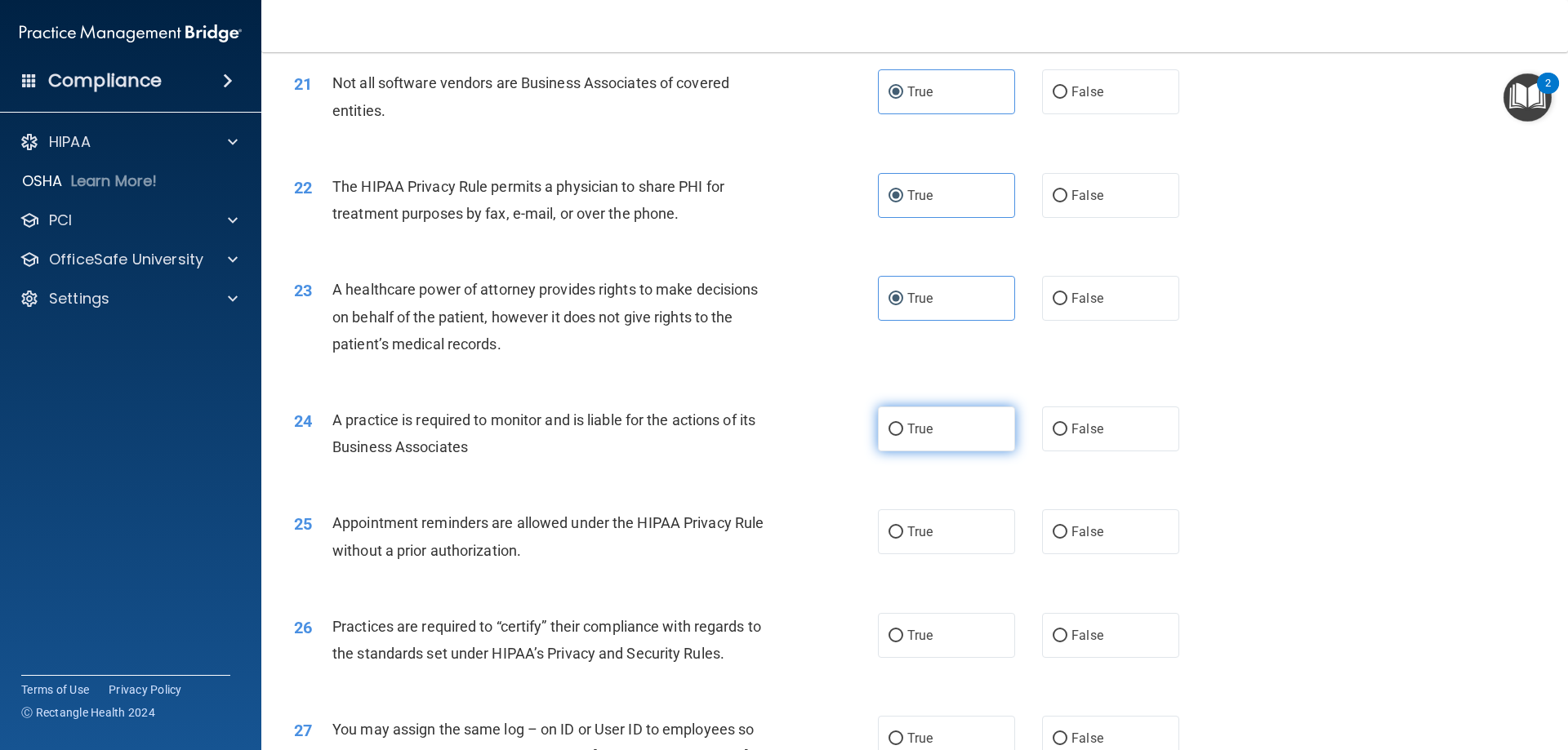
click at [897, 436] on input "True" at bounding box center [896, 430] width 15 height 12
radio input "true"
click at [897, 535] on input "True" at bounding box center [896, 532] width 15 height 12
radio input "true"
click at [905, 616] on label "True" at bounding box center [947, 636] width 137 height 45
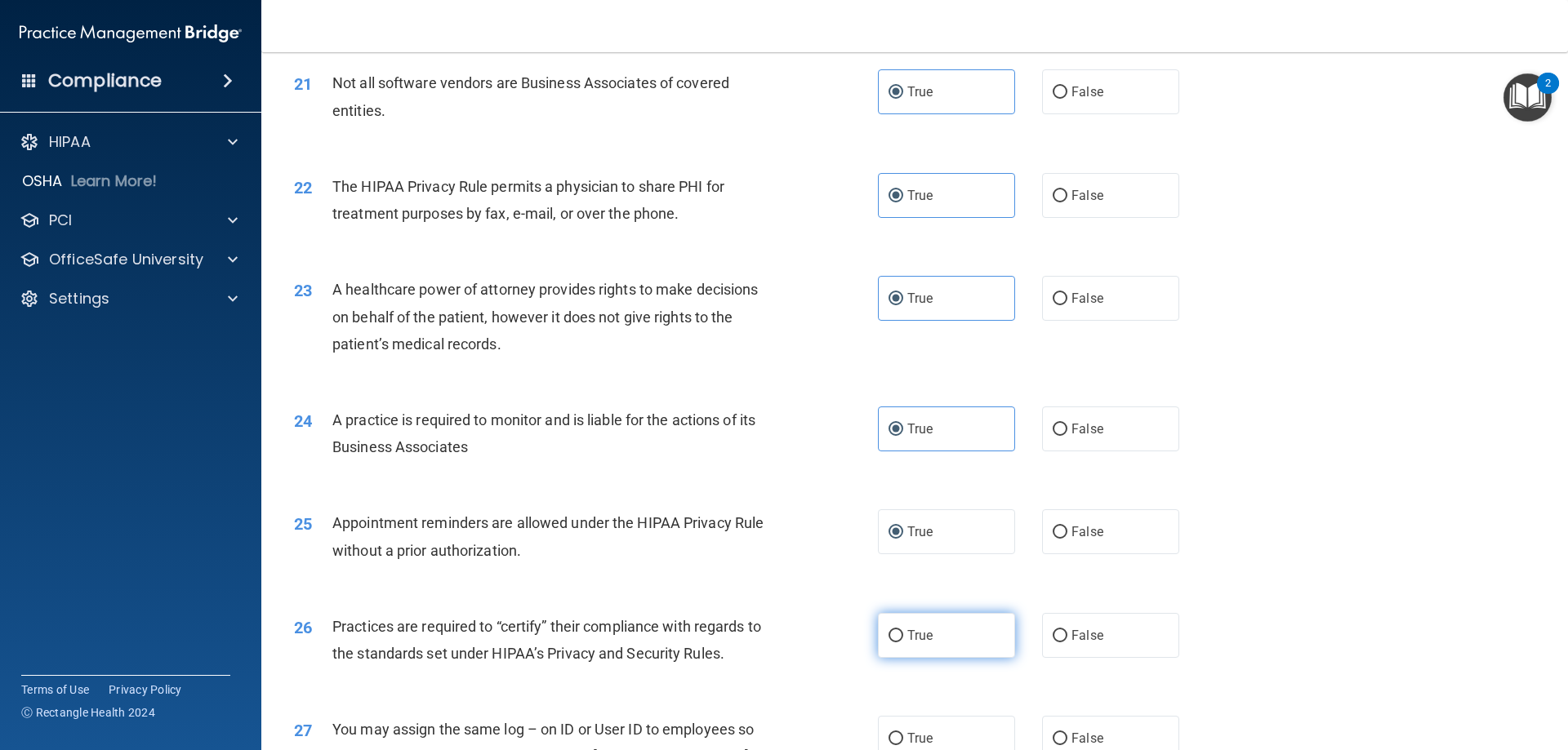
click at [903, 630] on input "True" at bounding box center [896, 636] width 15 height 12
radio input "true"
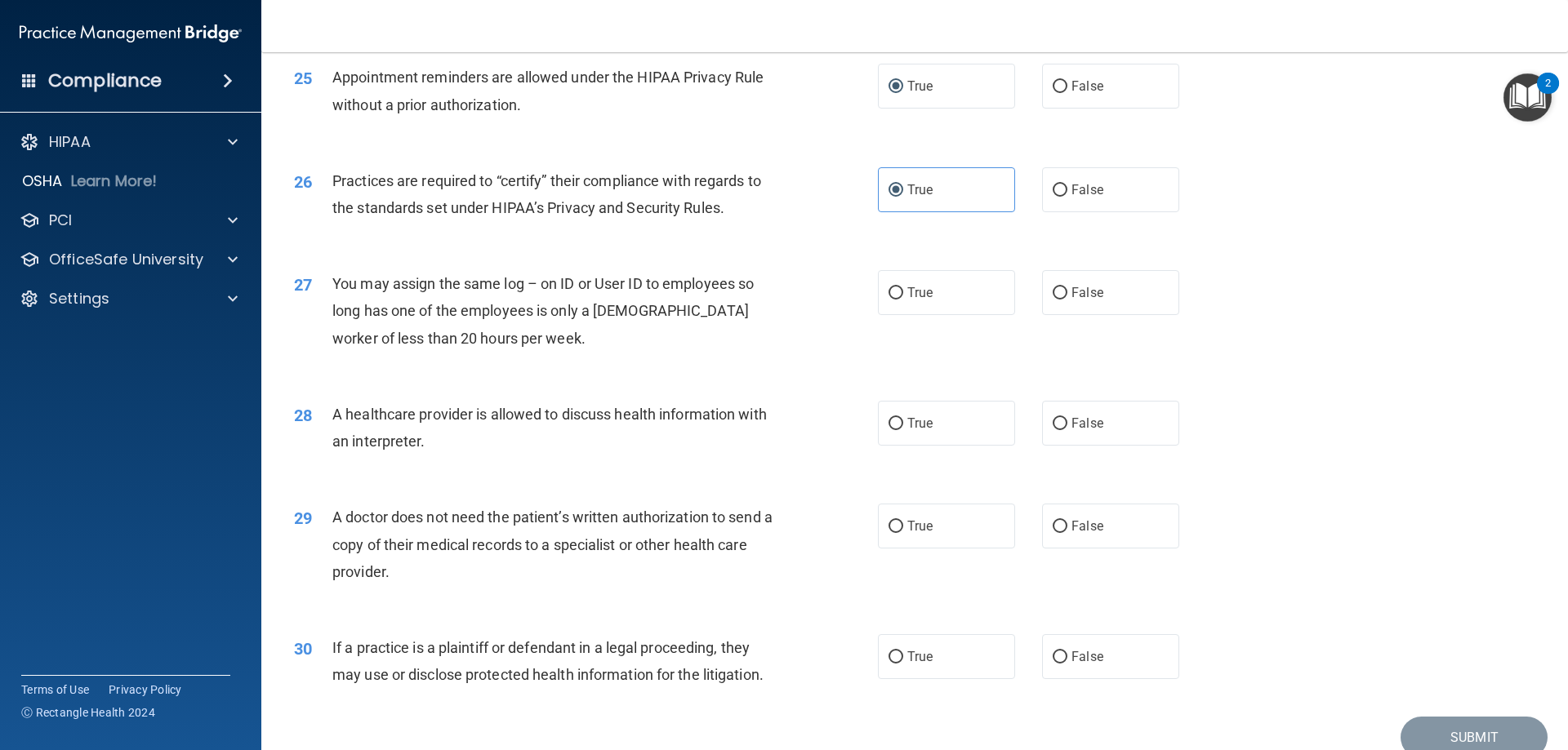
scroll to position [3021, 0]
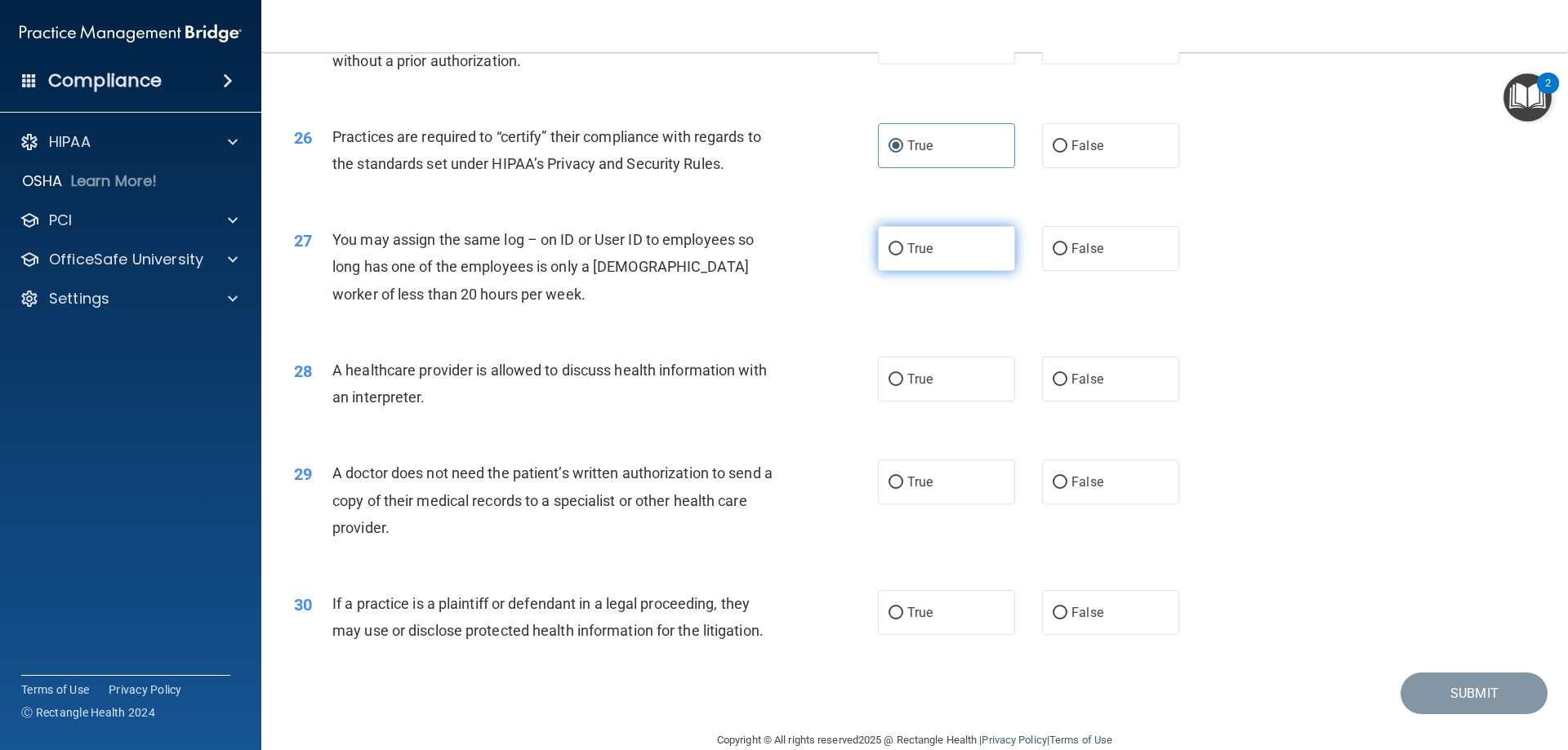
click at [914, 251] on span "True" at bounding box center [919, 249] width 25 height 16
click at [903, 251] on input "True" at bounding box center [896, 249] width 15 height 12
radio input "true"
click at [908, 382] on span "True" at bounding box center [919, 379] width 25 height 16
click at [903, 382] on input "True" at bounding box center [896, 380] width 15 height 12
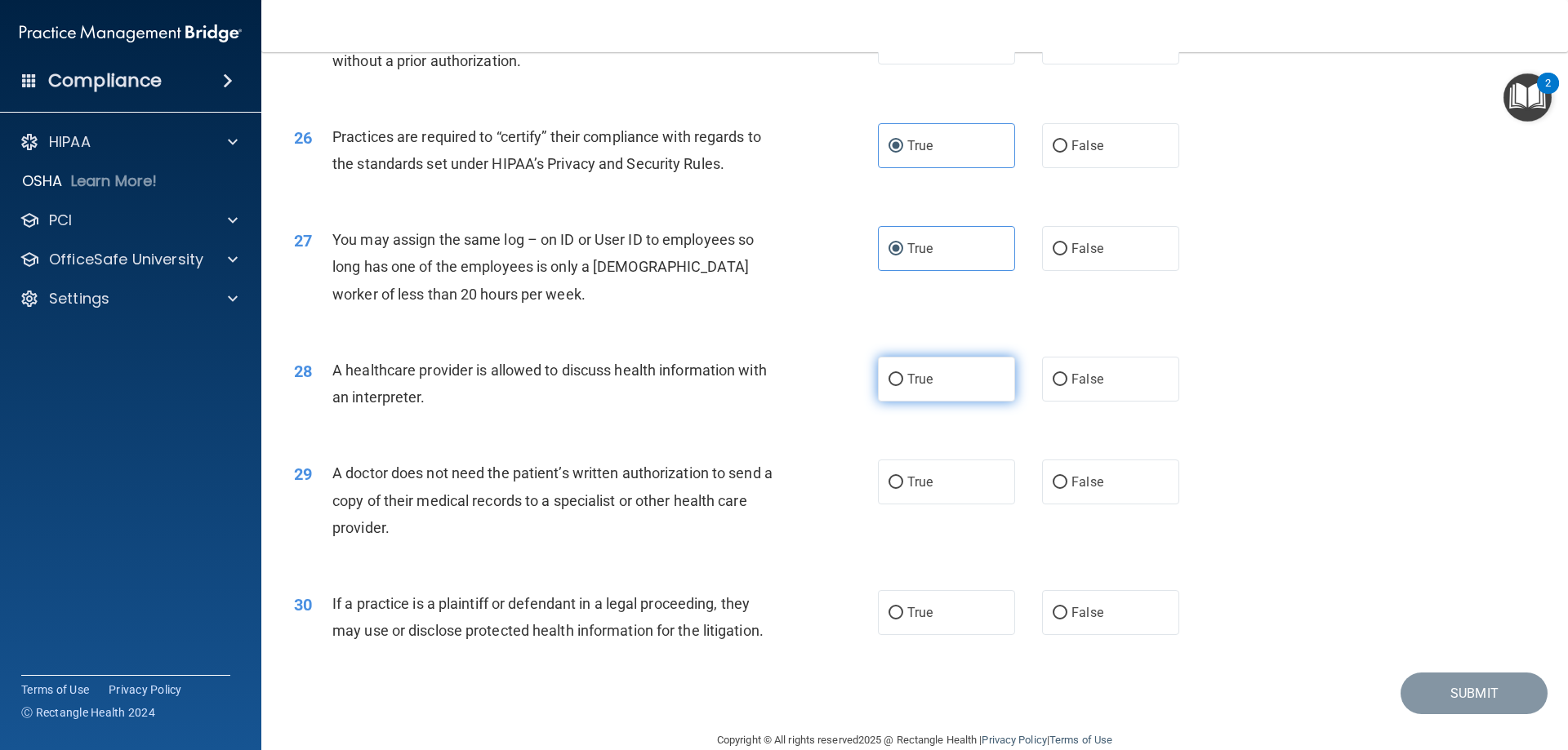
radio input "true"
click at [907, 476] on span "True" at bounding box center [919, 482] width 25 height 16
click at [903, 477] on input "True" at bounding box center [896, 483] width 15 height 12
radio input "true"
click at [920, 602] on label "True" at bounding box center [947, 613] width 137 height 45
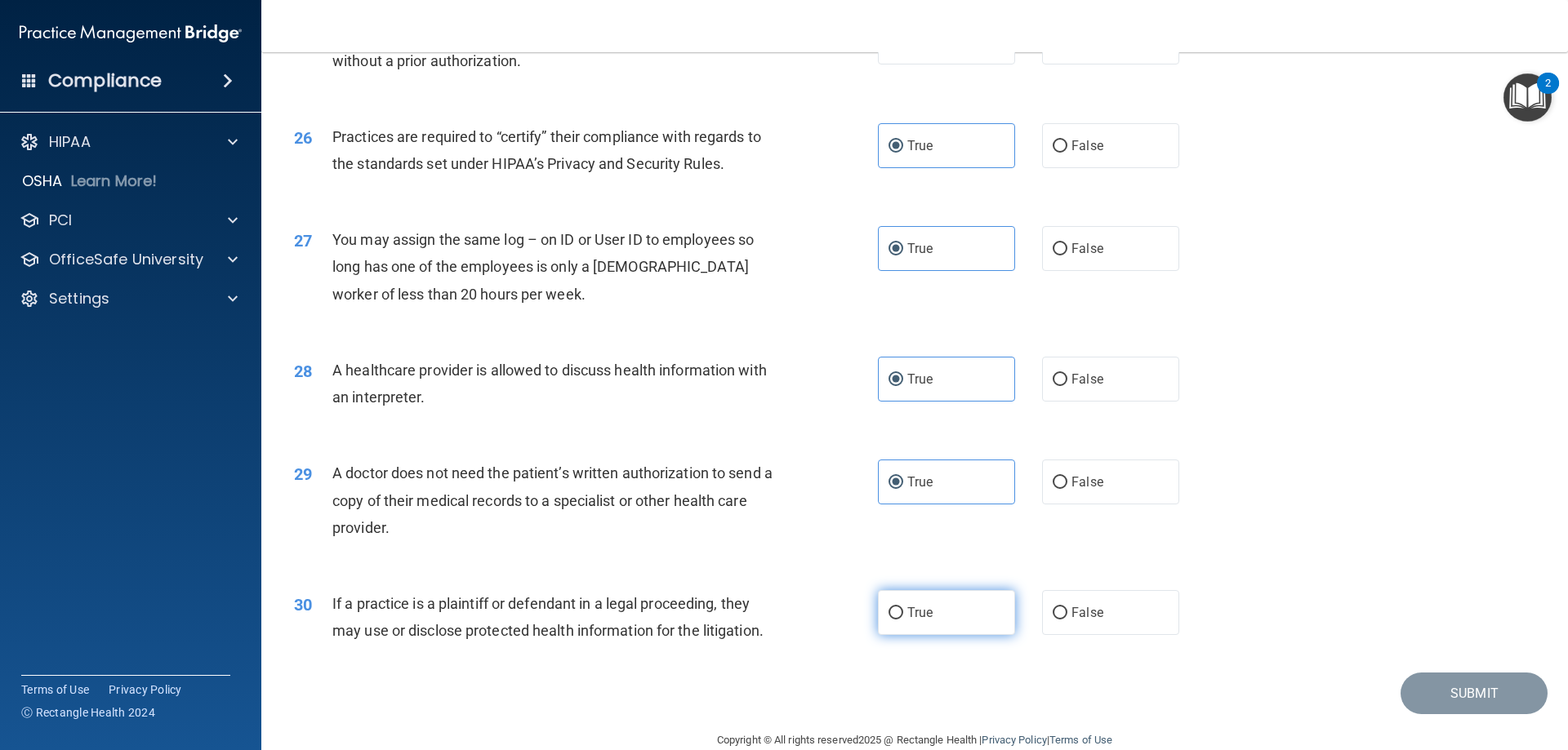
click at [903, 607] on input "True" at bounding box center [896, 613] width 15 height 12
radio input "true"
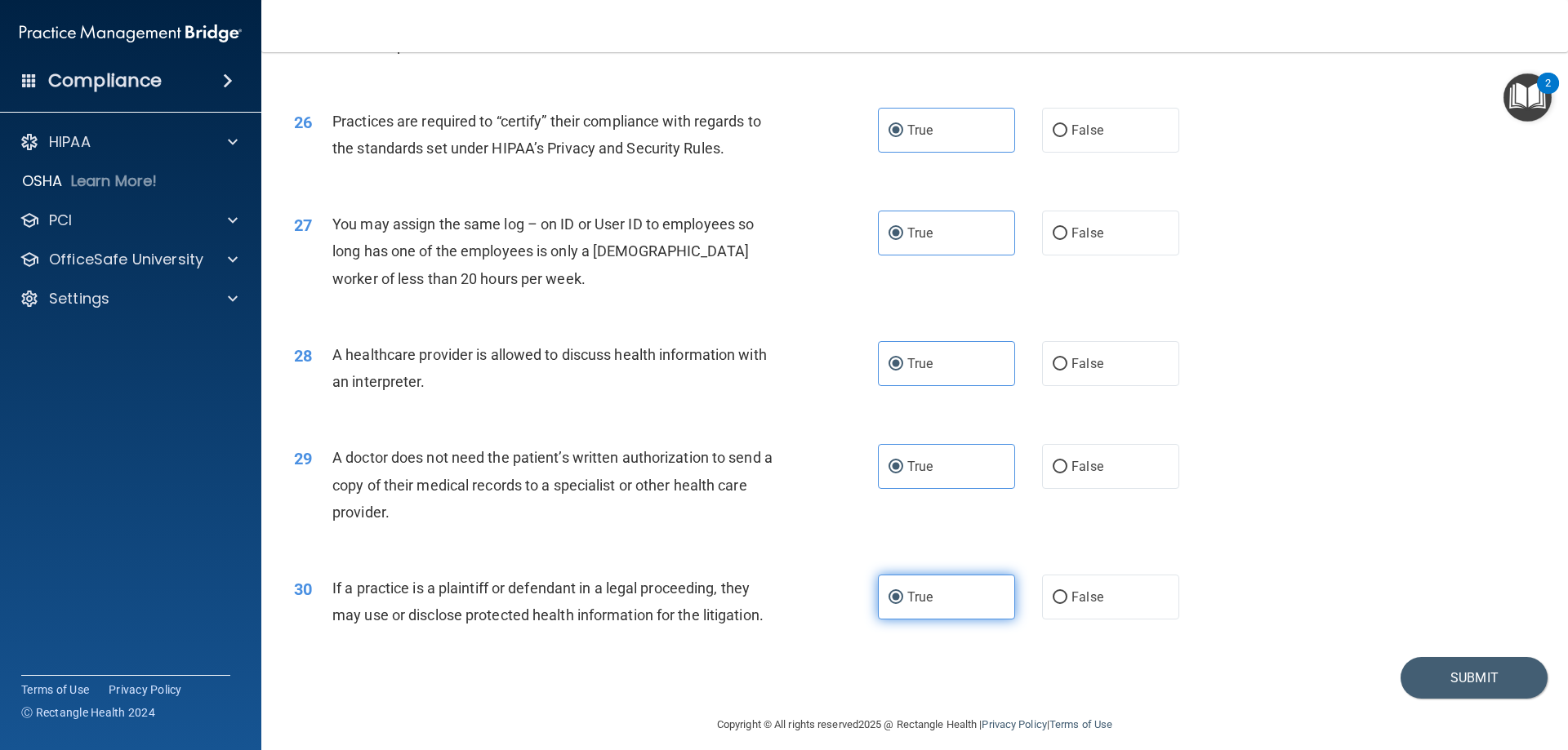
scroll to position [3050, 0]
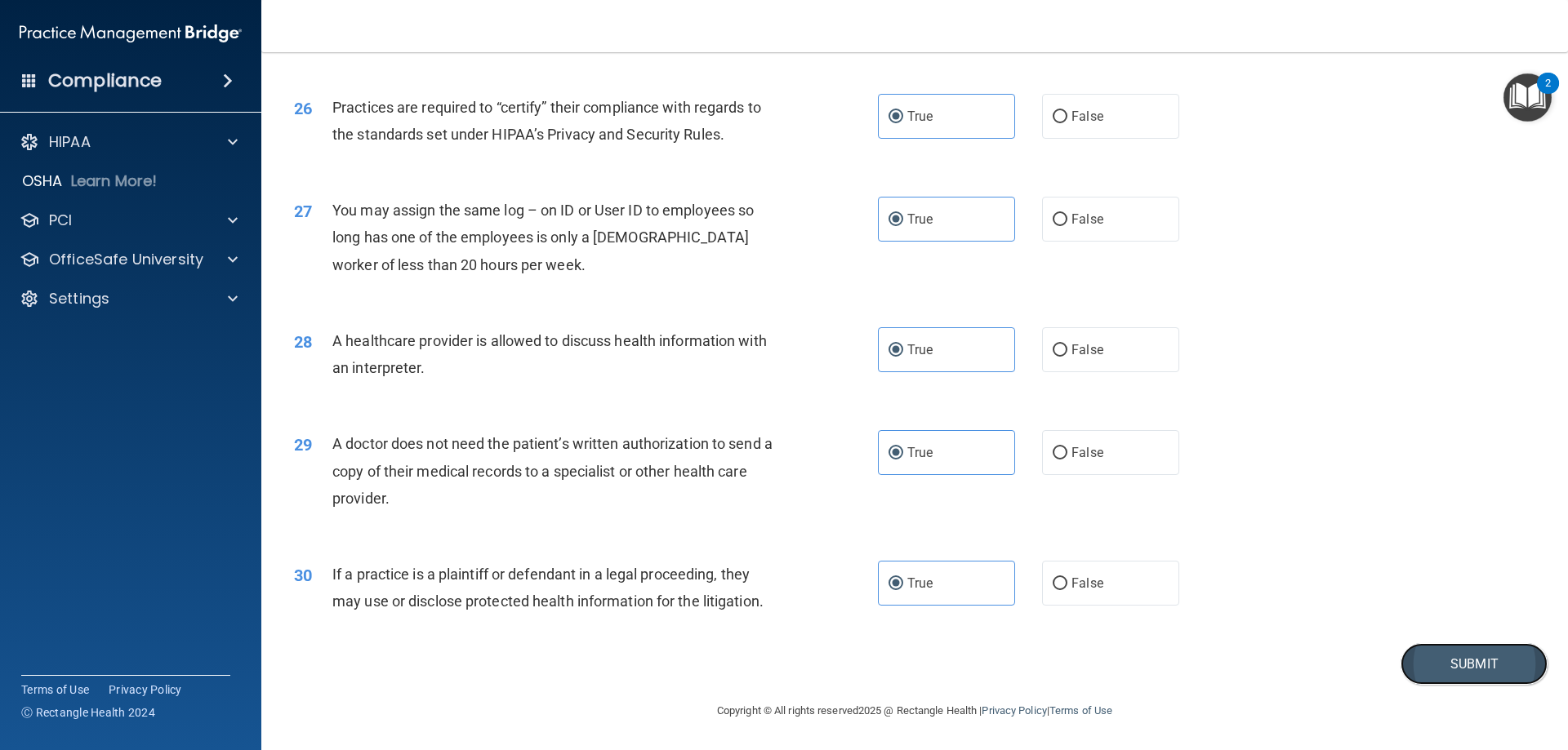
click at [1449, 654] on button "Submit" at bounding box center [1474, 664] width 147 height 42
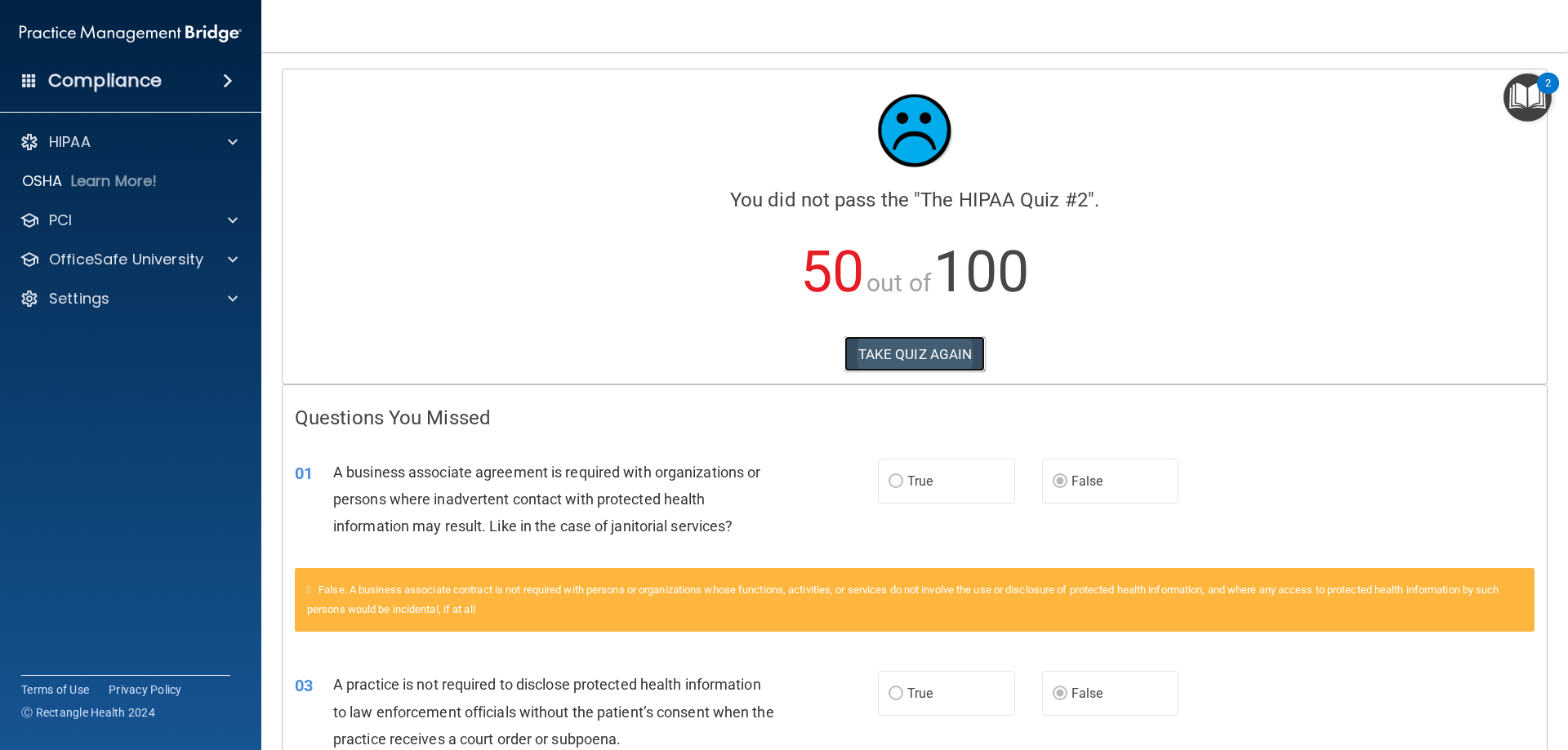
click at [921, 359] on button "TAKE QUIZ AGAIN" at bounding box center [915, 354] width 141 height 36
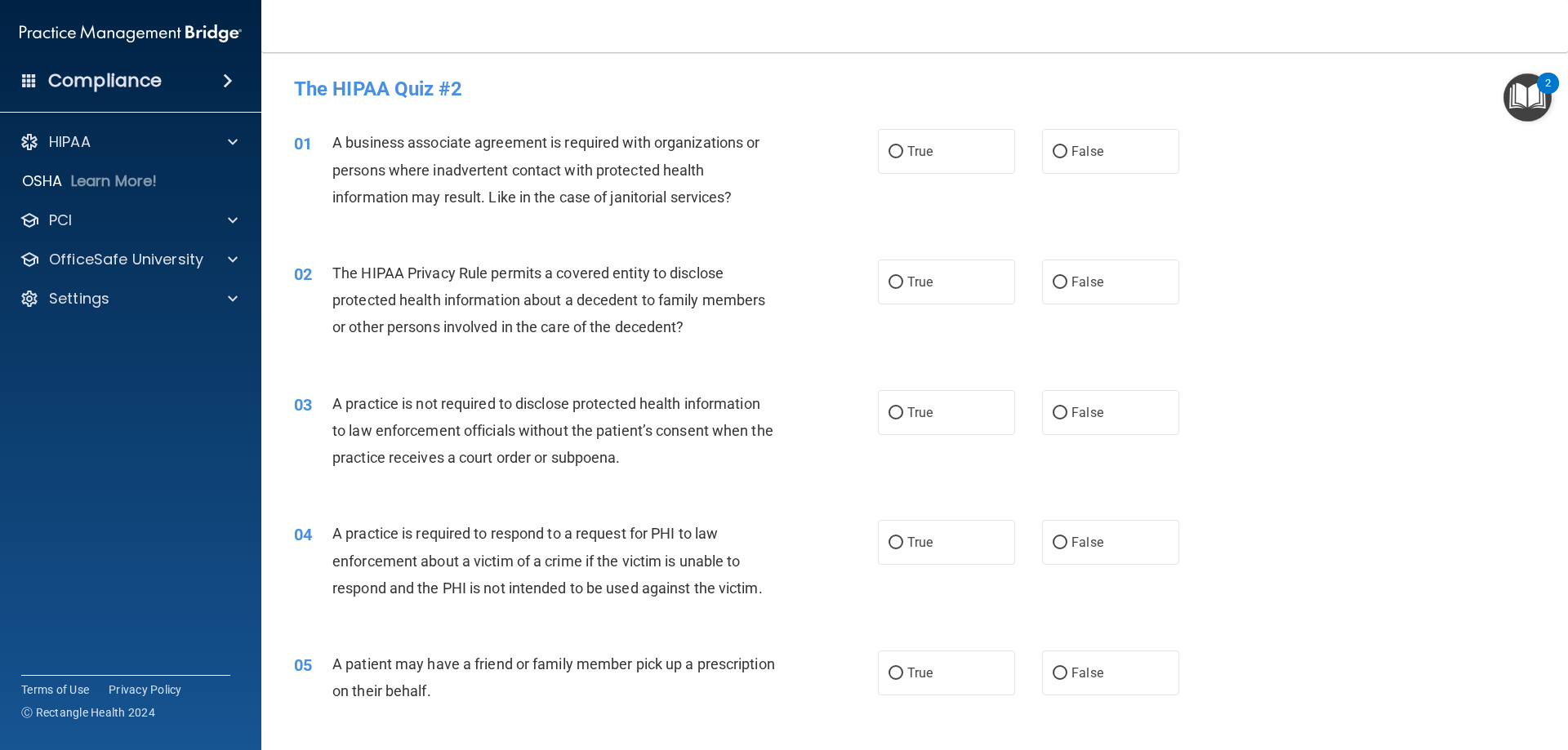
drag, startPoint x: 1122, startPoint y: 156, endPoint x: 1095, endPoint y: 199, distance: 50.8
click at [1121, 157] on label "False" at bounding box center [1110, 151] width 137 height 45
click at [1068, 157] on input "False" at bounding box center [1060, 151] width 15 height 12
radio input "true"
click at [918, 285] on span "True" at bounding box center [919, 282] width 25 height 16
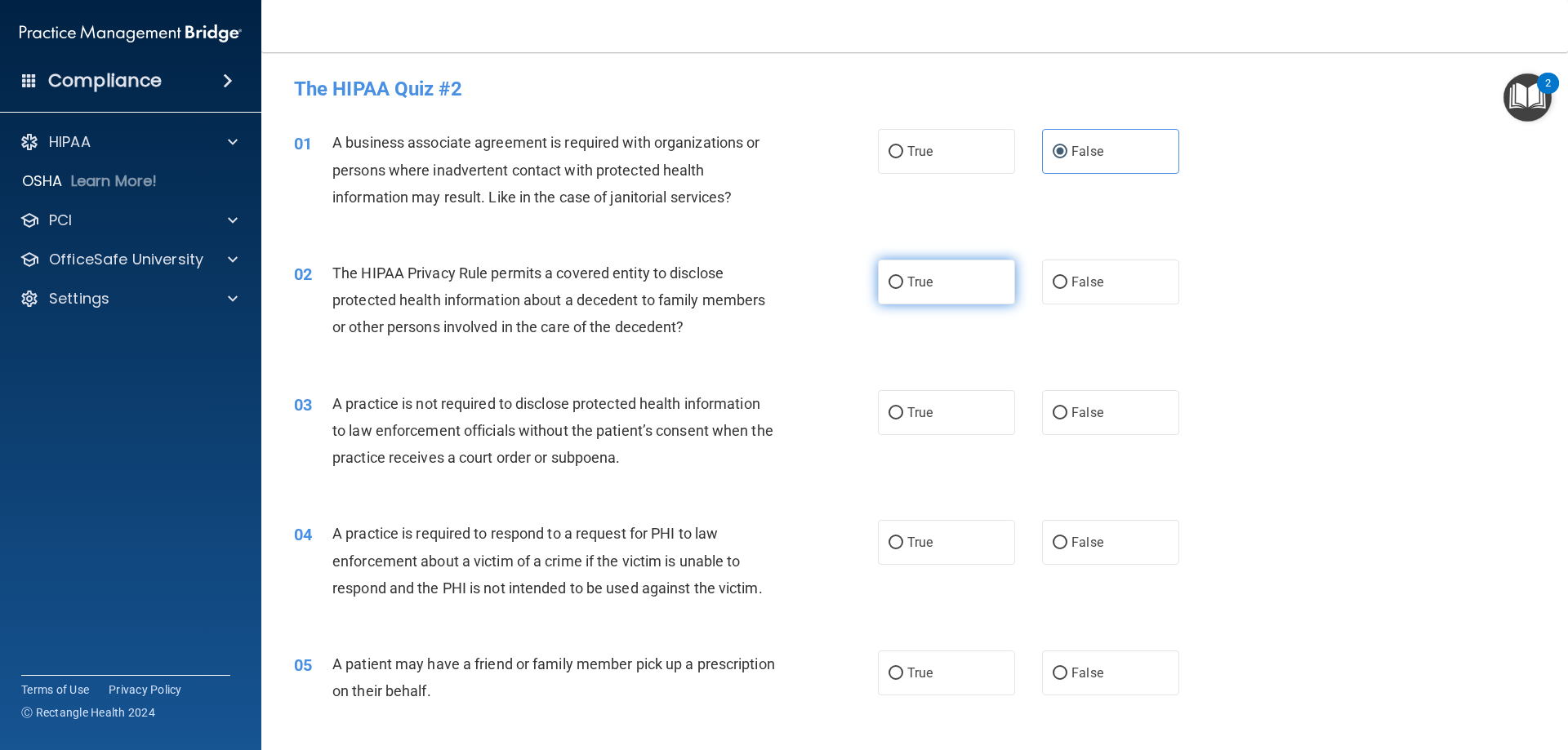
click at [903, 285] on input "True" at bounding box center [896, 282] width 15 height 12
radio input "true"
click at [1093, 407] on span "False" at bounding box center [1087, 412] width 32 height 16
click at [1068, 407] on input "False" at bounding box center [1060, 413] width 15 height 12
radio input "true"
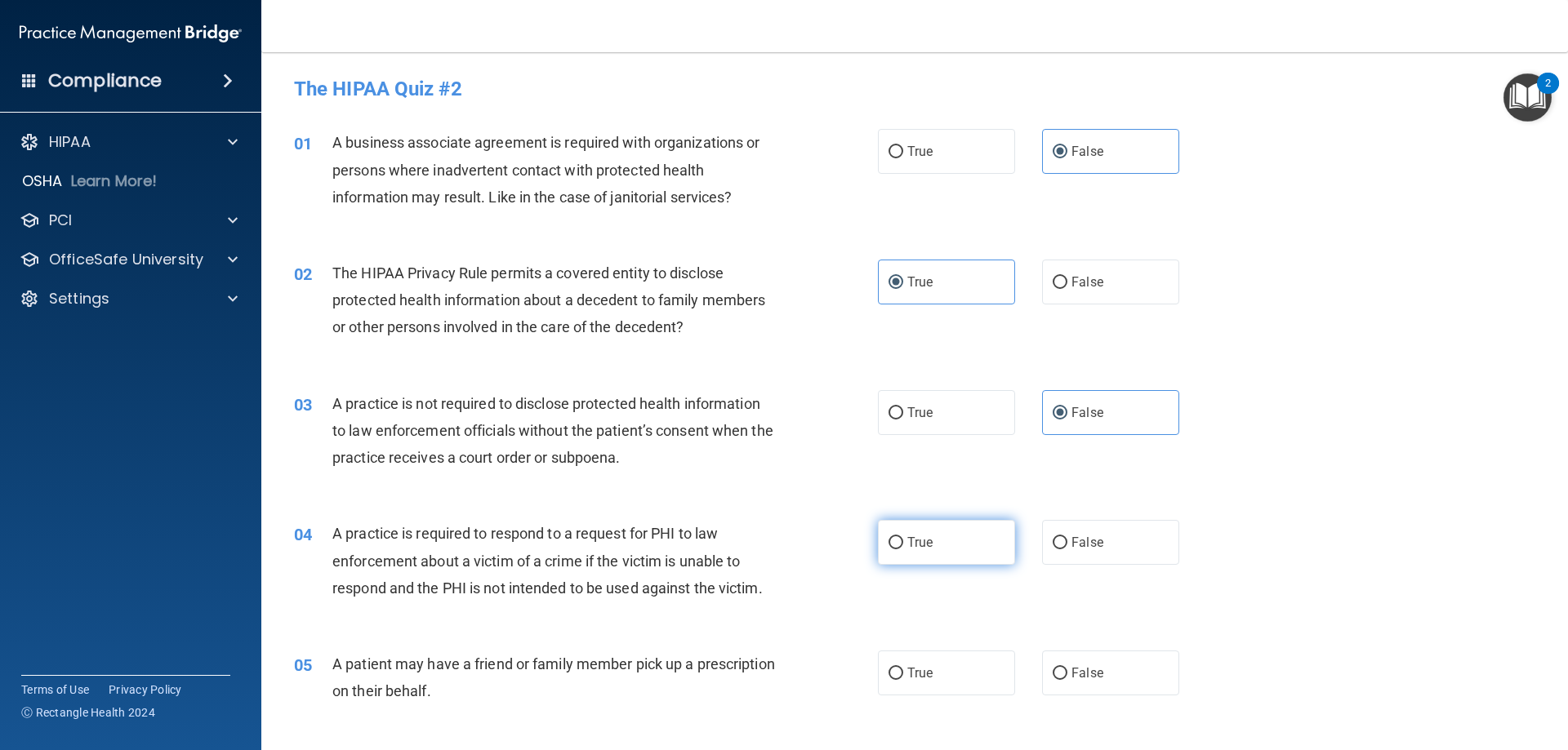
click at [977, 554] on label "True" at bounding box center [947, 542] width 137 height 45
click at [903, 550] on input "True" at bounding box center [896, 543] width 15 height 12
radio input "true"
click at [977, 677] on label "True" at bounding box center [947, 673] width 137 height 45
click at [903, 677] on input "True" at bounding box center [896, 674] width 15 height 12
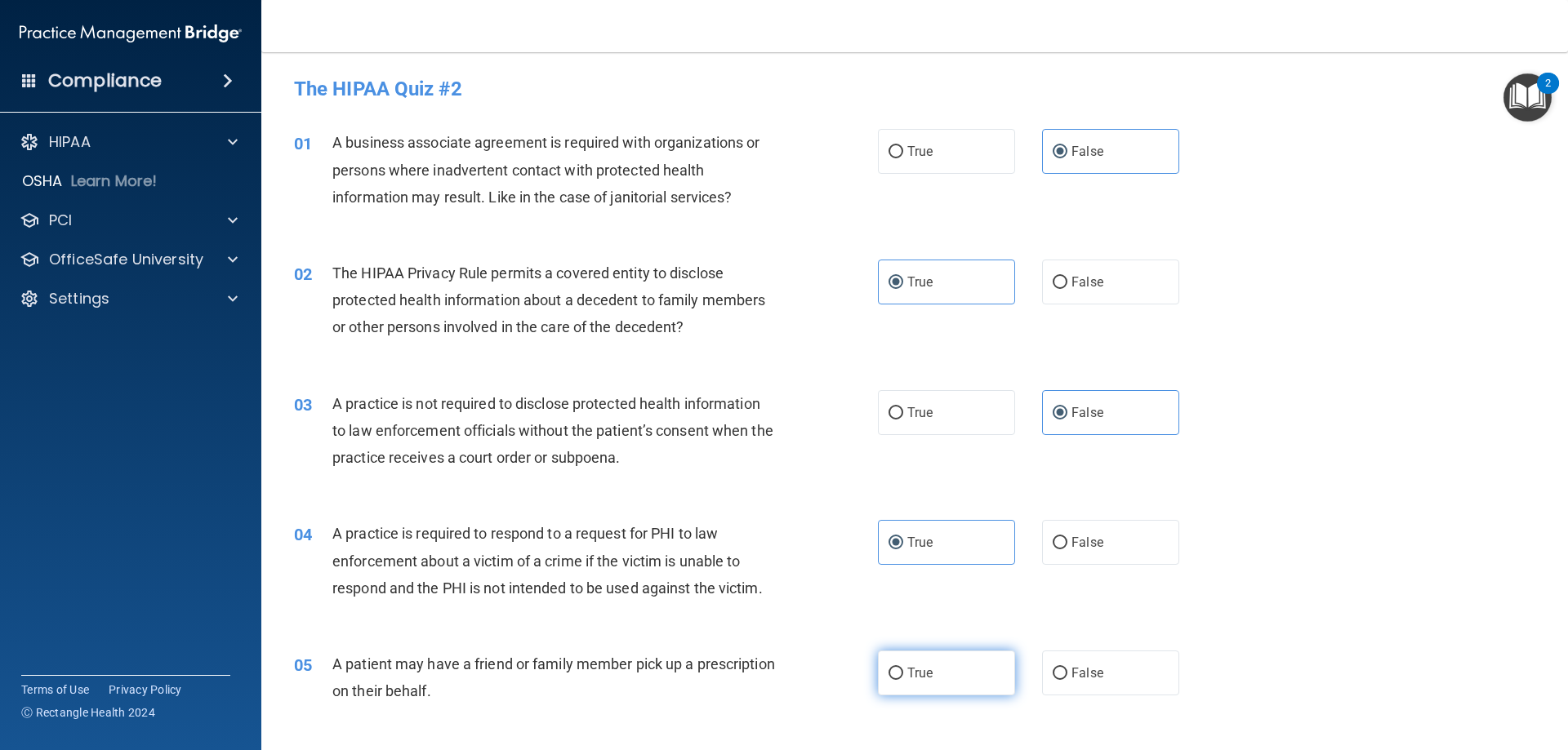
radio input "true"
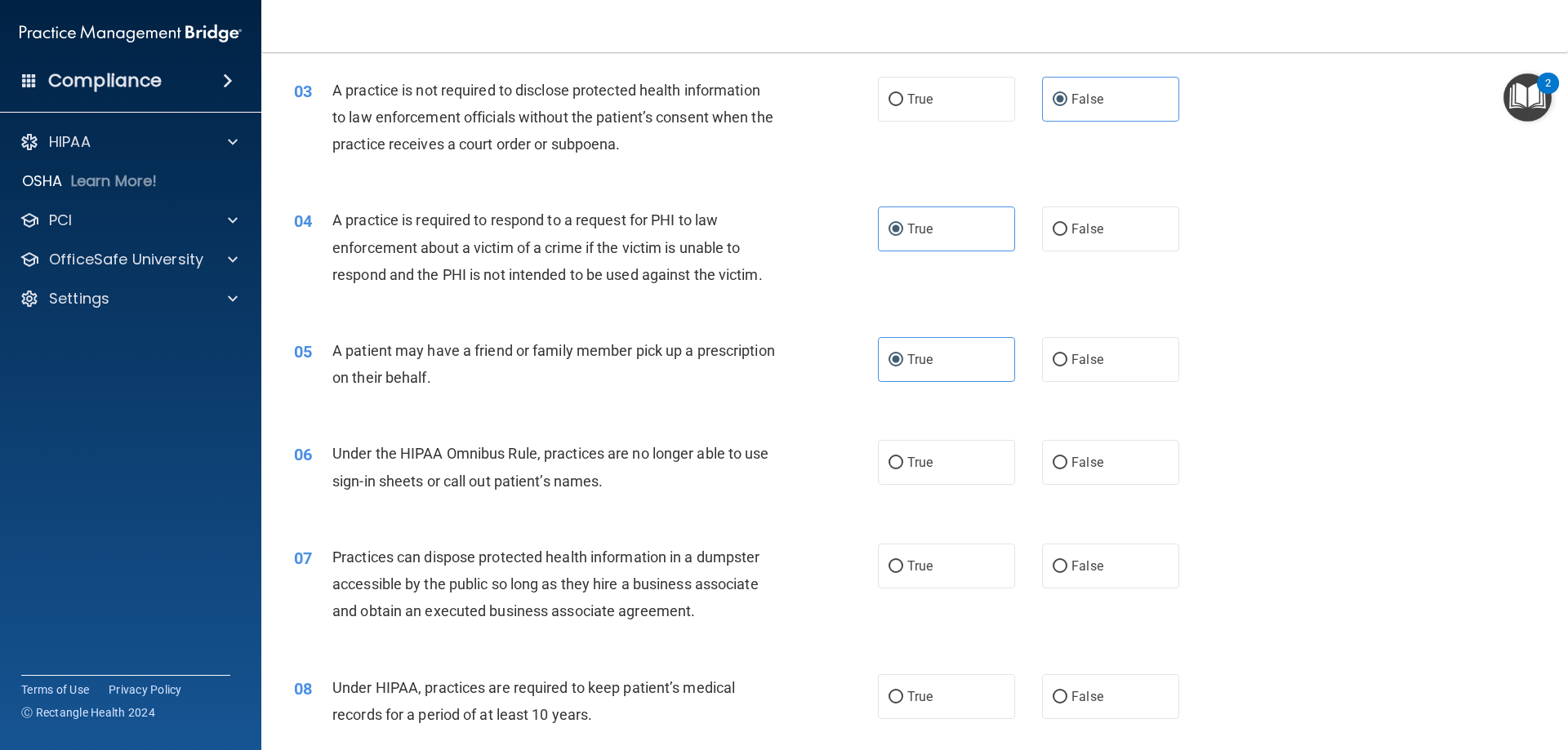
scroll to position [327, 0]
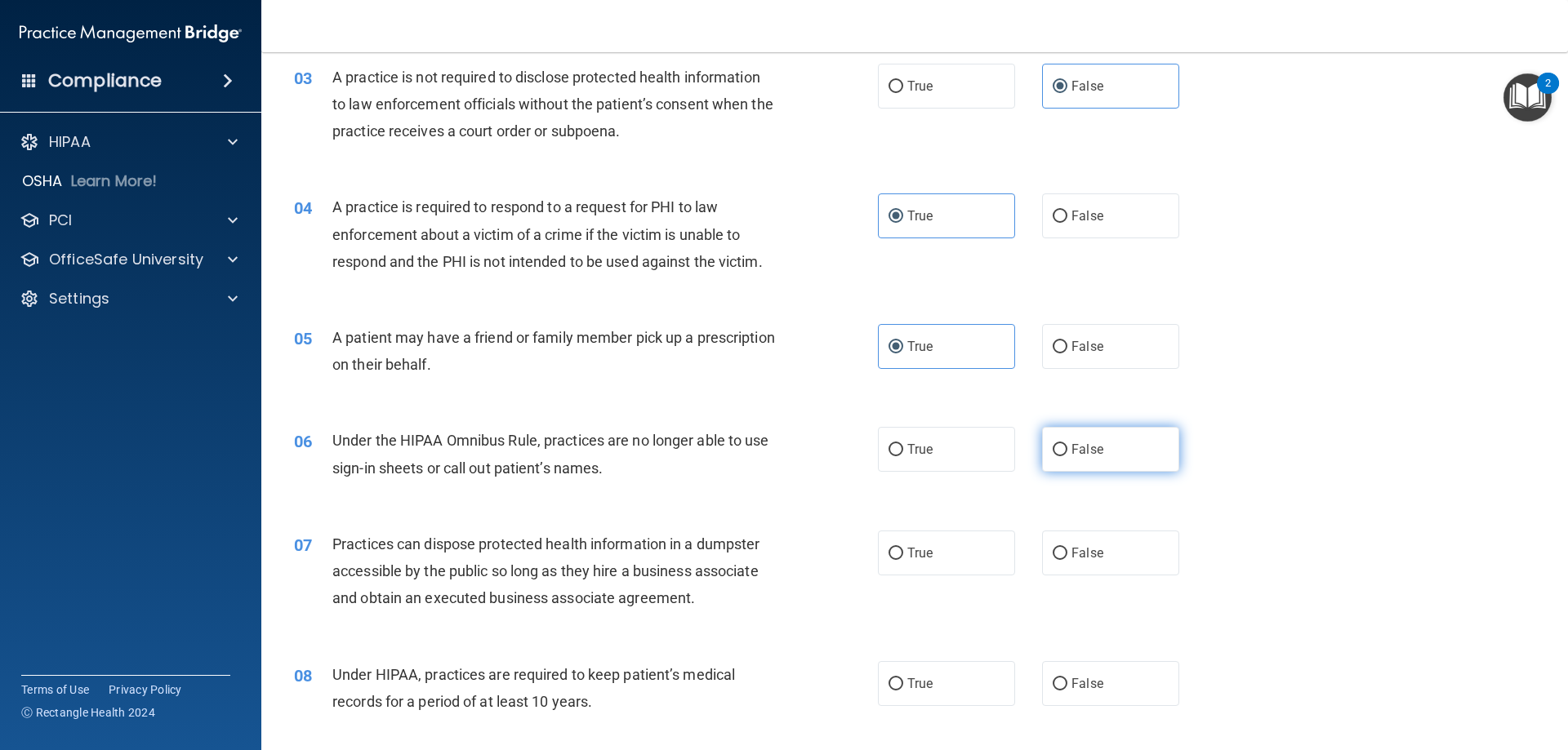
click at [1087, 450] on span "False" at bounding box center [1087, 449] width 32 height 16
click at [1068, 450] on input "False" at bounding box center [1060, 450] width 15 height 12
radio input "true"
click at [1089, 570] on label "False" at bounding box center [1110, 553] width 137 height 45
click at [1068, 560] on input "False" at bounding box center [1060, 553] width 15 height 12
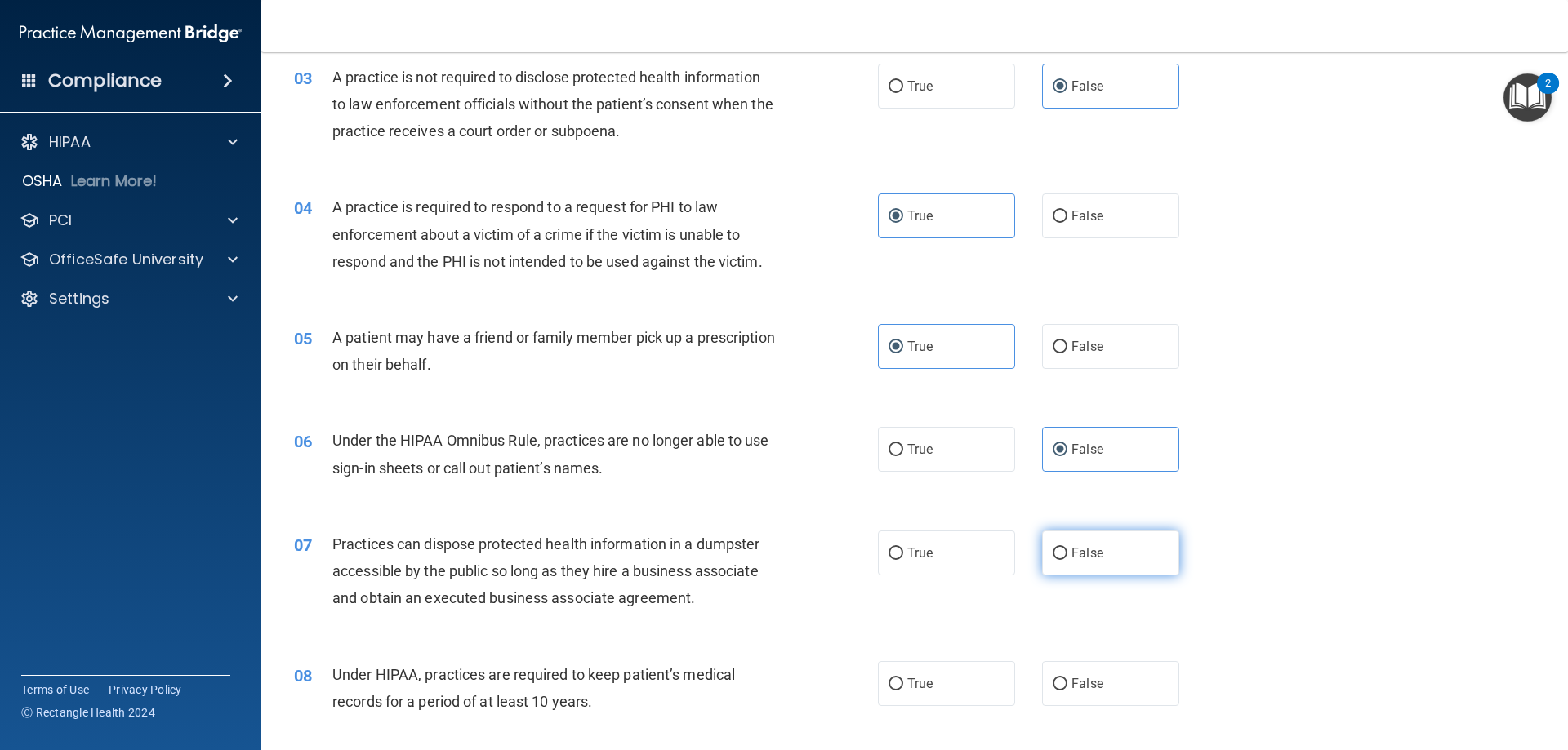
radio input "true"
click at [1079, 694] on label "False" at bounding box center [1110, 684] width 137 height 45
click at [1068, 691] on input "False" at bounding box center [1060, 684] width 15 height 12
radio input "true"
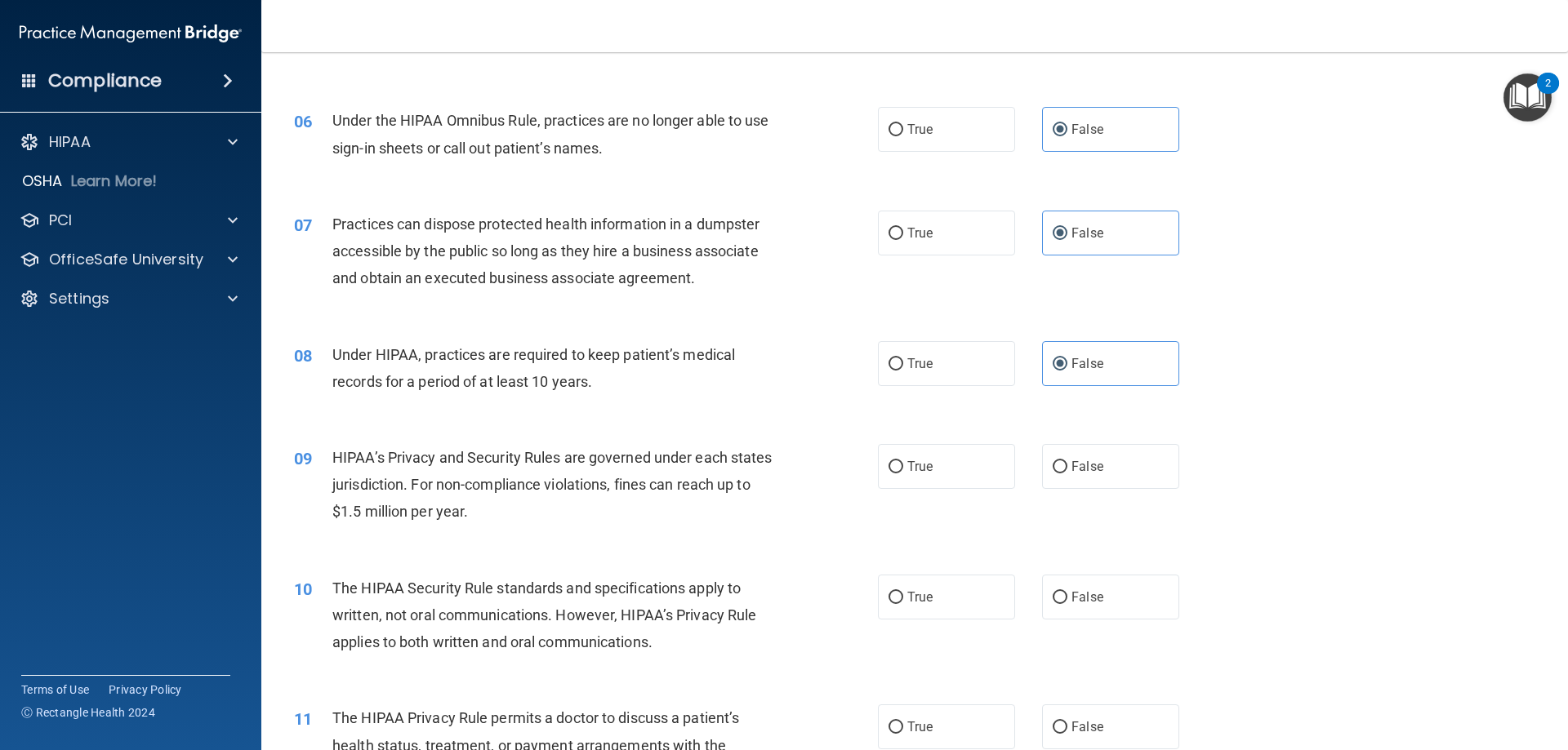
scroll to position [653, 0]
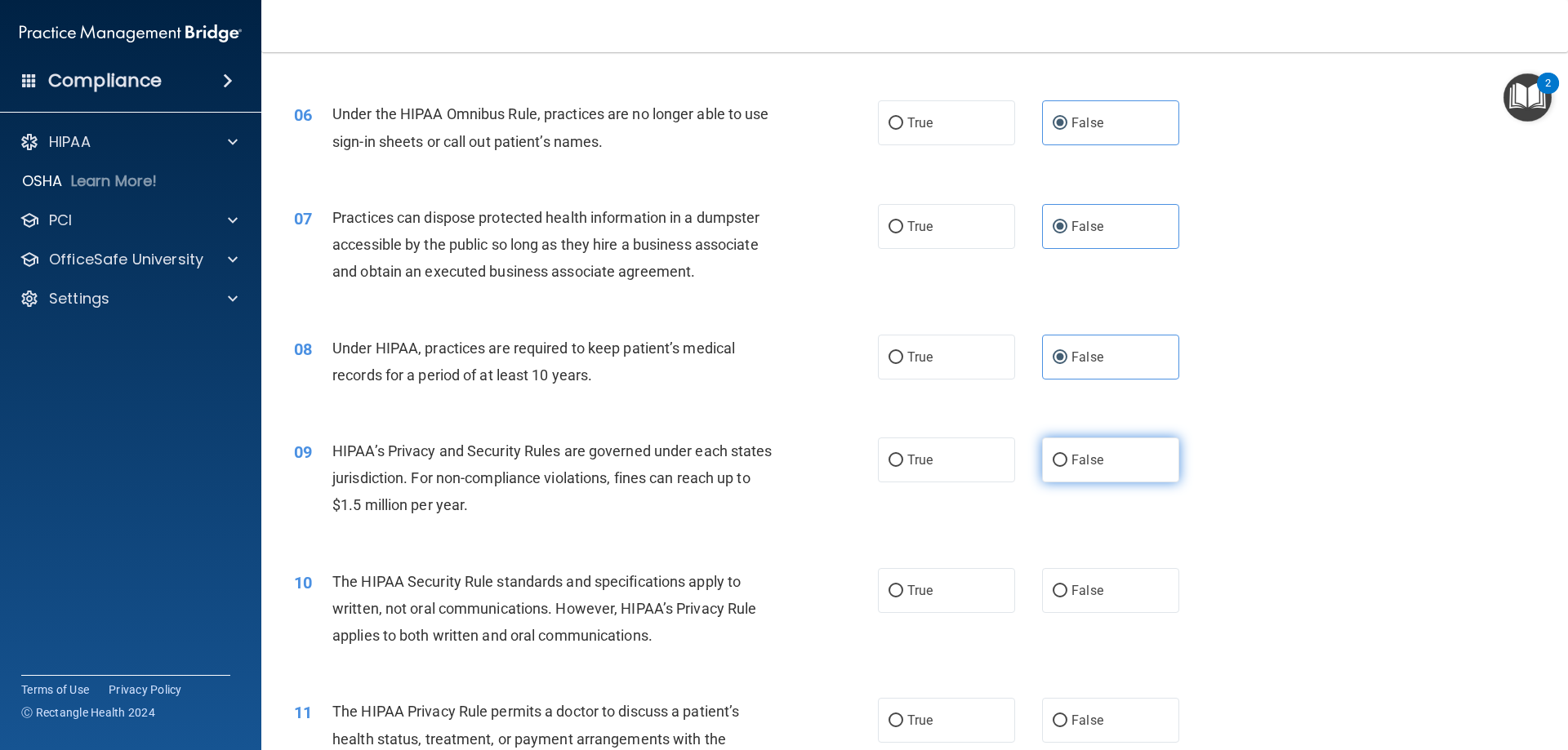
click at [1091, 459] on span "False" at bounding box center [1087, 459] width 32 height 16
click at [1068, 459] on input "False" at bounding box center [1060, 460] width 15 height 12
radio input "true"
click at [964, 592] on label "True" at bounding box center [947, 590] width 137 height 45
click at [903, 592] on input "True" at bounding box center [896, 591] width 15 height 12
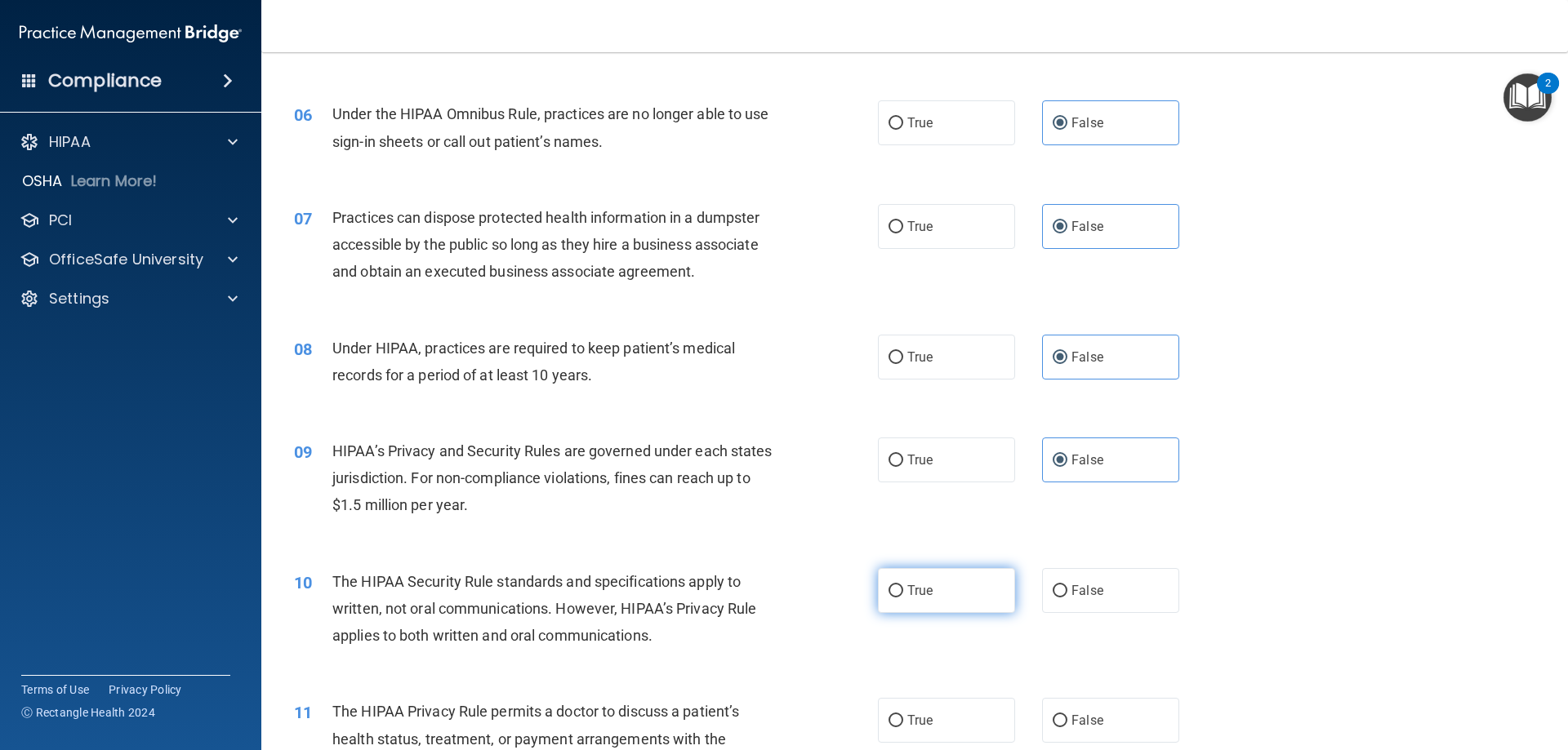
radio input "true"
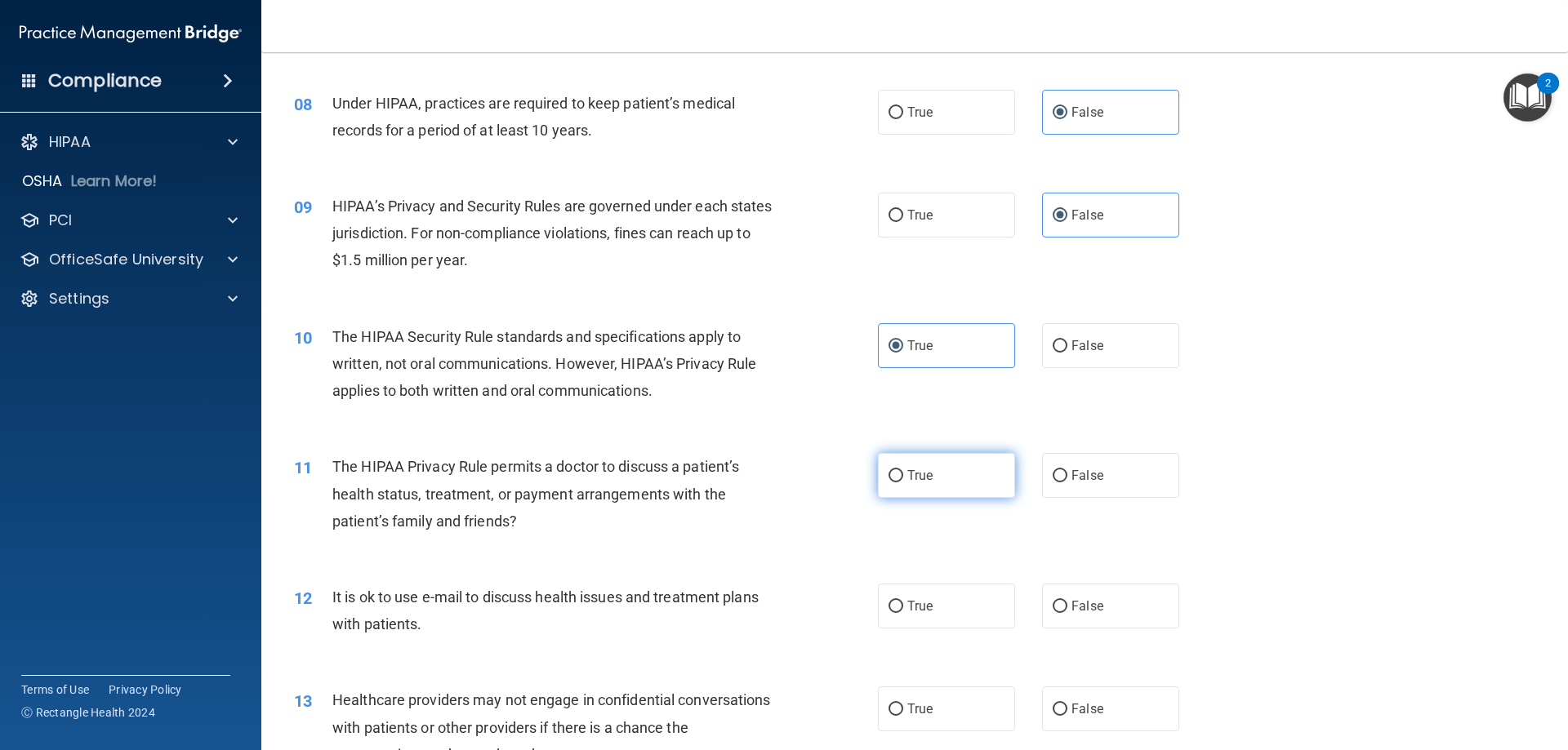
click at [927, 472] on span "True" at bounding box center [919, 475] width 25 height 16
click at [903, 472] on input "True" at bounding box center [896, 476] width 15 height 12
radio input "true"
click at [900, 614] on label "True" at bounding box center [947, 606] width 137 height 45
click at [900, 614] on input "True" at bounding box center [896, 606] width 15 height 12
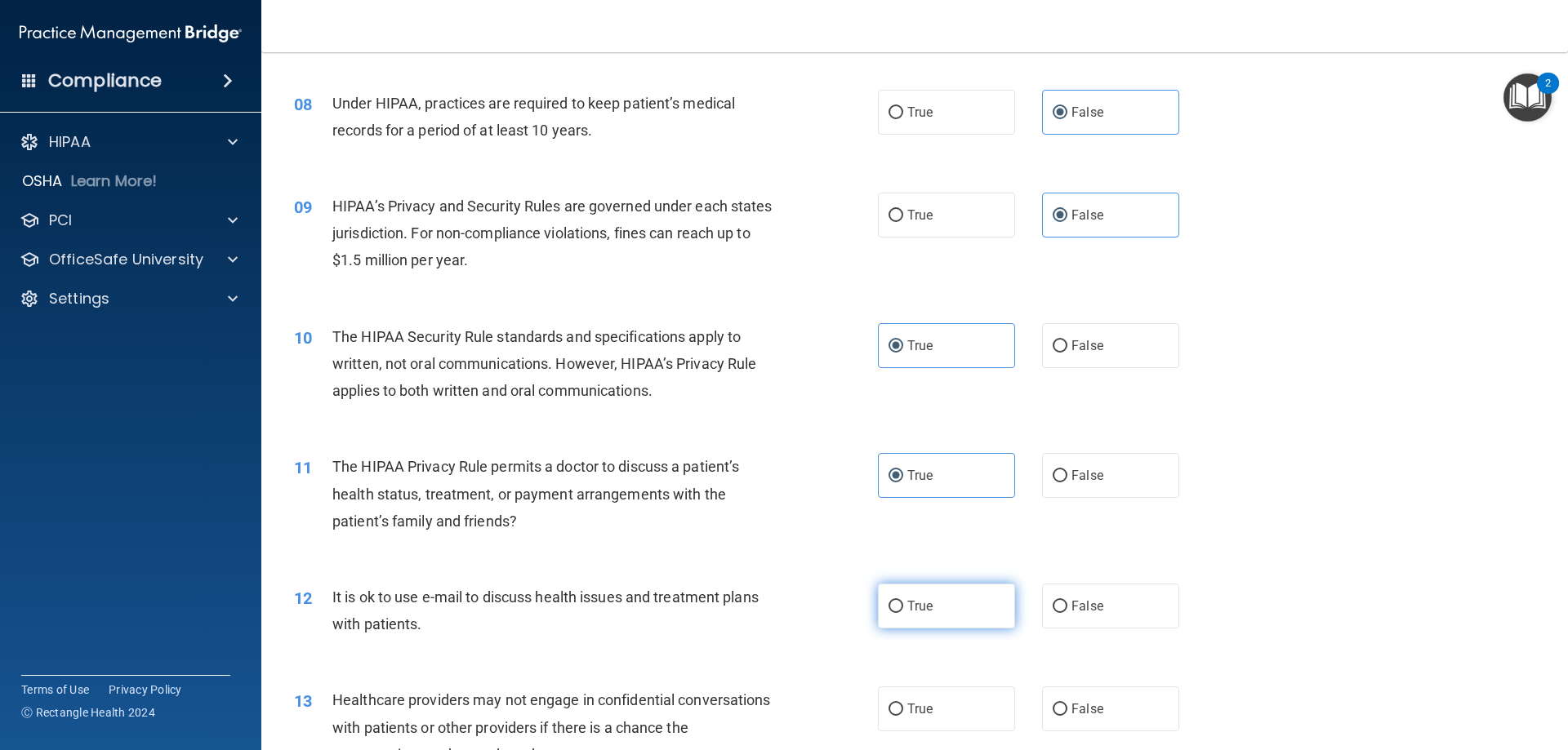
radio input "true"
click at [1094, 712] on span "False" at bounding box center [1087, 709] width 32 height 16
click at [1068, 712] on input "False" at bounding box center [1060, 709] width 15 height 12
radio input "true"
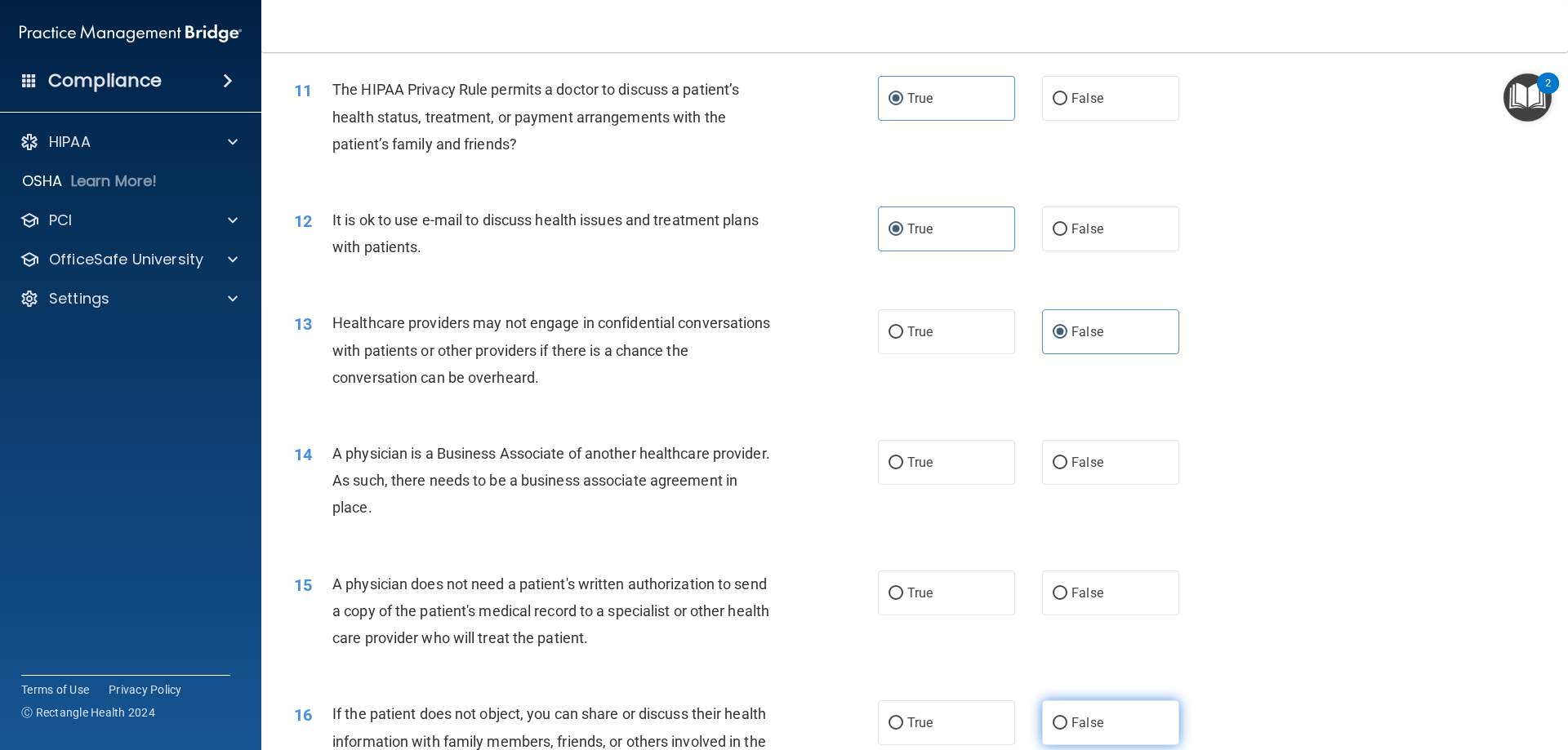
scroll to position [1306, 0]
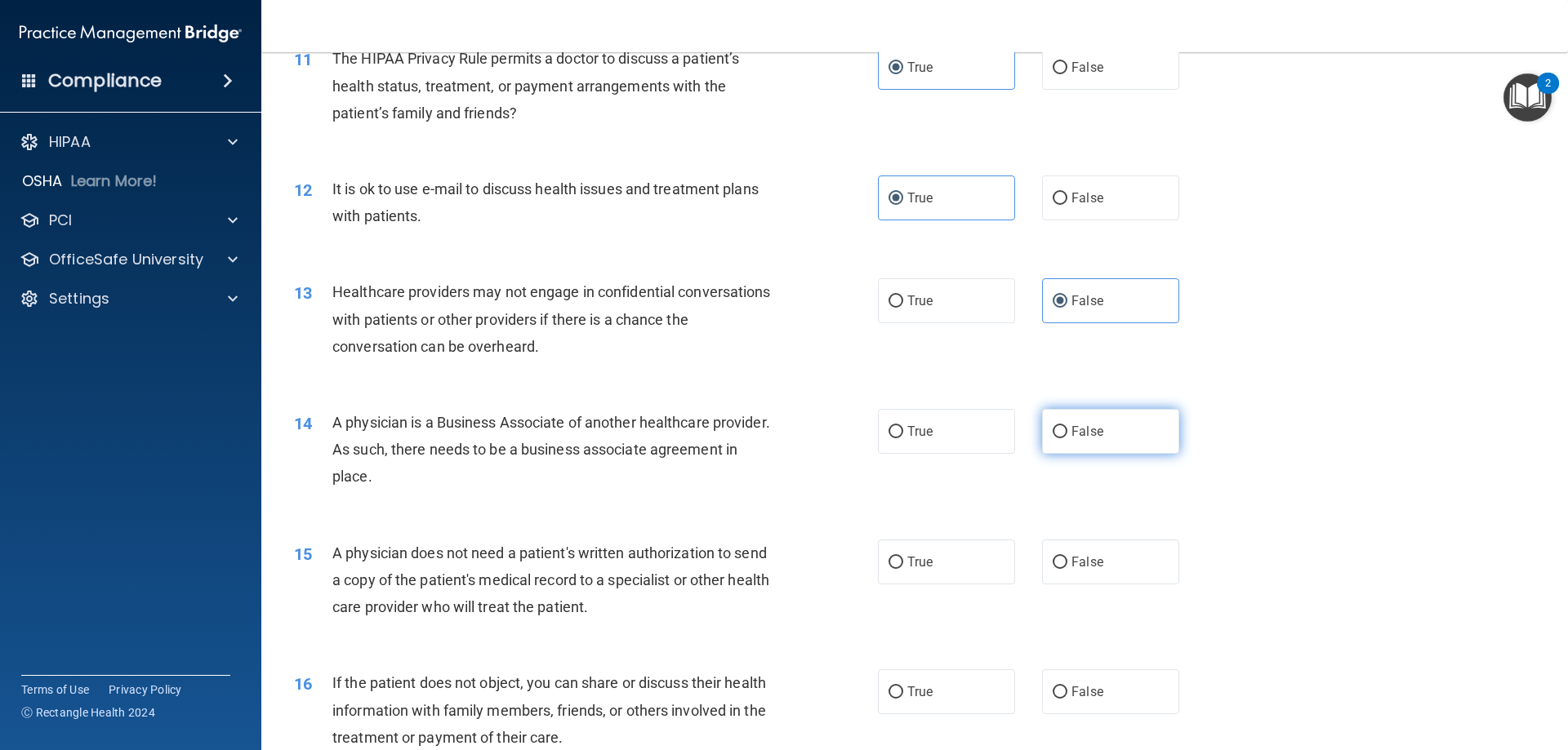
drag, startPoint x: 1078, startPoint y: 442, endPoint x: 1082, endPoint y: 451, distance: 9.8
click at [1079, 442] on label "False" at bounding box center [1110, 432] width 137 height 45
click at [1068, 438] on input "False" at bounding box center [1060, 432] width 15 height 12
radio input "true"
click at [994, 574] on label "True" at bounding box center [947, 562] width 137 height 45
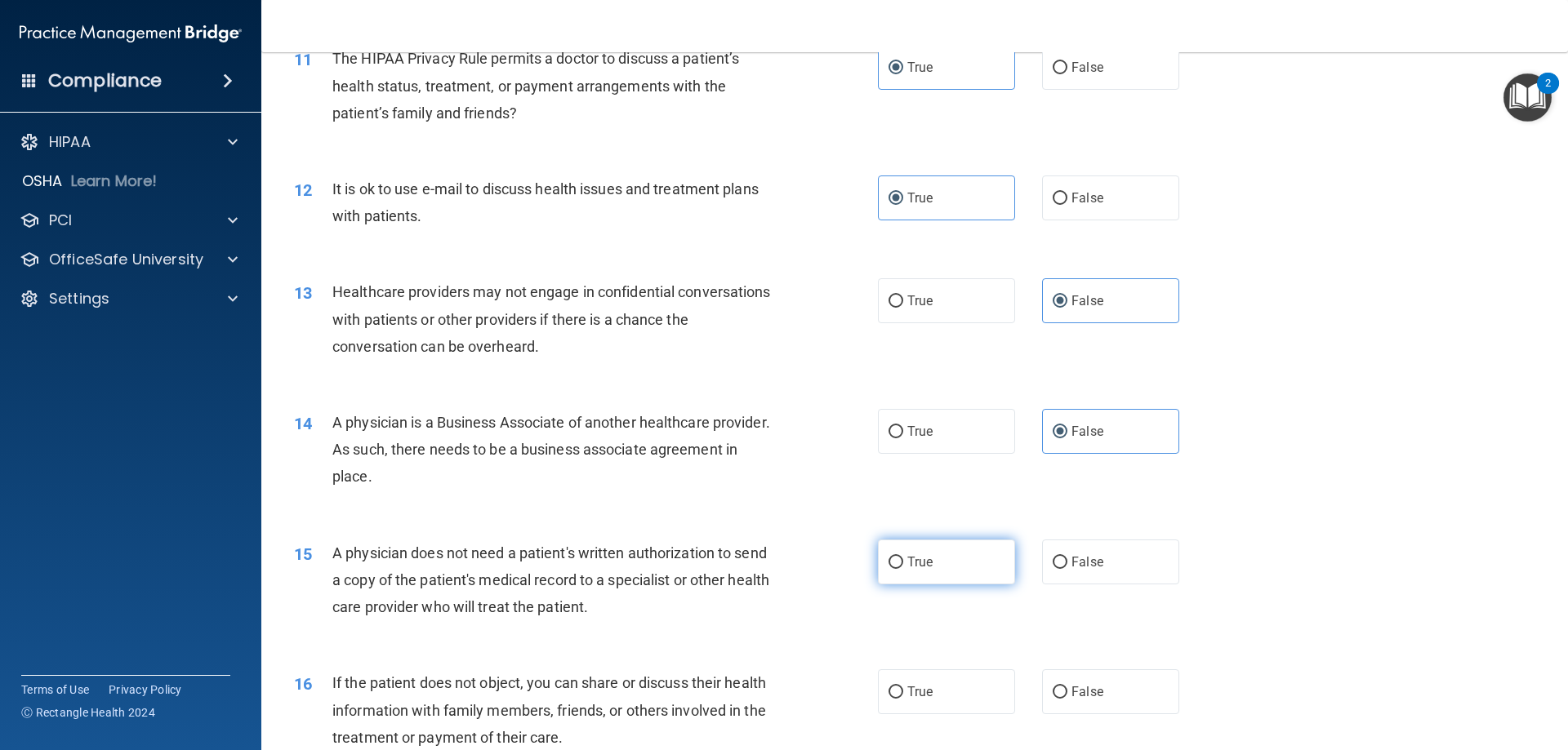
click at [903, 569] on input "True" at bounding box center [896, 562] width 15 height 12
radio input "true"
click at [967, 714] on label "True" at bounding box center [947, 692] width 137 height 45
click at [903, 699] on input "True" at bounding box center [896, 692] width 15 height 12
radio input "true"
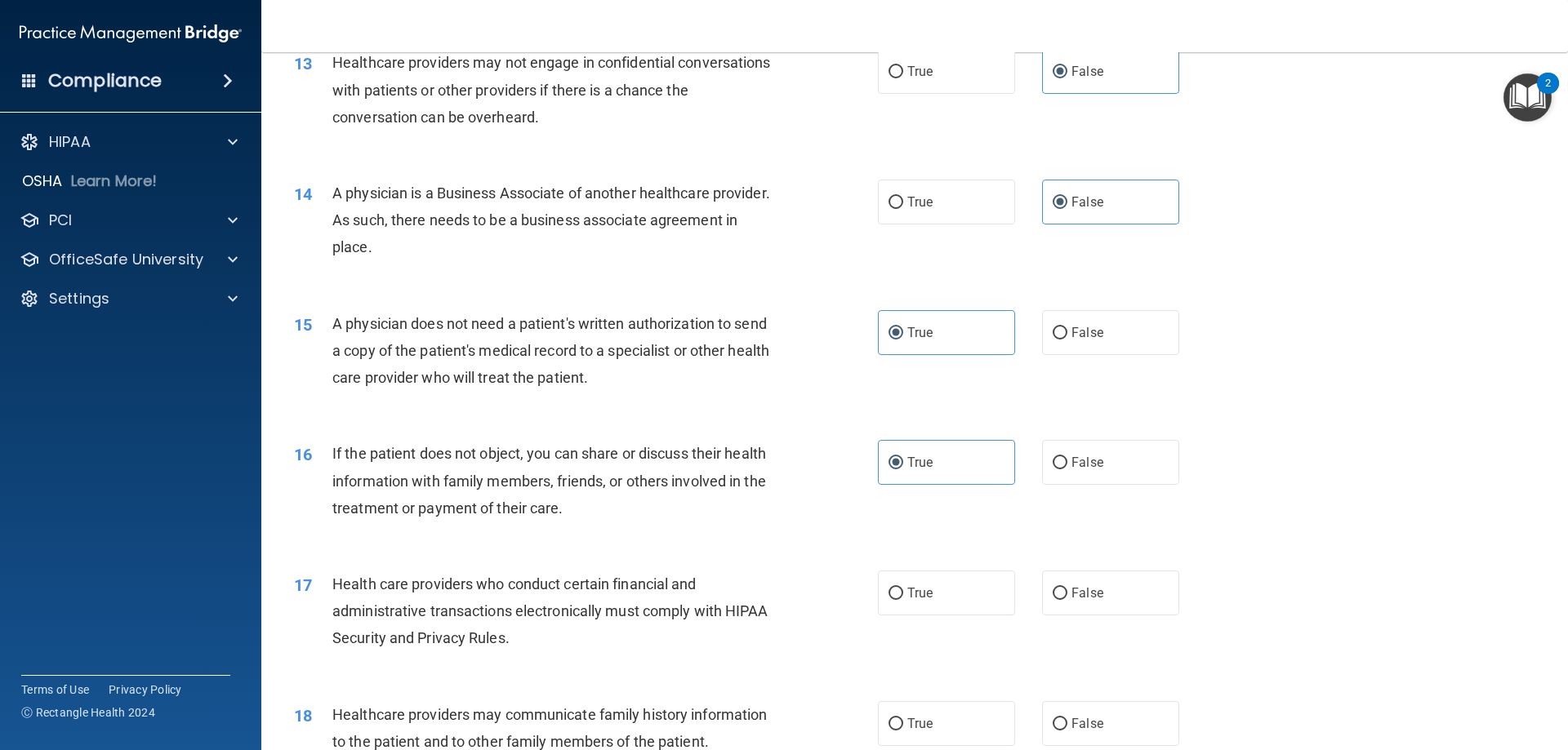
scroll to position [1551, 0]
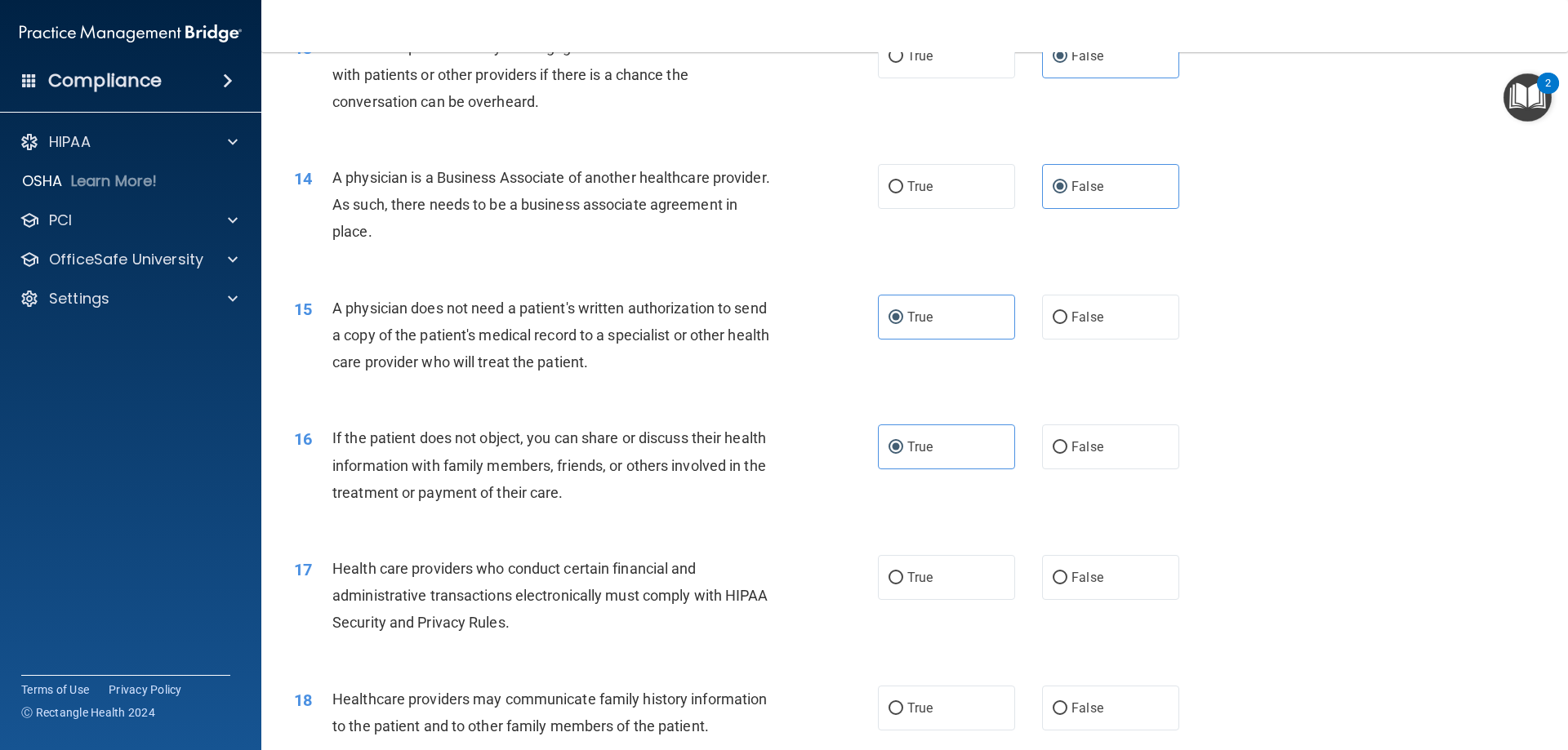
drag, startPoint x: 953, startPoint y: 577, endPoint x: 1015, endPoint y: 681, distance: 121.1
click at [953, 576] on label "True" at bounding box center [947, 577] width 137 height 45
click at [903, 576] on input "True" at bounding box center [896, 578] width 15 height 12
radio input "true"
click at [1053, 705] on input "False" at bounding box center [1060, 708] width 15 height 12
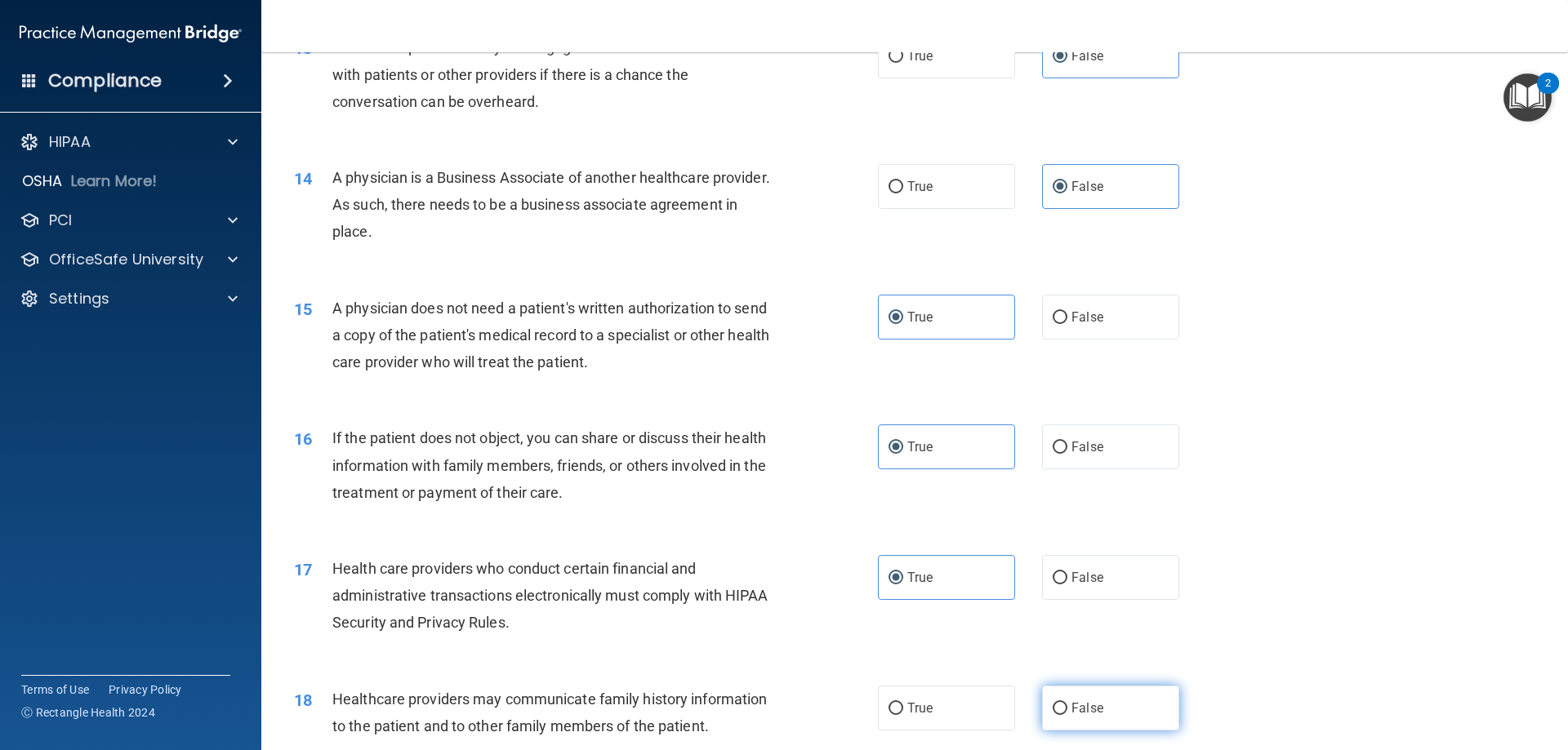
radio input "true"
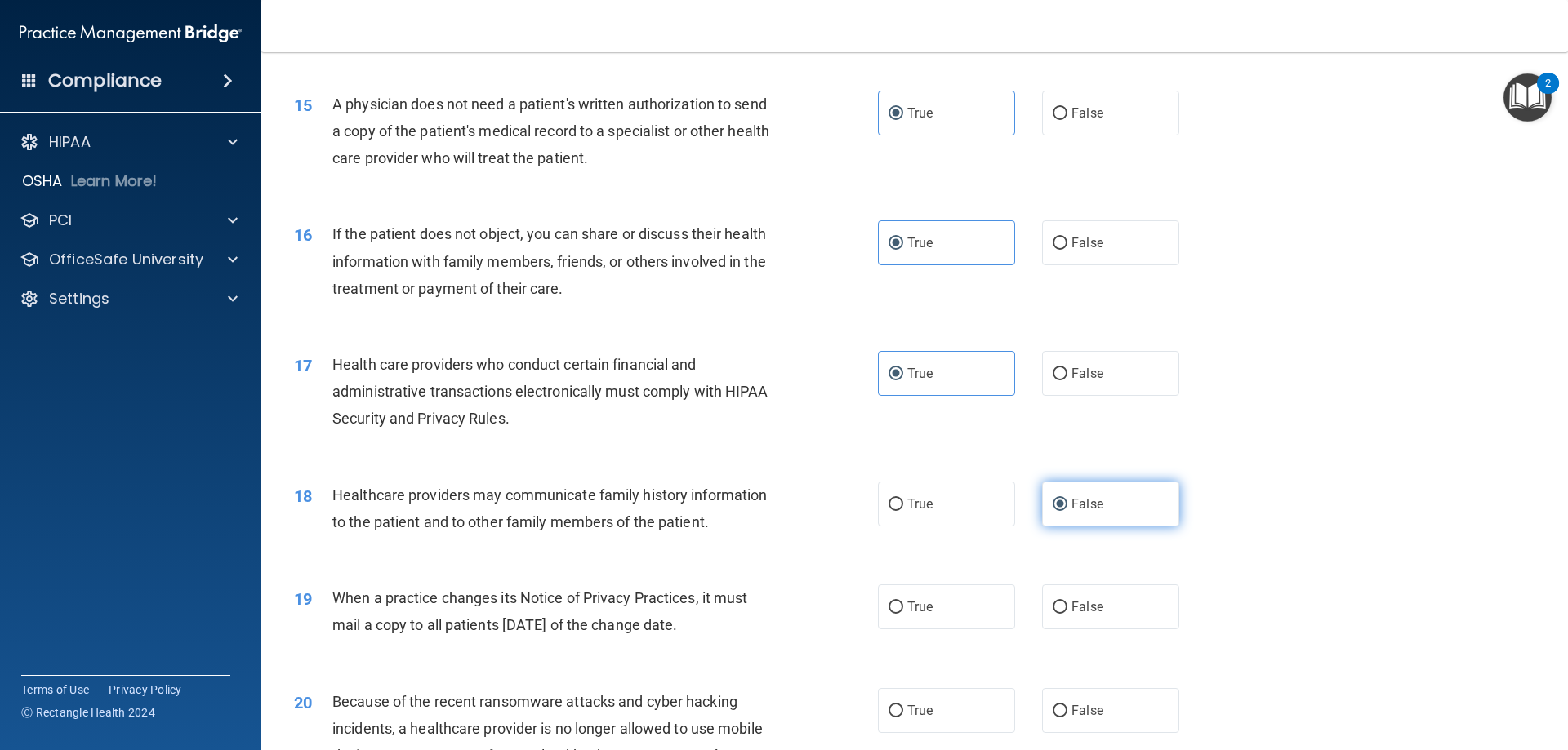
scroll to position [1959, 0]
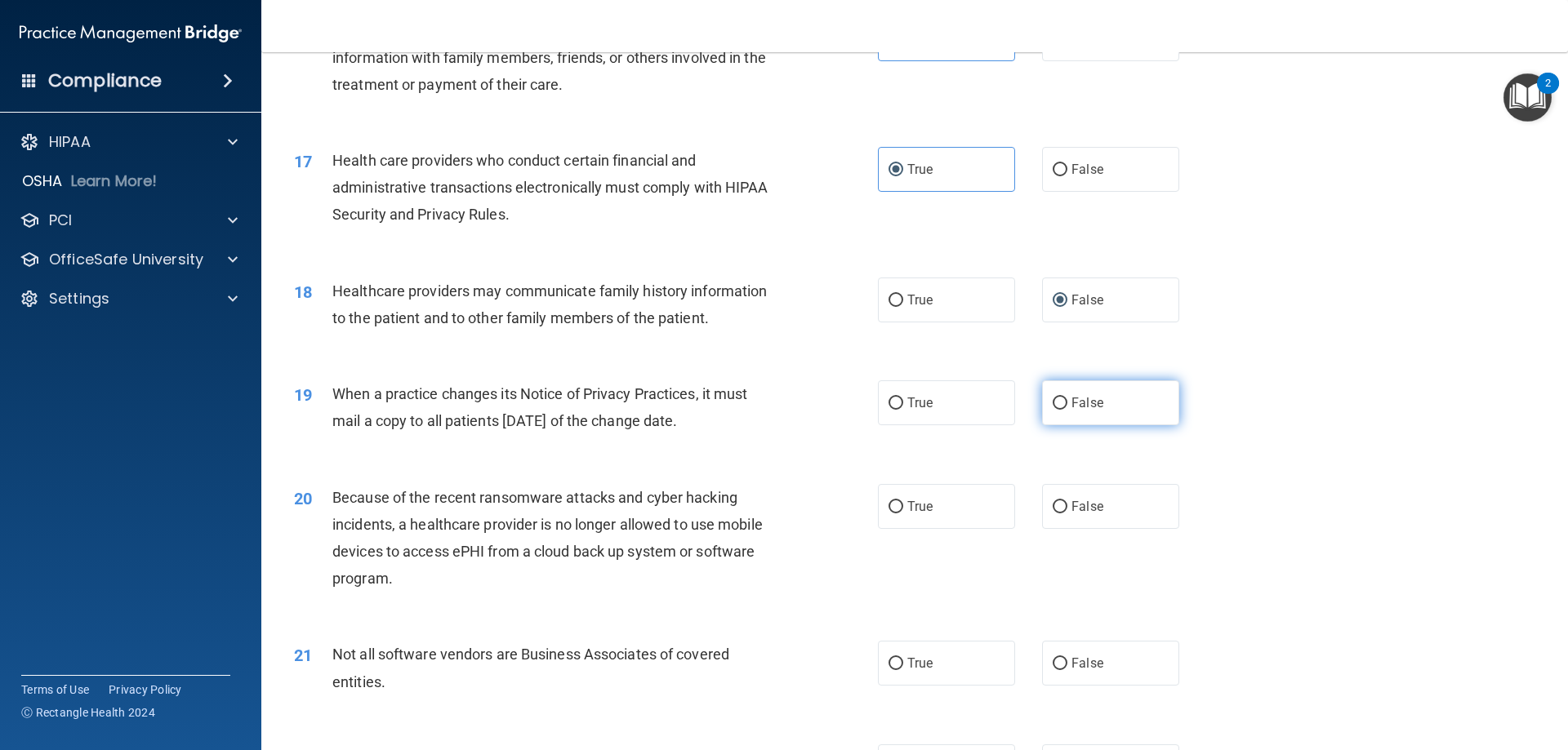
click at [1075, 407] on span "False" at bounding box center [1087, 403] width 32 height 16
click at [1108, 518] on label "False" at bounding box center [1110, 507] width 137 height 45
click at [1068, 513] on input "False" at bounding box center [1060, 507] width 15 height 12
radio input "true"
click at [1078, 404] on span "False" at bounding box center [1087, 403] width 32 height 16
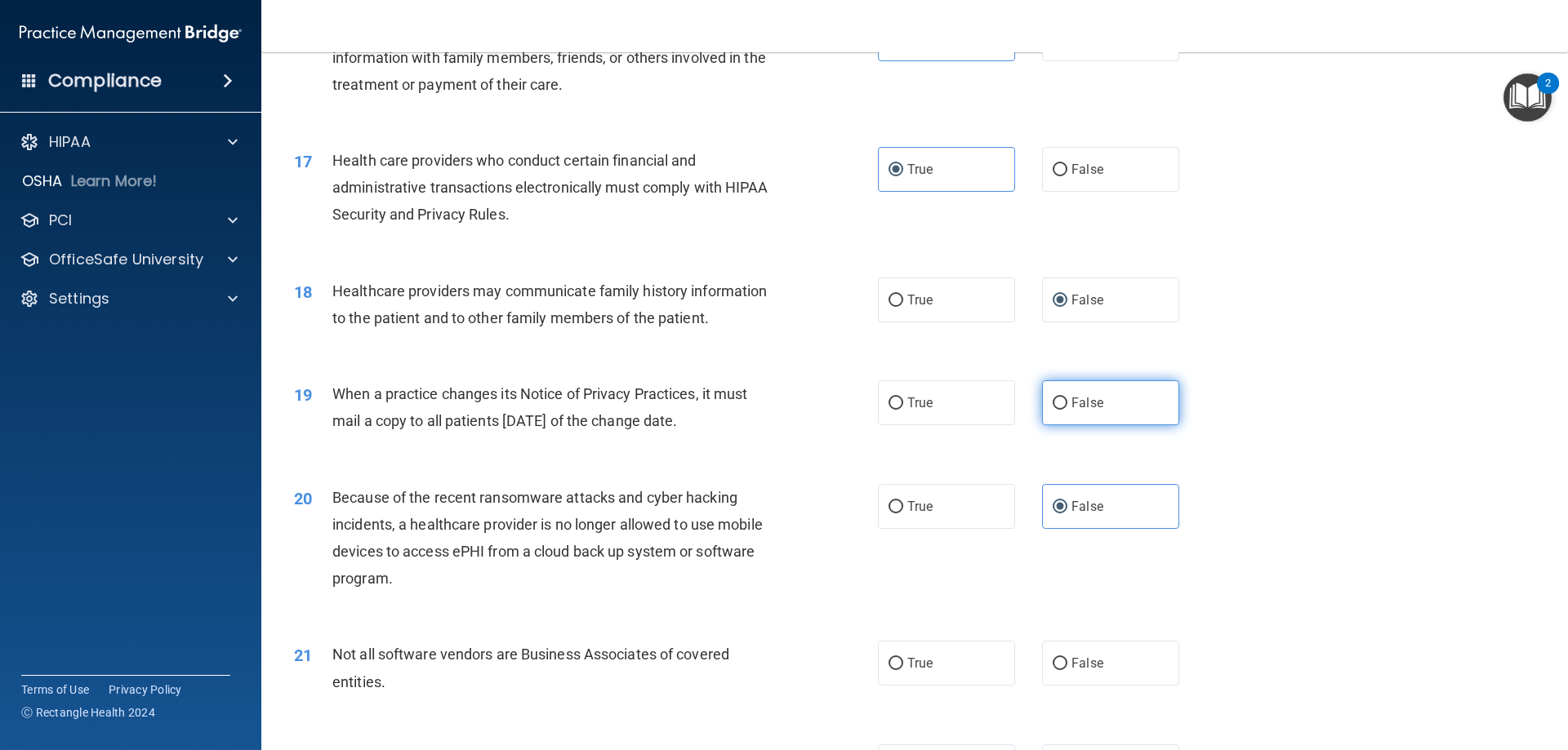
click at [1068, 404] on input "False" at bounding box center [1060, 403] width 15 height 12
radio input "true"
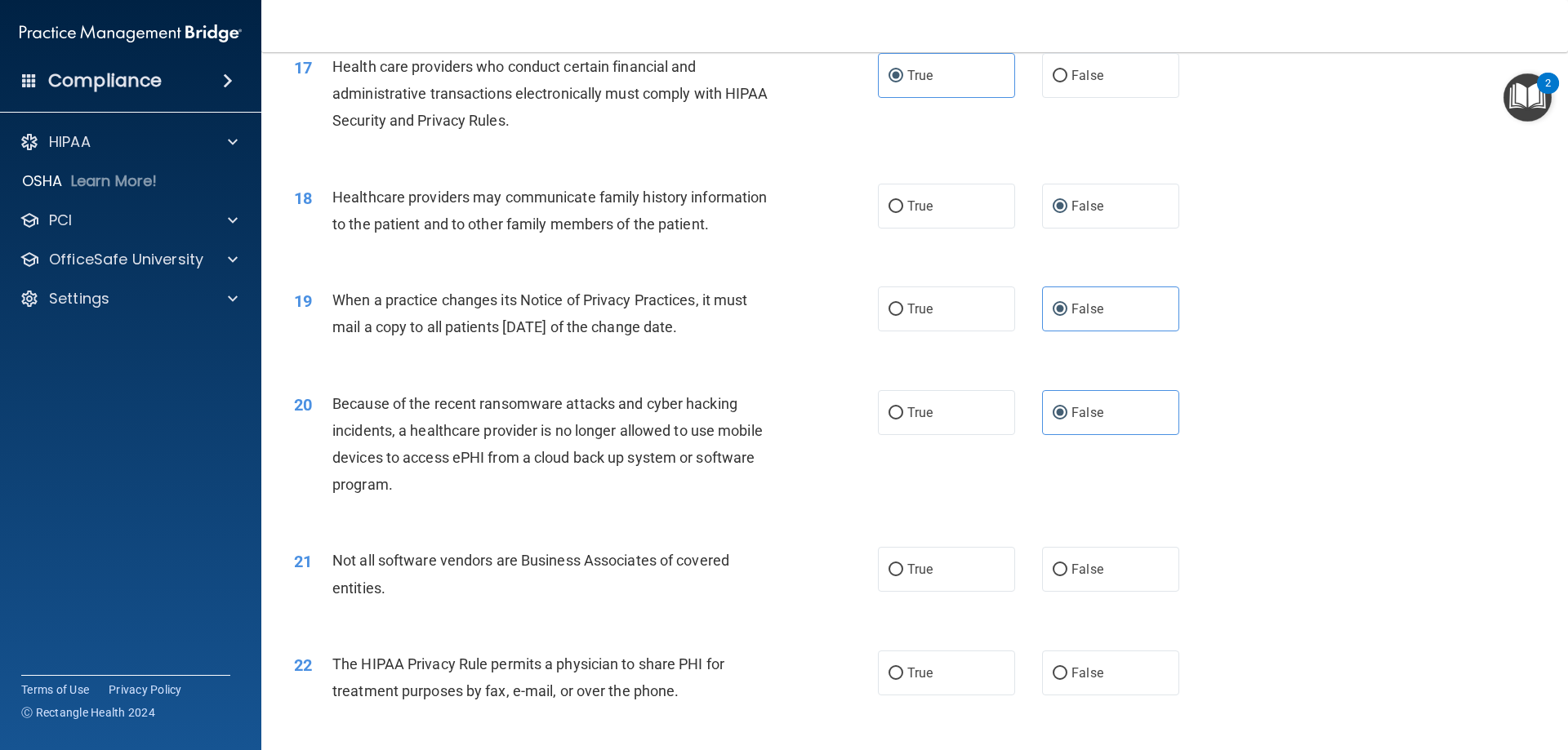
scroll to position [2286, 0]
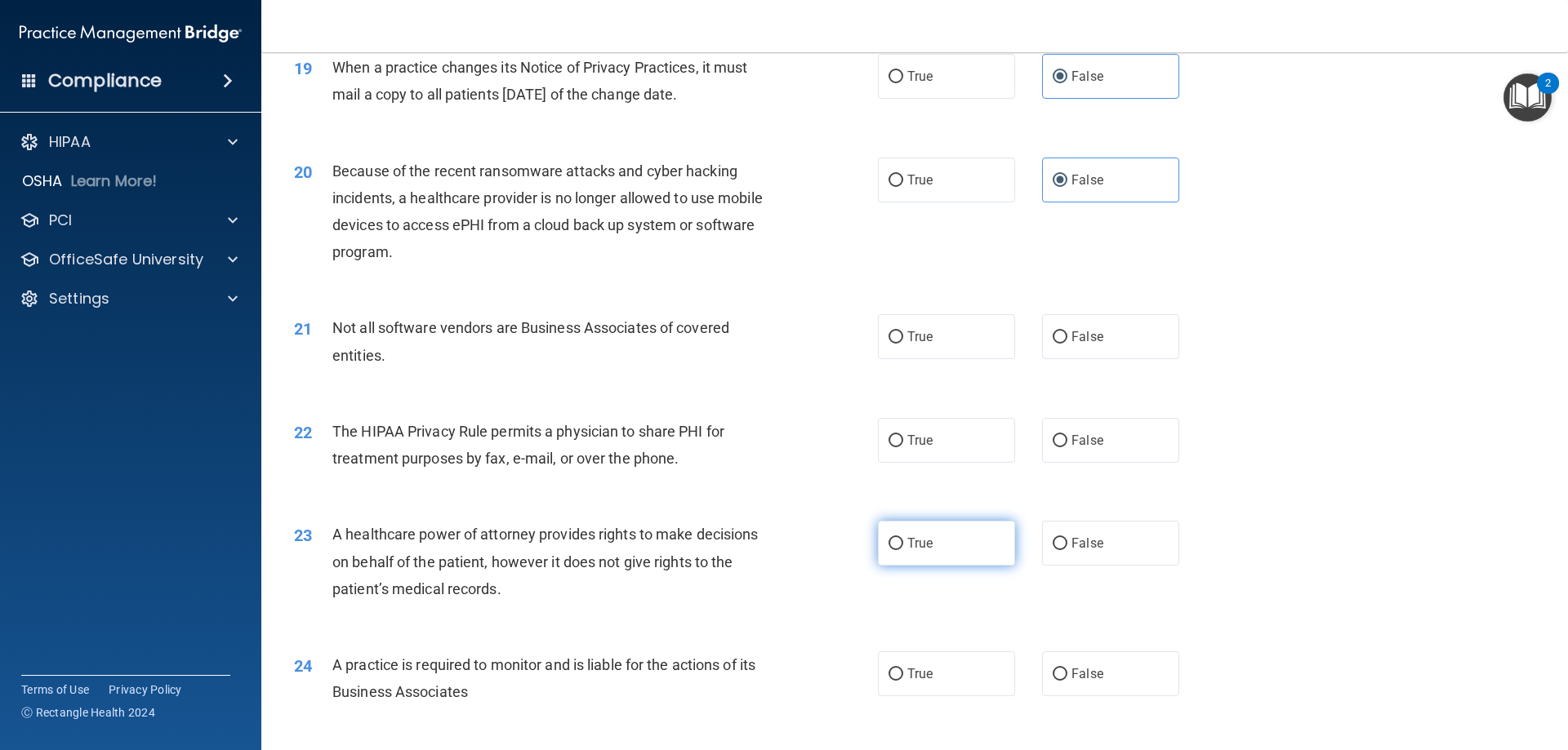
click at [972, 528] on label "True" at bounding box center [947, 543] width 137 height 45
click at [903, 538] on input "True" at bounding box center [896, 544] width 15 height 12
radio input "true"
click at [981, 540] on label "True" at bounding box center [947, 543] width 137 height 45
click at [903, 540] on input "True" at bounding box center [896, 544] width 15 height 12
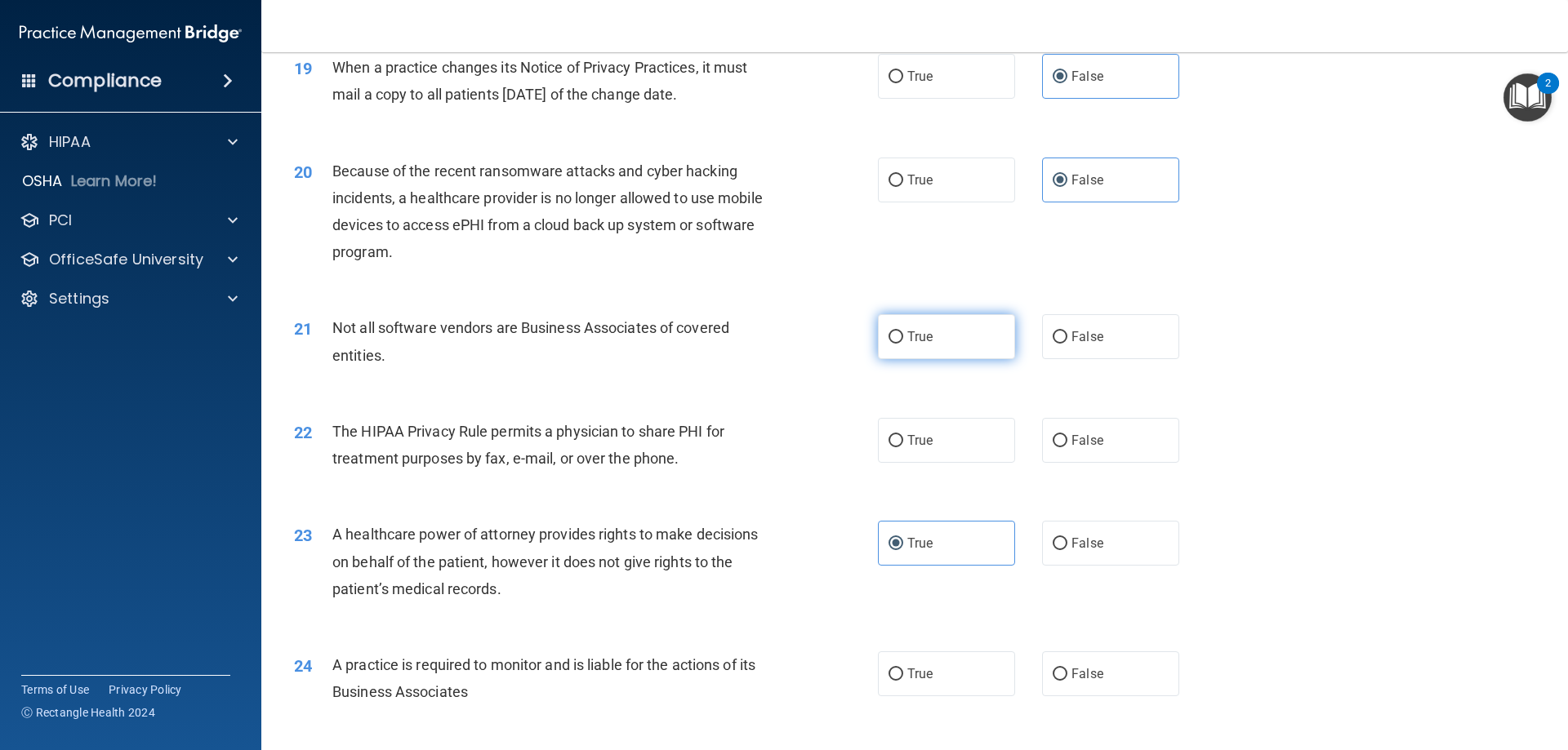
click at [955, 339] on label "True" at bounding box center [947, 337] width 137 height 45
click at [903, 339] on input "True" at bounding box center [896, 337] width 15 height 12
radio input "true"
click at [965, 422] on label "True" at bounding box center [947, 440] width 137 height 45
click at [903, 435] on input "True" at bounding box center [896, 441] width 15 height 12
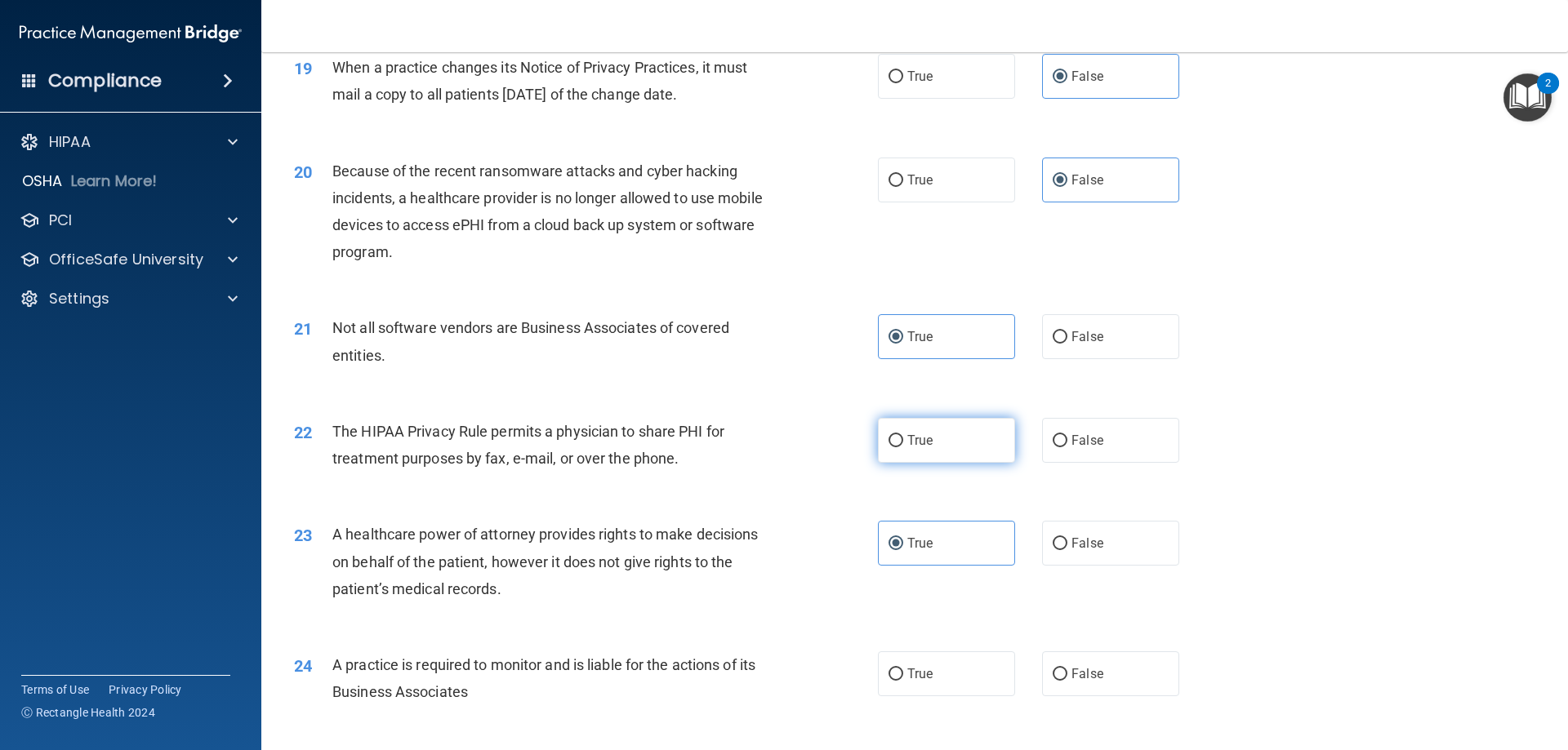
radio input "true"
click at [1063, 553] on label "False" at bounding box center [1110, 543] width 137 height 45
click at [1063, 550] on input "False" at bounding box center [1060, 544] width 15 height 12
radio input "true"
radio input "false"
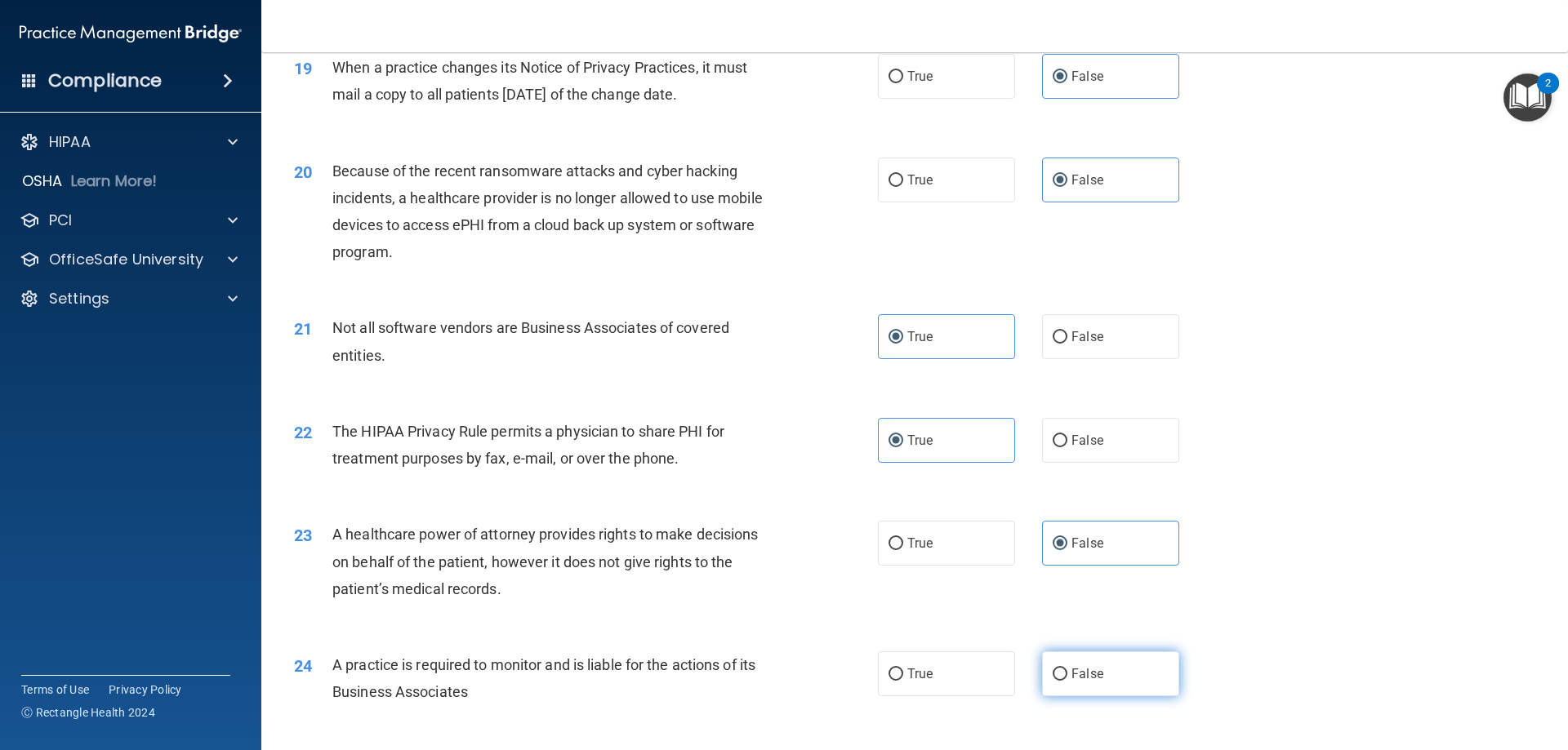
click at [1071, 676] on span "False" at bounding box center [1087, 674] width 32 height 16
click at [1067, 676] on input "False" at bounding box center [1060, 674] width 15 height 12
radio input "true"
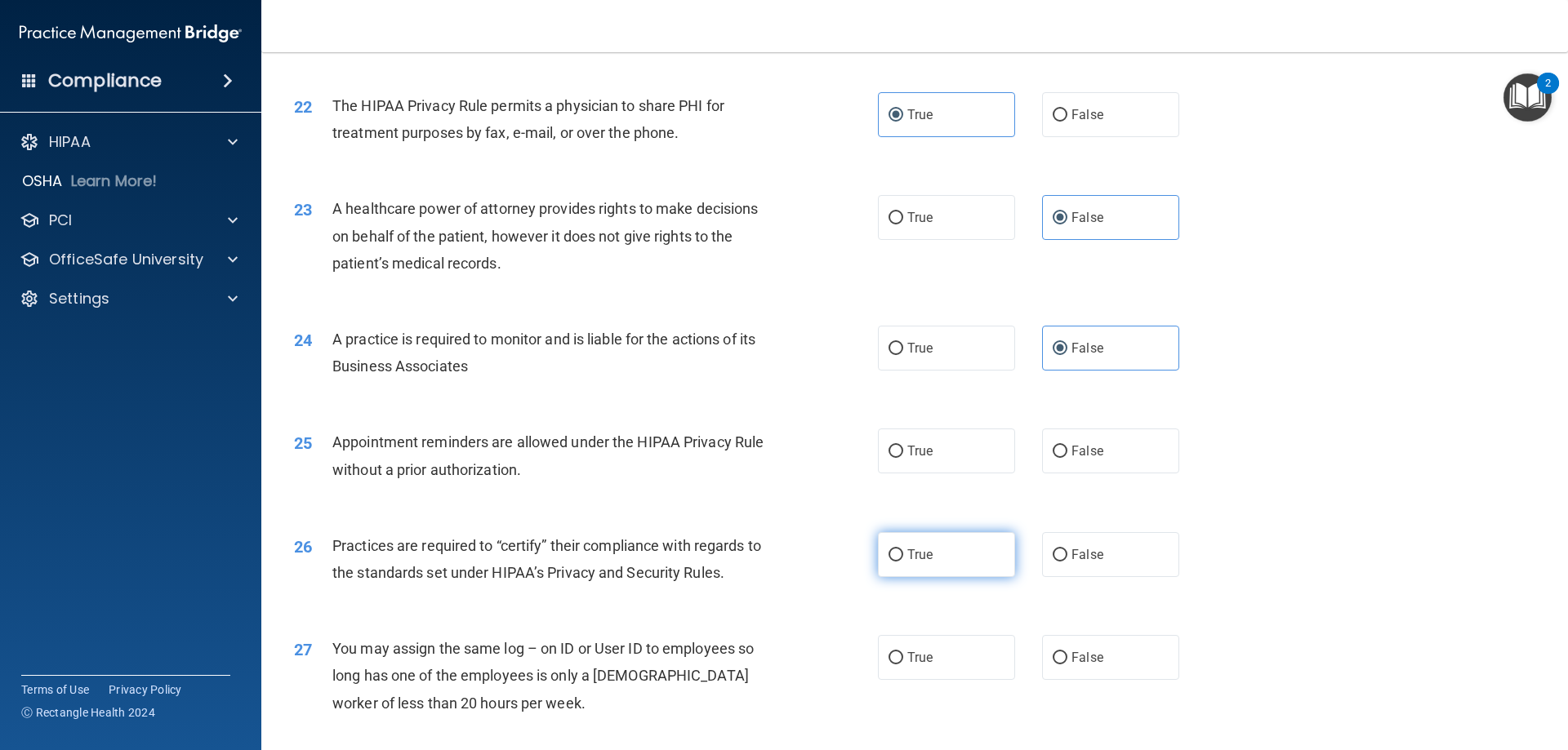
scroll to position [2613, 0]
click at [952, 445] on label "True" at bounding box center [947, 450] width 137 height 45
click at [903, 445] on input "True" at bounding box center [896, 450] width 15 height 12
radio input "true"
click at [1082, 569] on label "False" at bounding box center [1110, 554] width 137 height 45
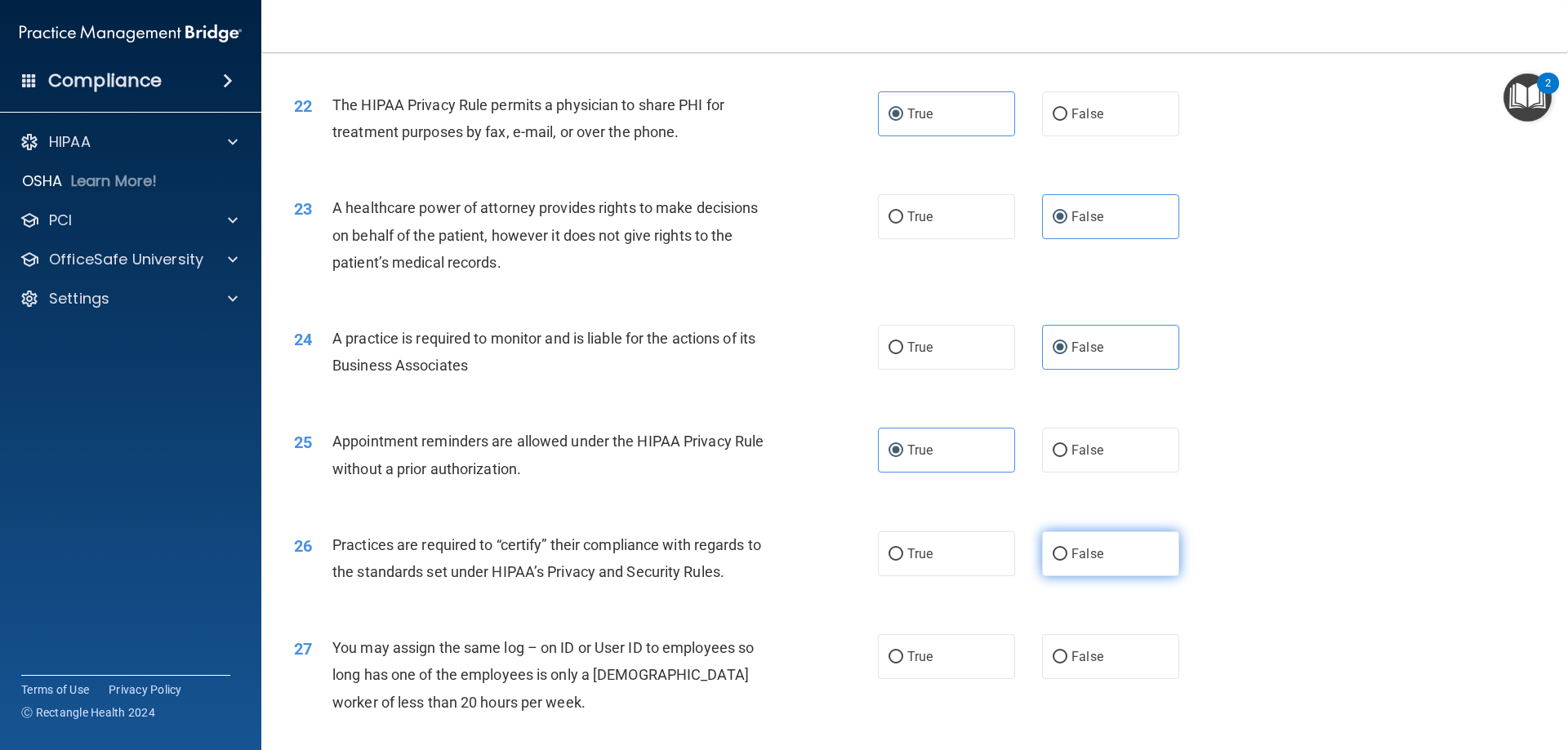
click at [1068, 561] on input "False" at bounding box center [1060, 554] width 15 height 12
radio input "true"
click at [966, 649] on label "True" at bounding box center [947, 657] width 137 height 45
click at [903, 652] on input "True" at bounding box center [896, 657] width 15 height 12
radio input "true"
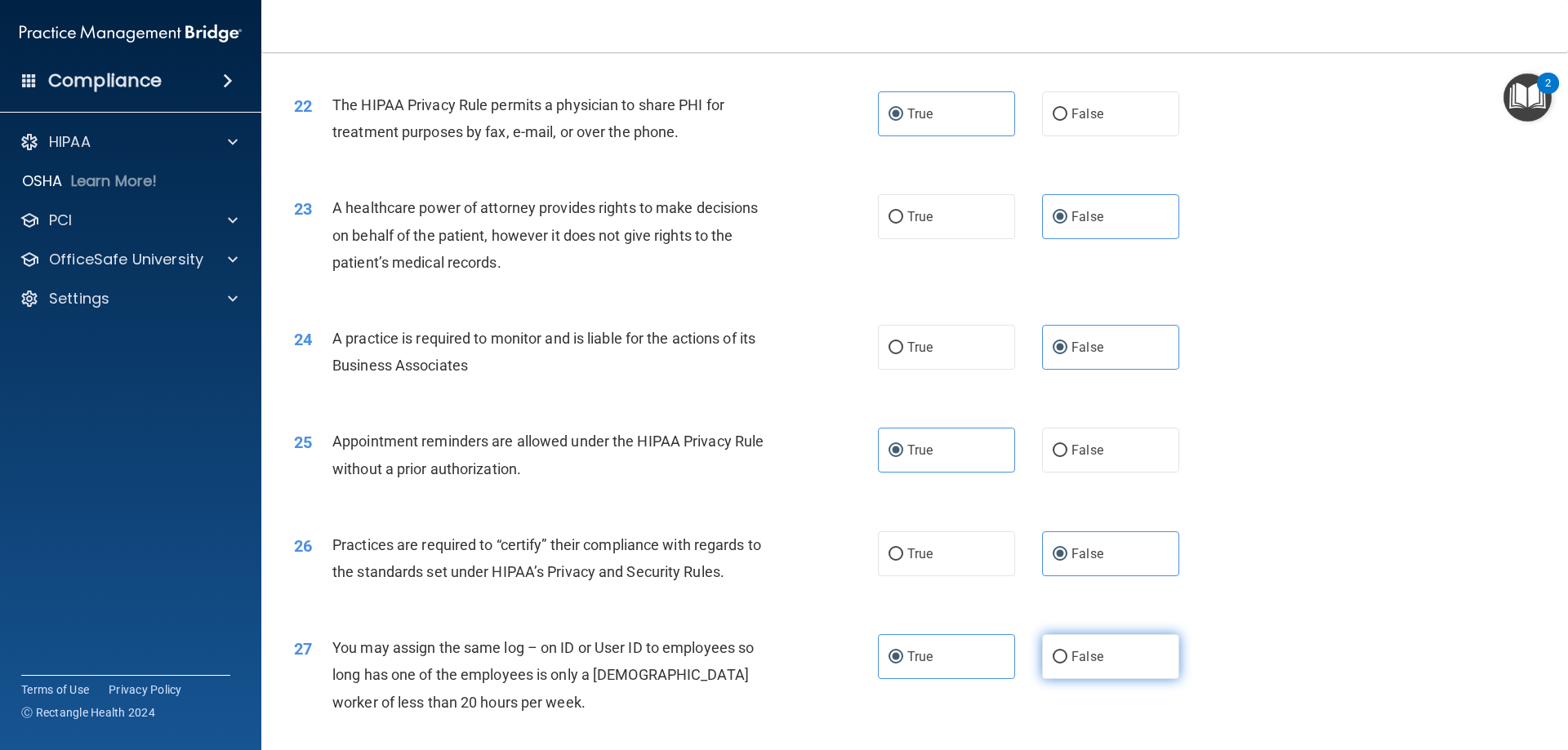
click at [1098, 653] on label "False" at bounding box center [1110, 657] width 137 height 45
click at [1068, 653] on input "False" at bounding box center [1060, 657] width 15 height 12
radio input "true"
radio input "false"
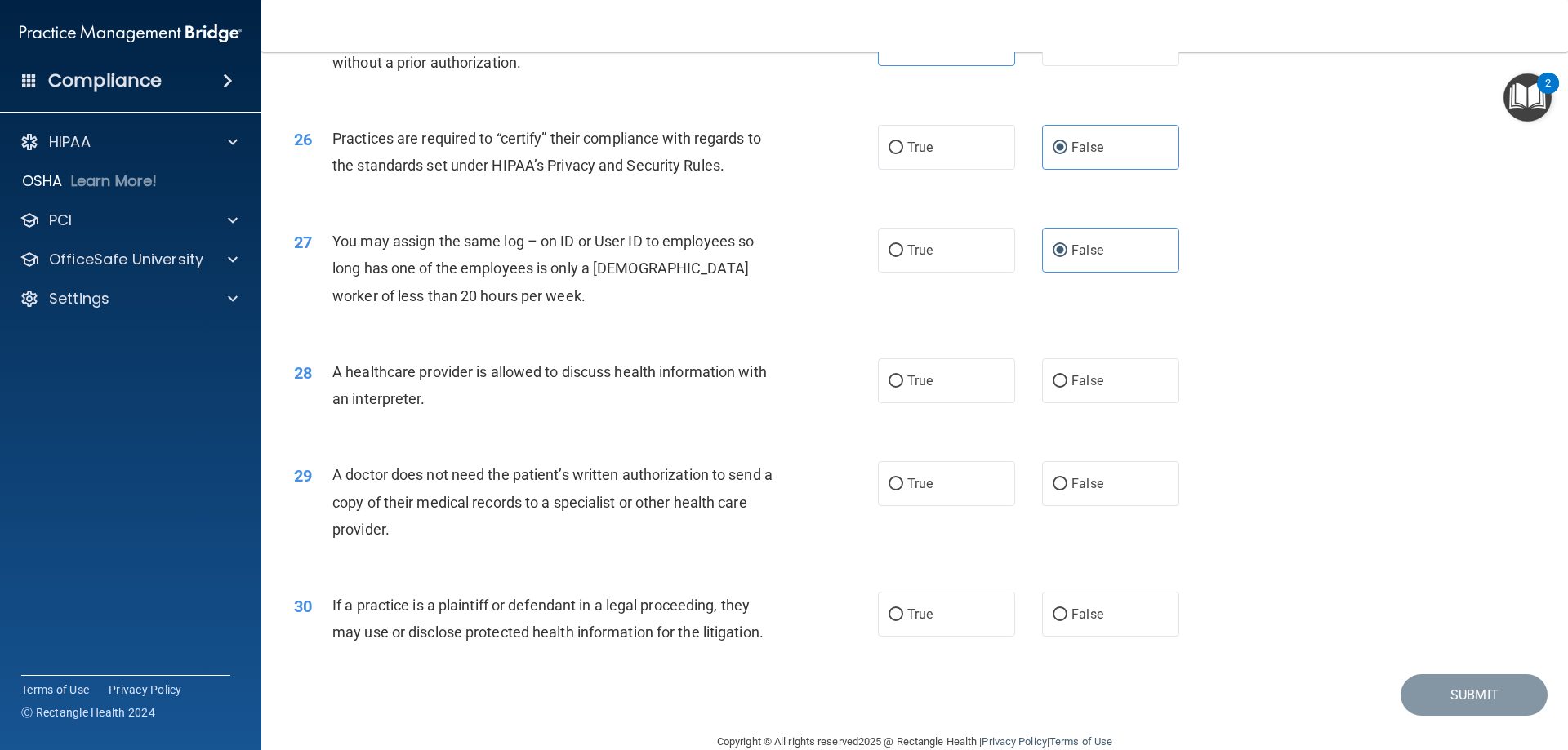
scroll to position [3021, 0]
drag, startPoint x: 950, startPoint y: 370, endPoint x: 935, endPoint y: 464, distance: 95.2
click at [941, 387] on label "True" at bounding box center [947, 379] width 137 height 45
click at [903, 386] on input "True" at bounding box center [896, 380] width 15 height 12
radio input "true"
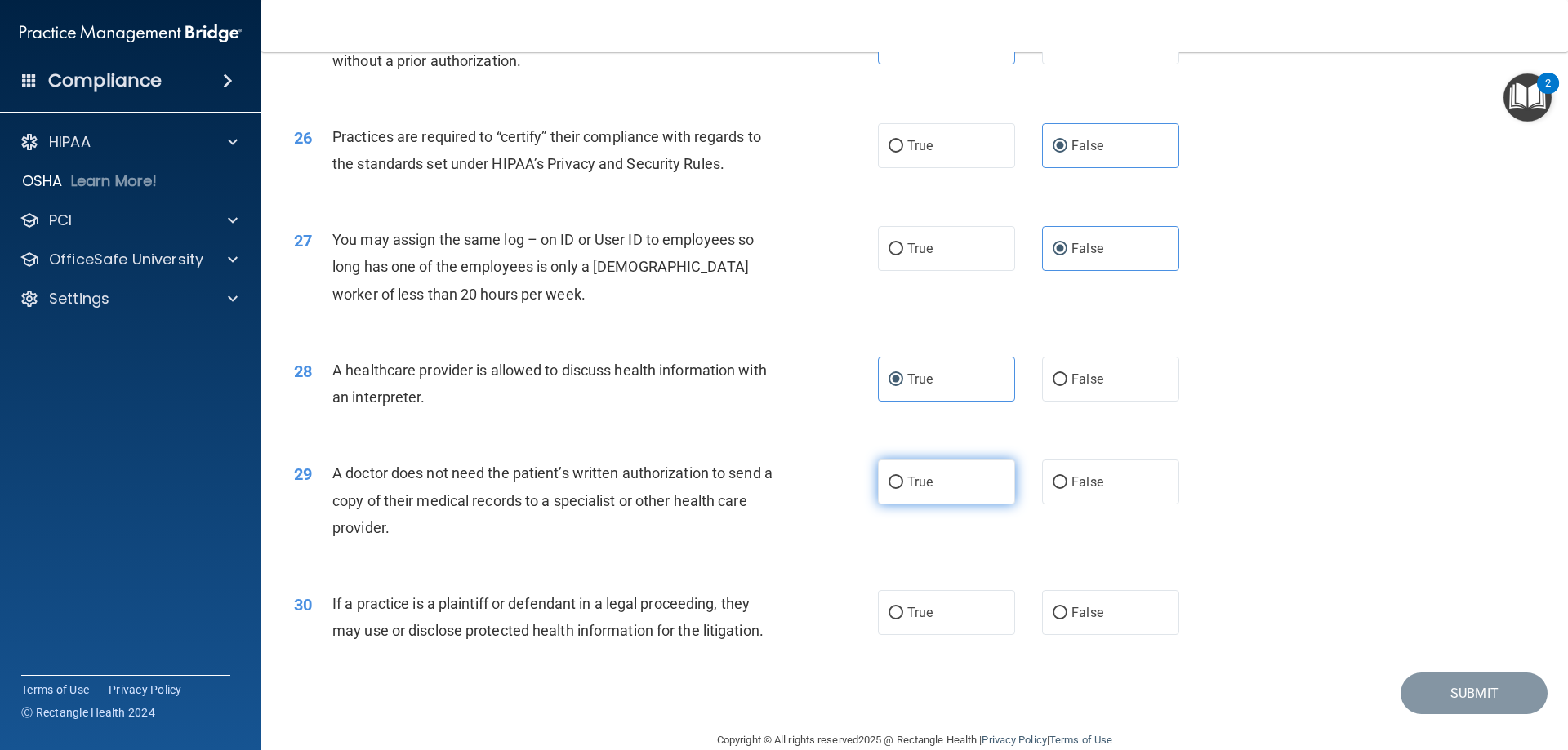
click at [936, 478] on label "True" at bounding box center [947, 482] width 137 height 45
click at [903, 478] on input "True" at bounding box center [896, 483] width 15 height 12
radio input "true"
click at [921, 626] on label "True" at bounding box center [947, 613] width 137 height 45
click at [903, 620] on input "True" at bounding box center [896, 613] width 15 height 12
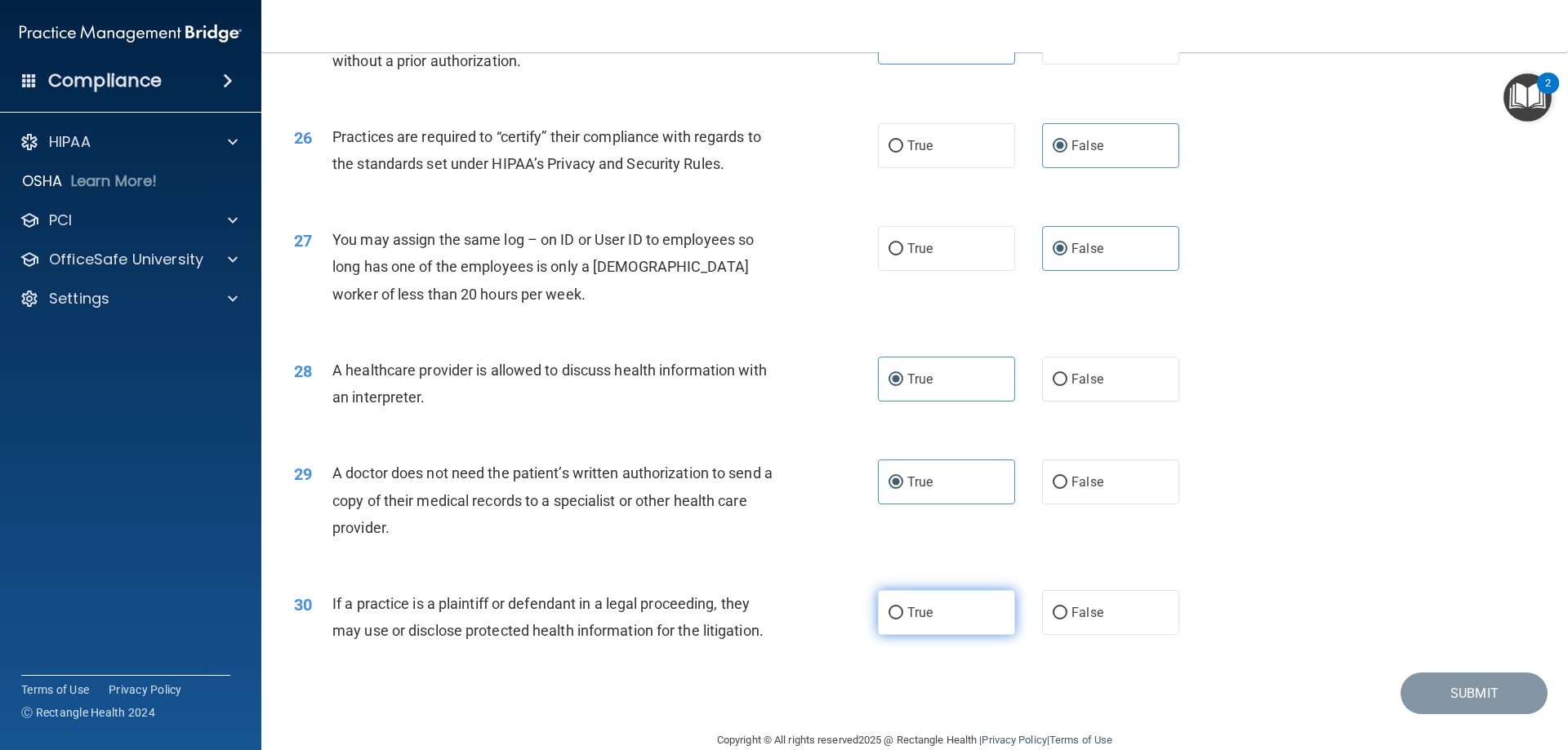
radio input "true"
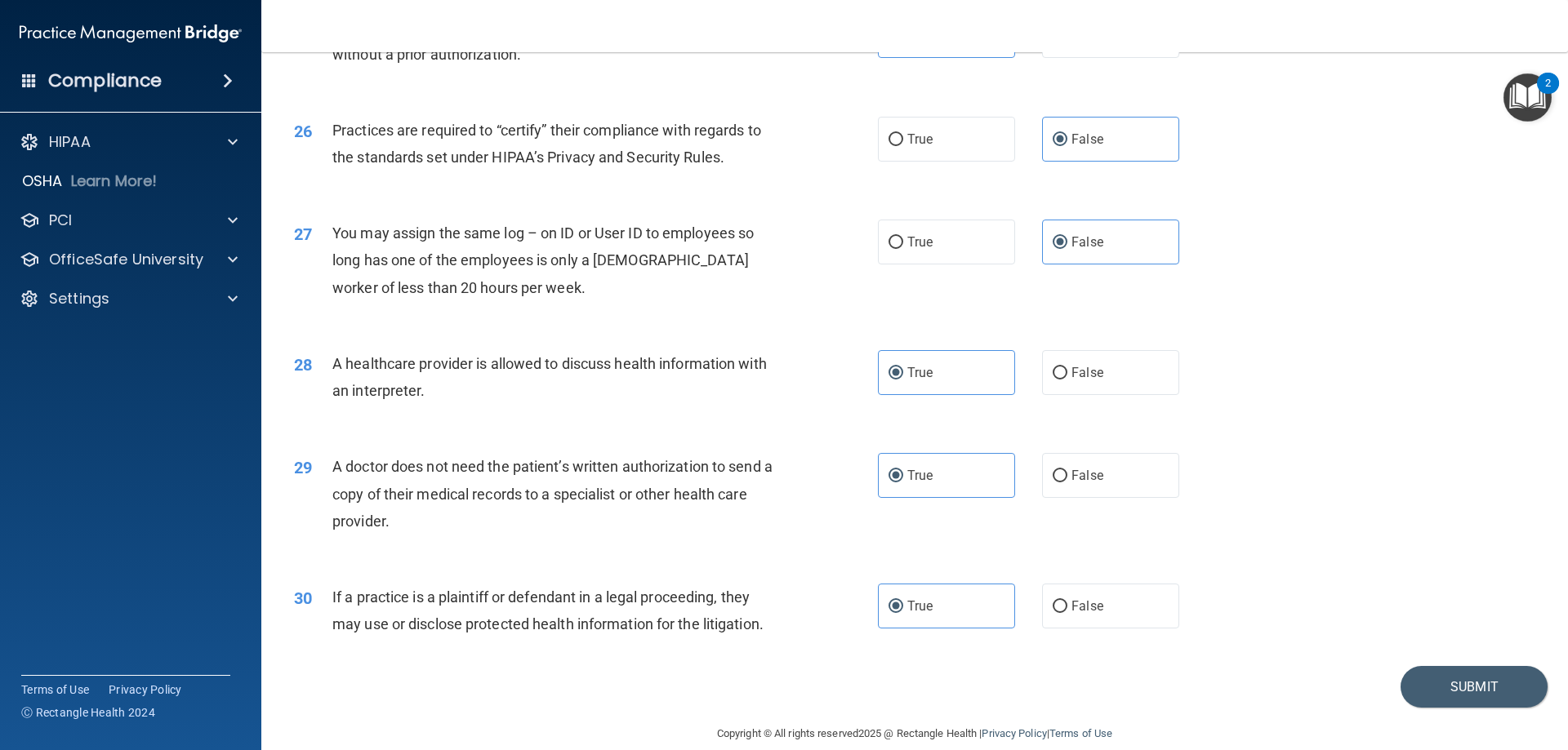
scroll to position [3050, 0]
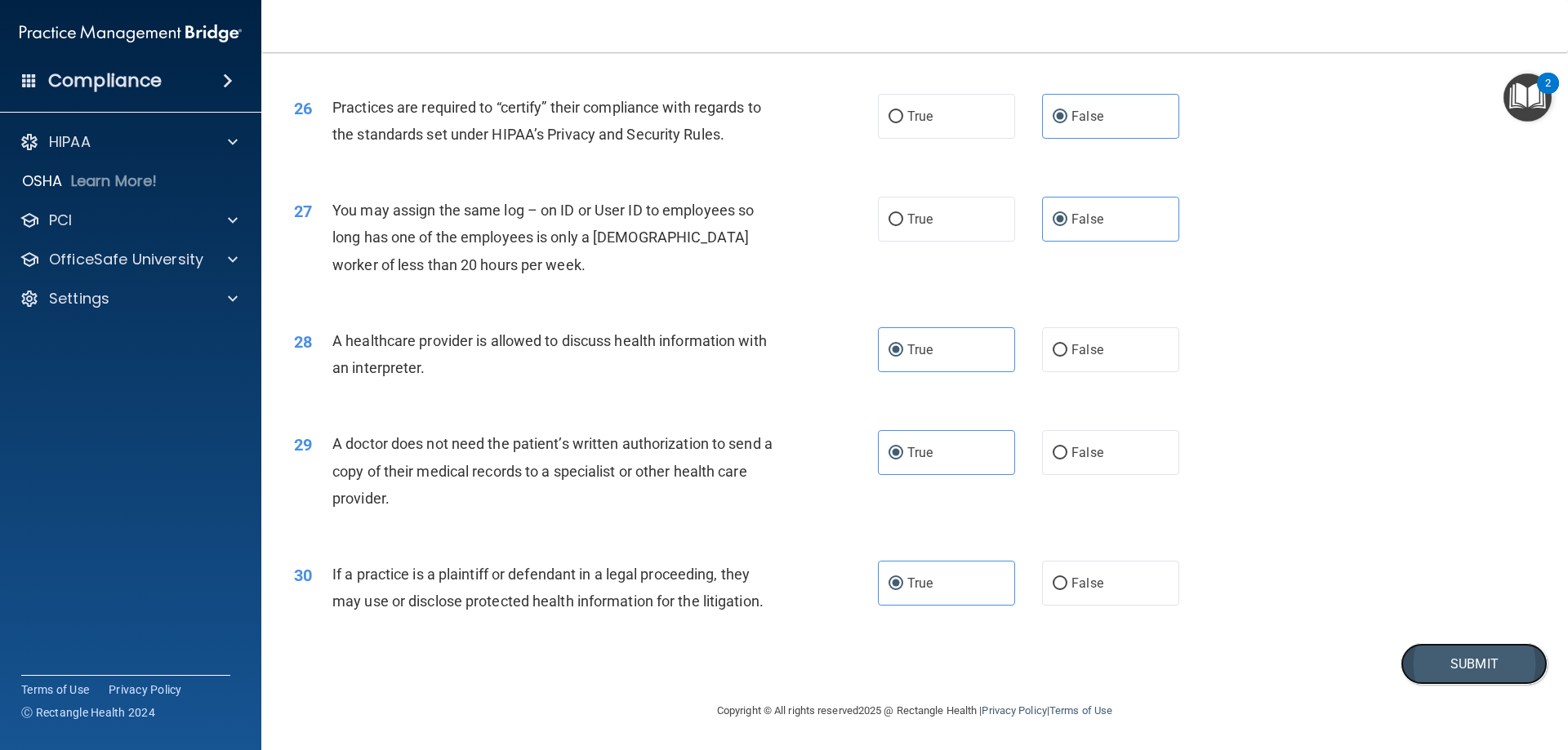
click at [1415, 671] on button "Submit" at bounding box center [1474, 664] width 147 height 42
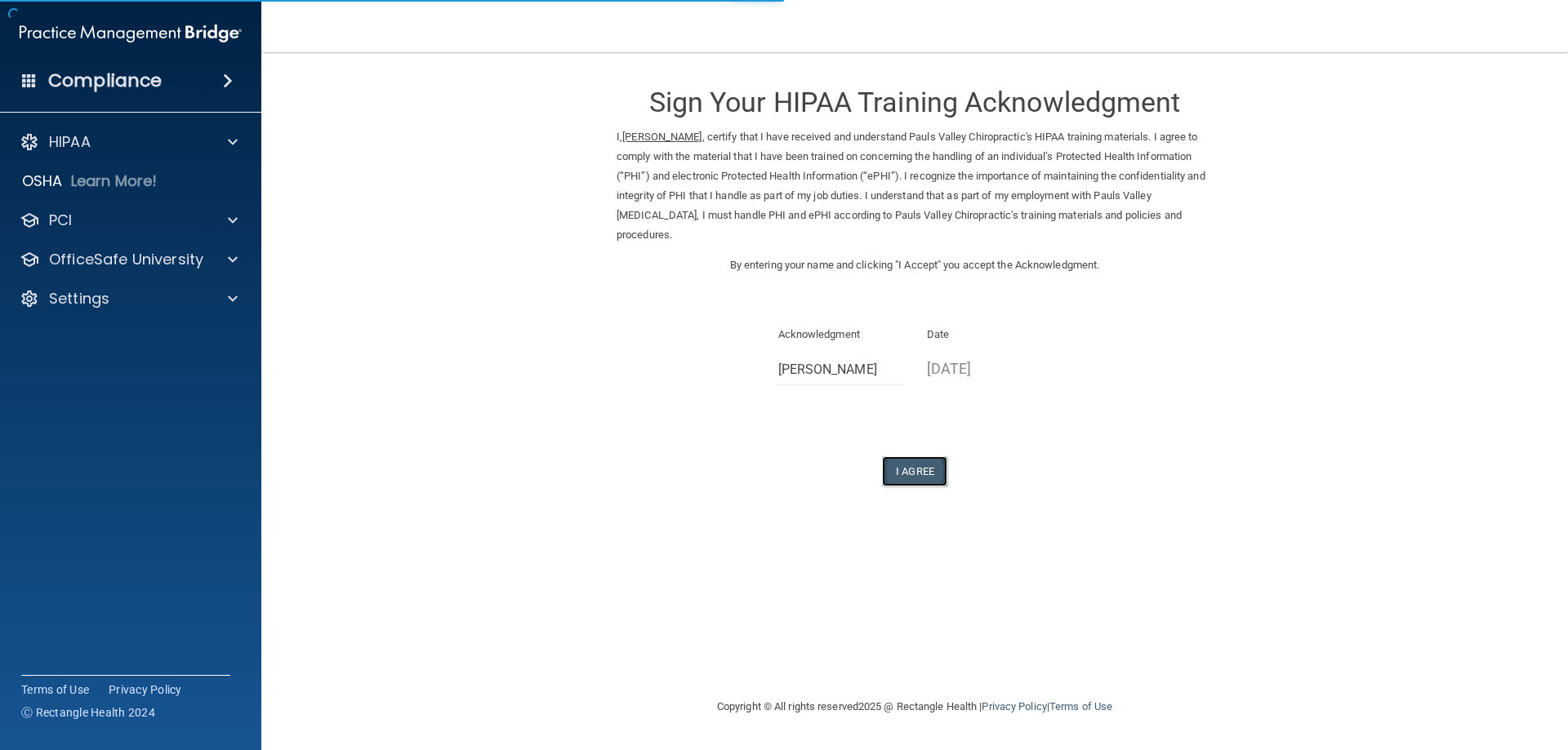
click at [914, 460] on button "I Agree" at bounding box center [914, 472] width 65 height 31
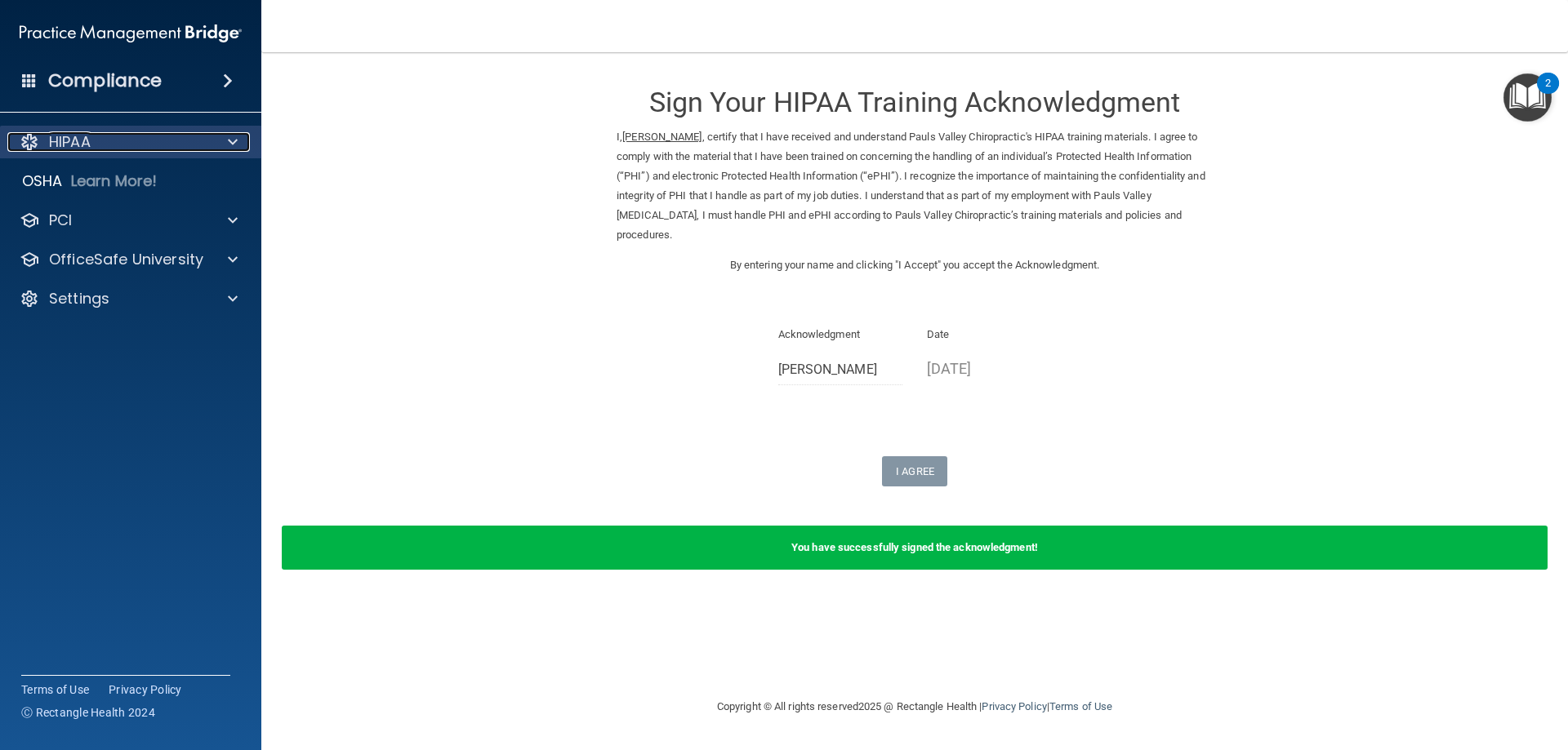
click at [72, 133] on p "HIPAA" at bounding box center [70, 142] width 42 height 19
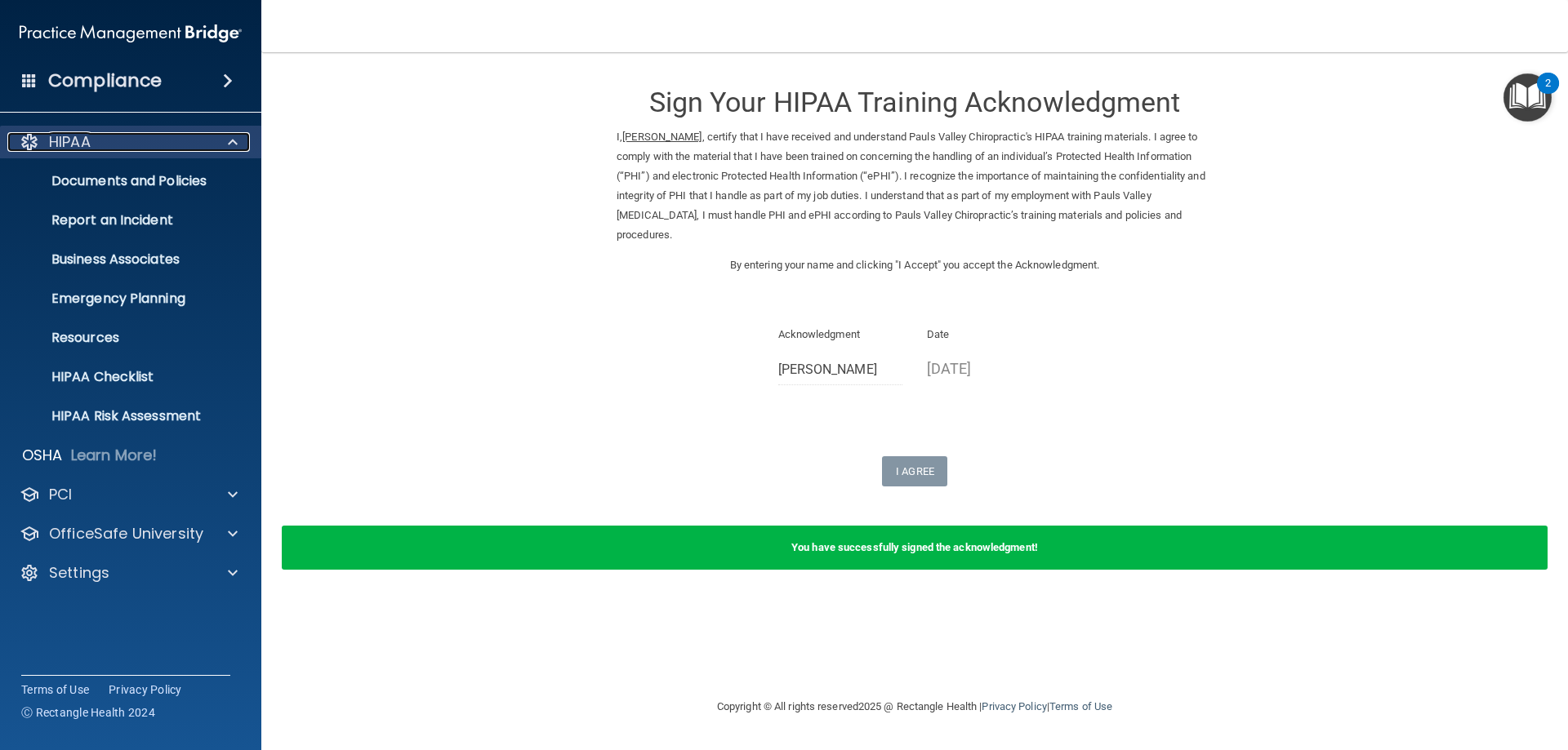
click at [133, 148] on div "HIPAA" at bounding box center [109, 142] width 202 height 19
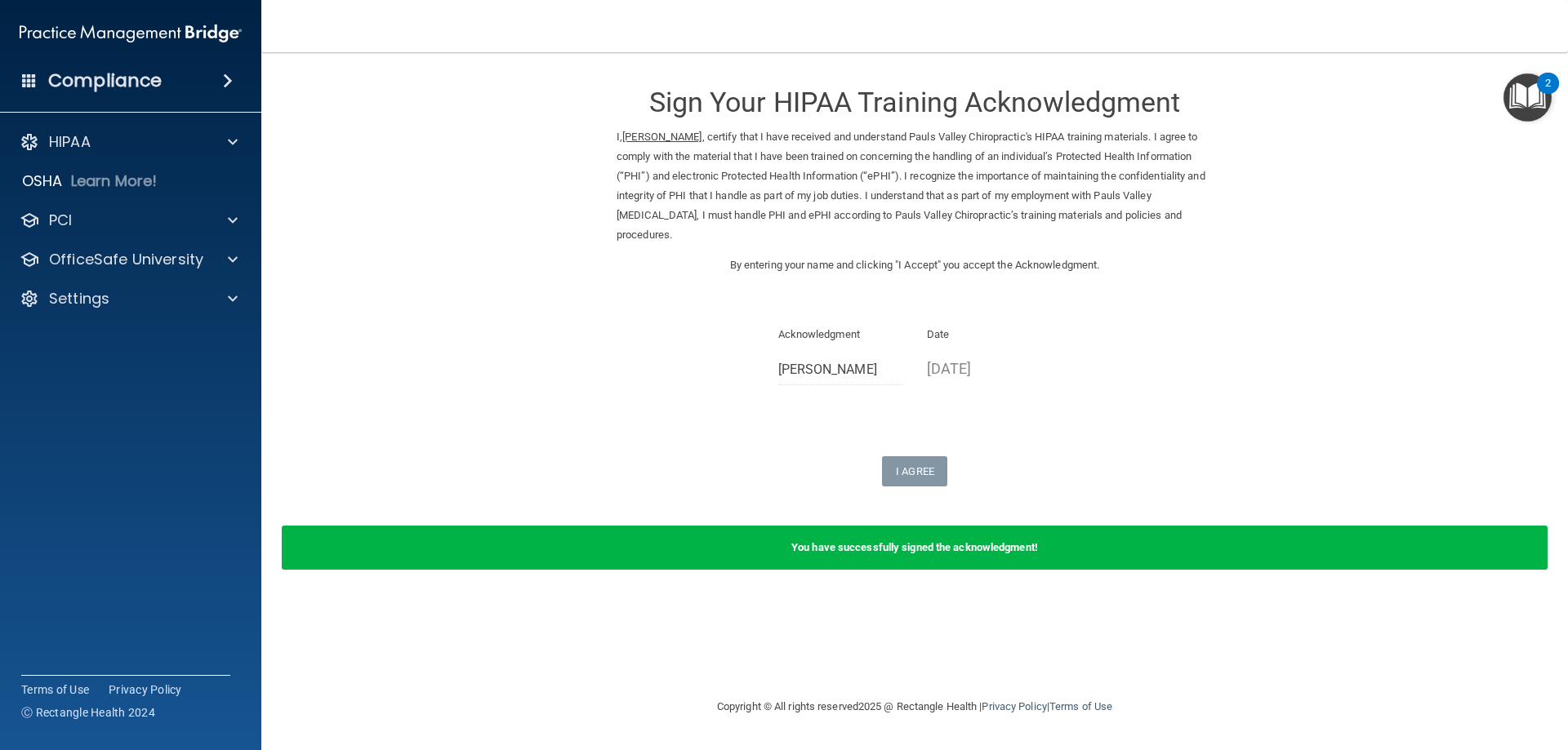
click at [123, 70] on h4 "Compliance" at bounding box center [105, 81] width 113 height 23
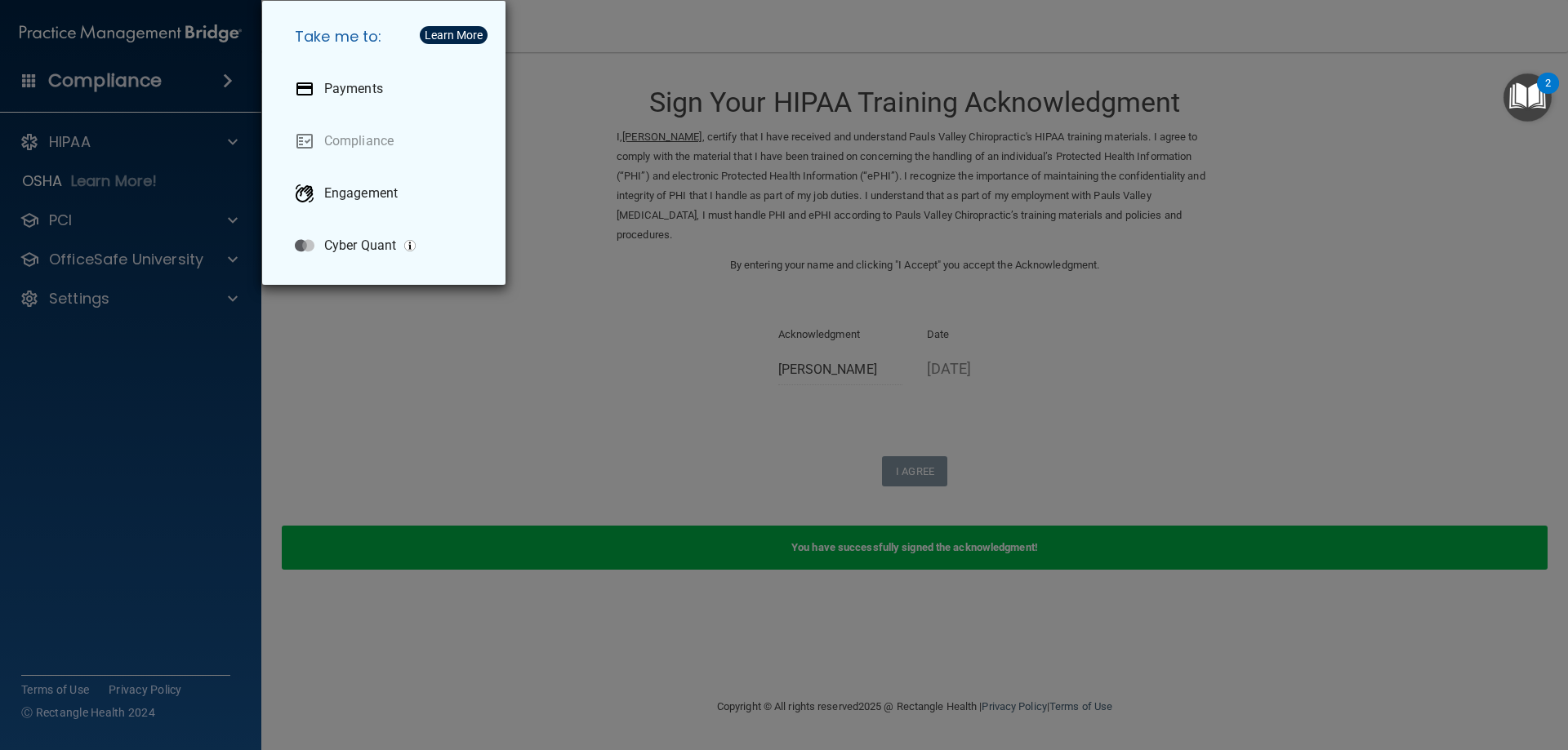
click at [537, 566] on div "Take me to: Payments Compliance Engagement Cyber Quant" at bounding box center [784, 375] width 1568 height 750
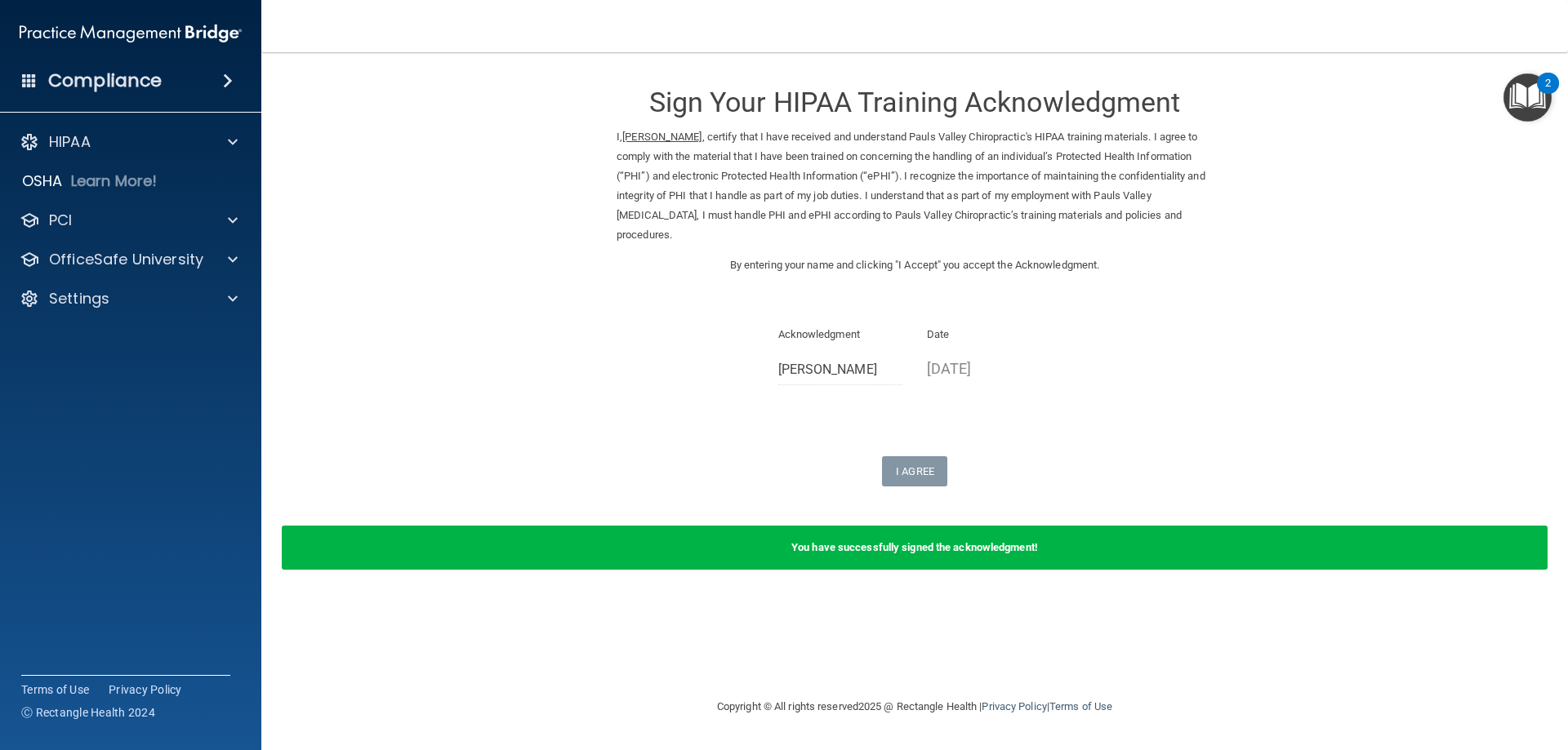
click at [954, 553] on div "You have successfully signed the acknowledgment!" at bounding box center [914, 549] width 1266 height 45
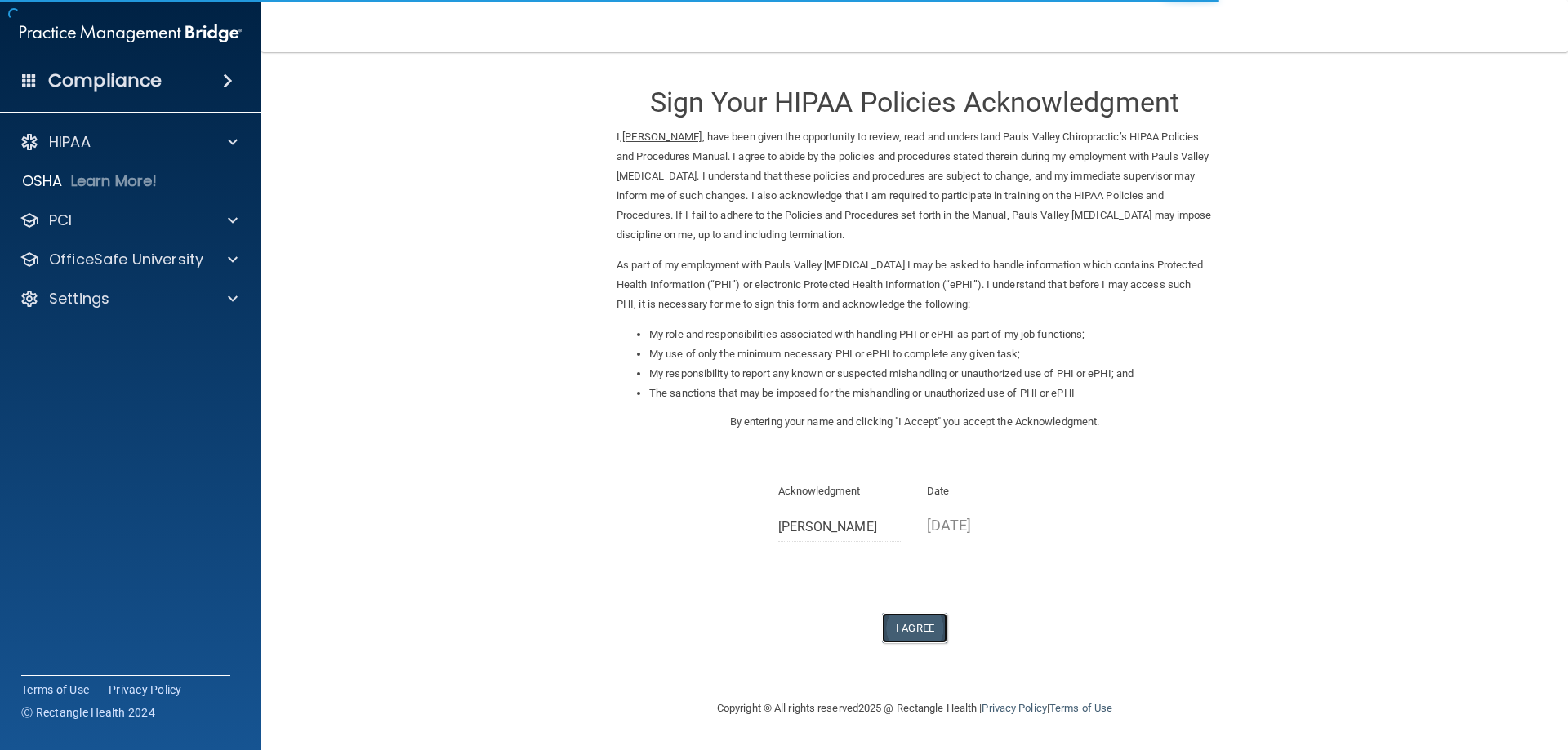
click at [899, 635] on button "I Agree" at bounding box center [914, 628] width 65 height 31
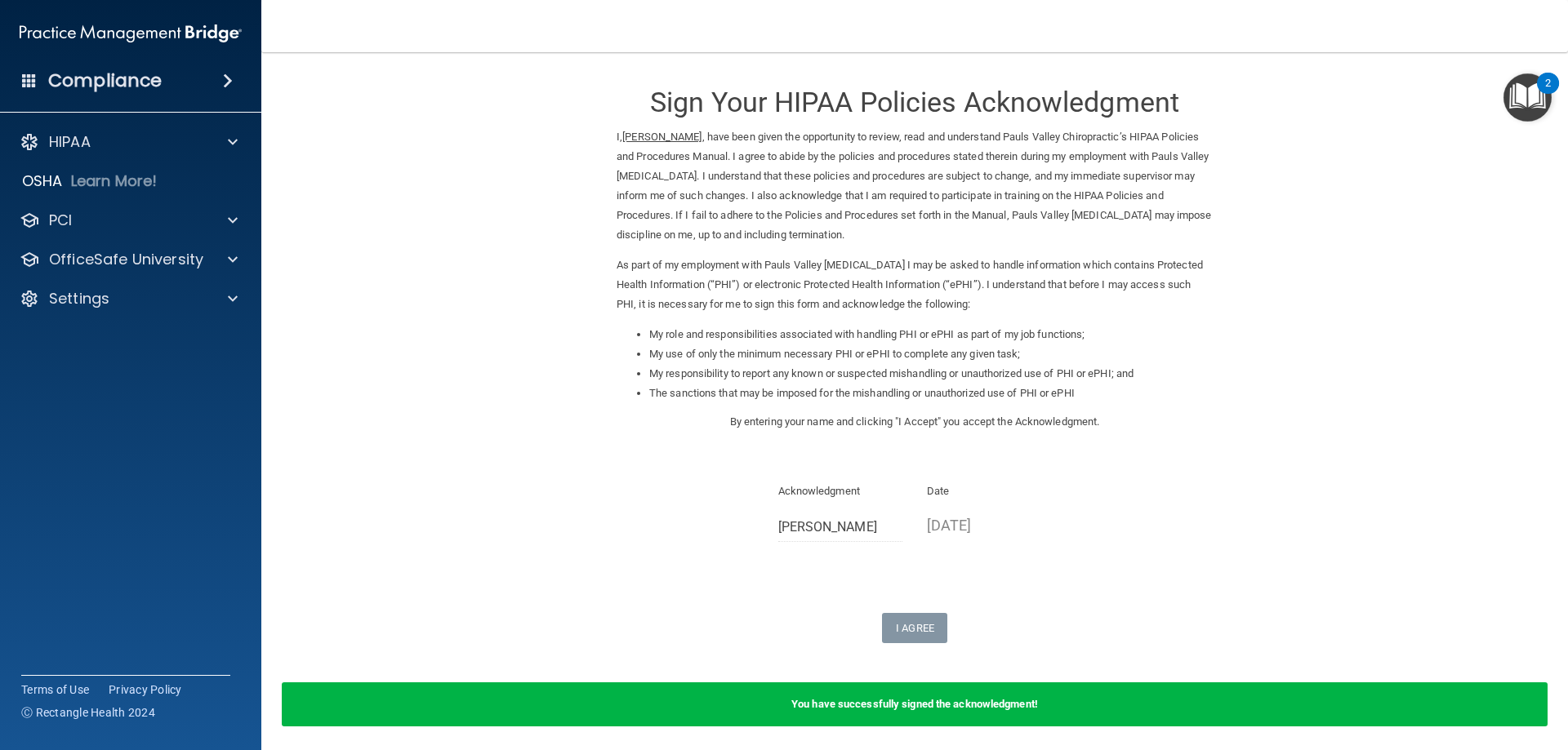
click at [1346, 555] on form "Sign Your HIPAA Policies Acknowledgment I, [PERSON_NAME] , have been given the …" at bounding box center [914, 407] width 1241 height 678
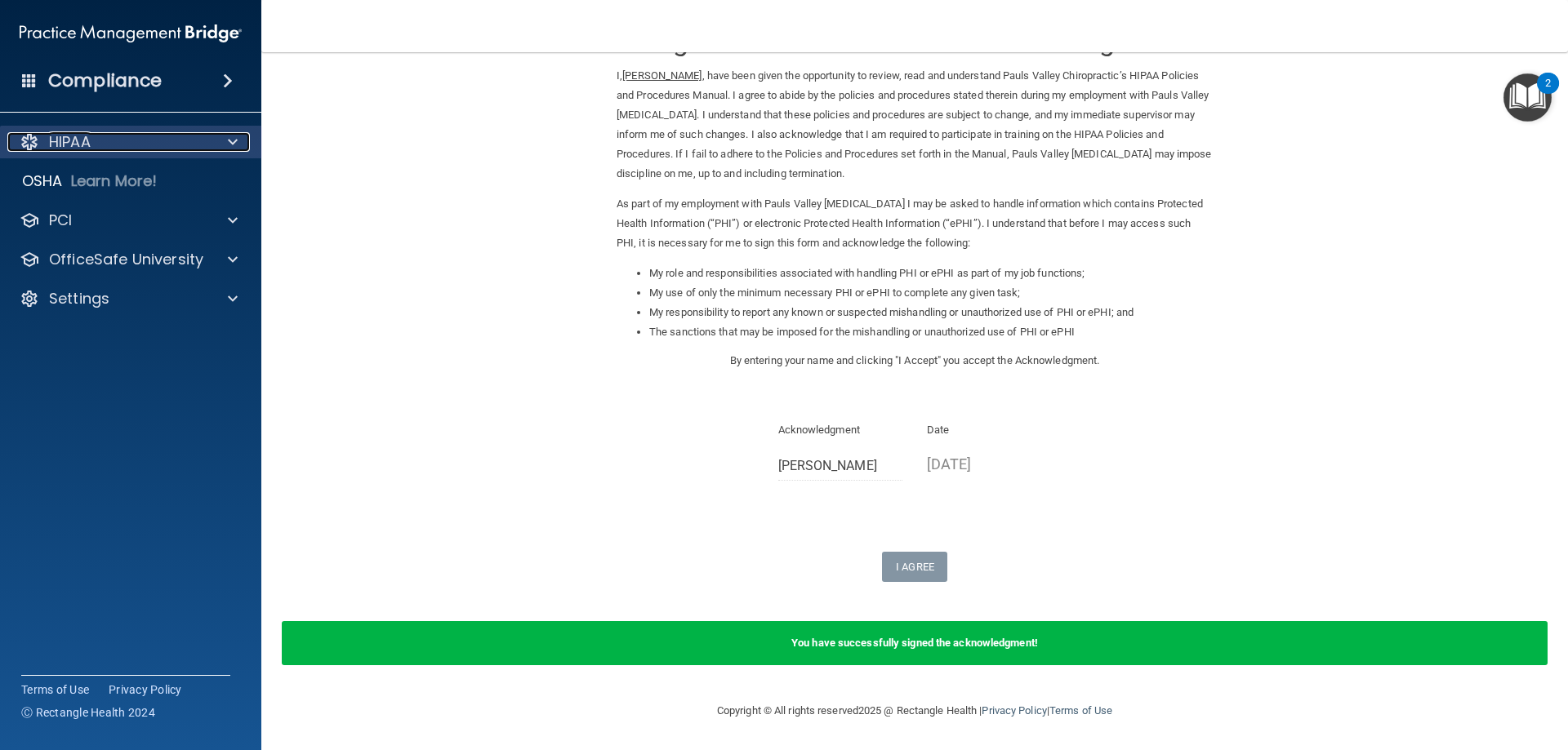
click at [132, 139] on div "HIPAA" at bounding box center [109, 142] width 202 height 19
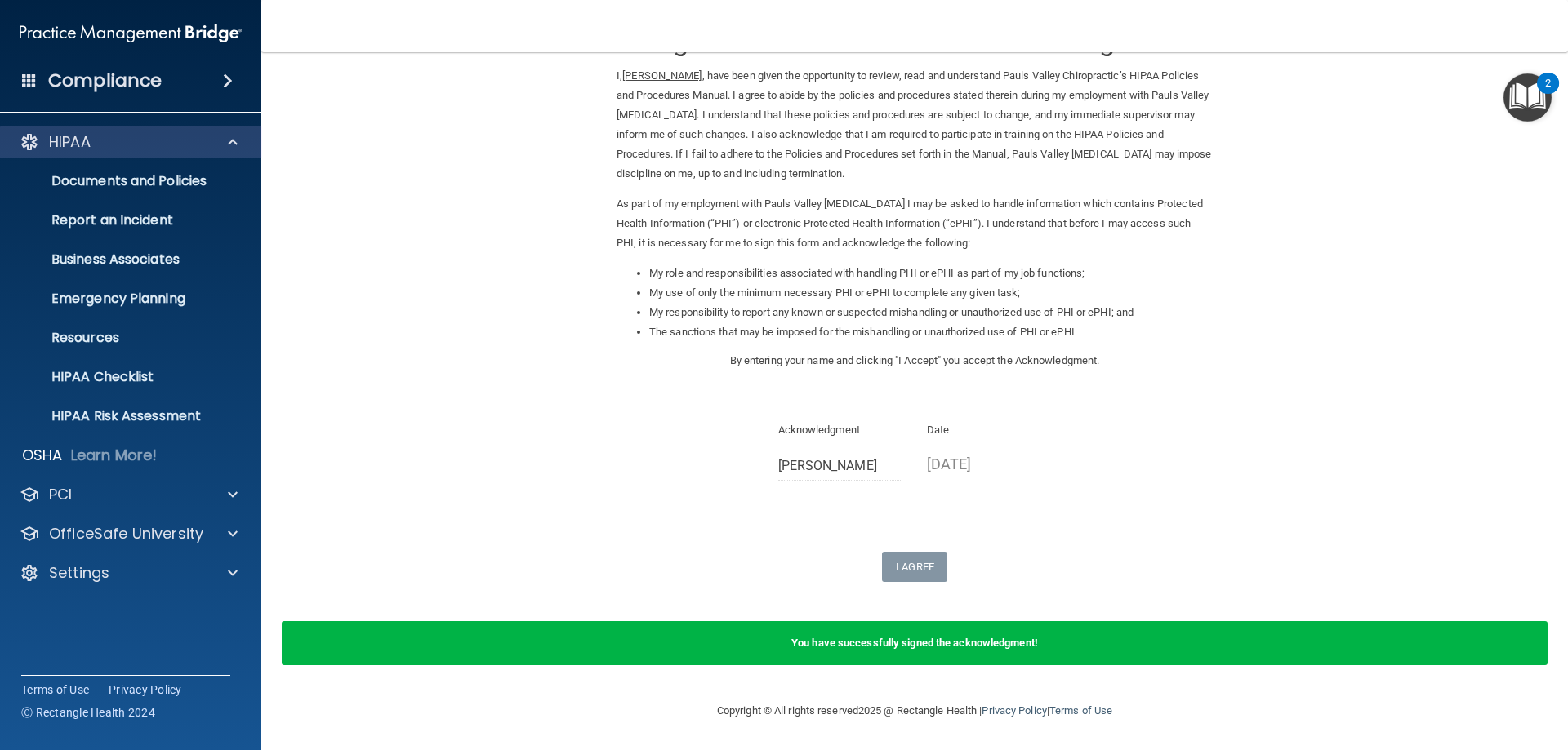
click at [76, 156] on div "HIPAA" at bounding box center [131, 141] width 262 height 32
click at [249, 136] on div at bounding box center [230, 142] width 41 height 19
